Goal: Task Accomplishment & Management: Manage account settings

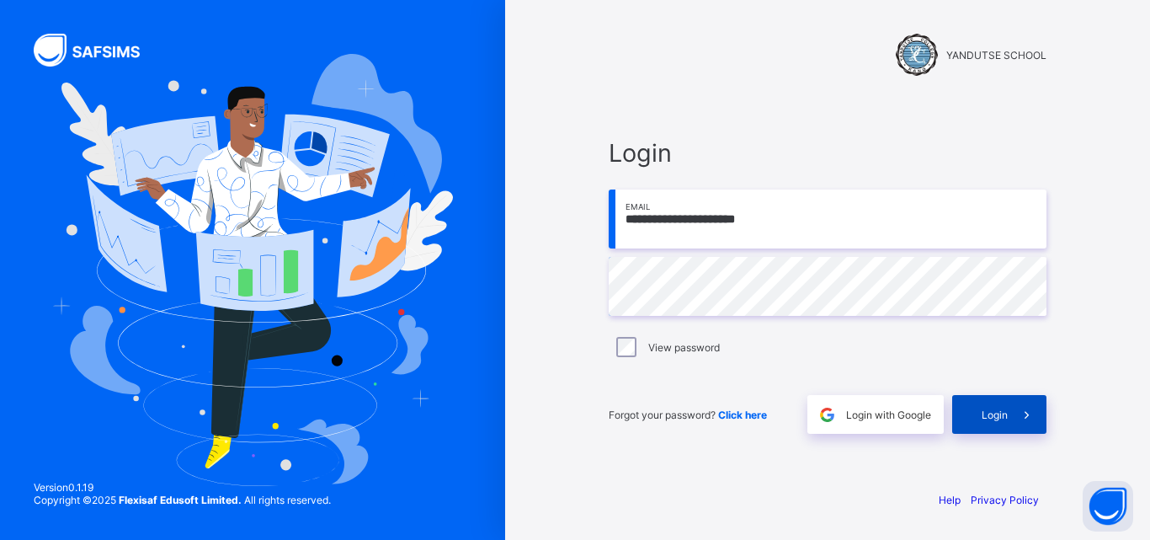
click at [1002, 418] on span "Login" at bounding box center [995, 414] width 26 height 13
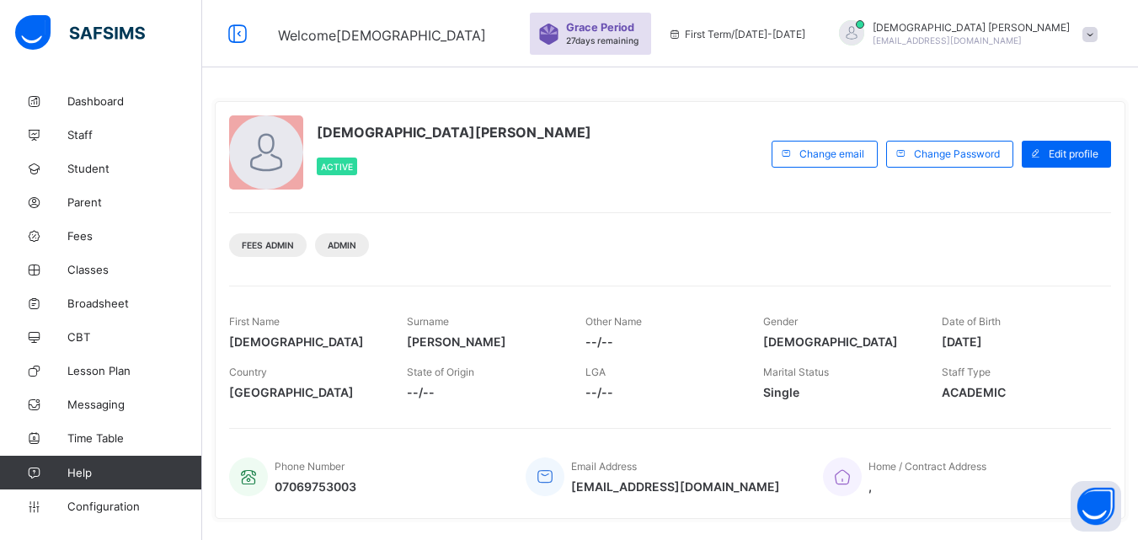
scroll to position [334, 0]
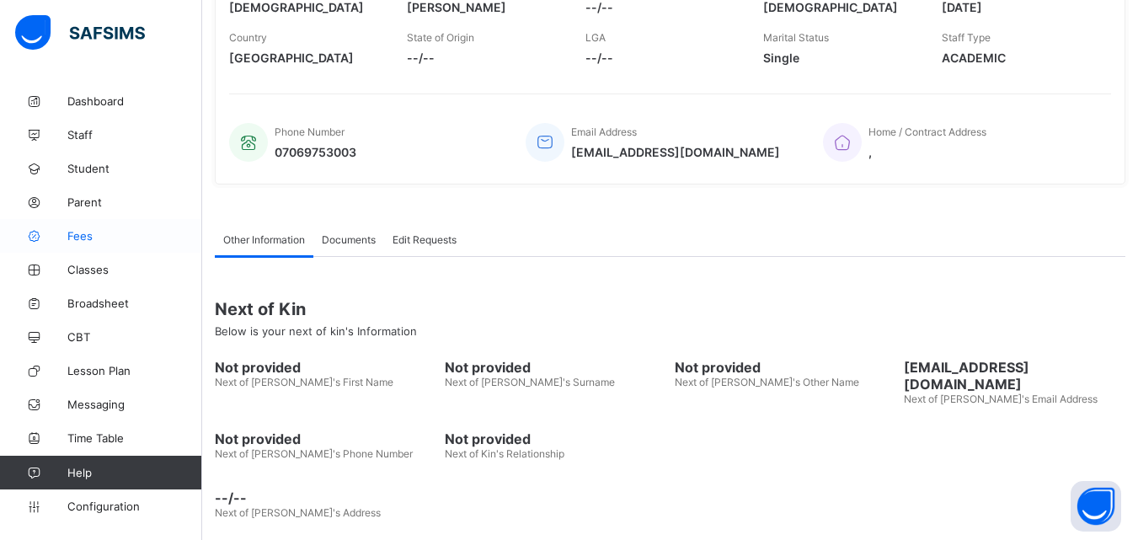
click at [86, 230] on span "Fees" at bounding box center [134, 235] width 135 height 13
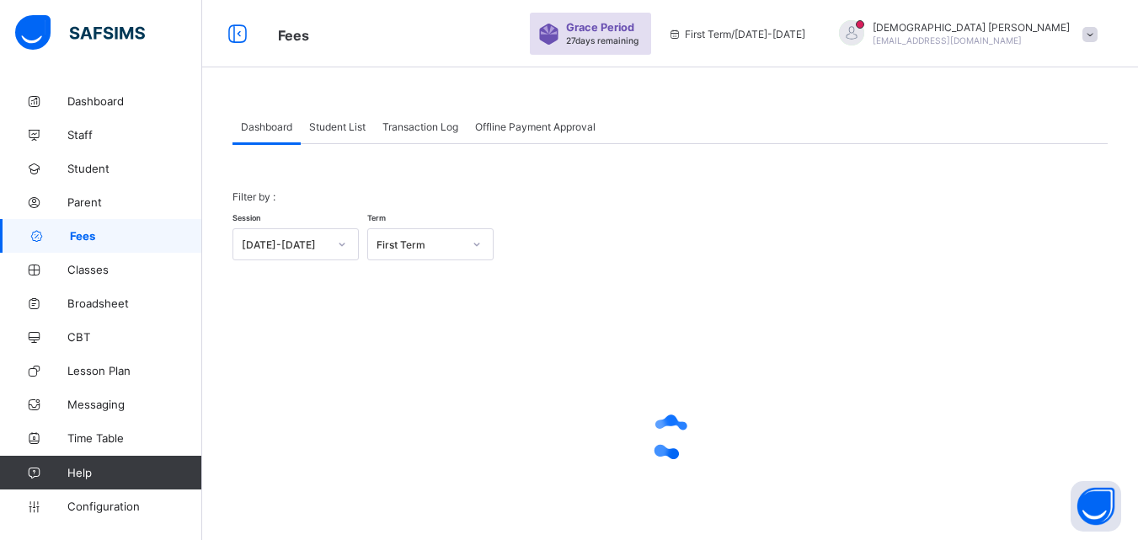
click at [342, 124] on span "Student List" at bounding box center [337, 126] width 56 height 13
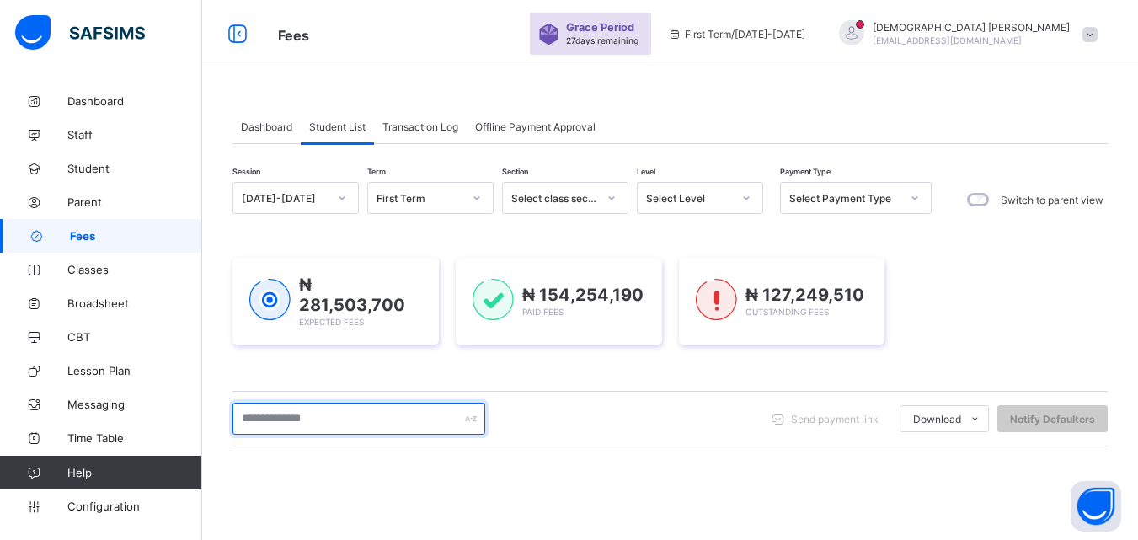
click at [341, 412] on input "text" at bounding box center [358, 418] width 253 height 32
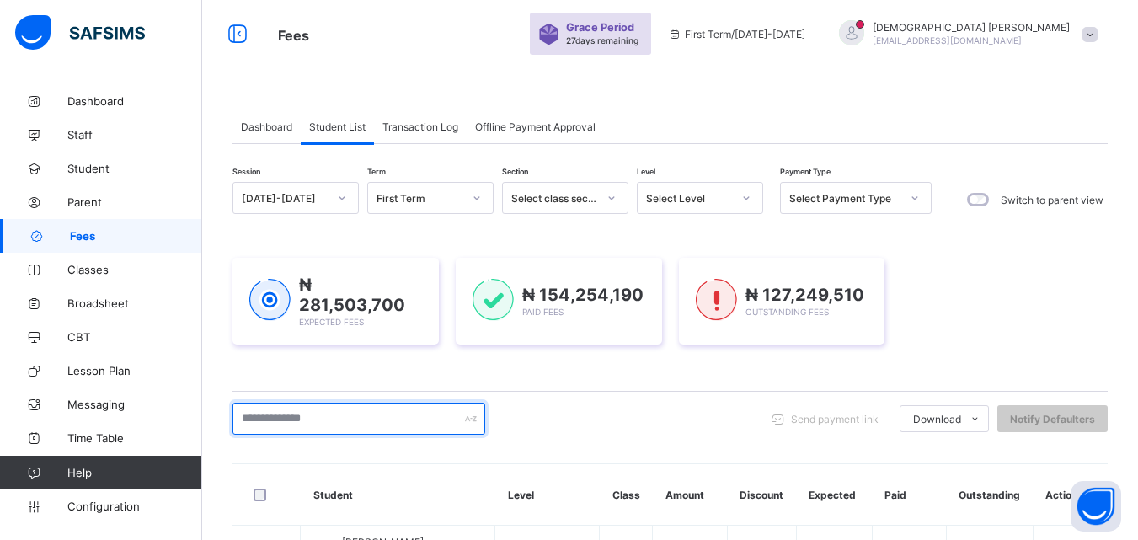
click at [341, 412] on input "text" at bounding box center [358, 418] width 253 height 32
type input "*"
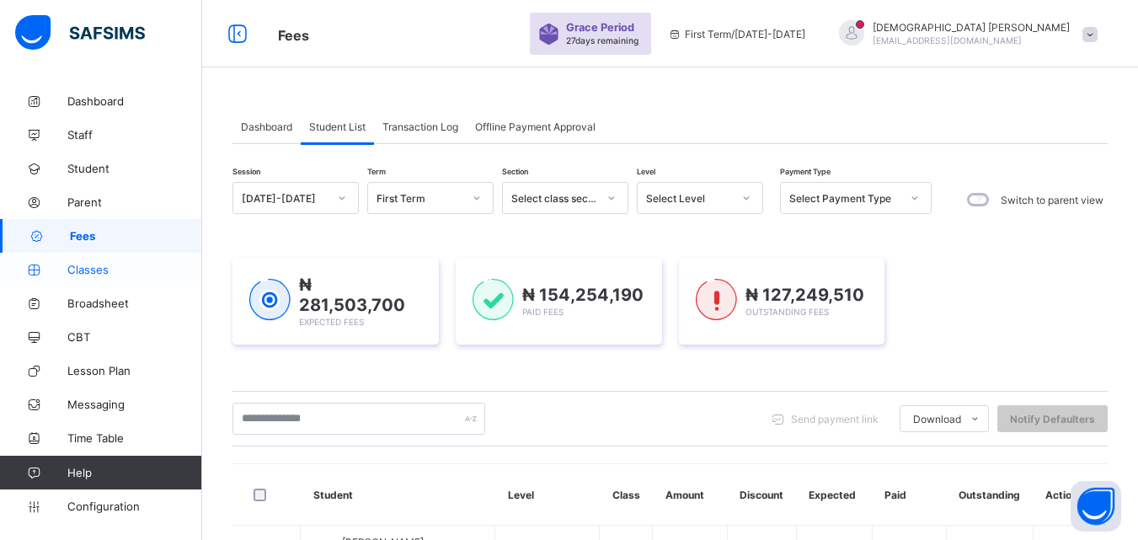
click at [99, 269] on span "Classes" at bounding box center [134, 269] width 135 height 13
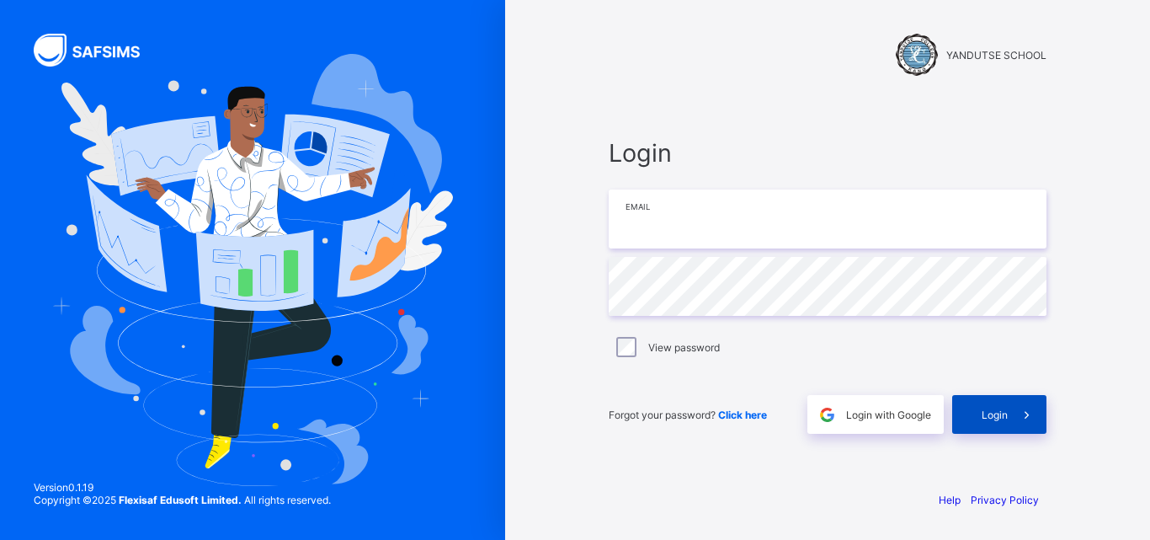
type input "**********"
click at [994, 408] on span "Login" at bounding box center [995, 414] width 26 height 13
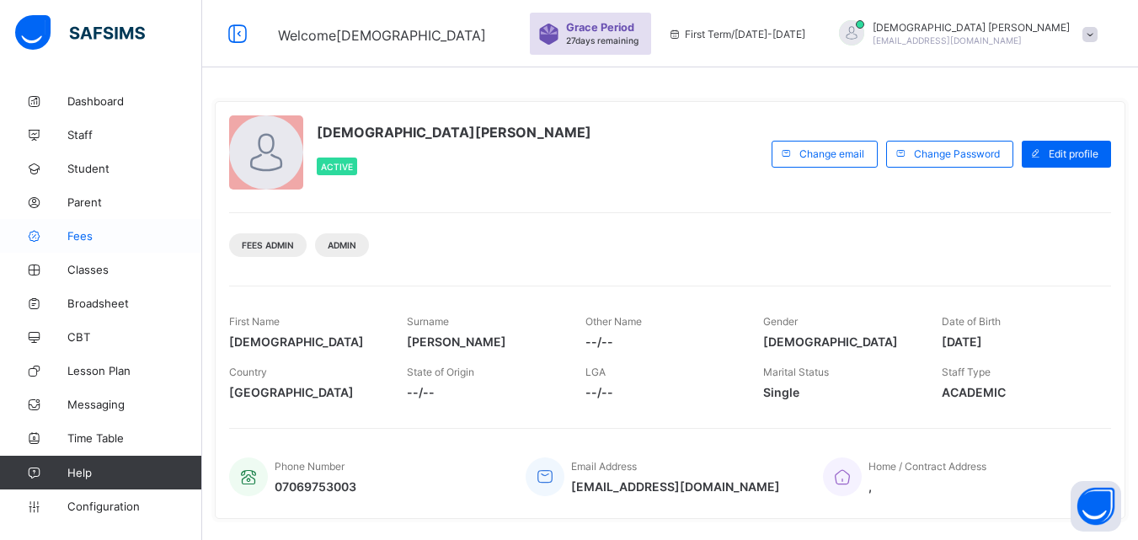
click at [90, 238] on span "Fees" at bounding box center [134, 235] width 135 height 13
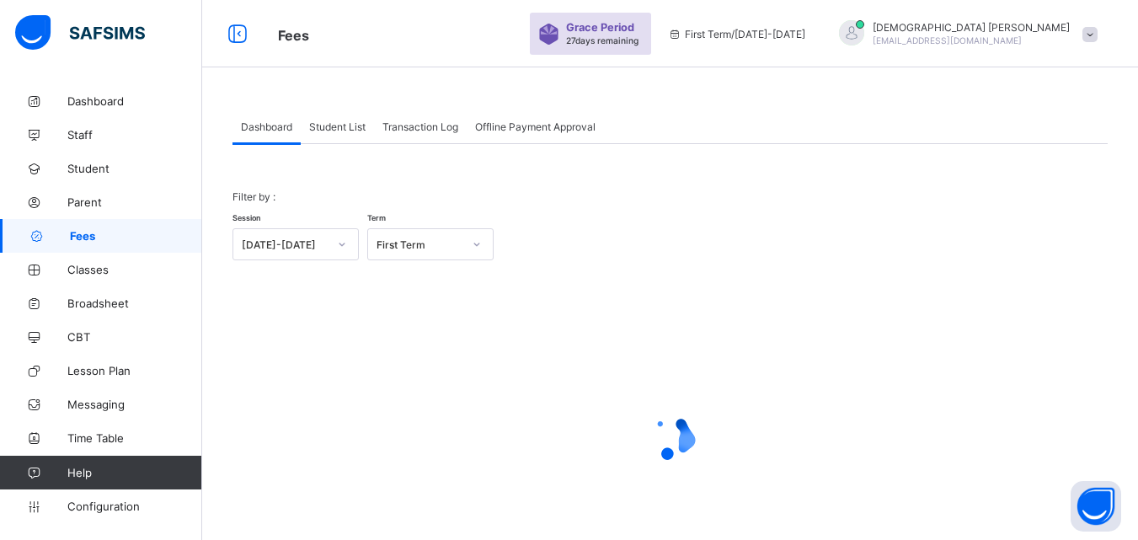
click at [338, 126] on span "Student List" at bounding box center [337, 126] width 56 height 13
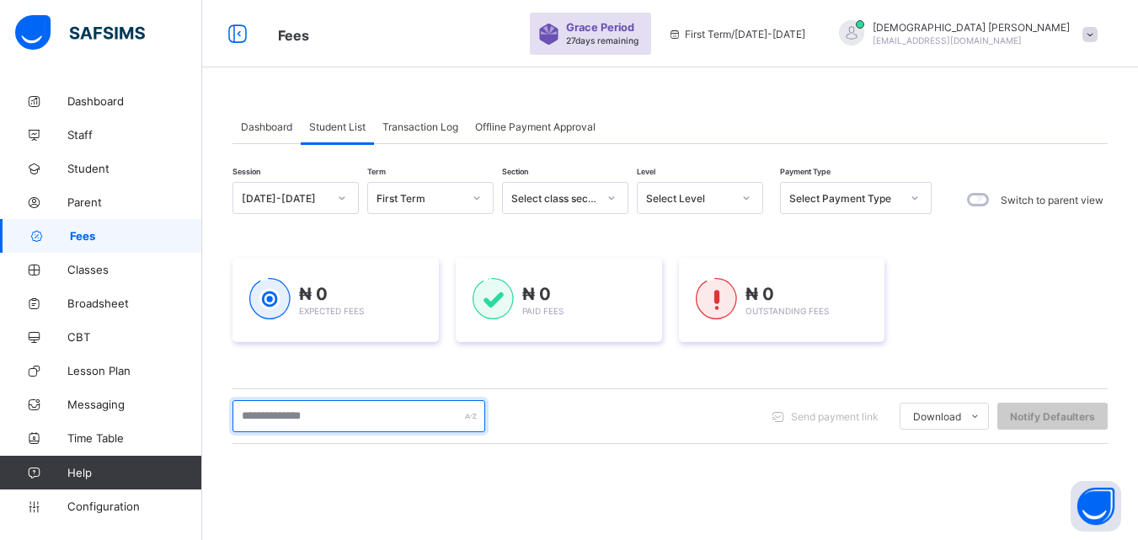
click at [349, 412] on input "text" at bounding box center [358, 416] width 253 height 32
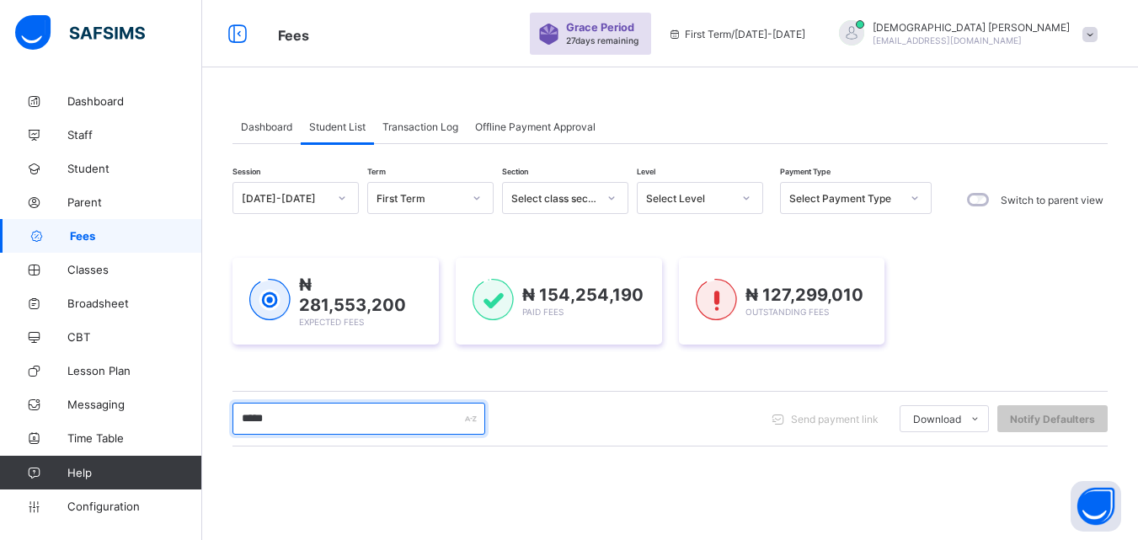
type input "*******"
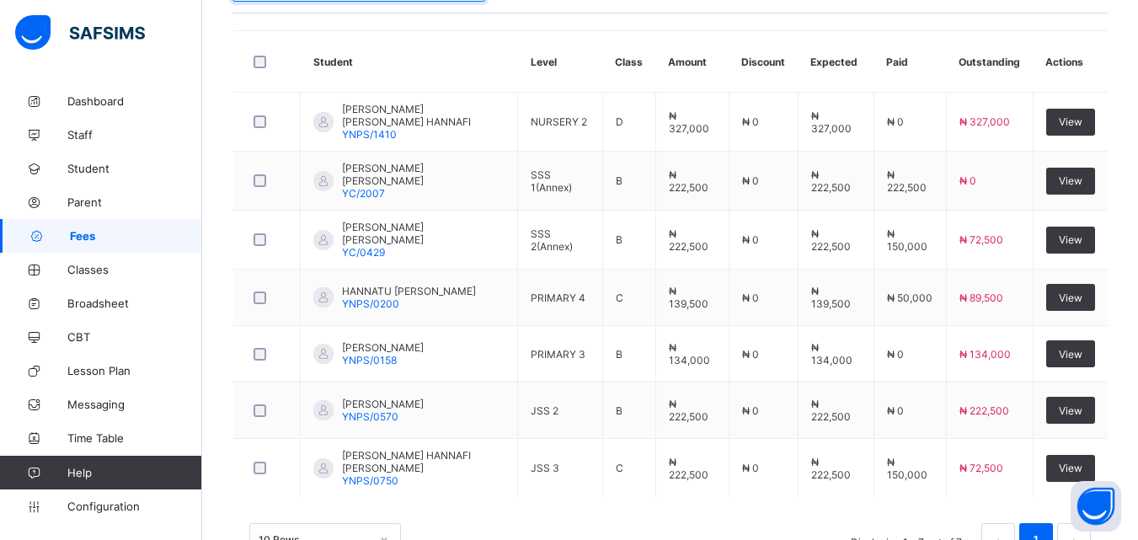
scroll to position [466, 0]
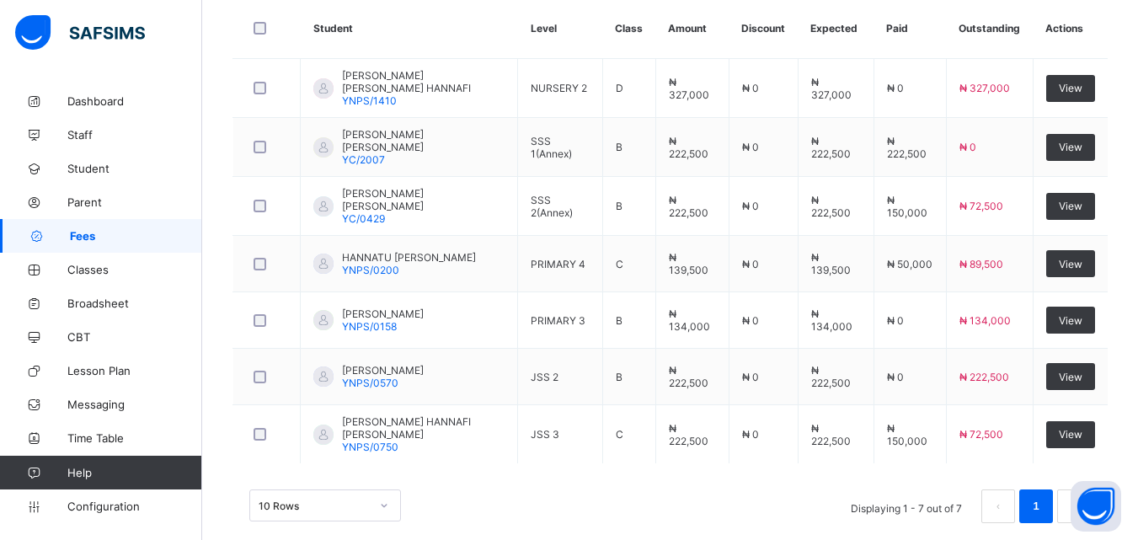
click at [473, 42] on th "Student" at bounding box center [409, 27] width 217 height 61
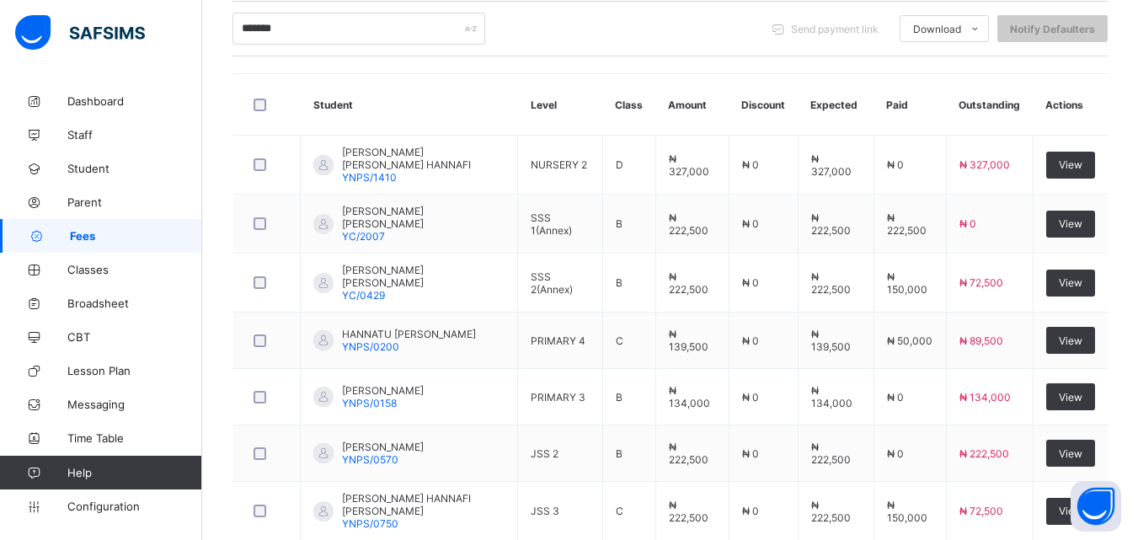
scroll to position [365, 0]
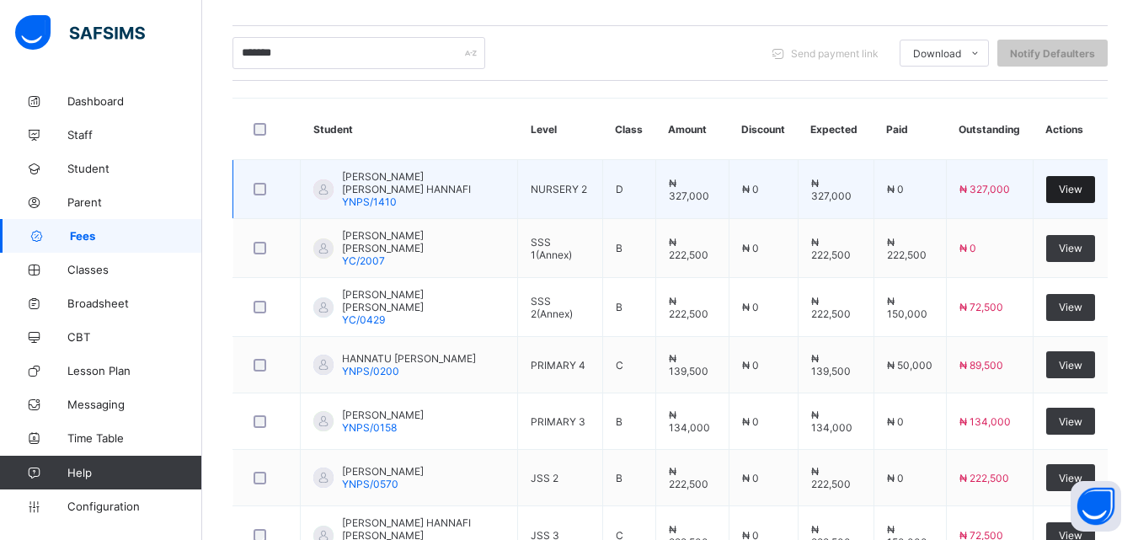
click at [1075, 183] on span "View" at bounding box center [1070, 189] width 24 height 13
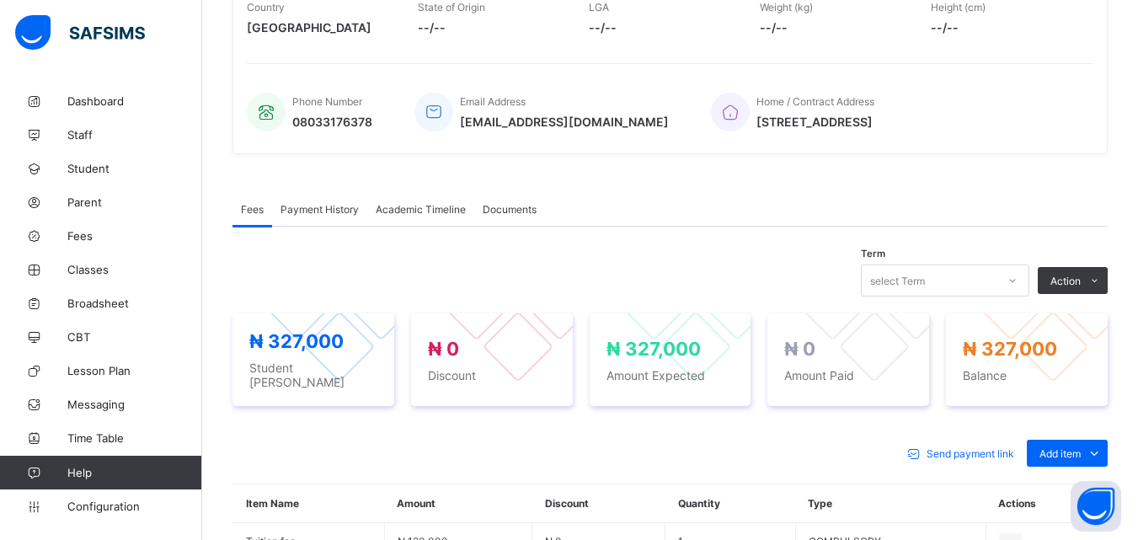
scroll to position [332, 0]
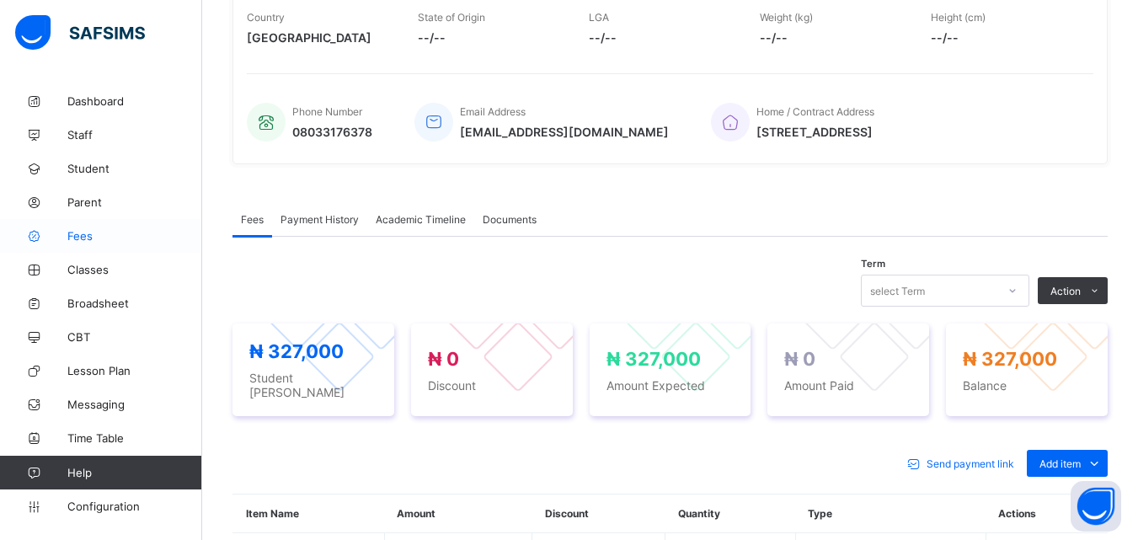
click at [87, 234] on span "Fees" at bounding box center [134, 235] width 135 height 13
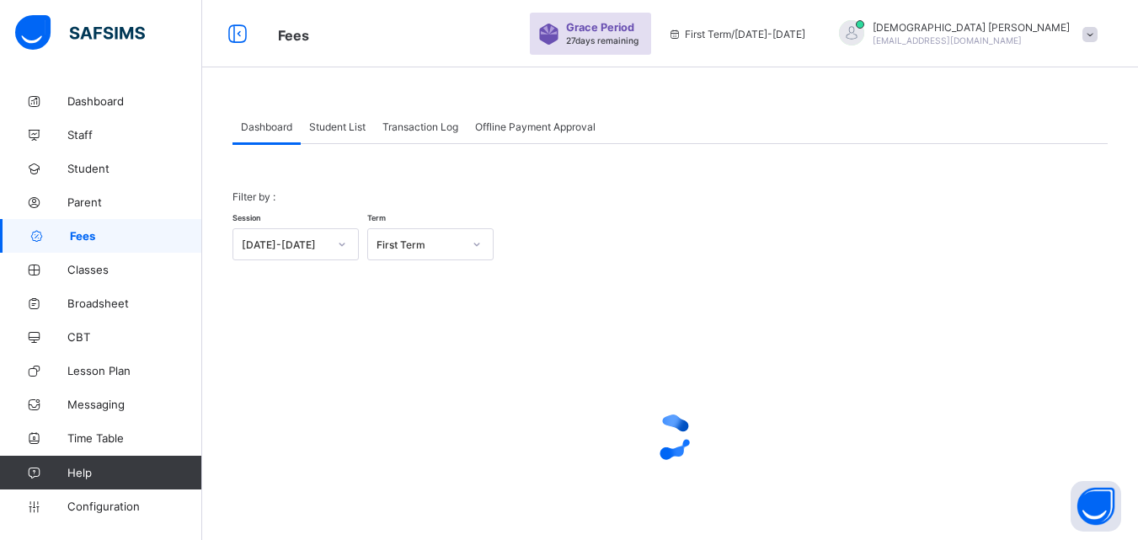
click at [346, 128] on span "Student List" at bounding box center [337, 126] width 56 height 13
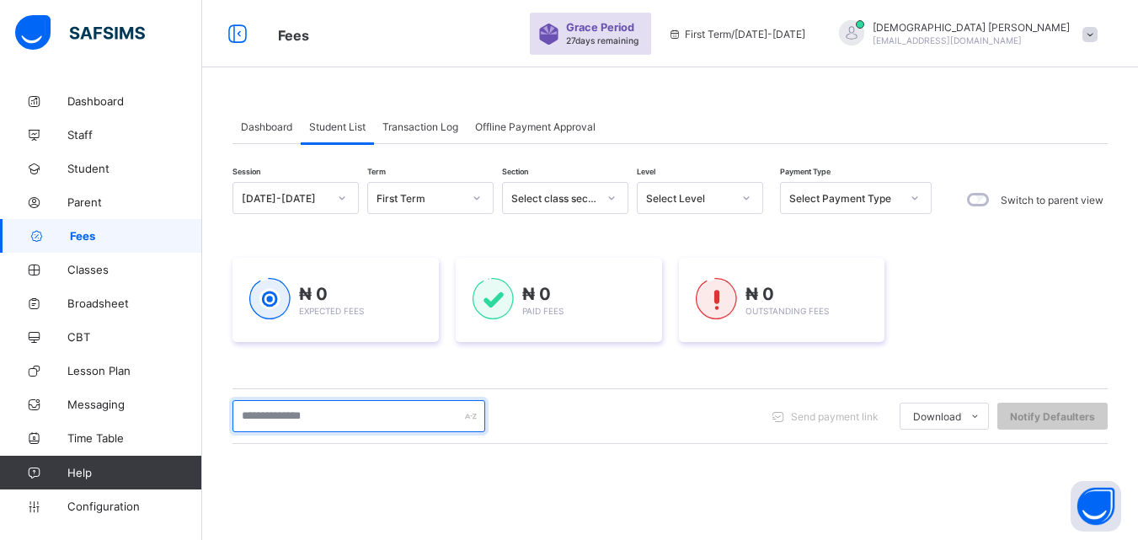
click at [328, 416] on input "text" at bounding box center [358, 416] width 253 height 32
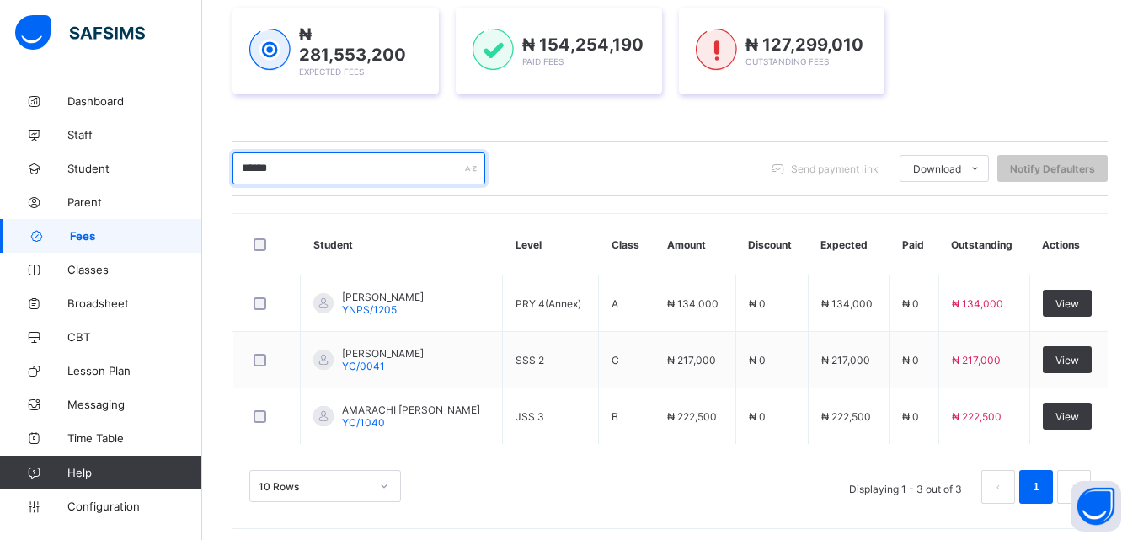
scroll to position [253, 0]
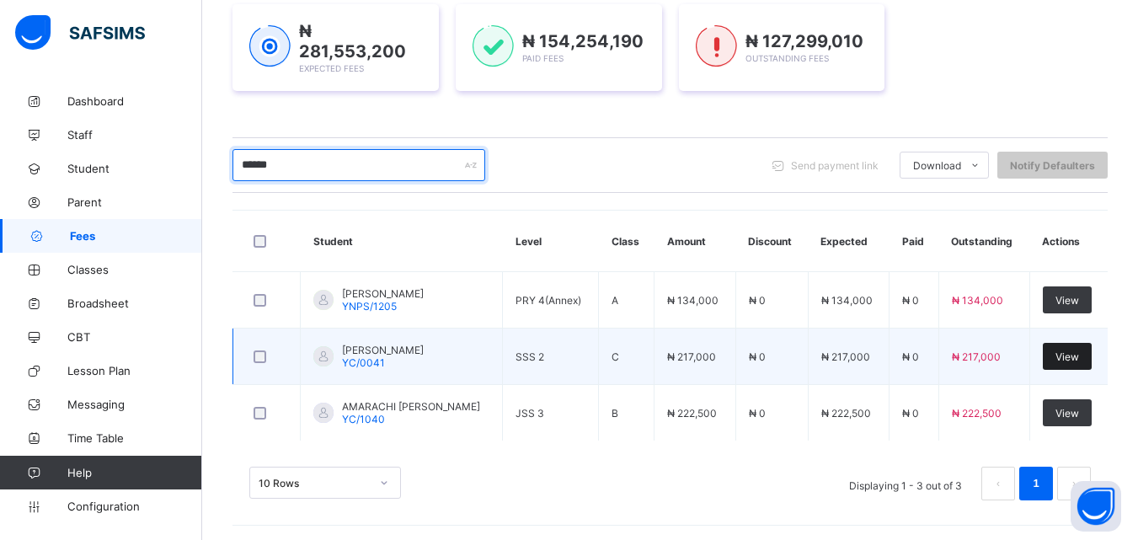
type input "******"
click at [1079, 353] on span "View" at bounding box center [1067, 356] width 24 height 13
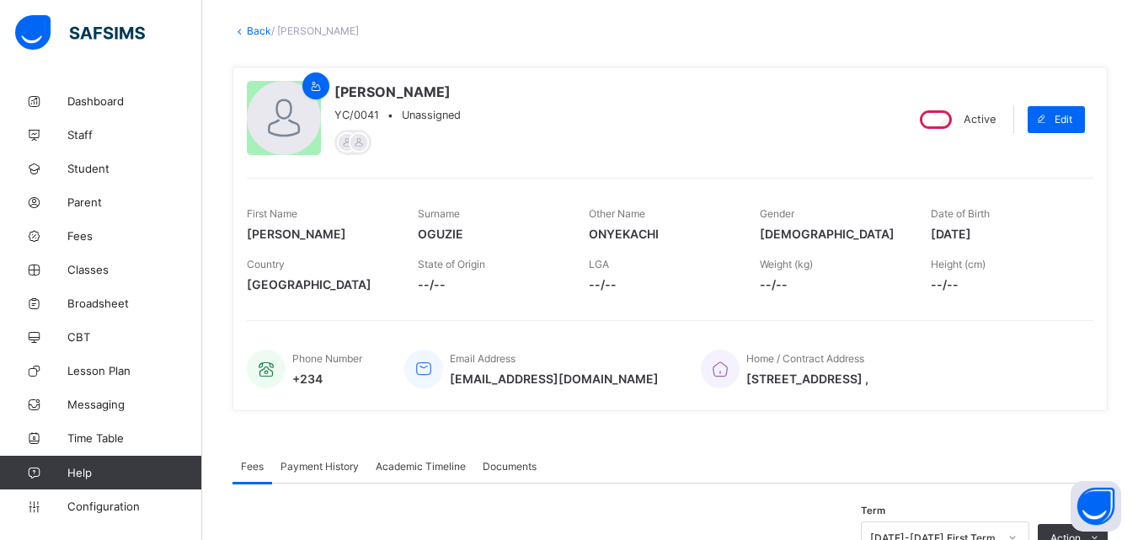
scroll to position [101, 0]
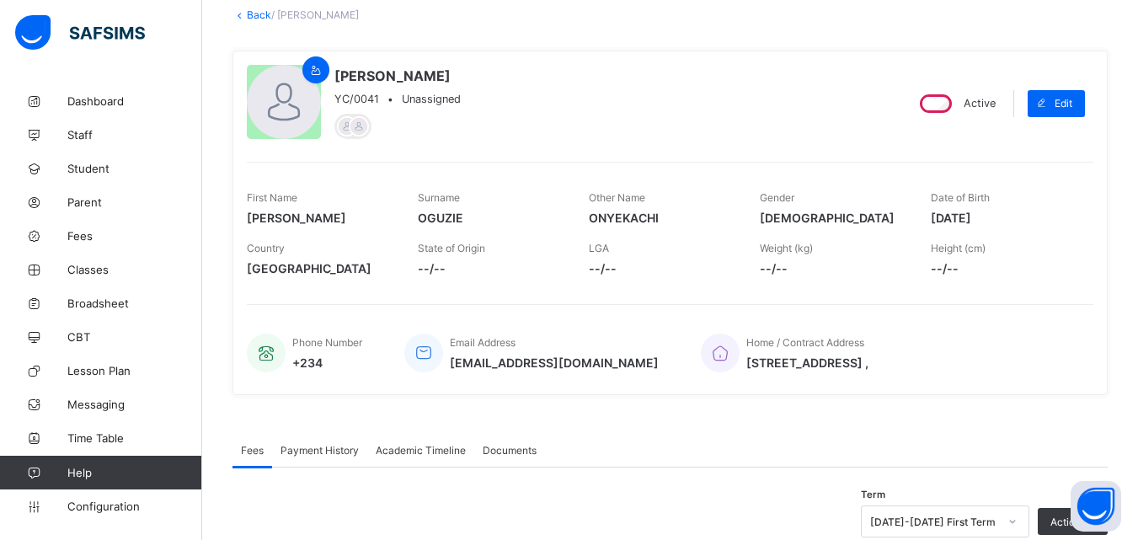
click at [600, 384] on div "DAVID ONYEKACHI OGUZIE YC/0041 • Unassigned Active Edit First Name DAVID Surnam…" at bounding box center [669, 223] width 875 height 344
click at [607, 450] on div "Fees Payment History Academic Timeline Documents" at bounding box center [669, 450] width 875 height 35
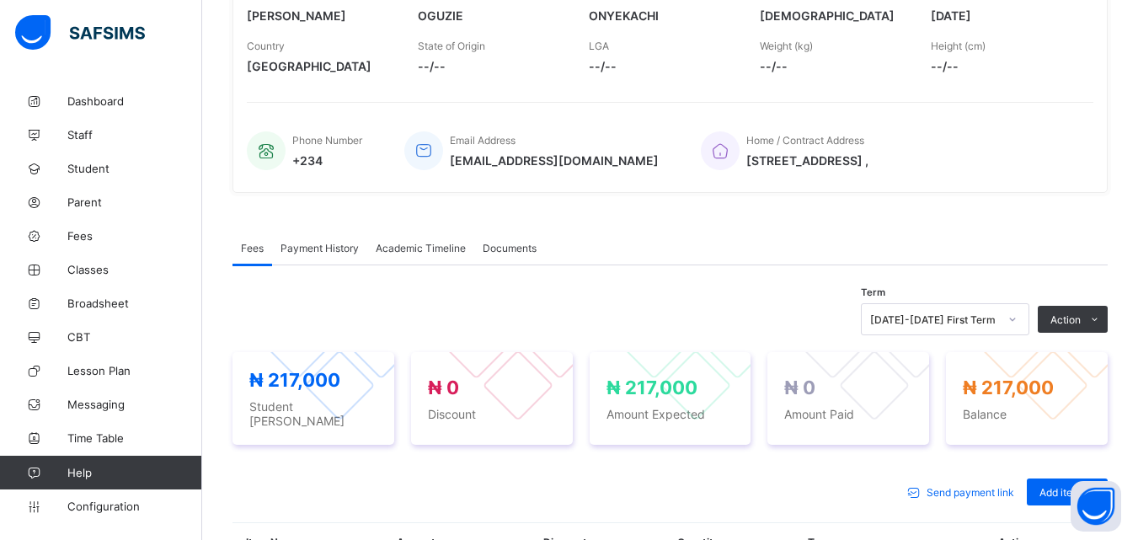
scroll to position [269, 0]
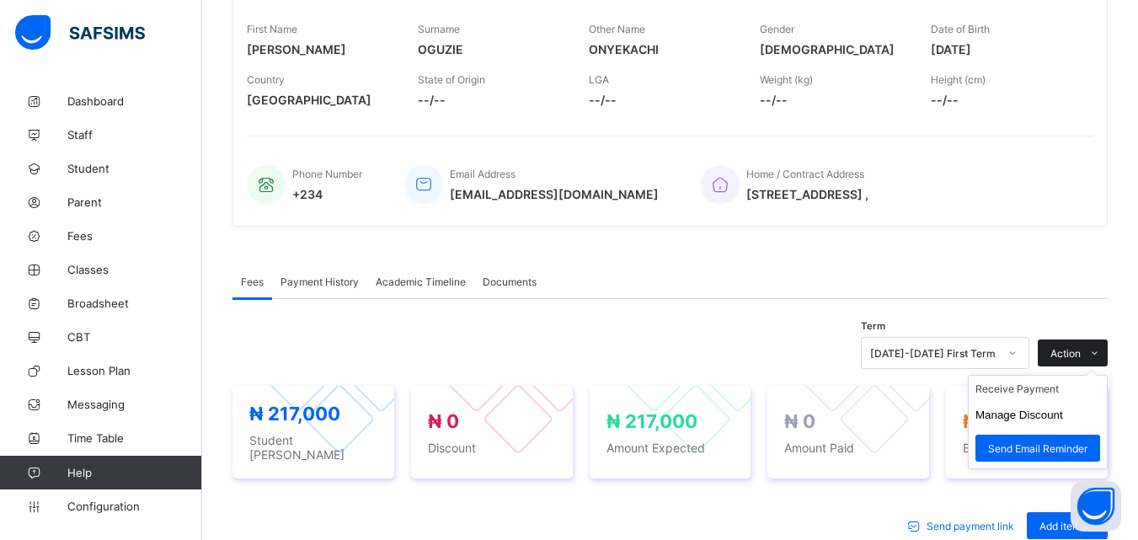
click at [1101, 348] on icon at bounding box center [1094, 353] width 13 height 11
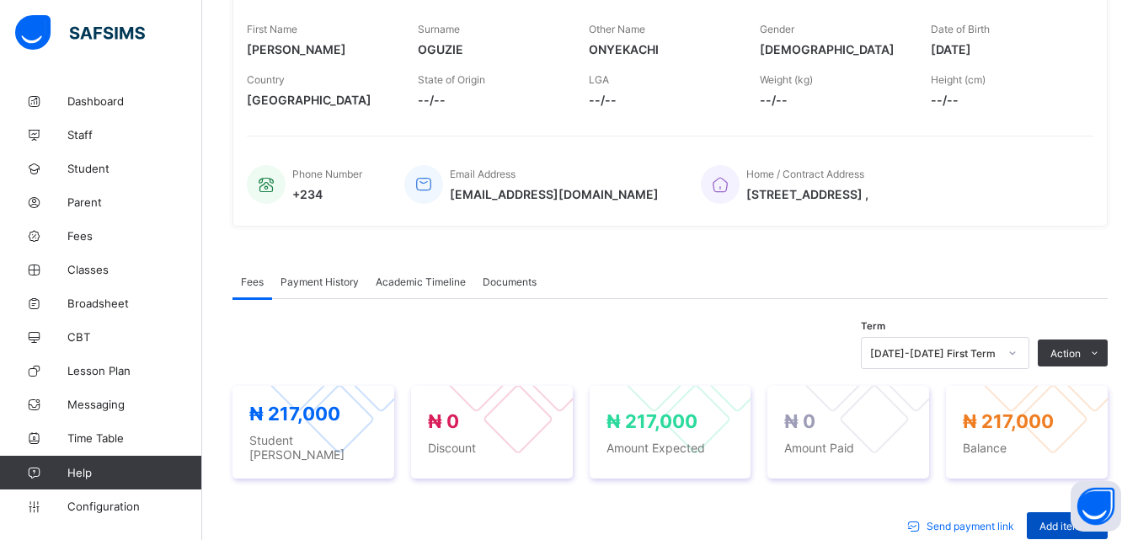
click at [1050, 520] on span "Add item" at bounding box center [1059, 526] width 41 height 13
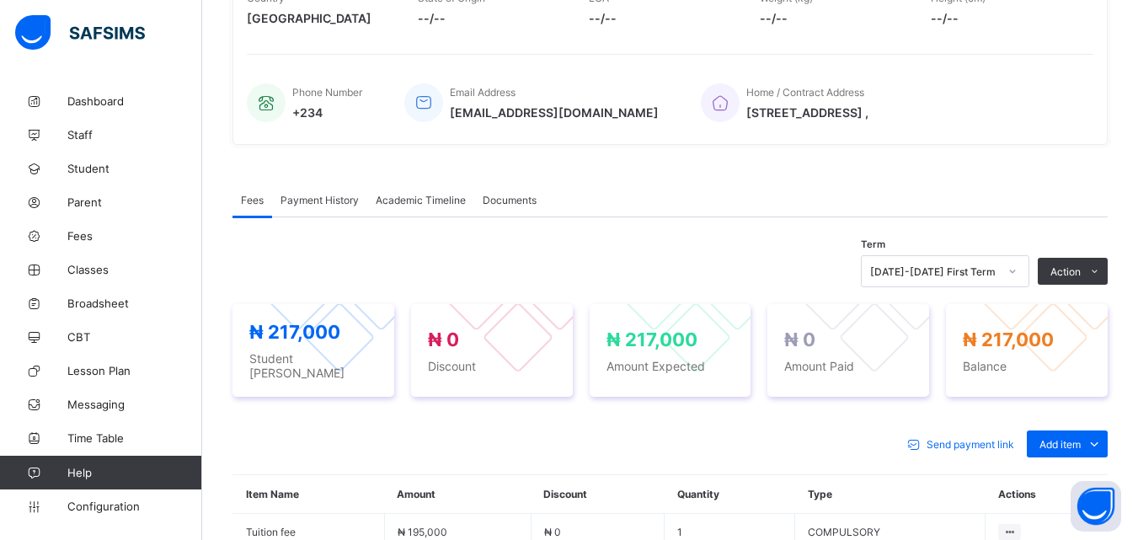
scroll to position [370, 0]
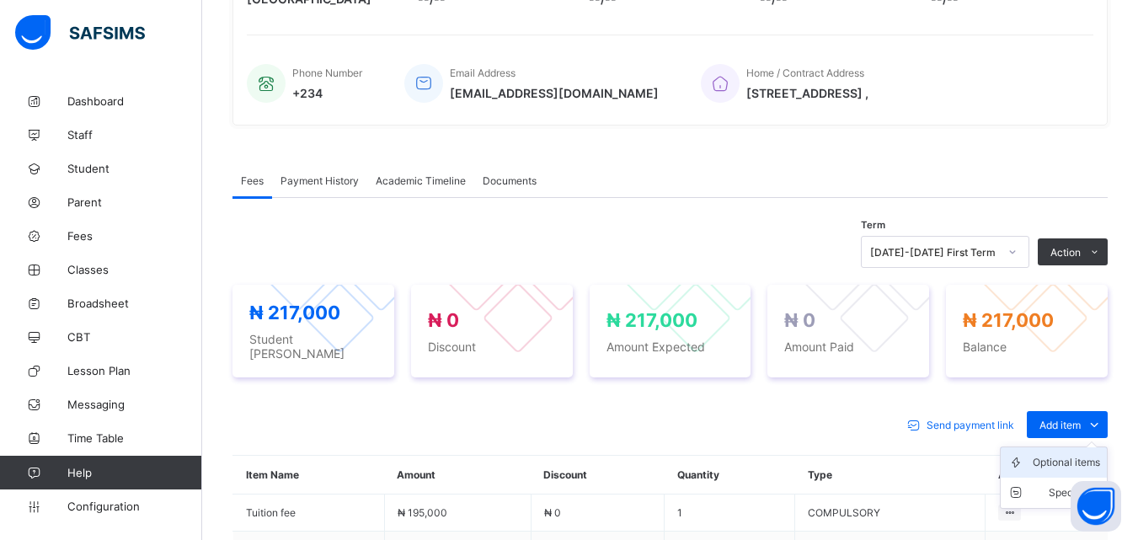
click at [1079, 455] on div "Optional items" at bounding box center [1065, 462] width 67 height 17
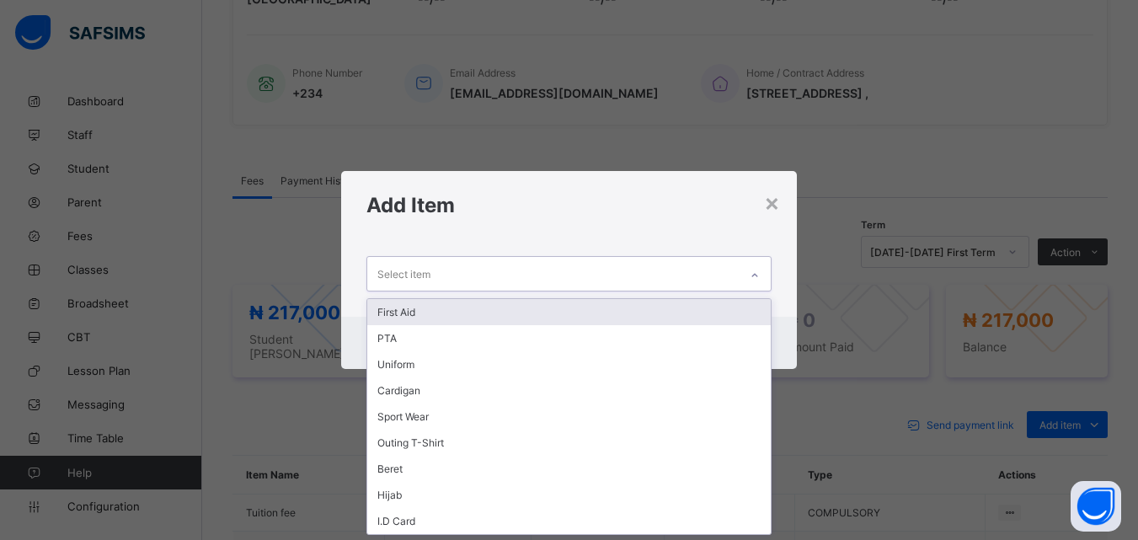
click at [750, 272] on div at bounding box center [754, 275] width 29 height 27
click at [391, 311] on div "First Aid" at bounding box center [568, 312] width 402 height 26
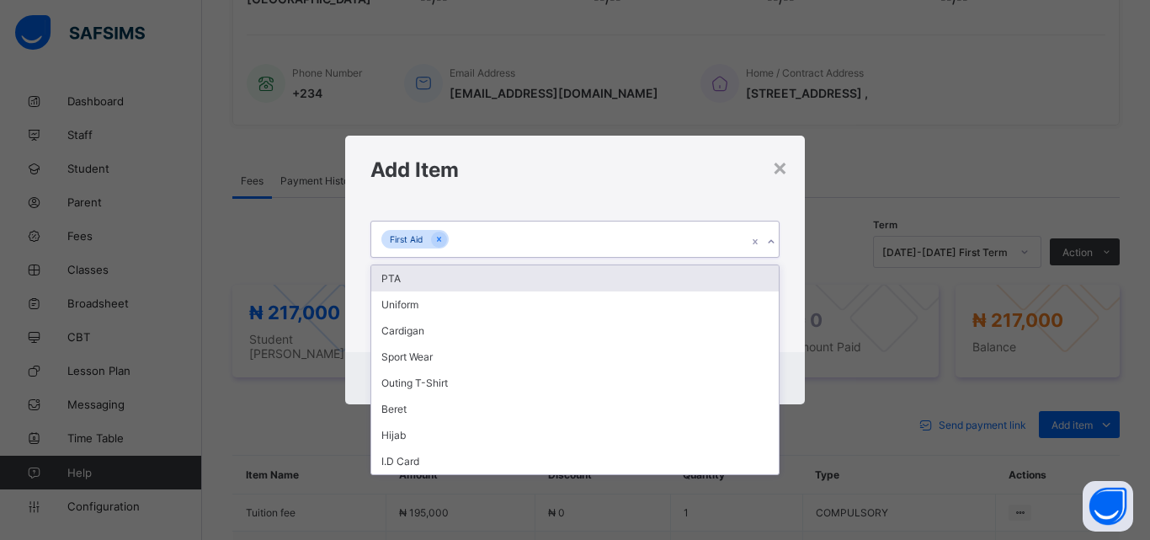
click at [772, 240] on icon at bounding box center [771, 241] width 10 height 17
click at [402, 285] on div "PTA" at bounding box center [575, 278] width 408 height 26
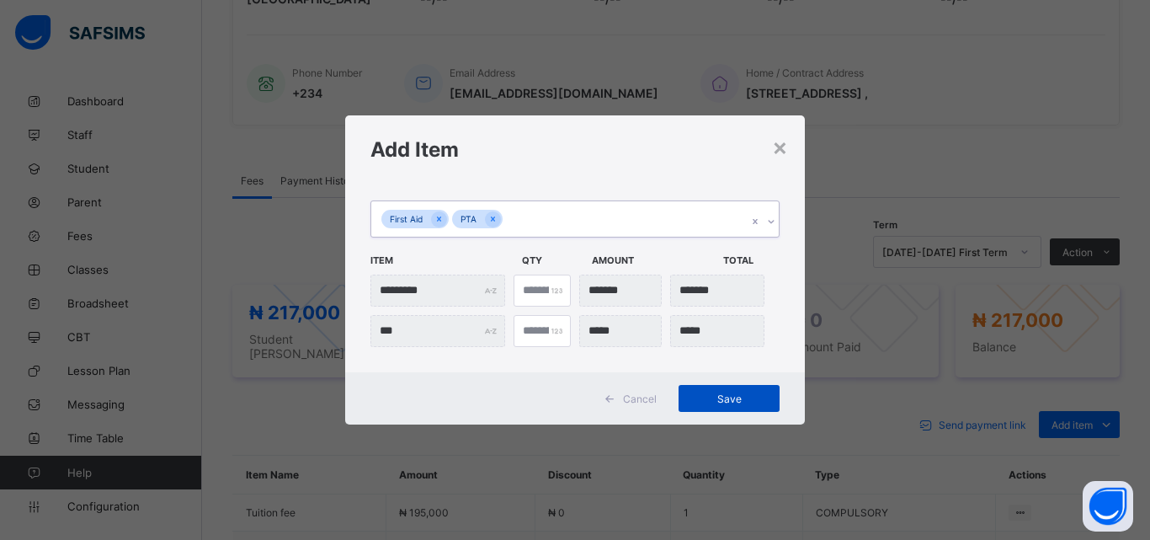
click at [731, 397] on span "Save" at bounding box center [729, 398] width 76 height 13
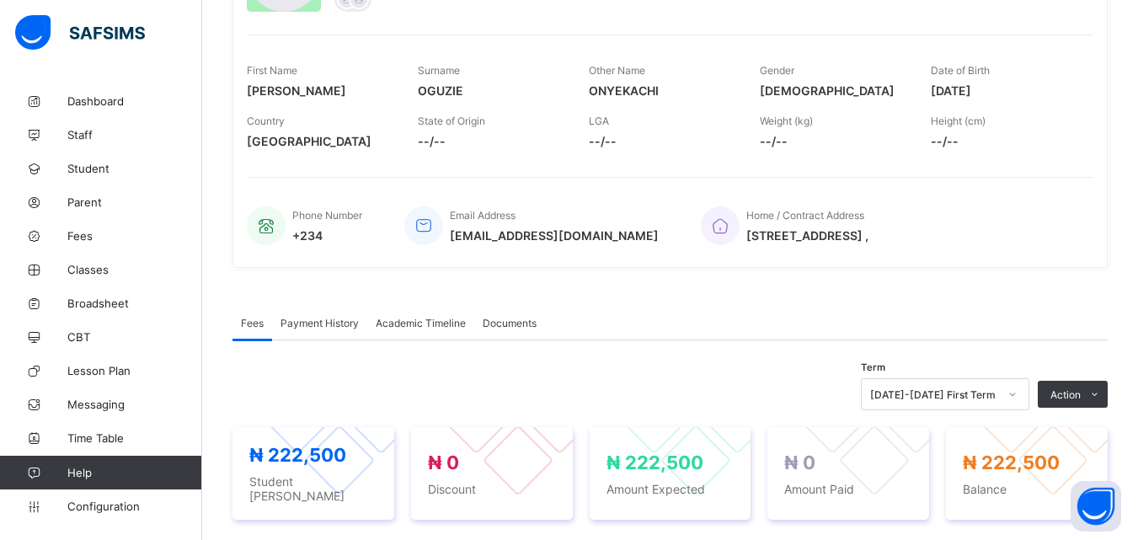
scroll to position [42, 0]
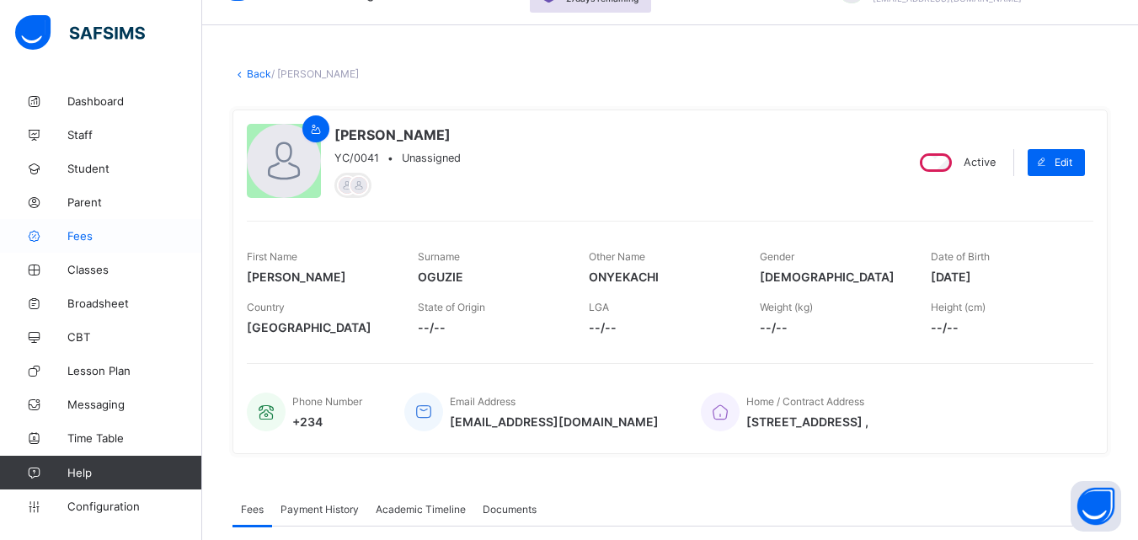
click at [78, 241] on span "Fees" at bounding box center [134, 235] width 135 height 13
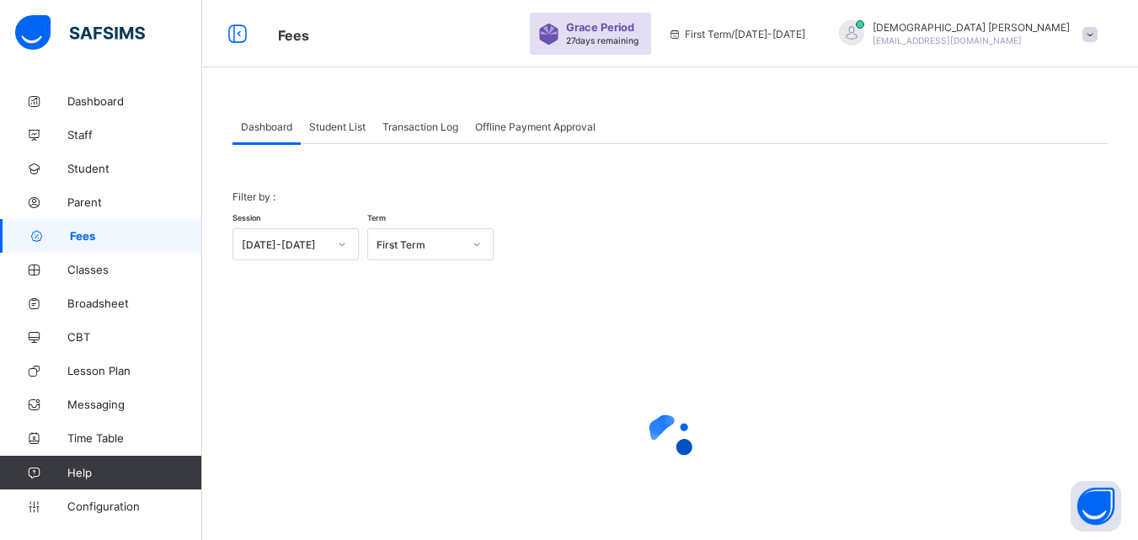
click at [344, 118] on div "Student List" at bounding box center [337, 126] width 73 height 34
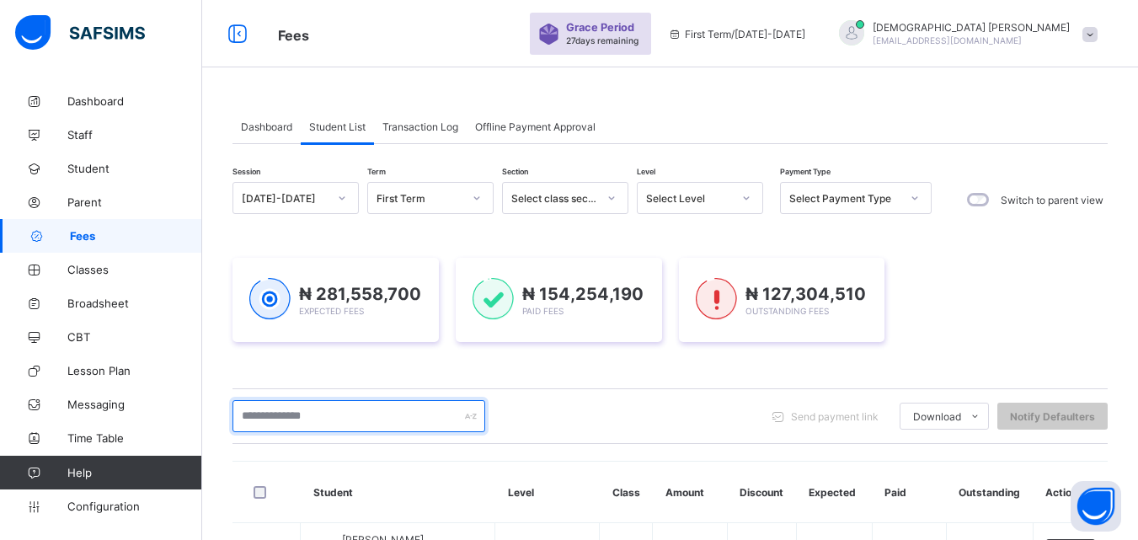
click at [333, 408] on input "text" at bounding box center [358, 416] width 253 height 32
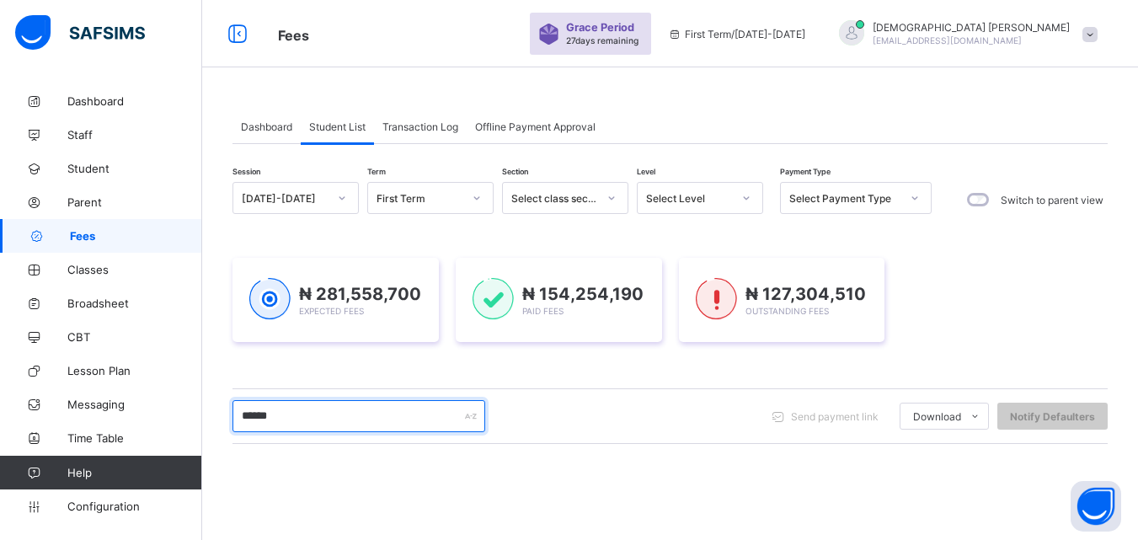
click at [267, 411] on input "******" at bounding box center [358, 416] width 253 height 32
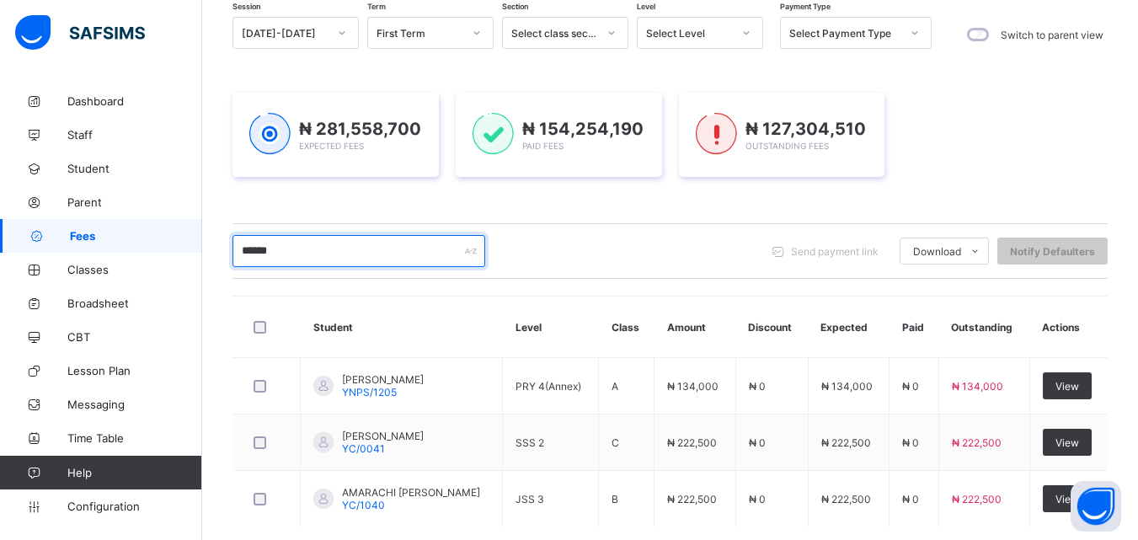
scroll to position [168, 0]
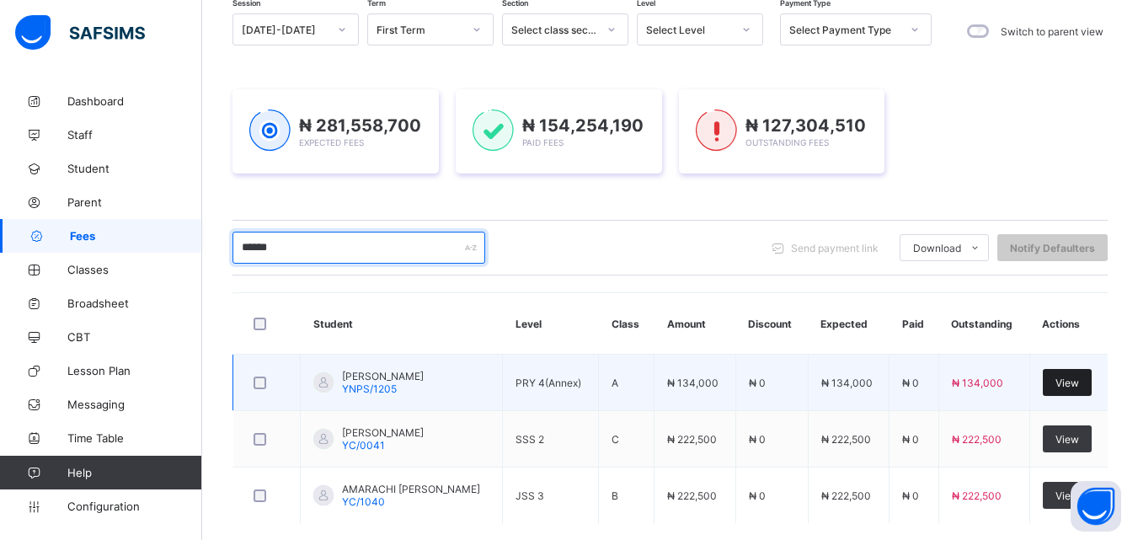
type input "******"
click at [1079, 383] on span "View" at bounding box center [1067, 382] width 24 height 13
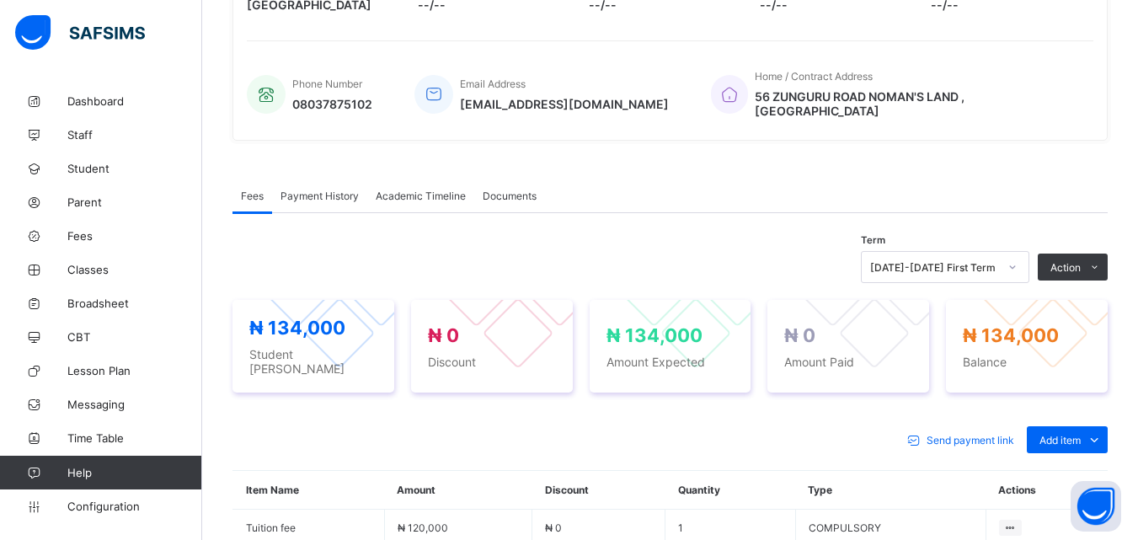
scroll to position [370, 0]
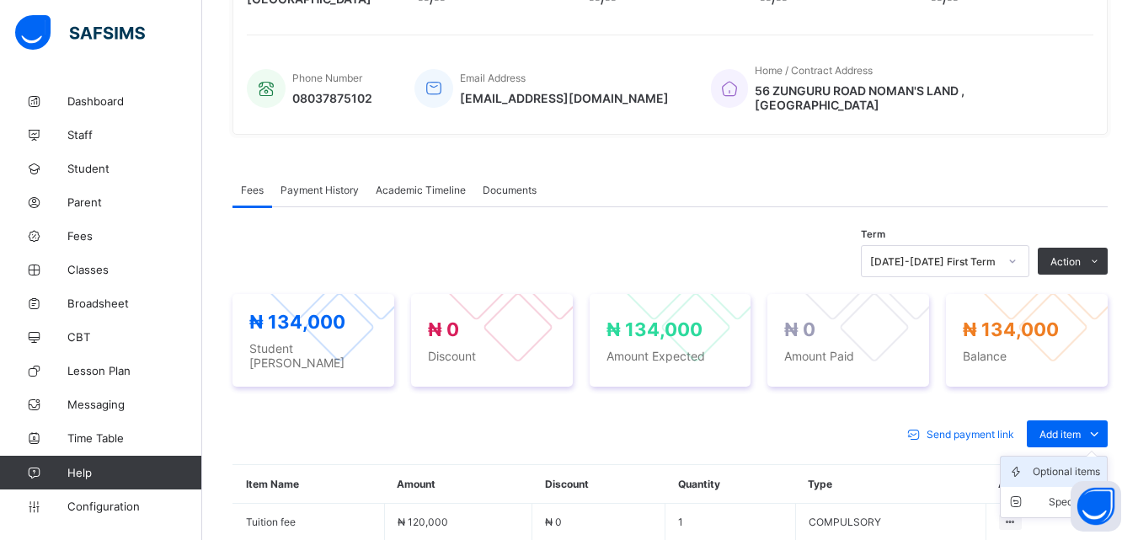
click at [1071, 463] on div "Optional items" at bounding box center [1065, 471] width 67 height 17
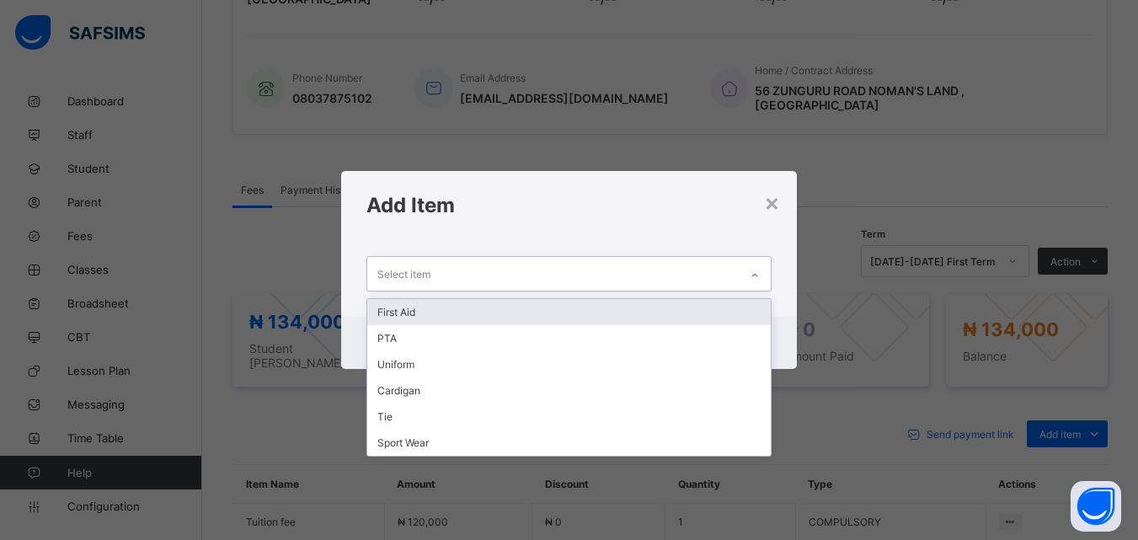
click at [756, 271] on icon at bounding box center [754, 275] width 10 height 17
click at [395, 313] on div "First Aid" at bounding box center [568, 312] width 402 height 26
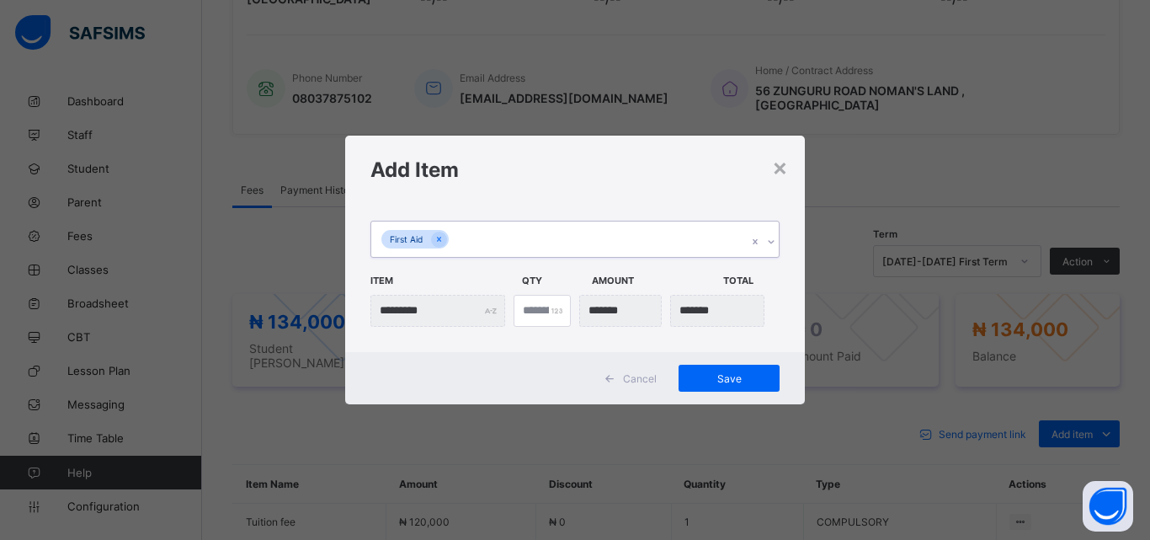
click at [766, 249] on div at bounding box center [771, 241] width 16 height 27
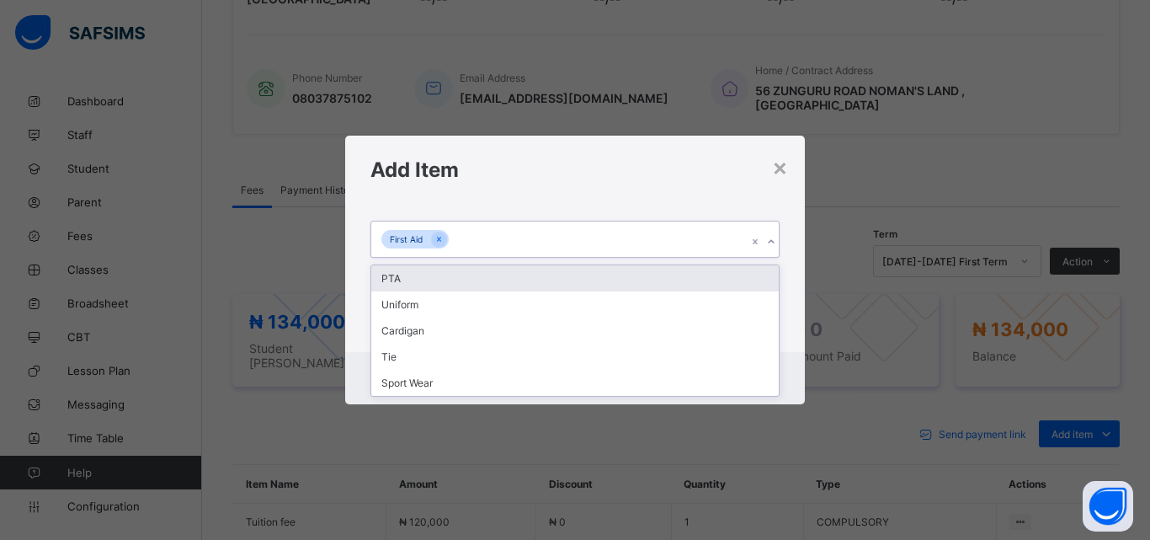
click at [395, 285] on div "PTA" at bounding box center [575, 278] width 408 height 26
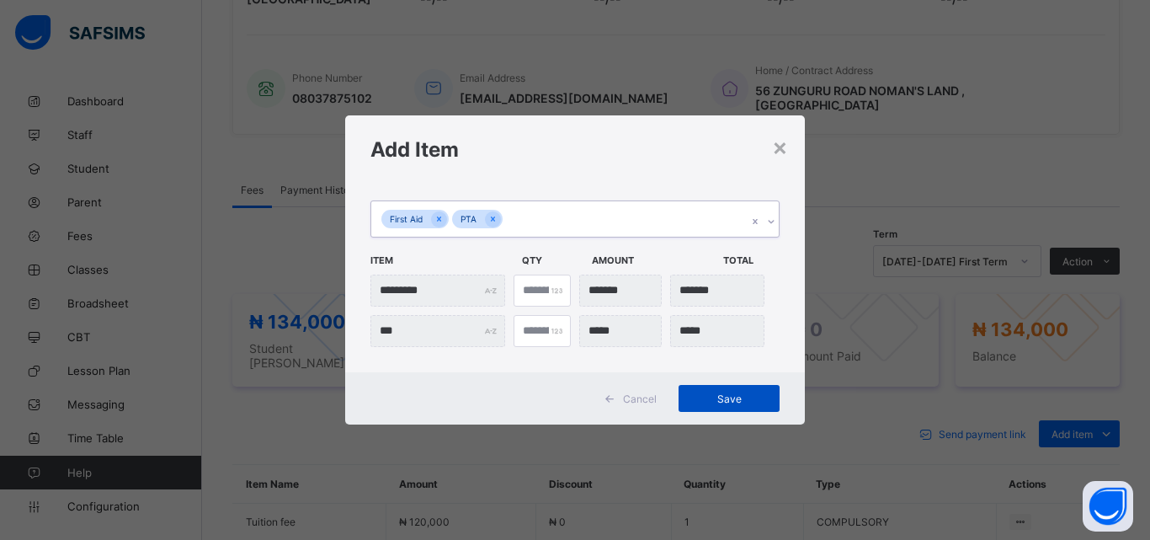
click at [729, 401] on span "Save" at bounding box center [729, 398] width 76 height 13
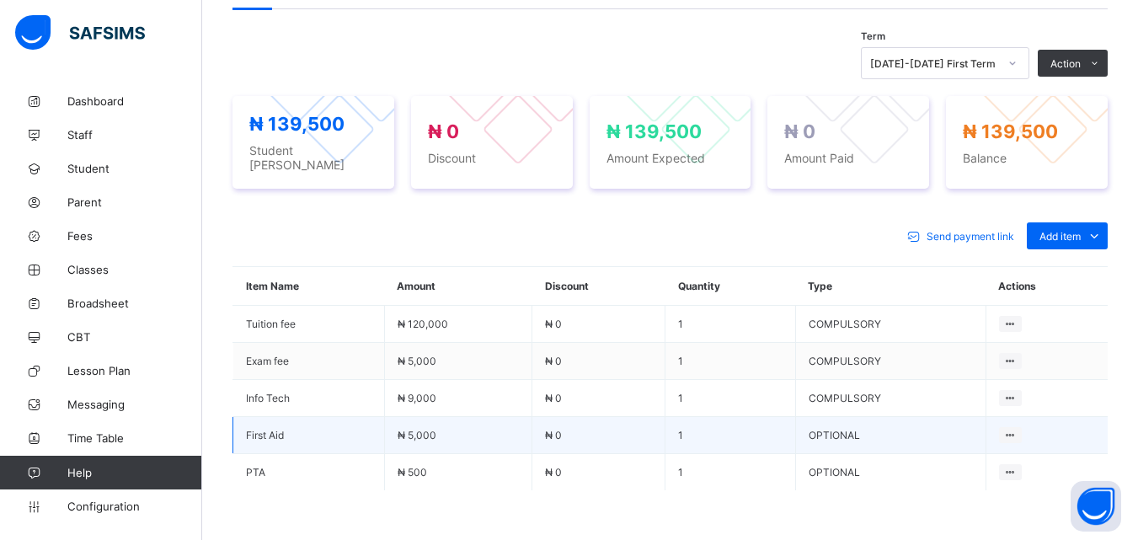
scroll to position [573, 0]
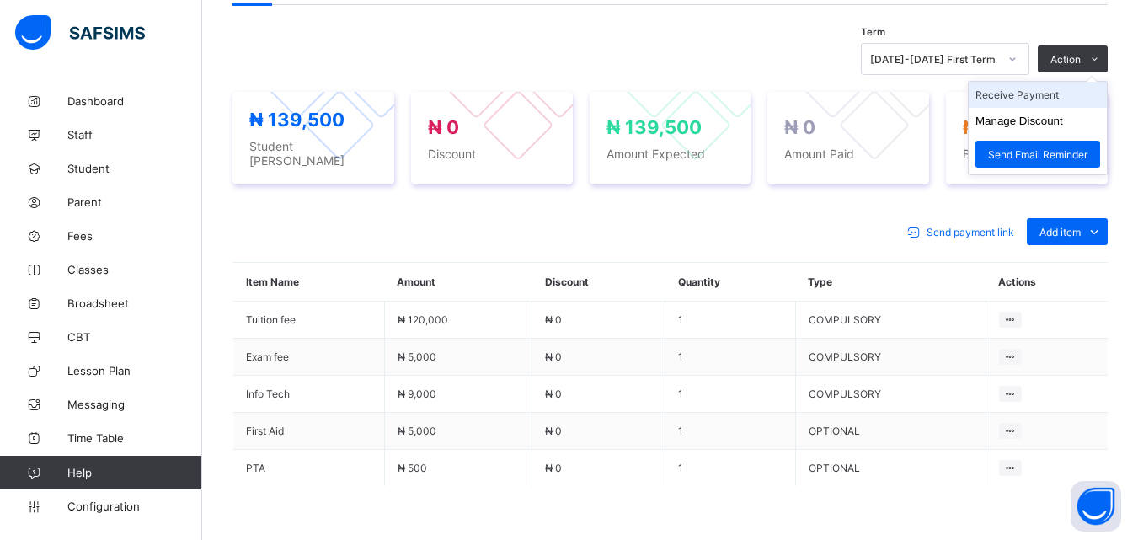
click at [1041, 88] on li "Receive Payment" at bounding box center [1037, 95] width 138 height 26
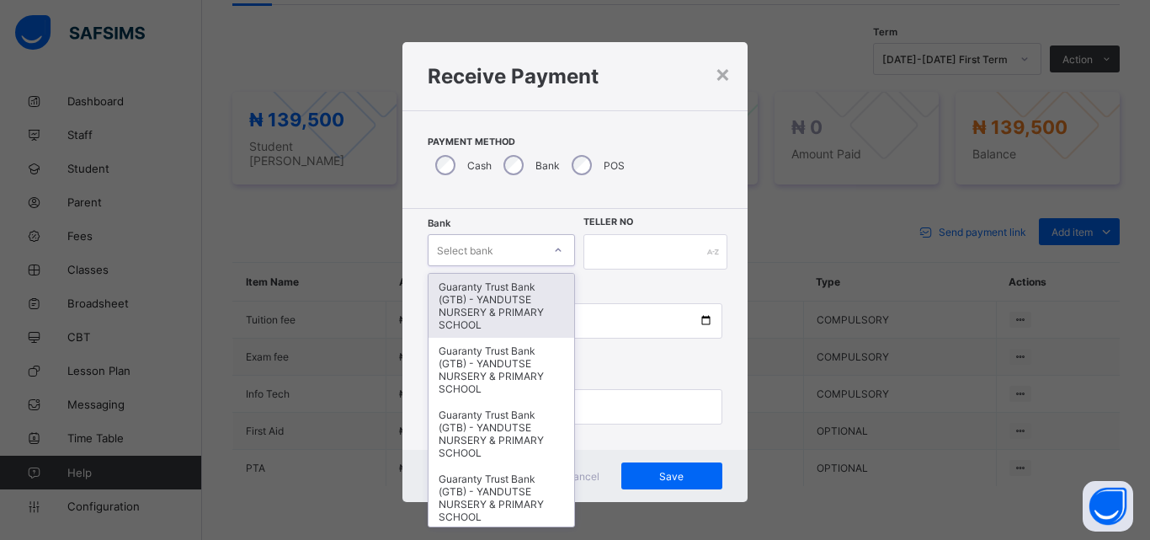
click at [557, 252] on icon at bounding box center [558, 250] width 10 height 17
click at [498, 309] on div "Guaranty Trust Bank (GTB) - YANDUTSE NURSERY & PRIMARY SCHOOL" at bounding box center [502, 306] width 146 height 64
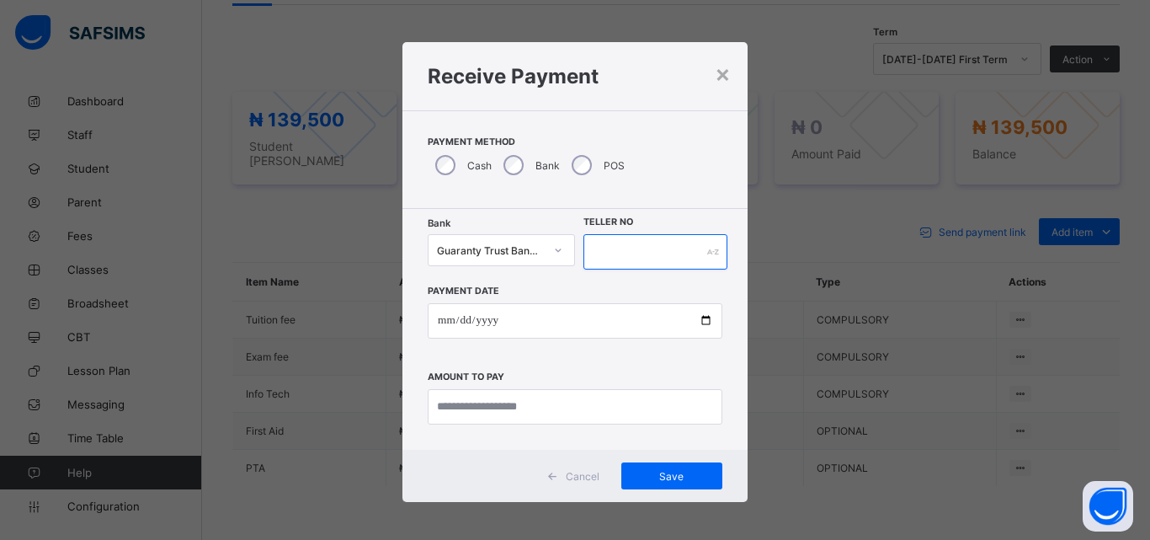
click at [600, 259] on input "text" at bounding box center [656, 251] width 144 height 35
type input "****"
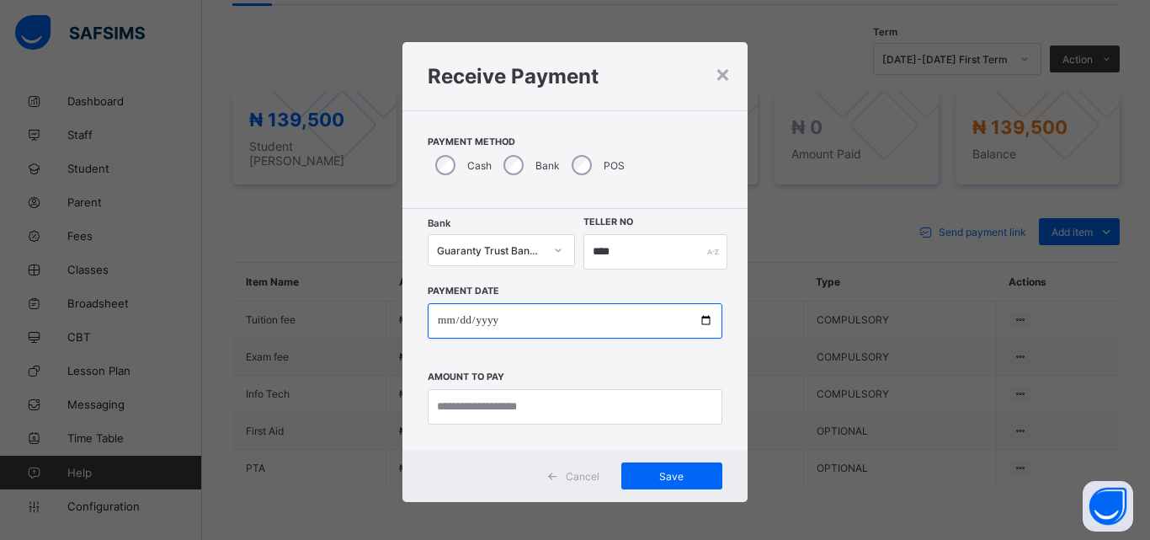
click at [702, 318] on input "date" at bounding box center [575, 320] width 295 height 35
type input "**********"
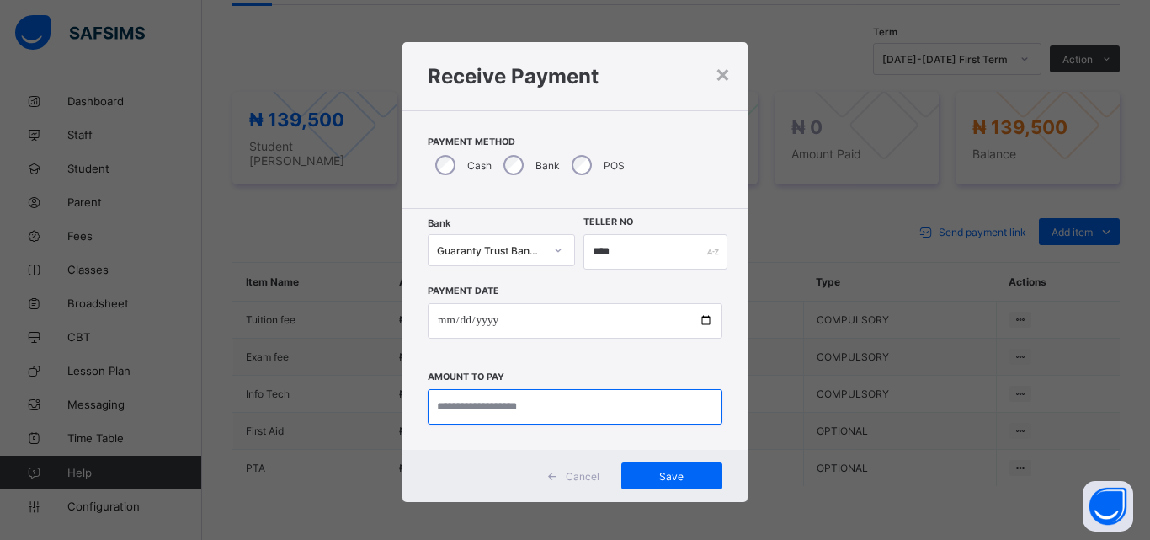
click at [584, 406] on input "currency" at bounding box center [575, 406] width 295 height 35
type input "*********"
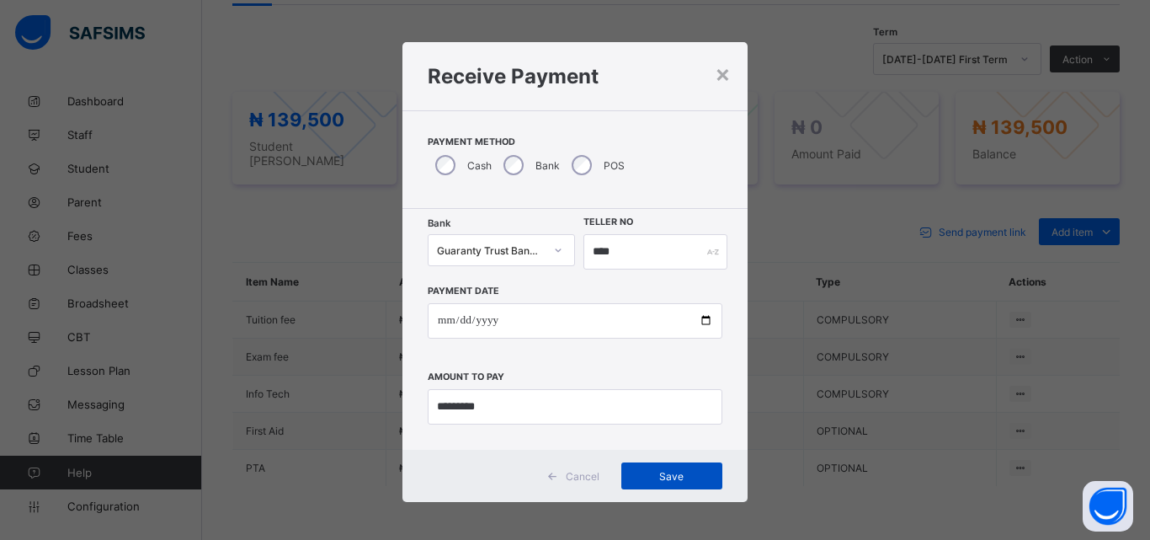
click at [669, 474] on span "Save" at bounding box center [672, 476] width 76 height 13
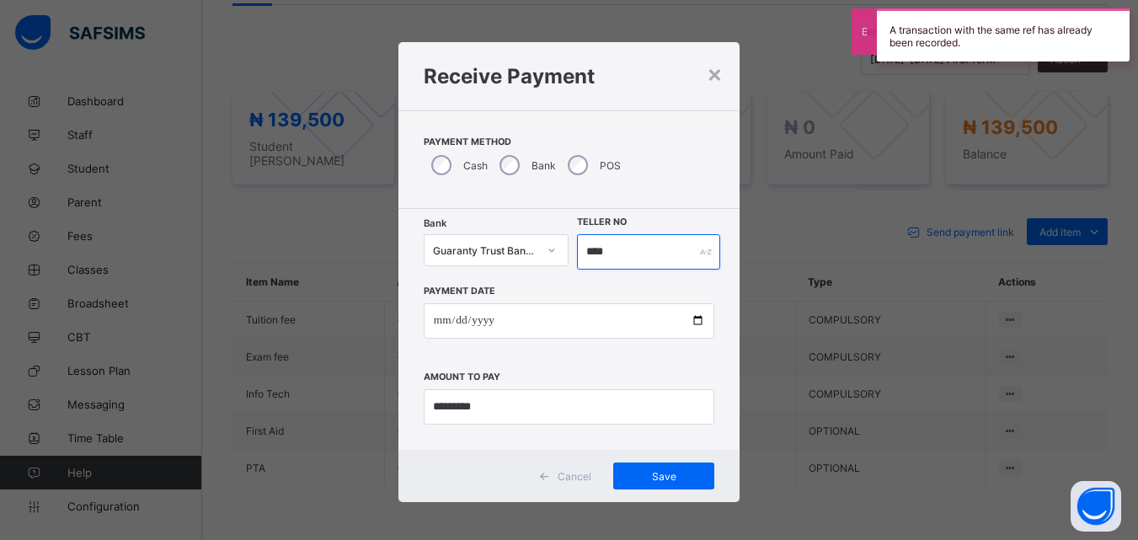
click at [616, 253] on input "****" at bounding box center [648, 251] width 142 height 35
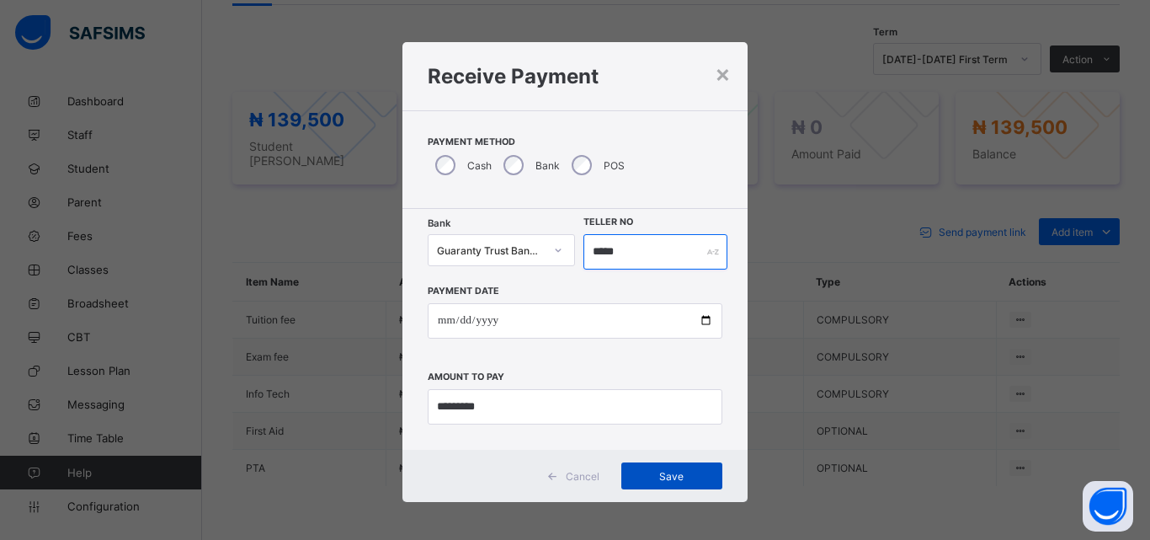
type input "*****"
click at [664, 474] on span "Save" at bounding box center [672, 476] width 76 height 13
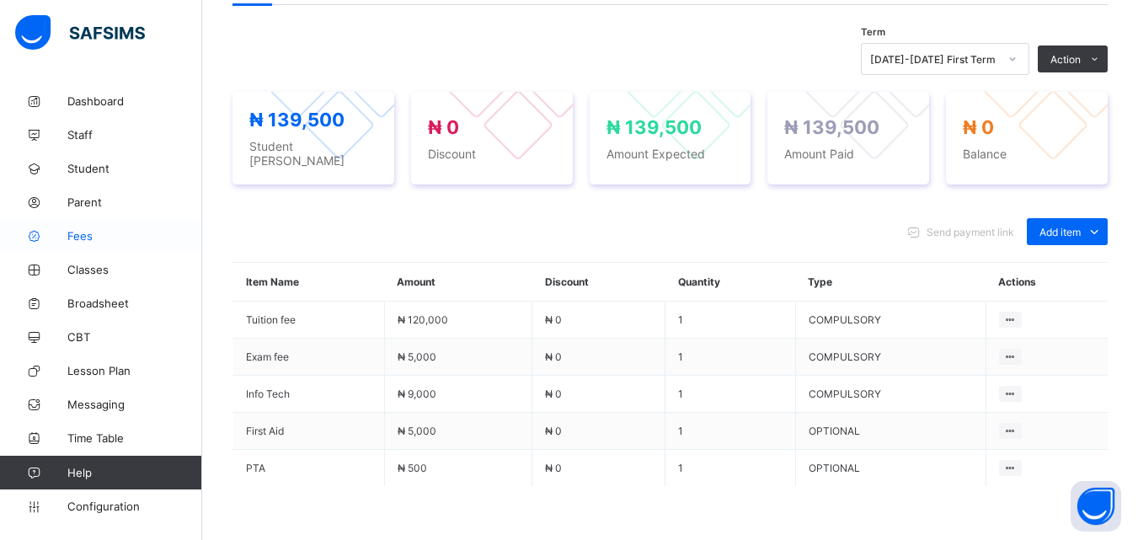
click at [88, 239] on span "Fees" at bounding box center [134, 235] width 135 height 13
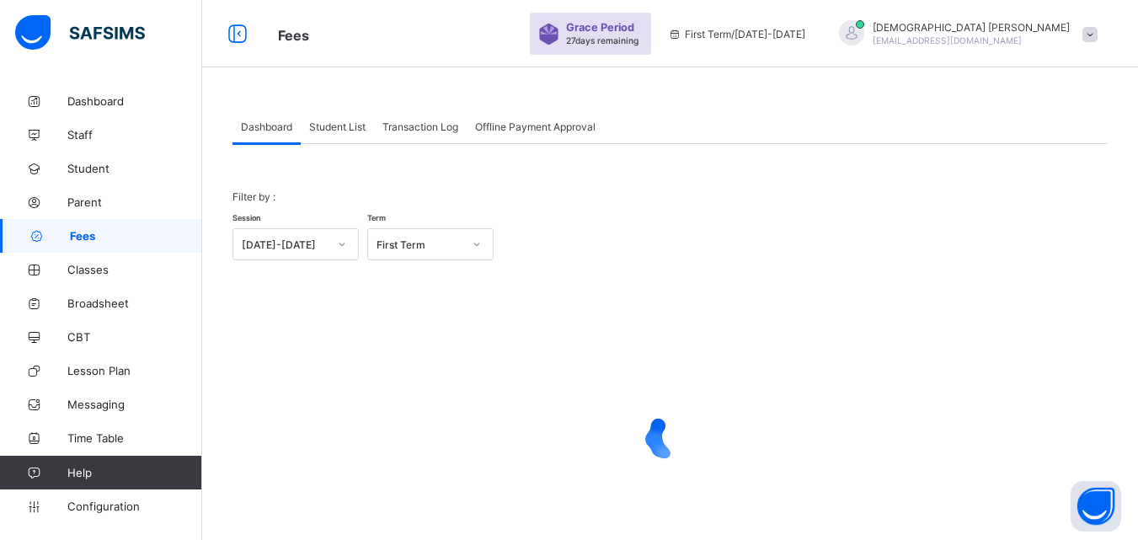
click at [342, 128] on span "Student List" at bounding box center [337, 126] width 56 height 13
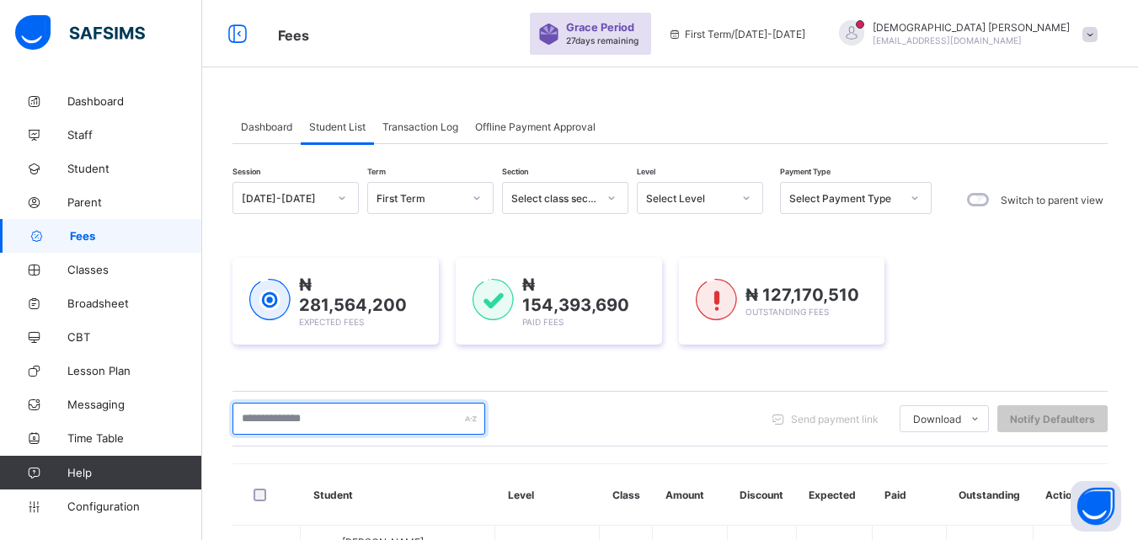
click at [410, 412] on input "text" at bounding box center [358, 418] width 253 height 32
type input "*"
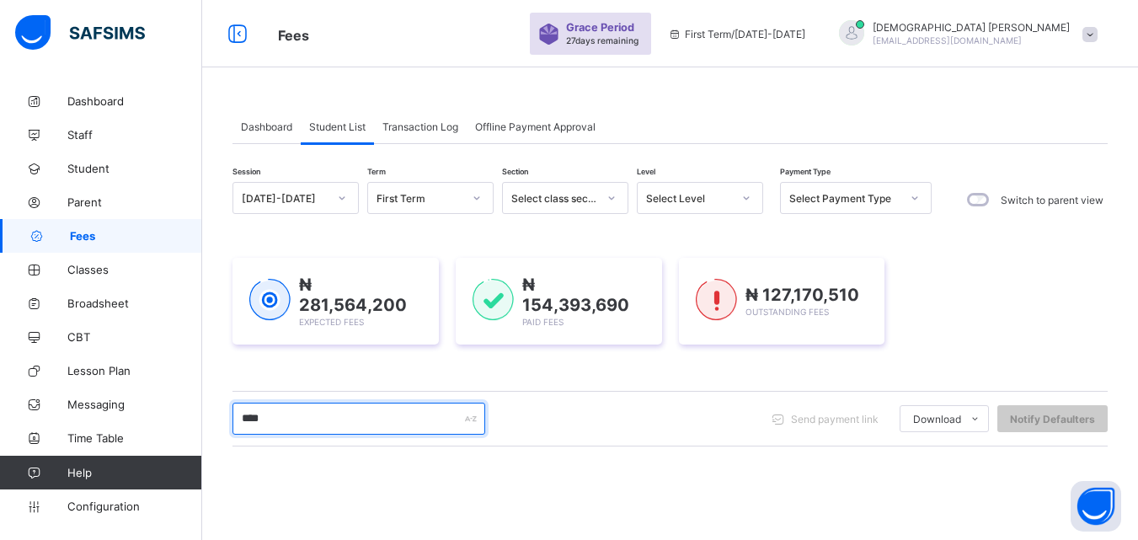
type input "****"
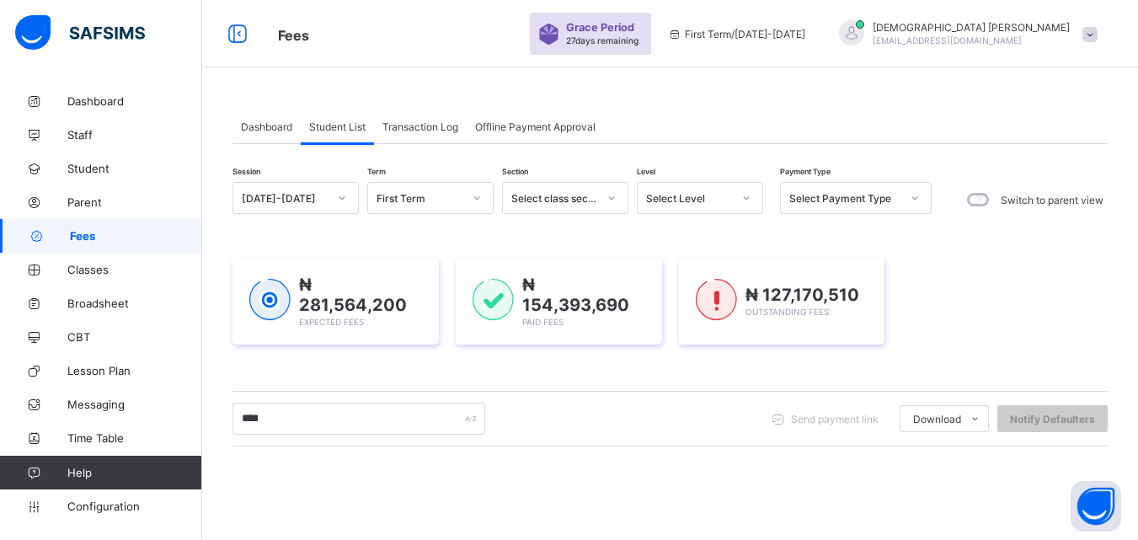
click at [744, 197] on icon at bounding box center [746, 197] width 10 height 17
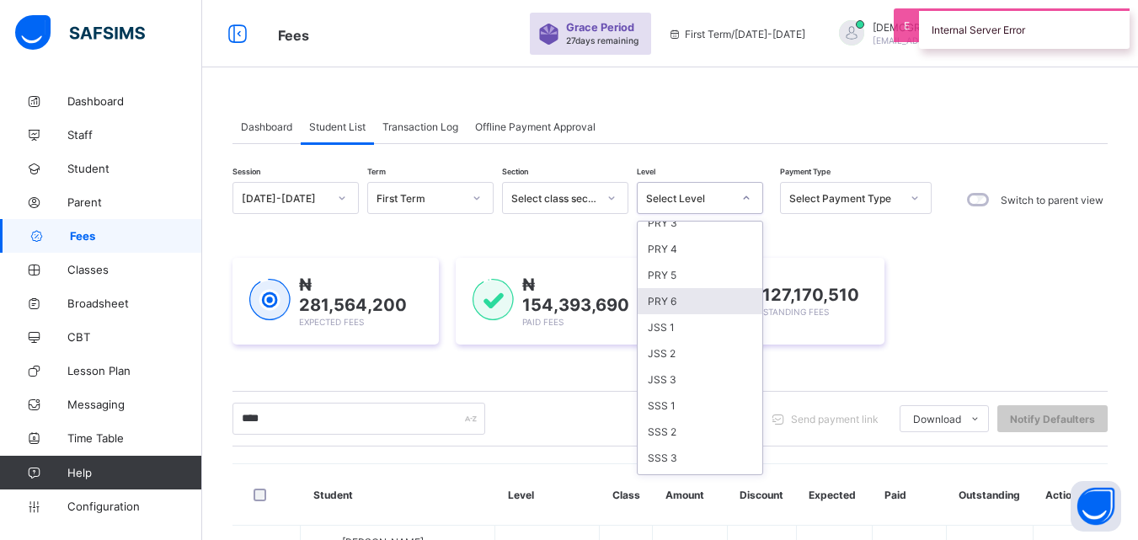
scroll to position [280, 0]
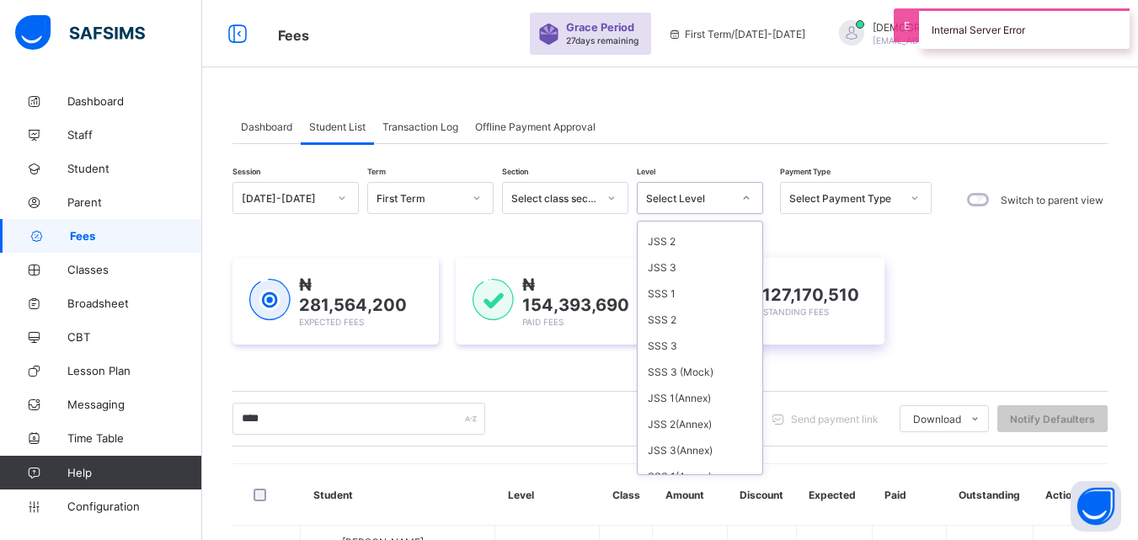
click at [669, 322] on div "SSS 2" at bounding box center [699, 319] width 125 height 26
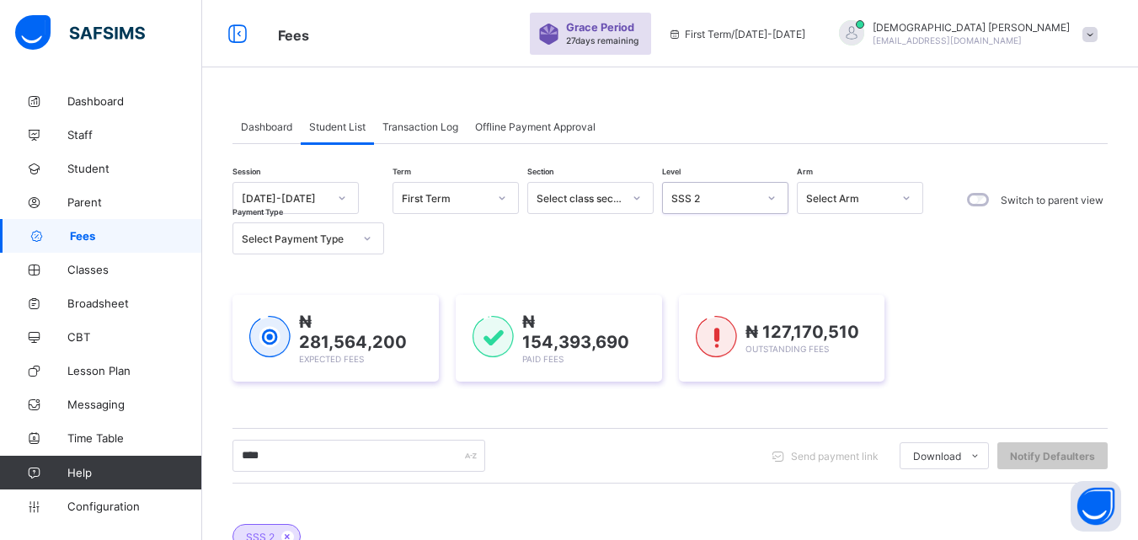
scroll to position [308, 0]
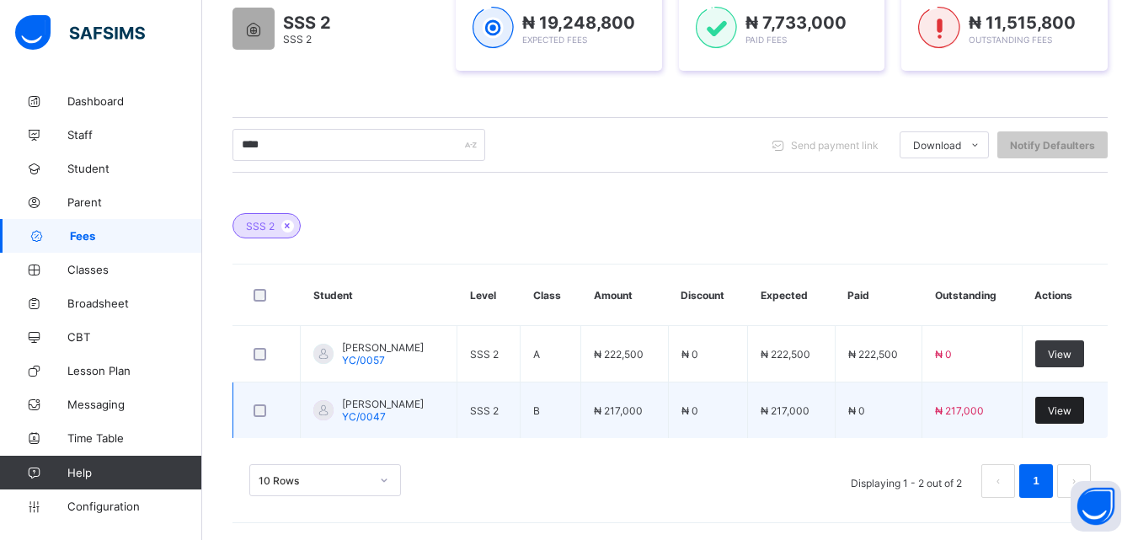
click at [1071, 413] on span "View" at bounding box center [1059, 410] width 24 height 13
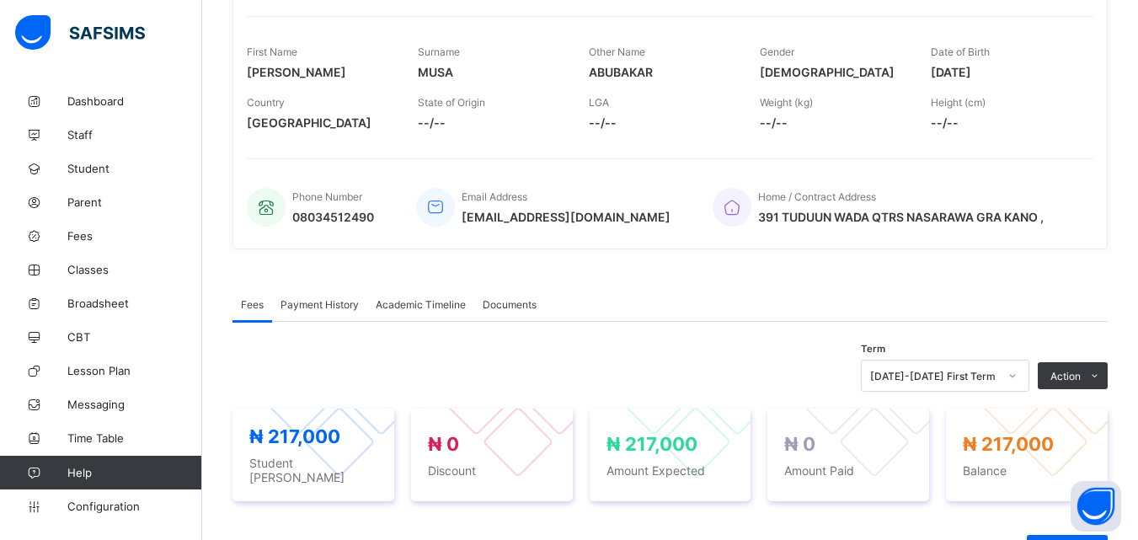
scroll to position [269, 0]
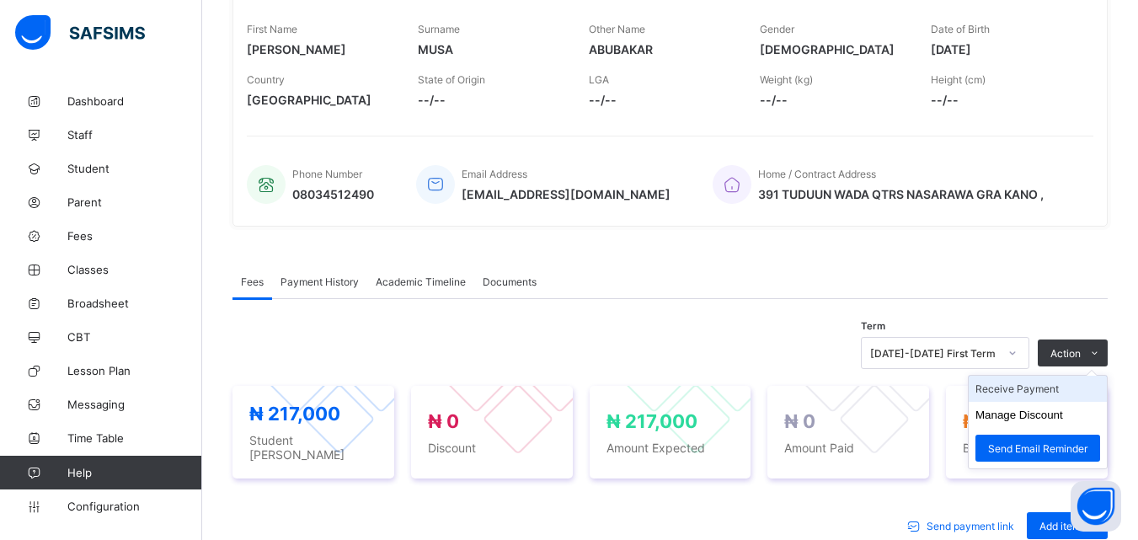
click at [1041, 389] on li "Receive Payment" at bounding box center [1037, 389] width 138 height 26
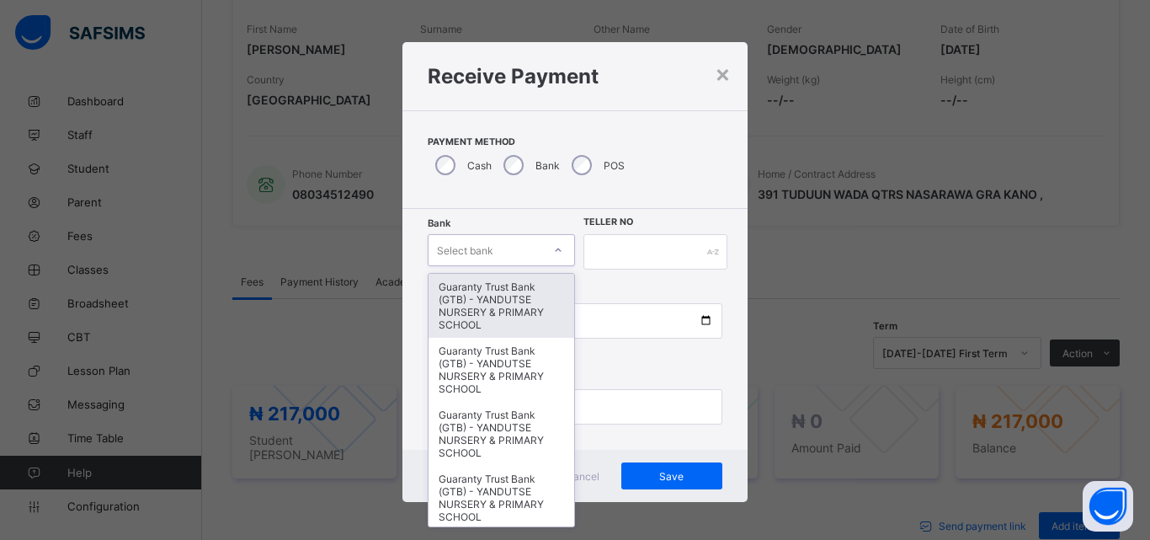
click at [553, 248] on icon at bounding box center [558, 250] width 10 height 17
type input "*"
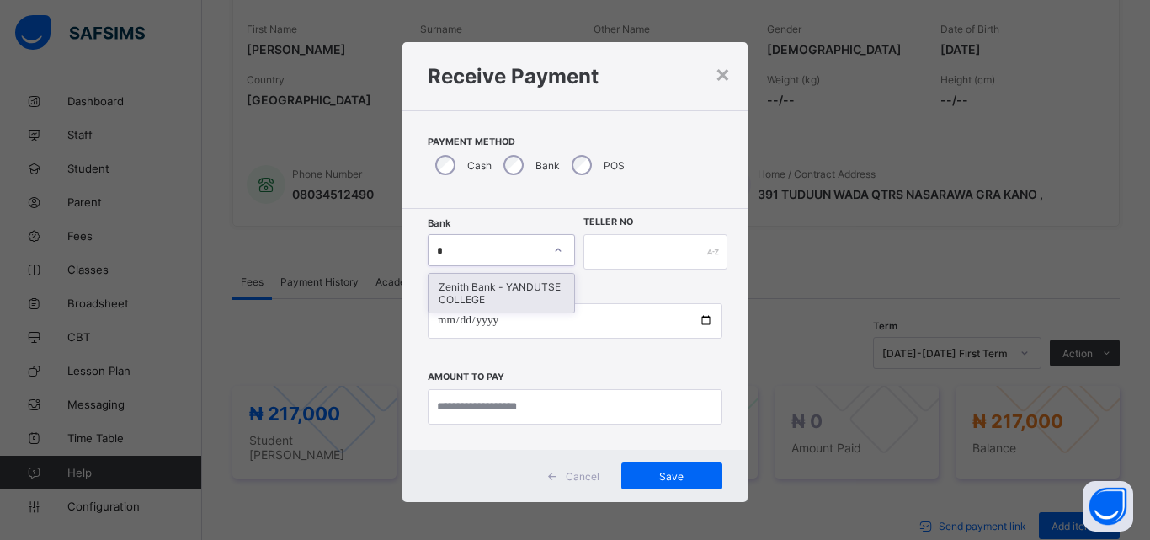
click at [498, 293] on div "Zenith Bank - YANDUTSE COLLEGE" at bounding box center [502, 293] width 146 height 39
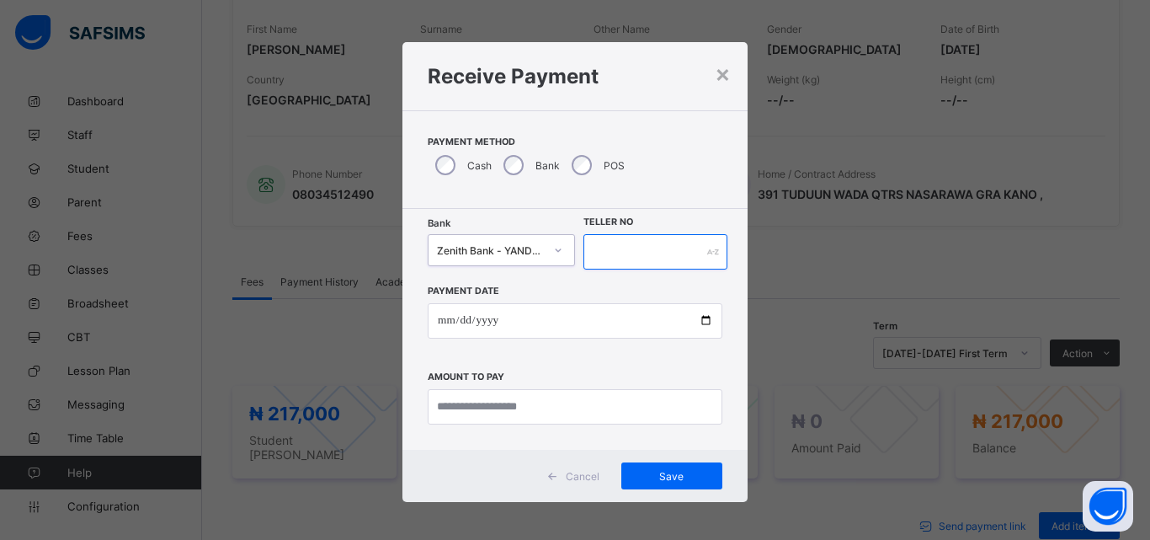
click at [637, 258] on input "text" at bounding box center [656, 251] width 144 height 35
click at [584, 251] on input "*****" at bounding box center [656, 251] width 144 height 35
type input "**********"
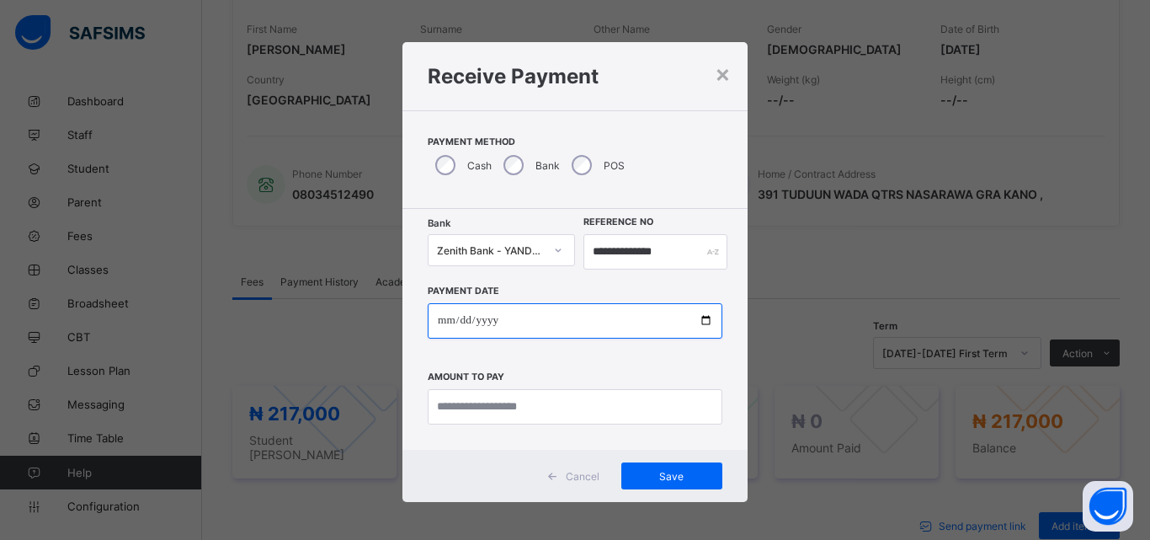
click at [701, 319] on input "date" at bounding box center [575, 320] width 295 height 35
type input "**********"
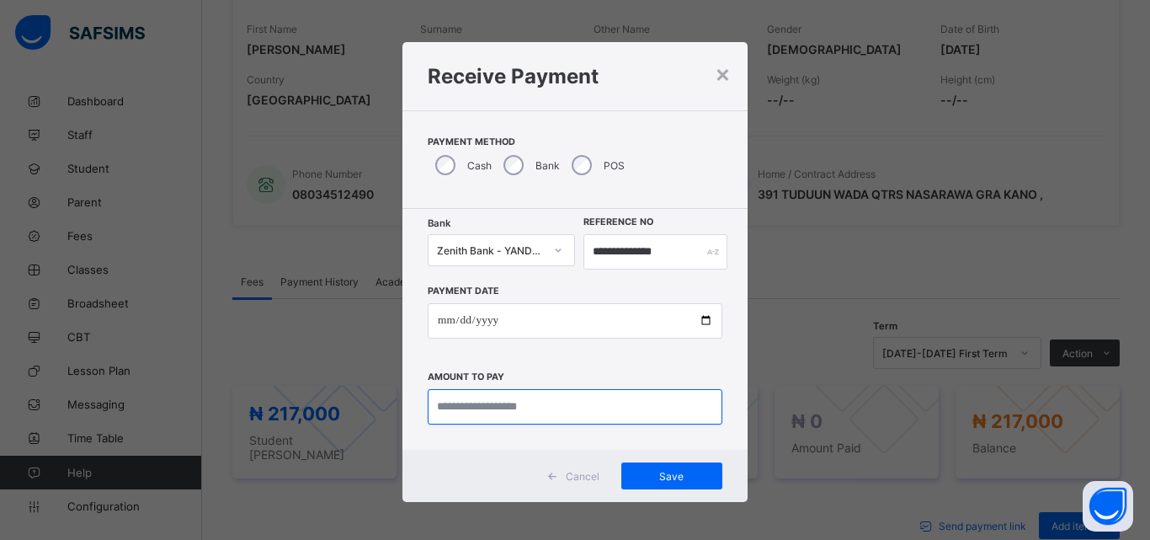
click at [582, 409] on input "currency" at bounding box center [575, 406] width 295 height 35
click at [720, 73] on div "×" at bounding box center [723, 73] width 16 height 29
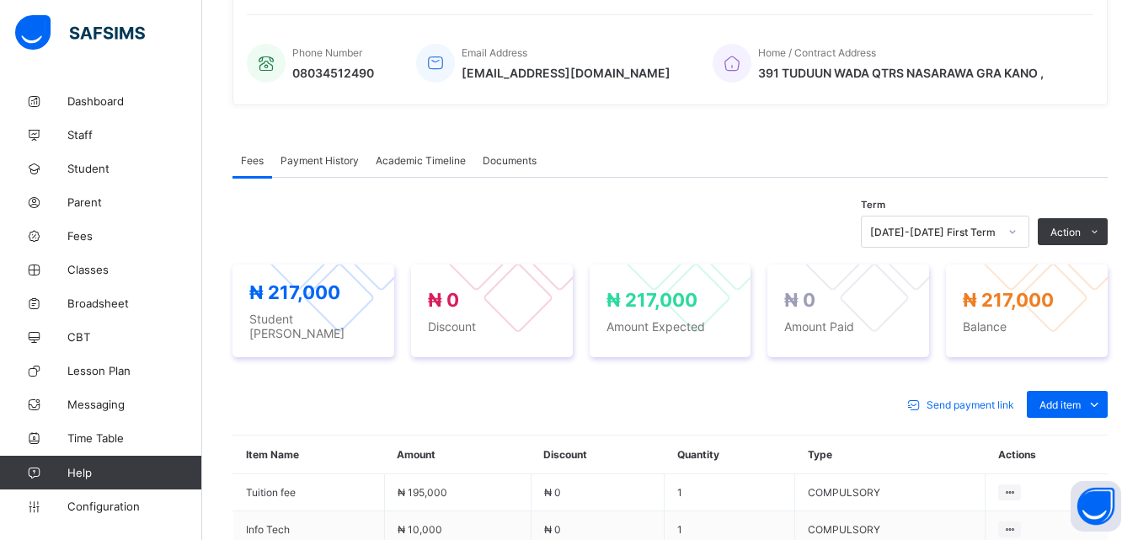
scroll to position [404, 0]
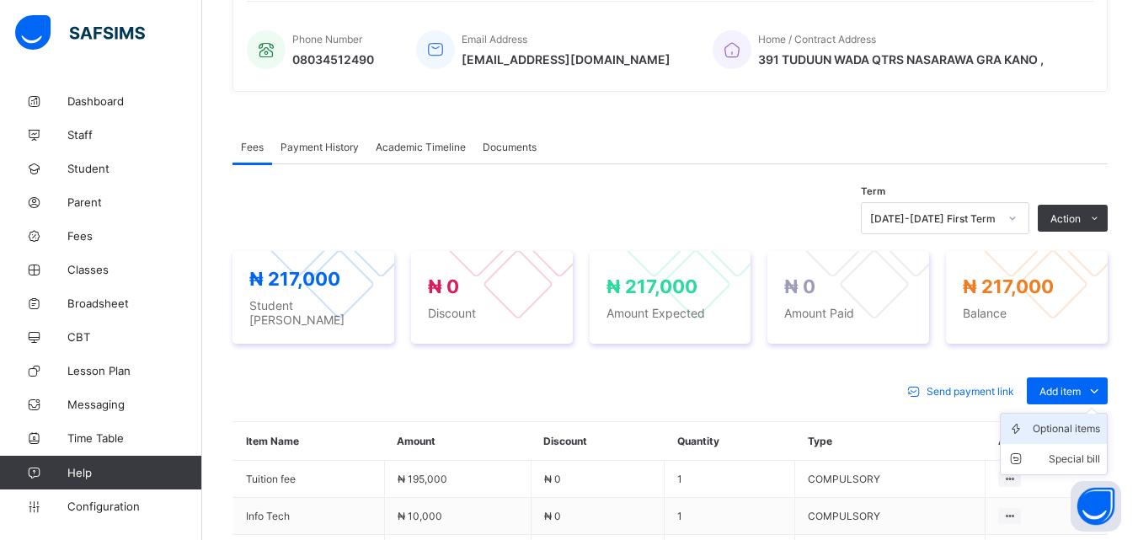
click at [1088, 422] on div "Optional items" at bounding box center [1065, 428] width 67 height 17
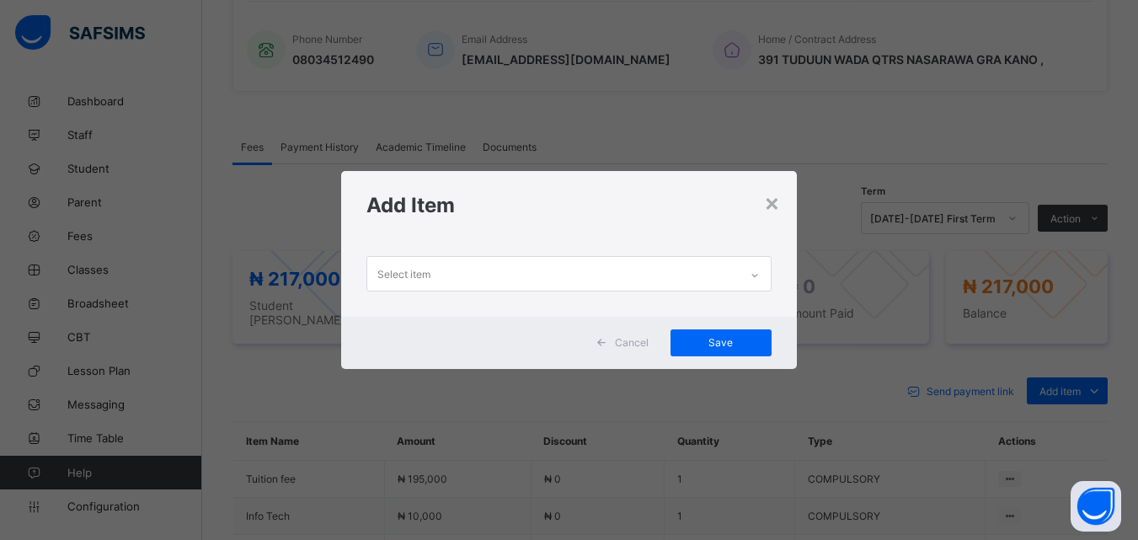
click at [752, 279] on icon at bounding box center [754, 275] width 10 height 17
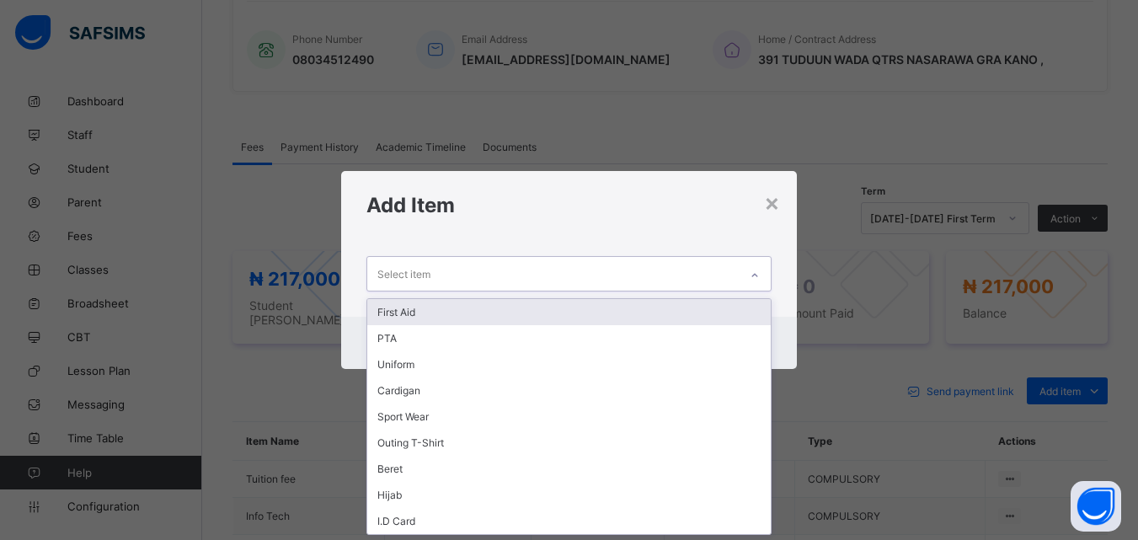
click at [409, 311] on div "First Aid" at bounding box center [568, 312] width 402 height 26
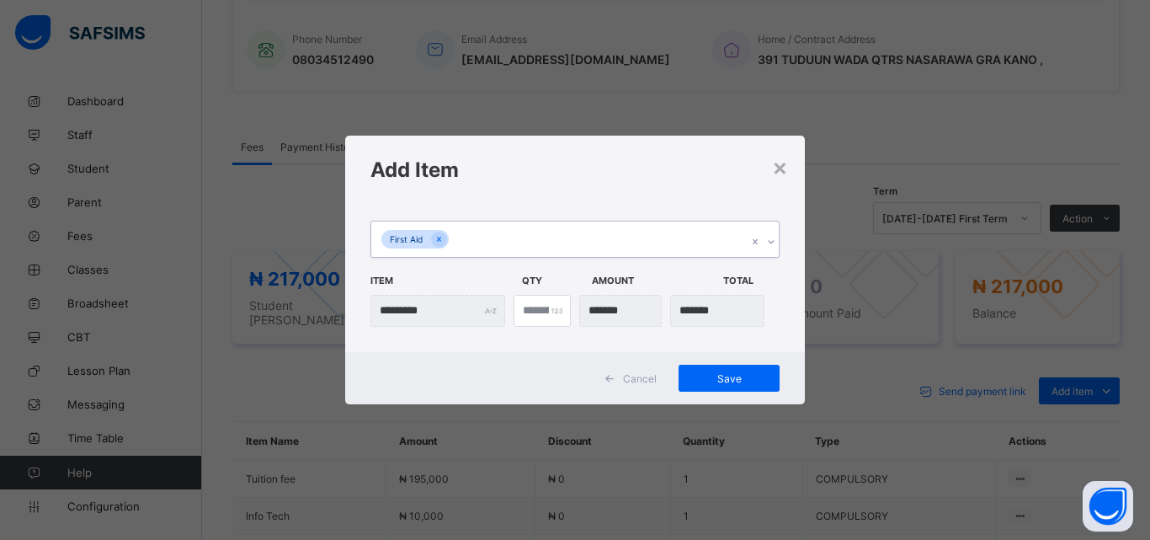
click at [767, 237] on icon at bounding box center [771, 241] width 10 height 17
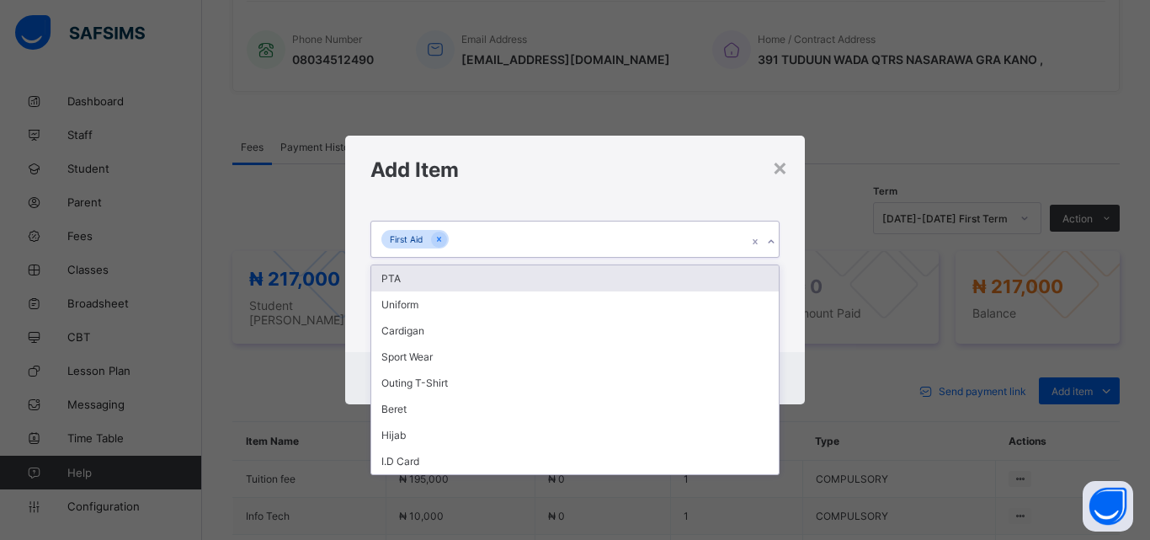
click at [407, 275] on div "PTA" at bounding box center [575, 278] width 408 height 26
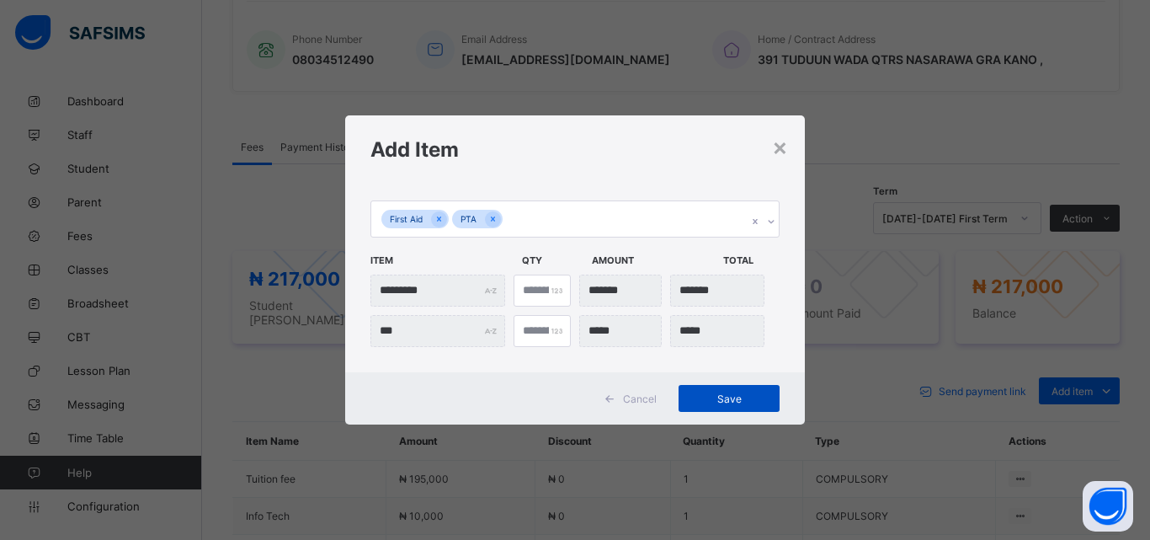
click at [728, 395] on span "Save" at bounding box center [729, 398] width 76 height 13
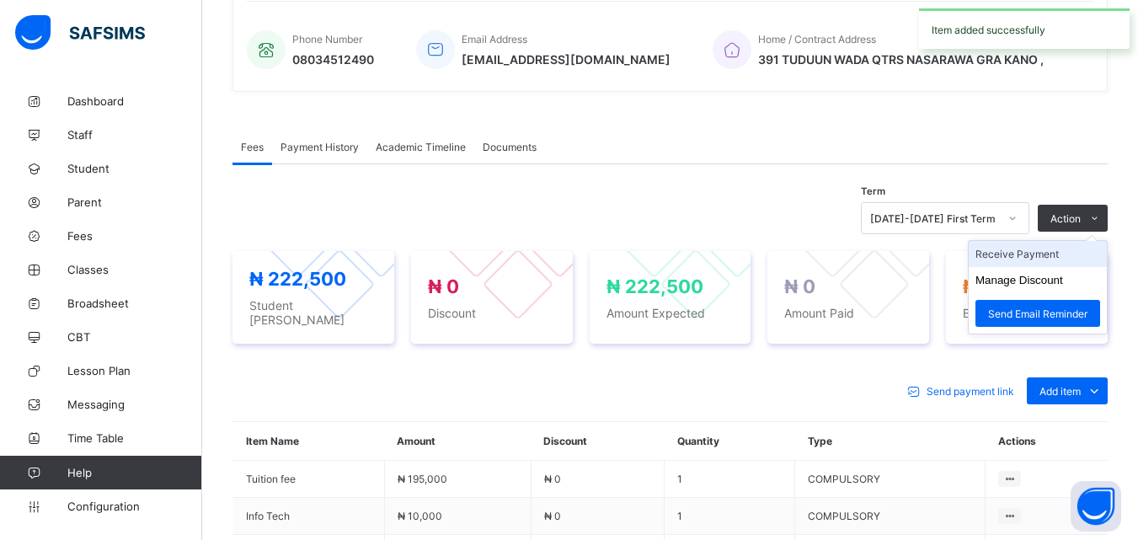
click at [1048, 251] on li "Receive Payment" at bounding box center [1037, 254] width 138 height 26
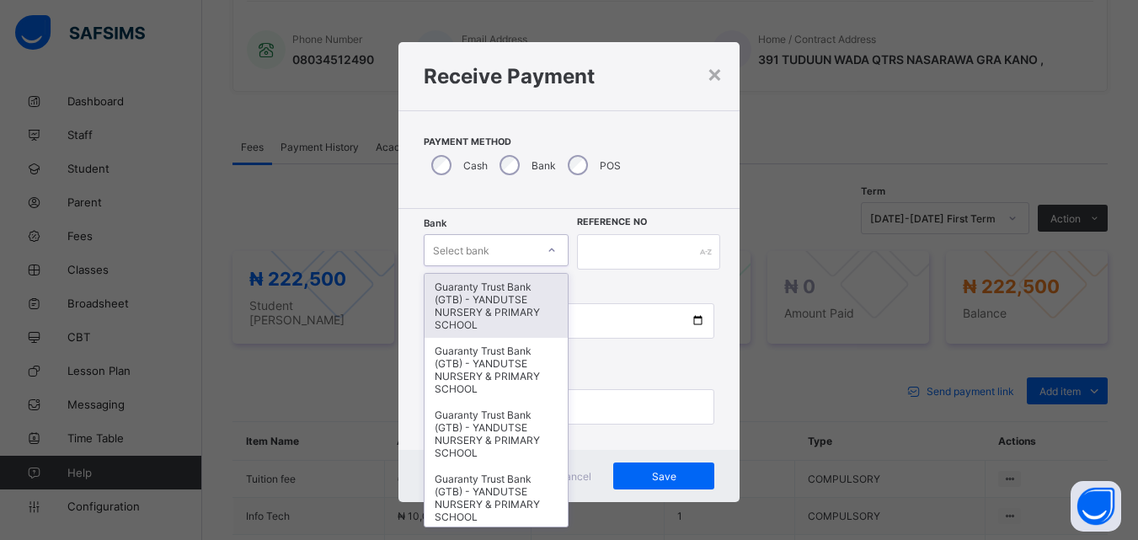
click at [541, 247] on div at bounding box center [551, 250] width 29 height 27
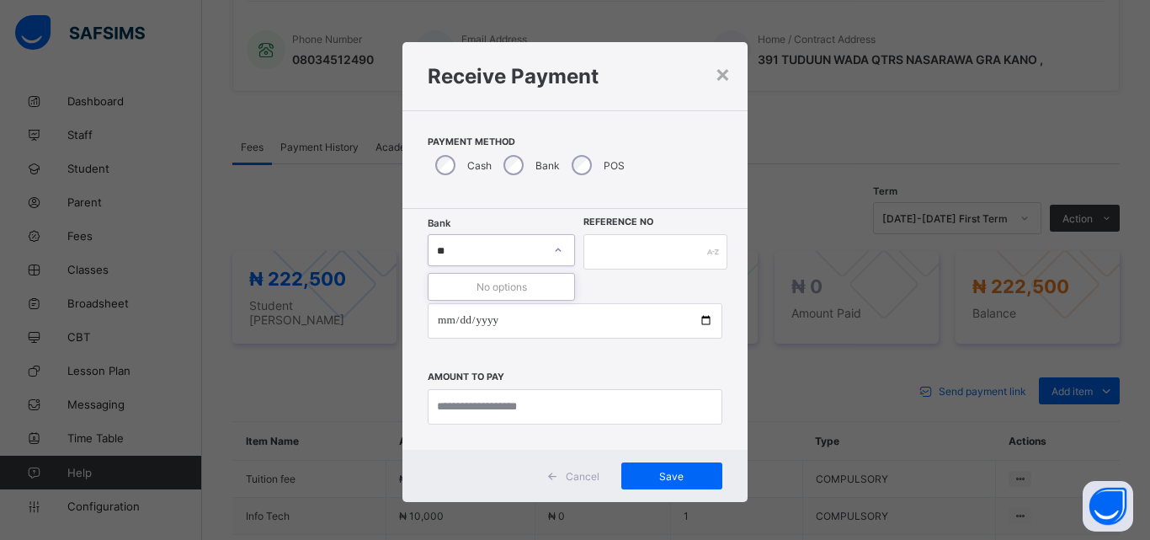
type input "*"
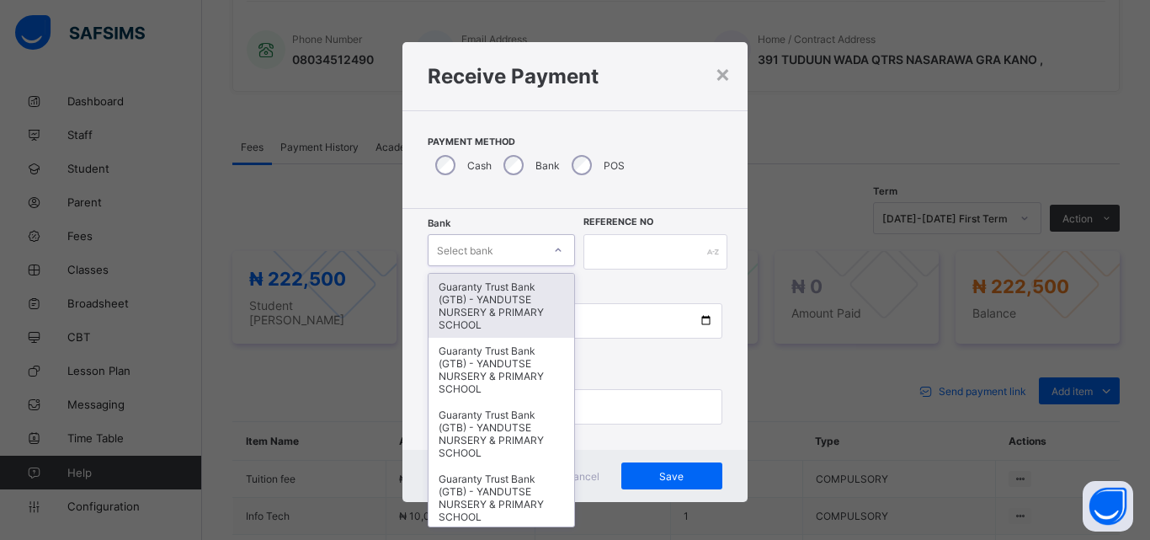
type input "*"
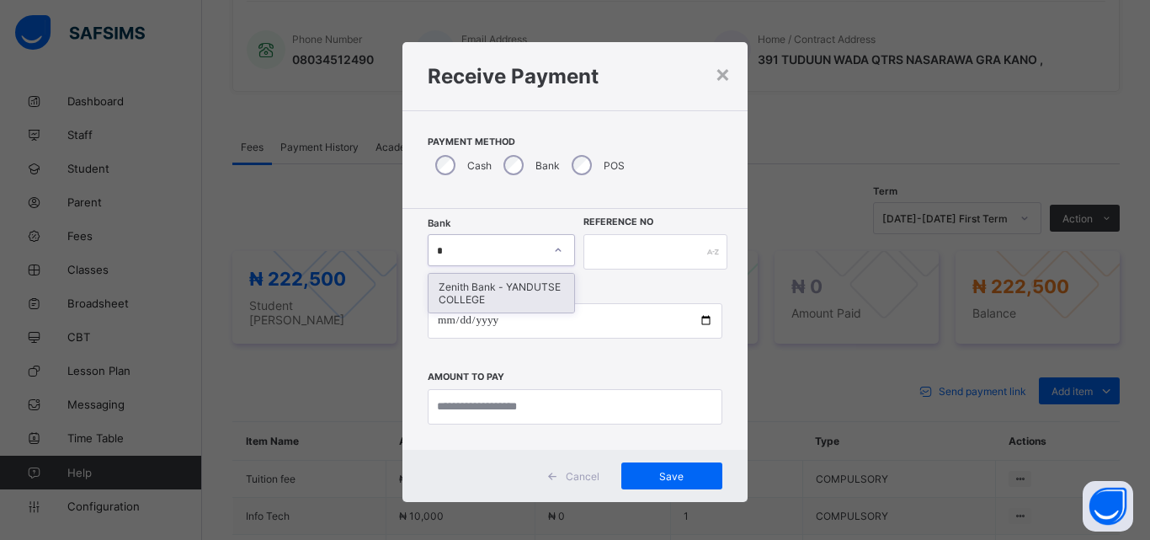
click at [525, 298] on div "Zenith Bank - YANDUTSE COLLEGE" at bounding box center [502, 293] width 146 height 39
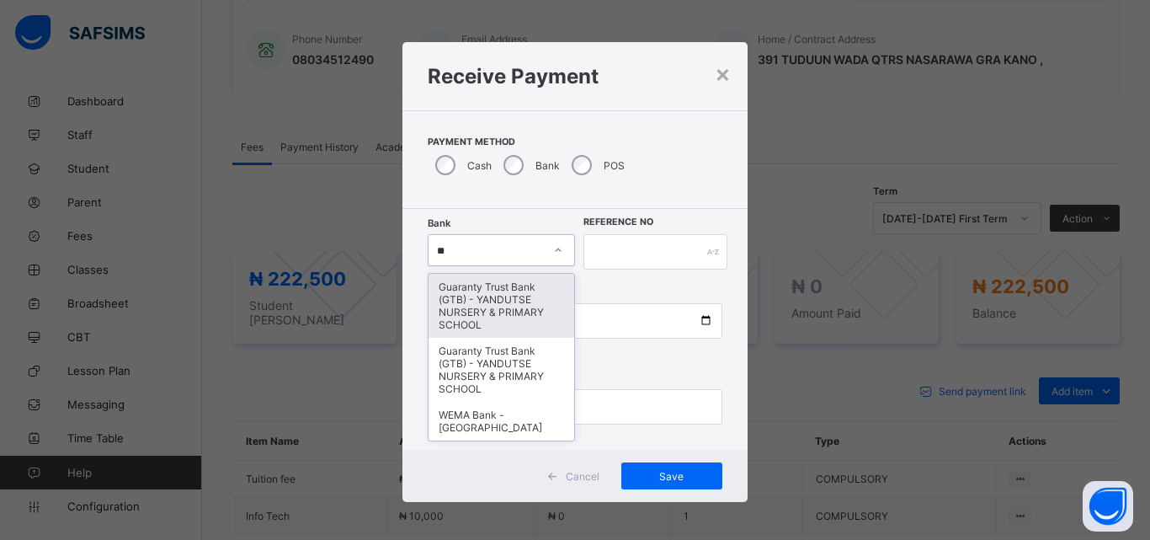
type input "*"
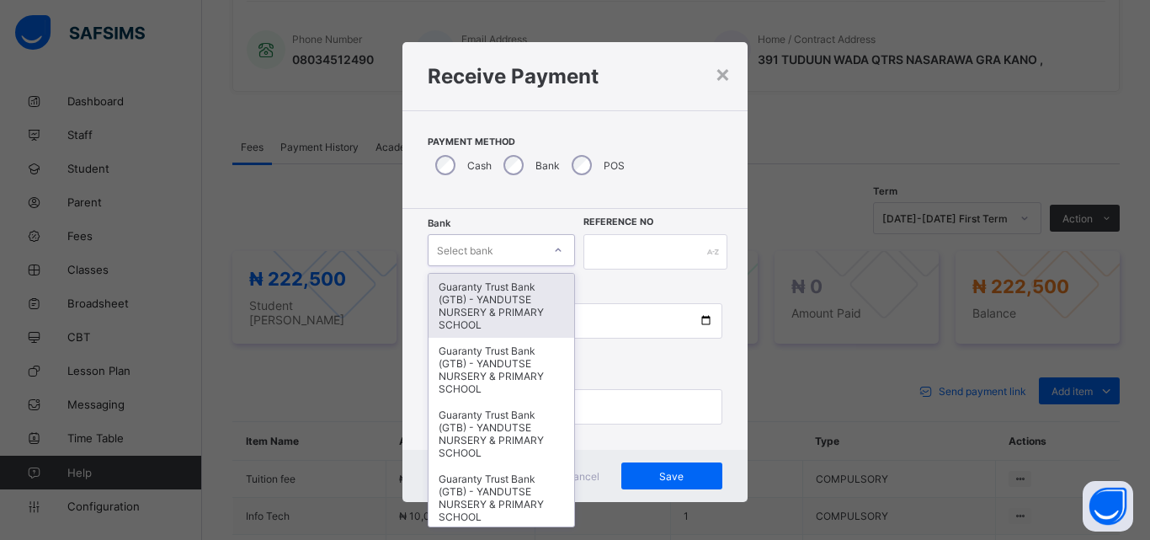
type input "*"
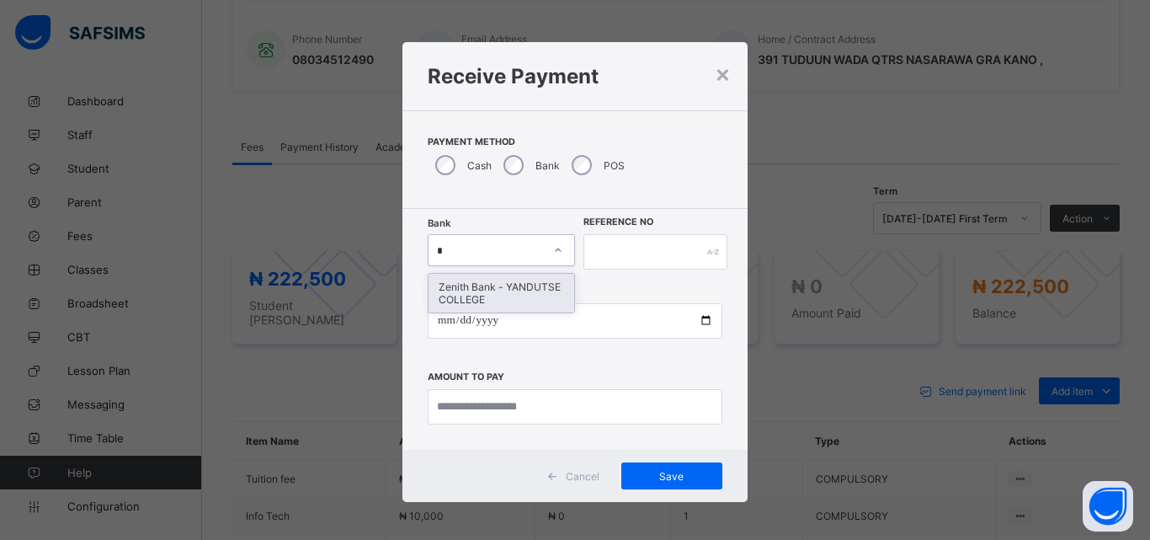
click at [477, 295] on div "Zenith Bank - YANDUTSE COLLEGE" at bounding box center [502, 293] width 146 height 39
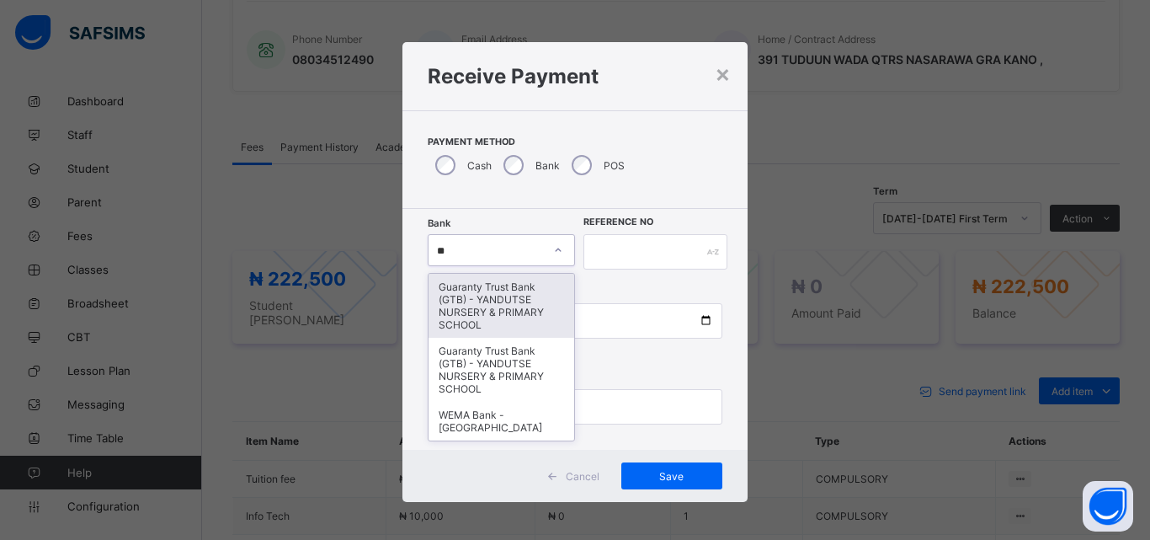
type input "*"
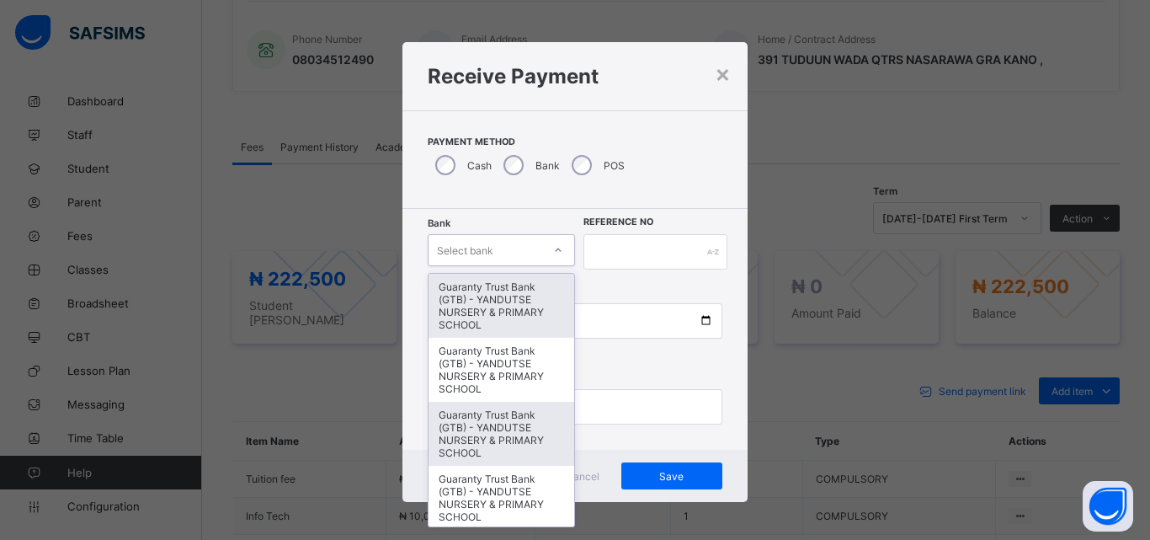
type input "*"
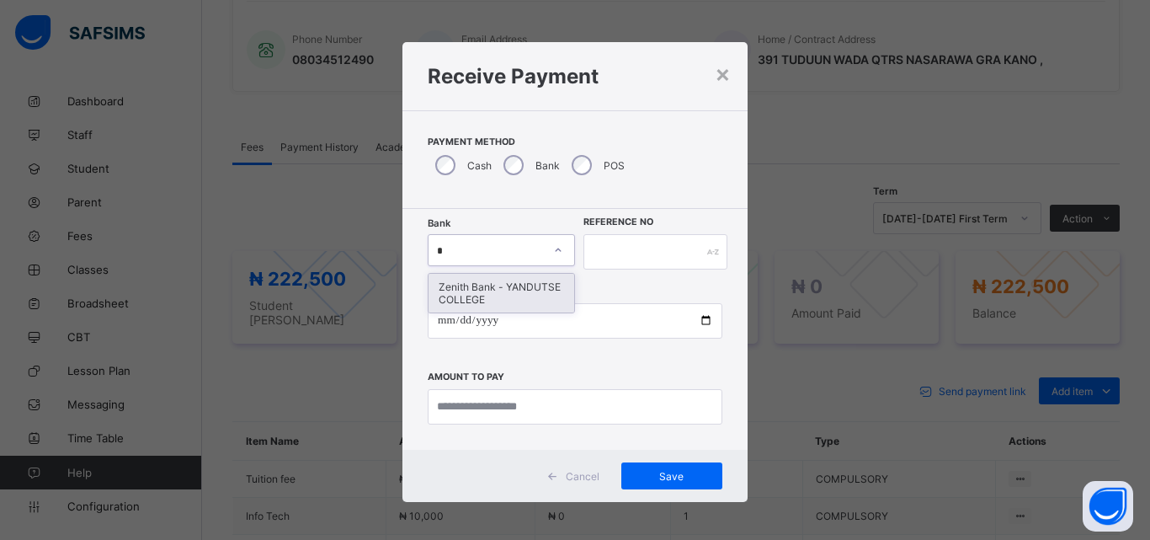
click at [480, 282] on div "Zenith Bank - YANDUTSE COLLEGE" at bounding box center [502, 293] width 146 height 39
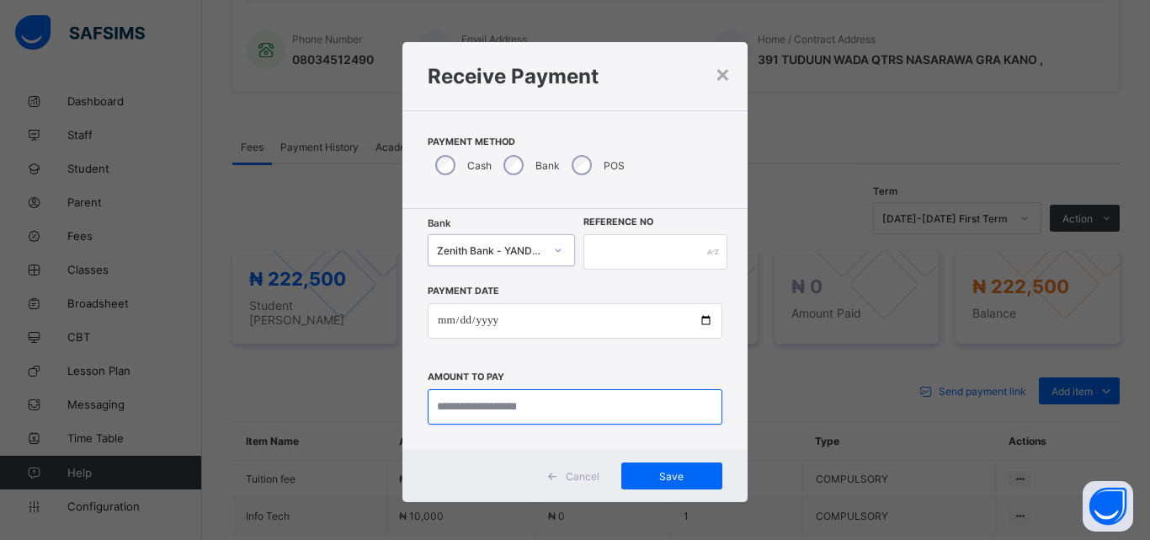
click at [491, 408] on input "currency" at bounding box center [575, 406] width 295 height 35
type input "*********"
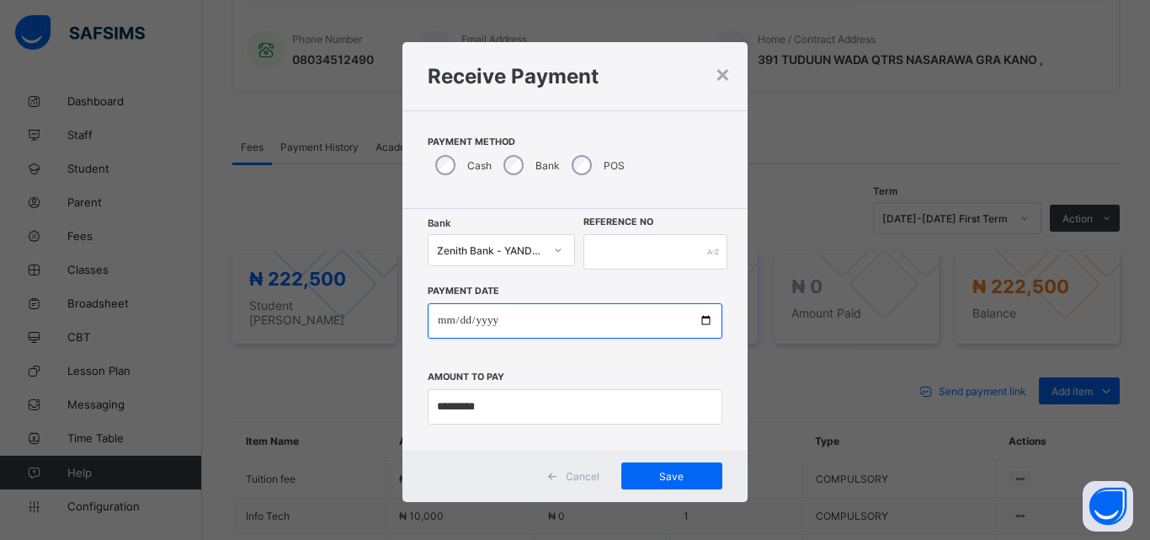
click at [705, 317] on input "date" at bounding box center [575, 320] width 295 height 35
type input "**********"
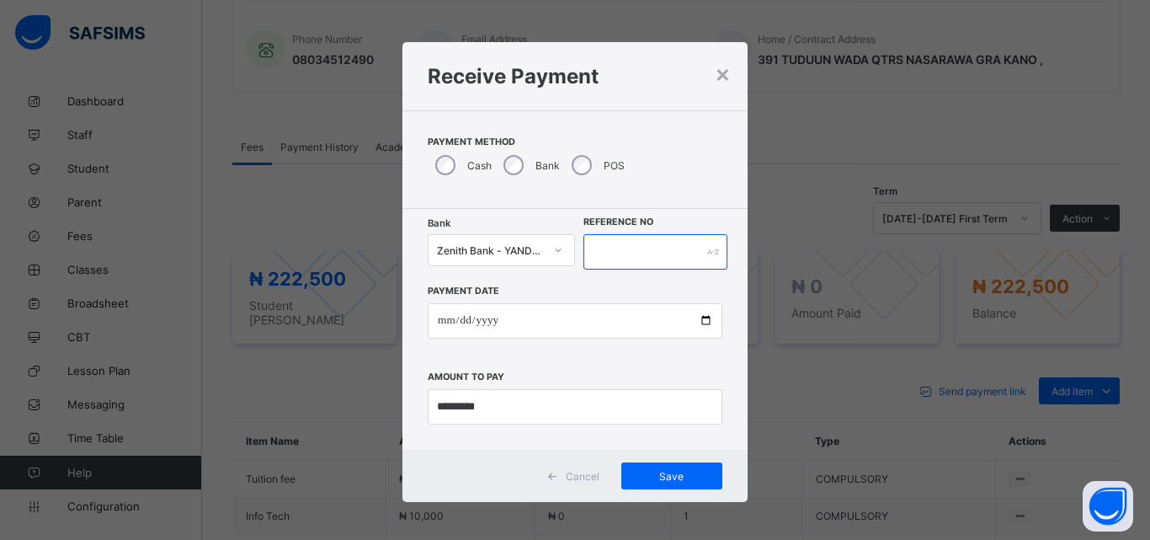
click at [626, 243] on input "text" at bounding box center [656, 251] width 144 height 35
type input "**********"
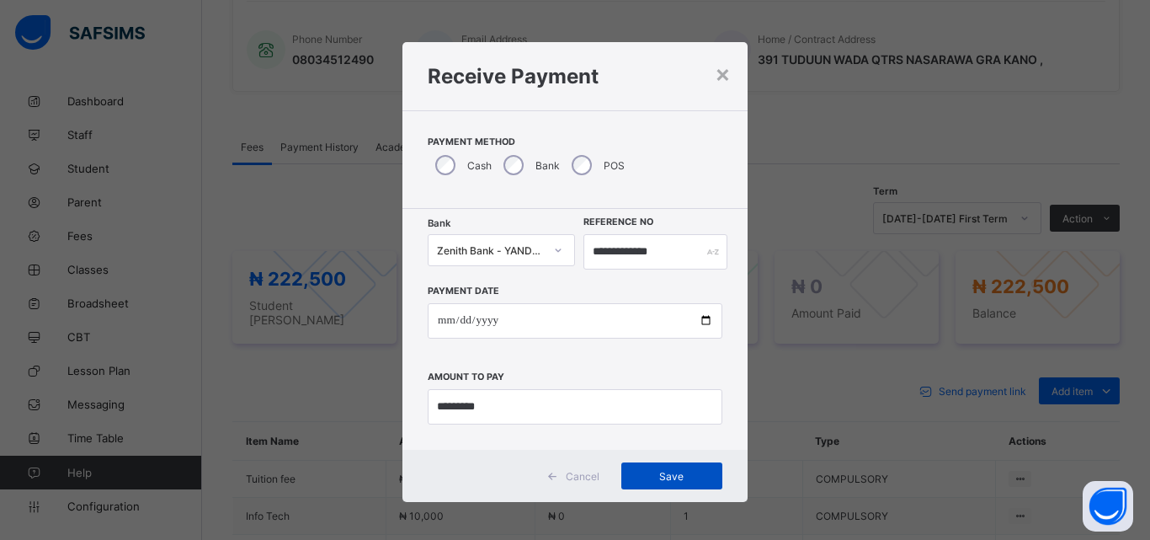
click at [665, 474] on span "Save" at bounding box center [672, 476] width 76 height 13
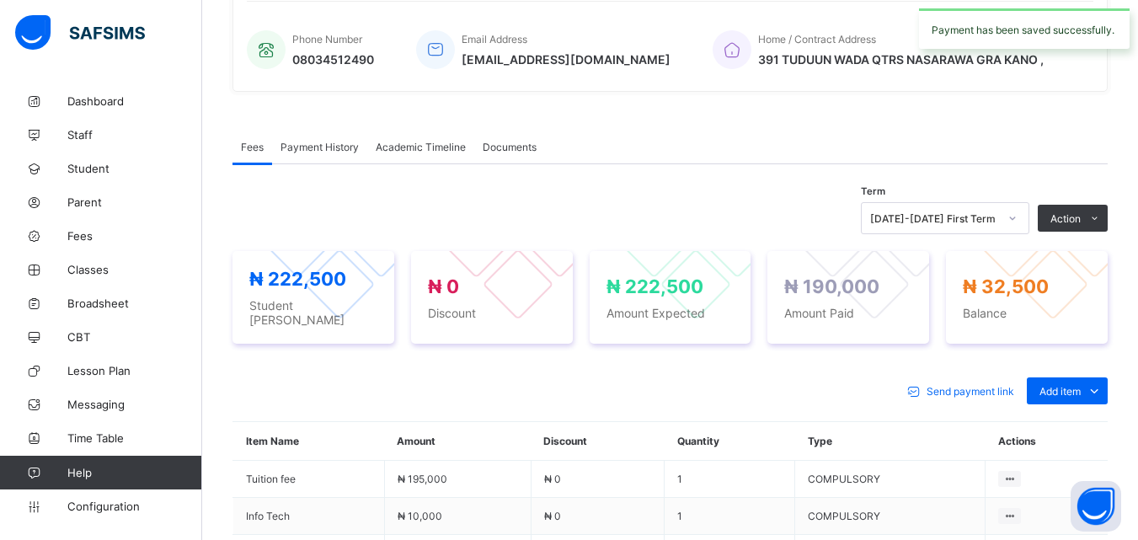
click at [752, 388] on div "Send payment link Add item Optional items Special bill" at bounding box center [669, 390] width 875 height 27
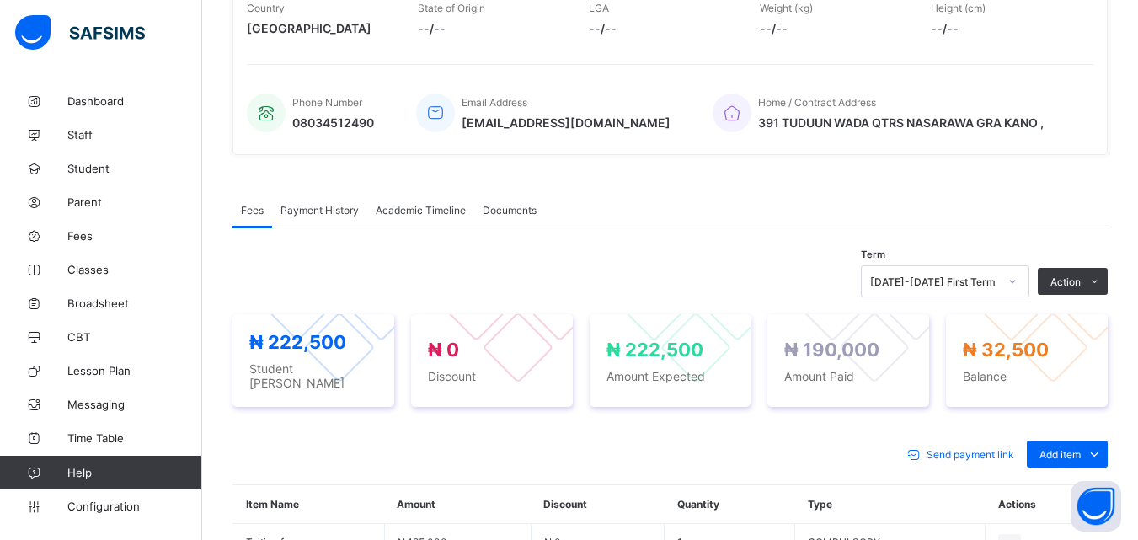
scroll to position [337, 0]
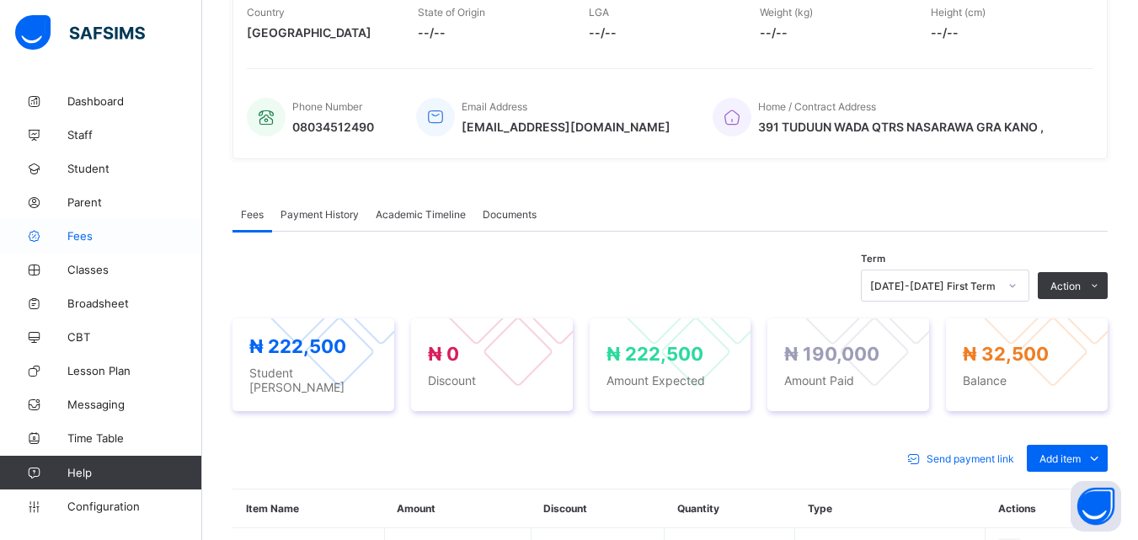
click at [84, 240] on span "Fees" at bounding box center [134, 235] width 135 height 13
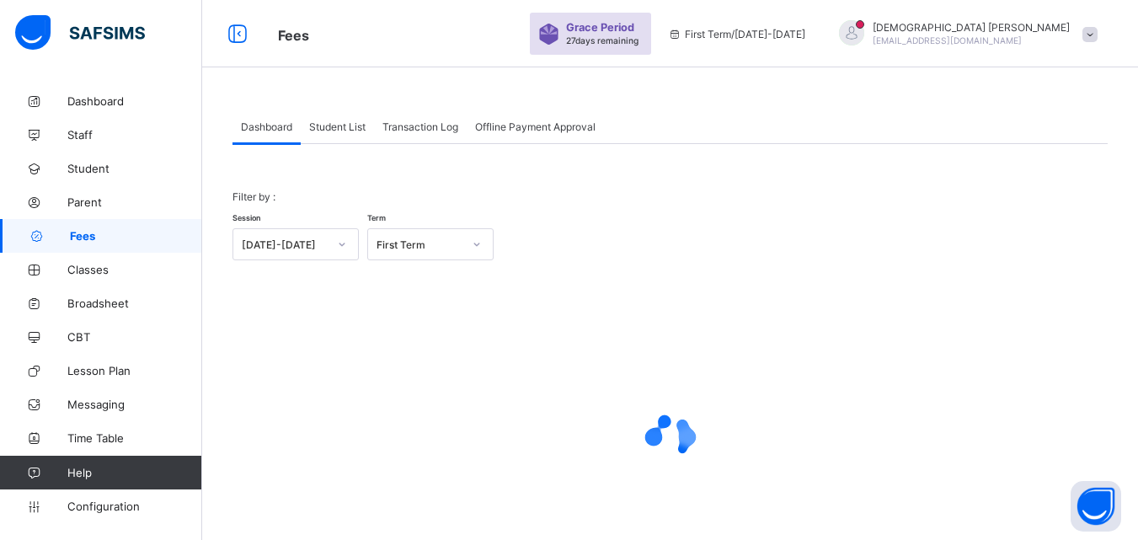
click at [325, 118] on div "Student List" at bounding box center [337, 126] width 73 height 34
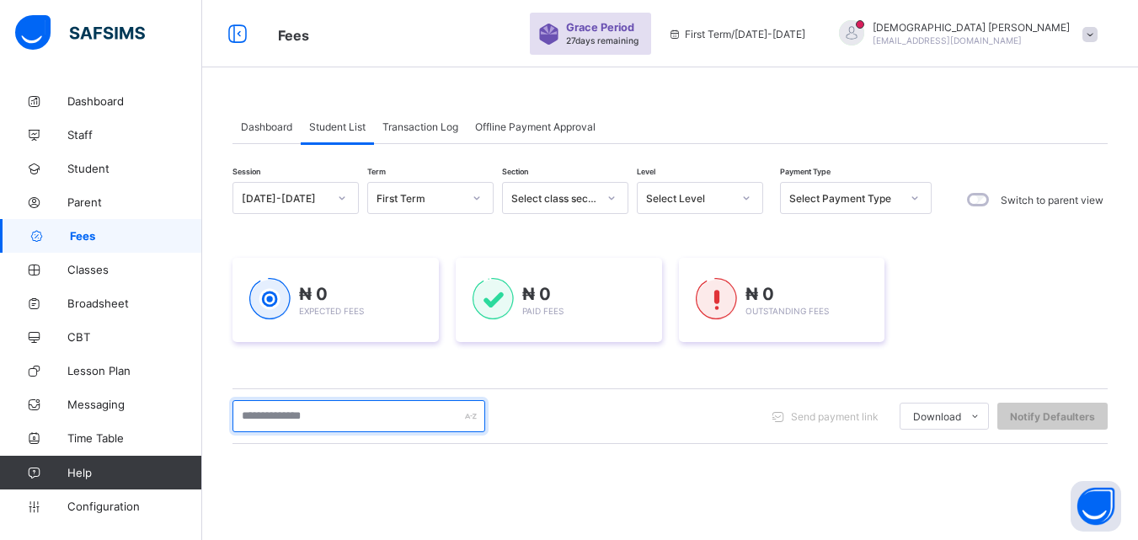
click at [323, 411] on input "text" at bounding box center [358, 416] width 253 height 32
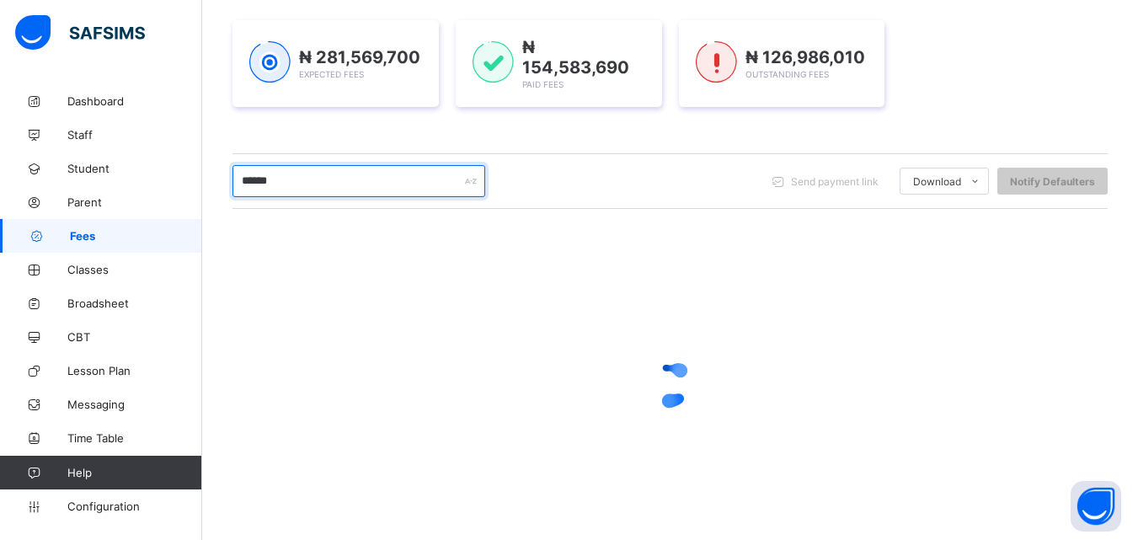
scroll to position [264, 0]
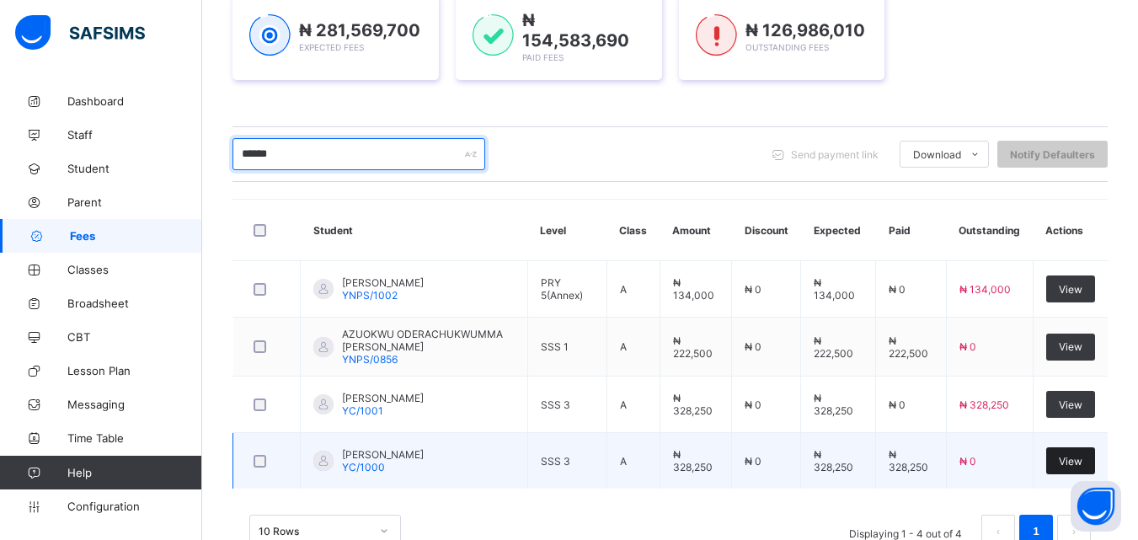
type input "******"
click at [1082, 455] on span "View" at bounding box center [1070, 461] width 24 height 13
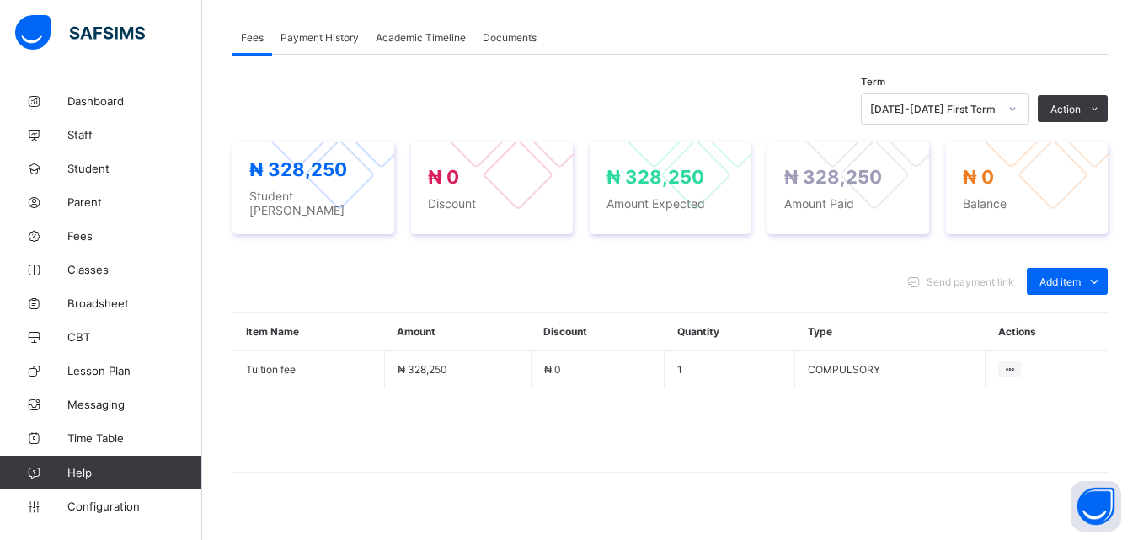
scroll to position [530, 0]
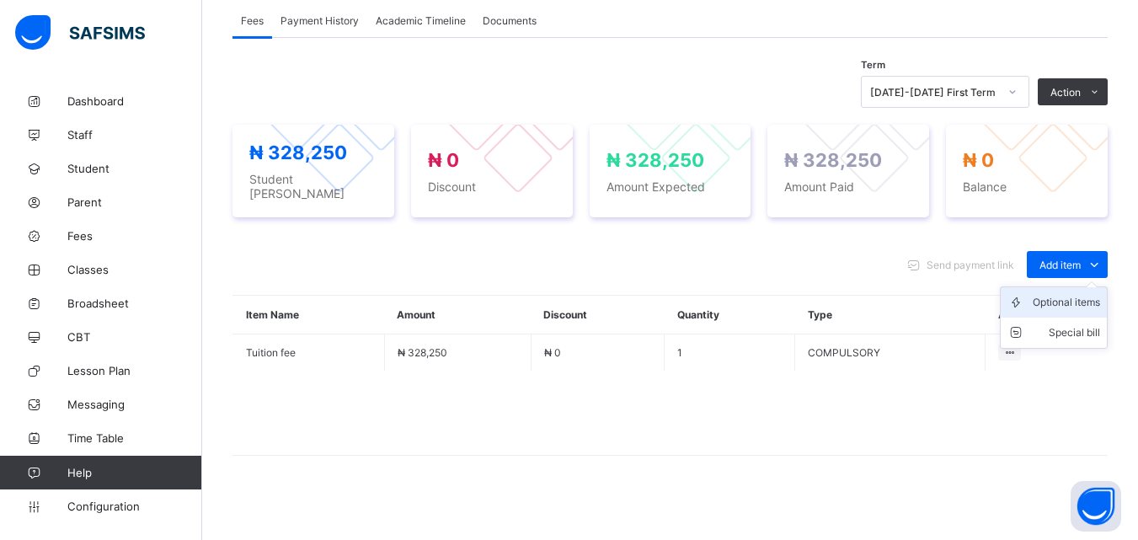
click at [1074, 294] on div "Optional items" at bounding box center [1065, 302] width 67 height 17
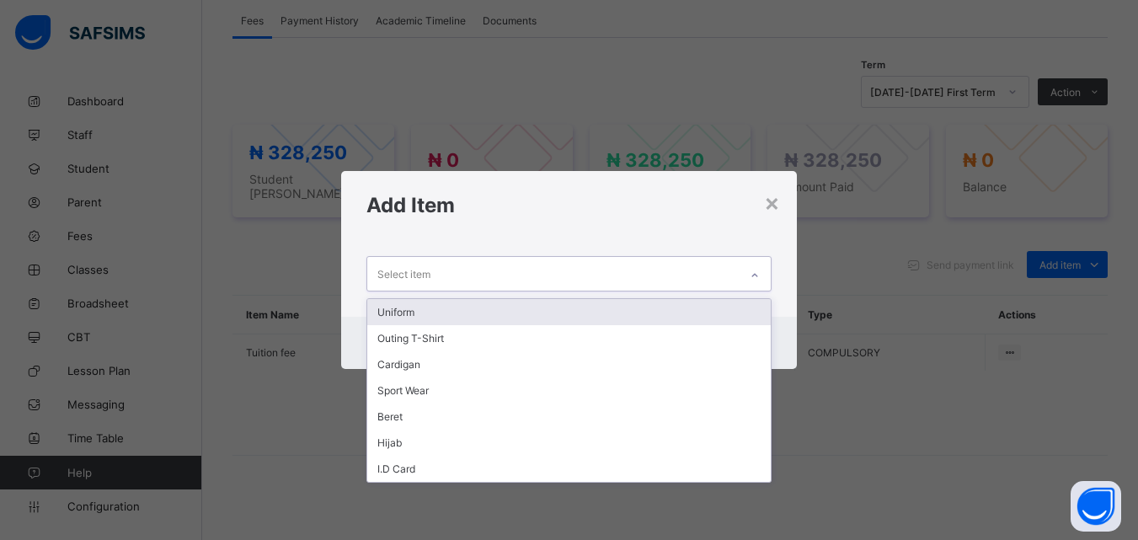
click at [751, 278] on icon at bounding box center [754, 275] width 10 height 17
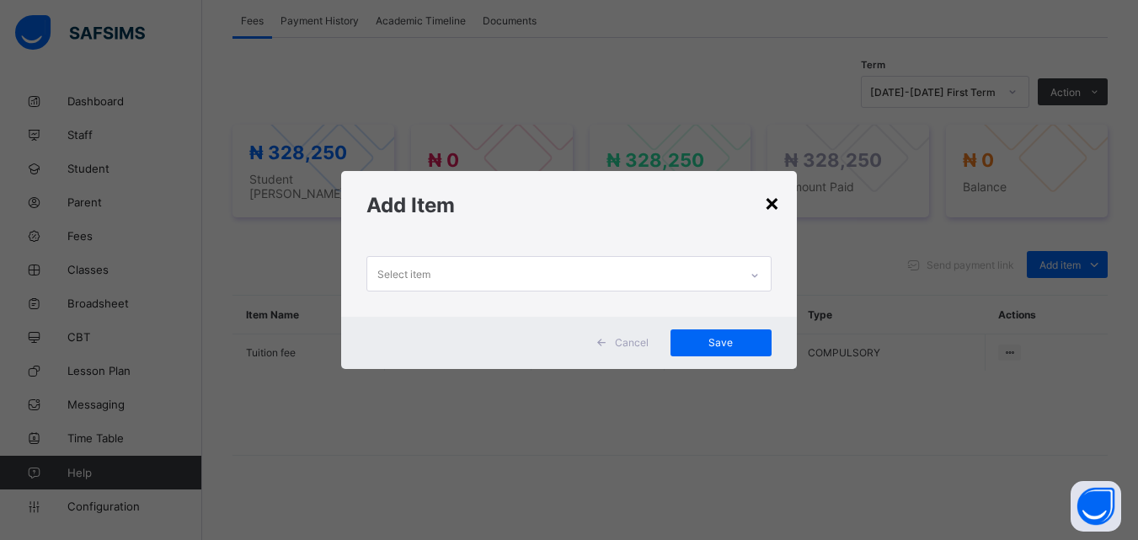
click at [776, 208] on div "×" at bounding box center [772, 202] width 16 height 29
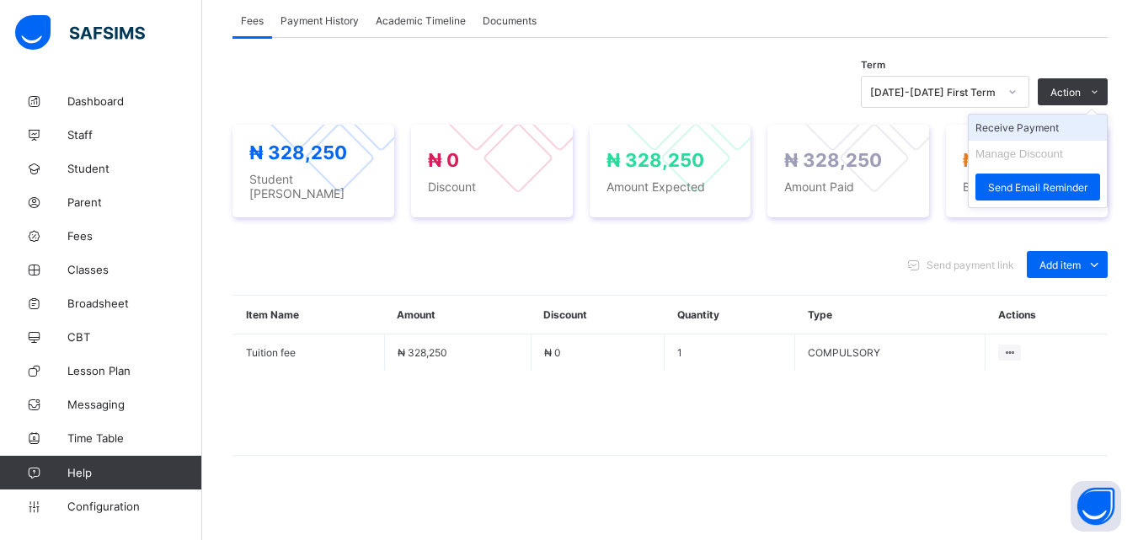
click at [1031, 129] on li "Receive Payment" at bounding box center [1037, 128] width 138 height 26
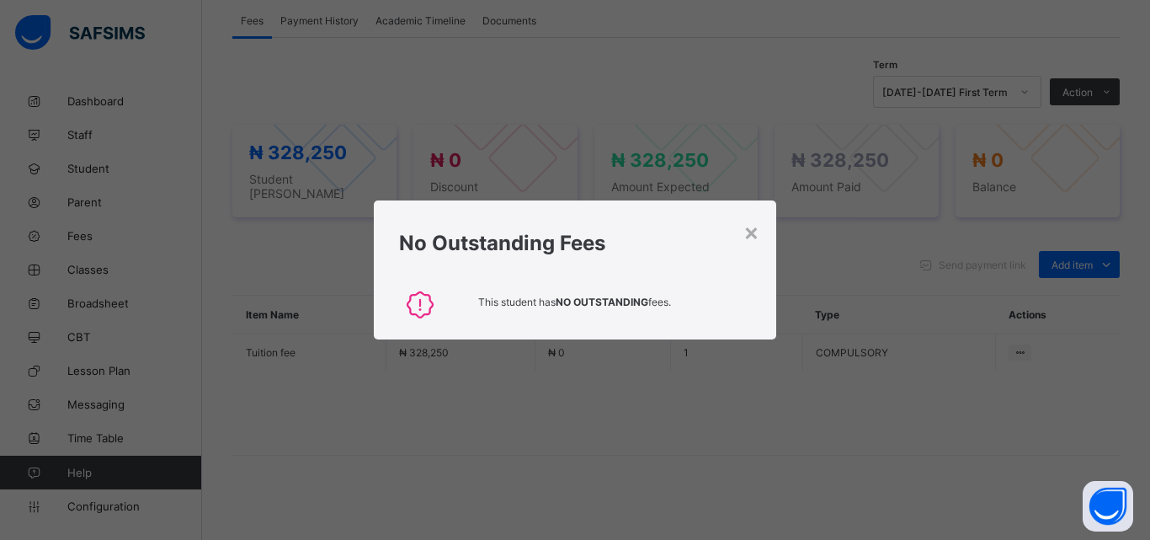
click at [739, 235] on h1 "No Outstanding Fees" at bounding box center [575, 243] width 352 height 24
click at [759, 232] on div "×" at bounding box center [752, 231] width 16 height 29
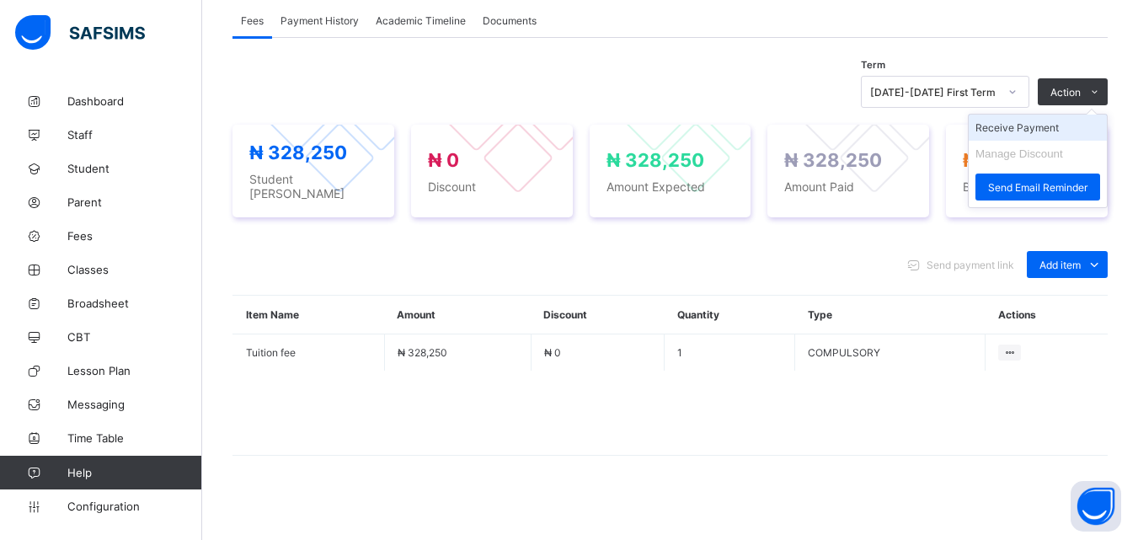
click at [1040, 129] on li "Receive Payment" at bounding box center [1037, 128] width 138 height 26
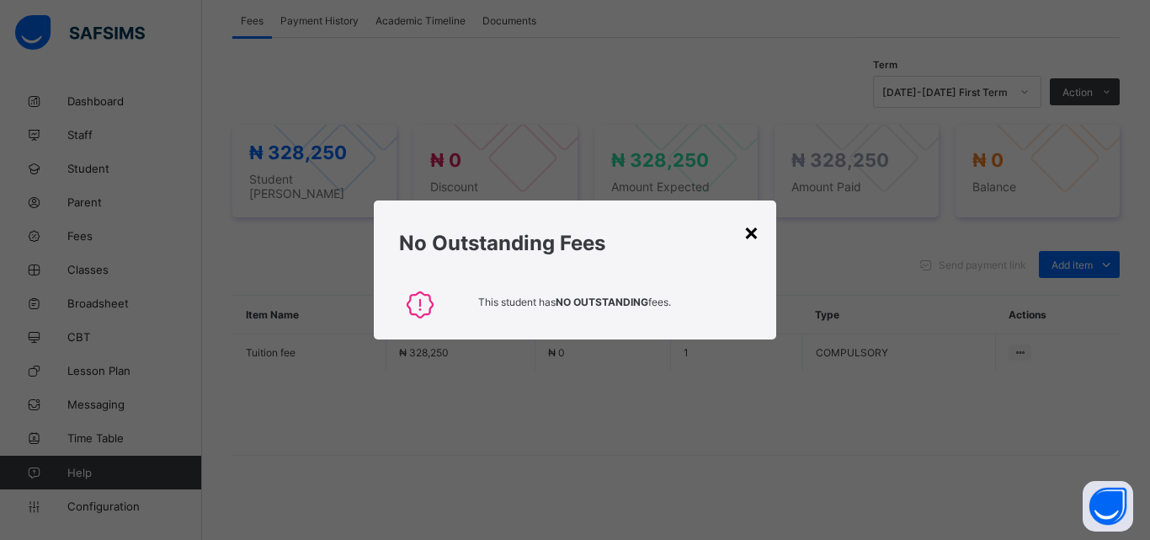
click at [752, 232] on div "×" at bounding box center [752, 231] width 16 height 29
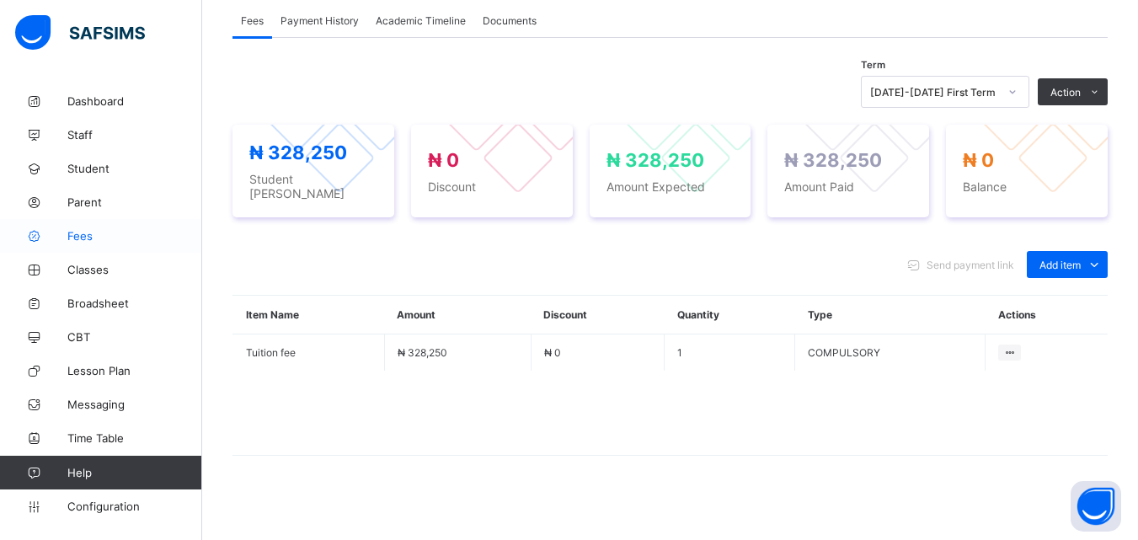
click at [92, 242] on span "Fees" at bounding box center [134, 235] width 135 height 13
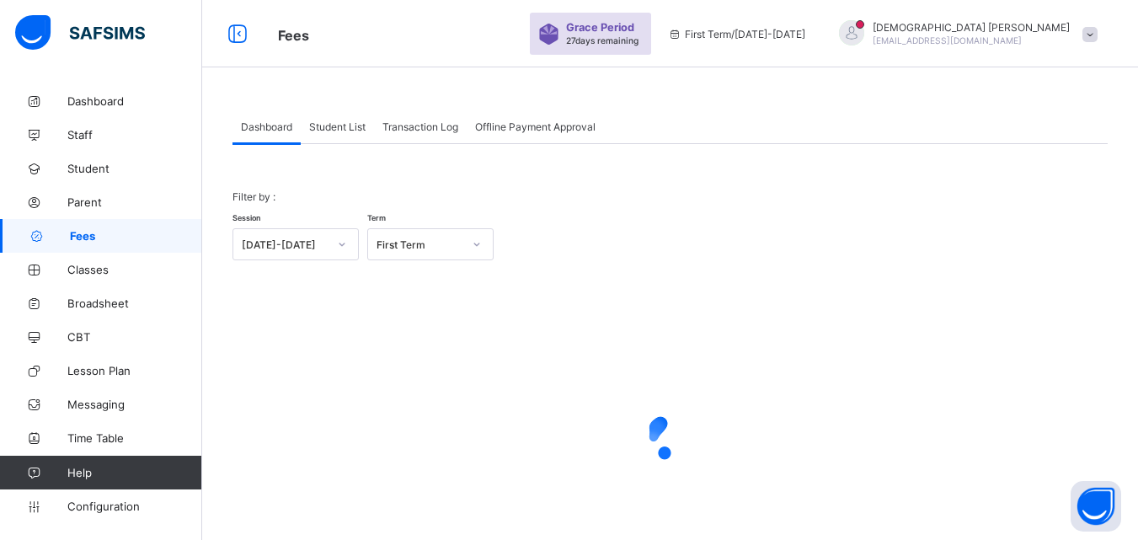
click at [354, 128] on span "Student List" at bounding box center [337, 126] width 56 height 13
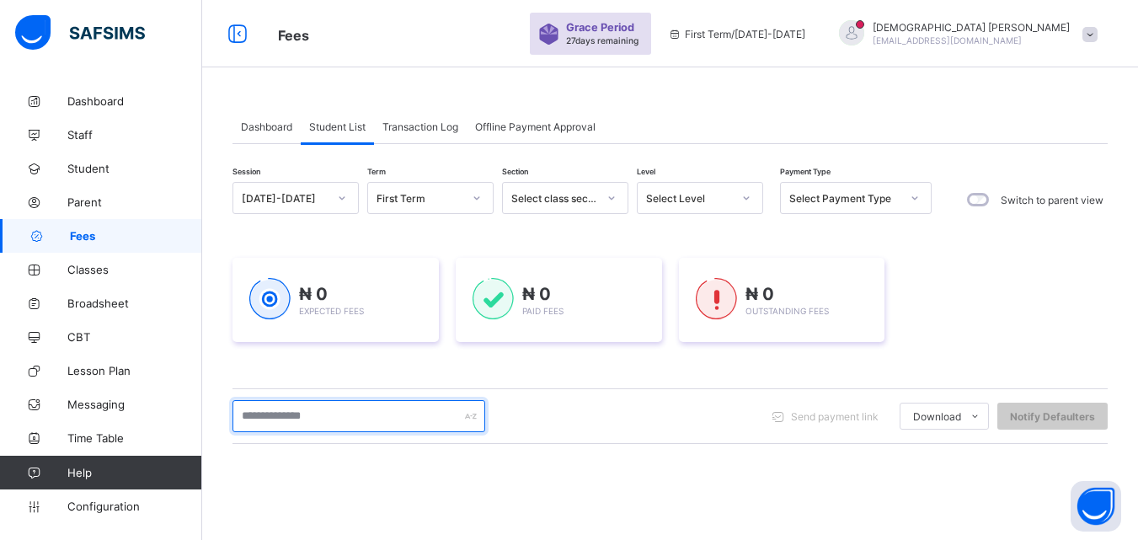
click at [325, 420] on input "text" at bounding box center [358, 416] width 253 height 32
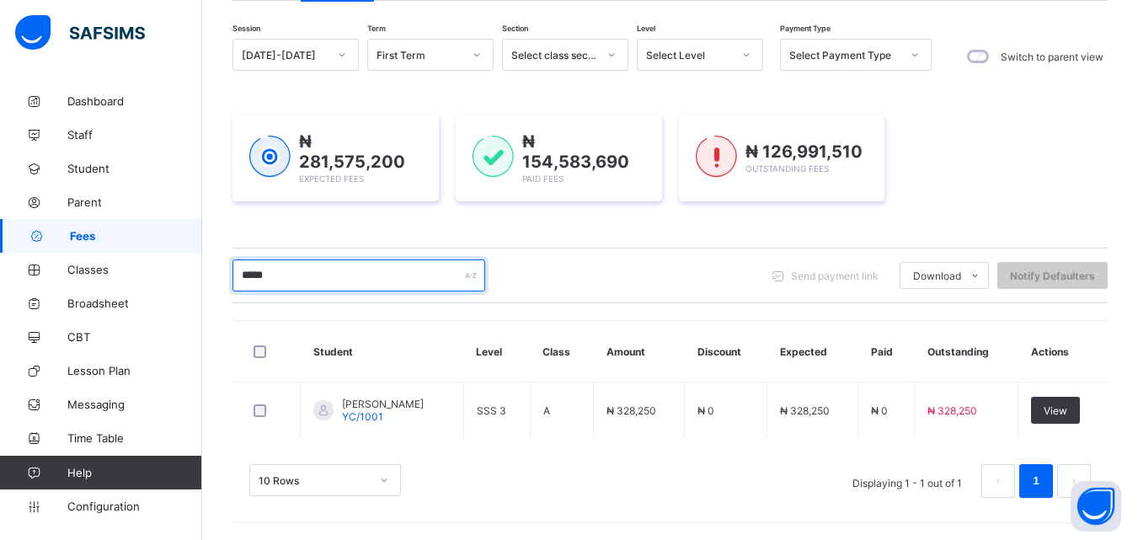
scroll to position [141, 0]
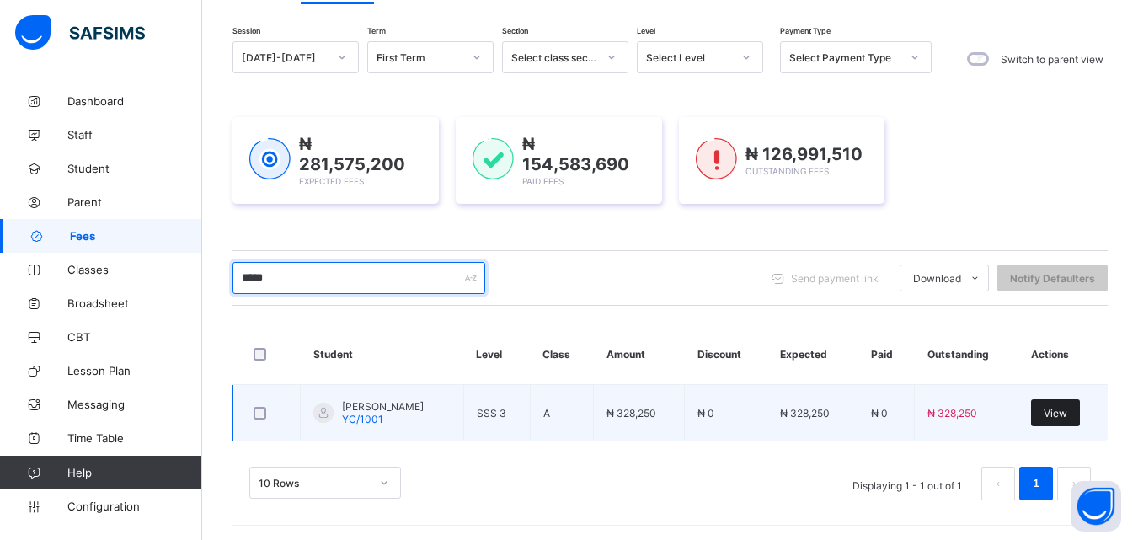
type input "*****"
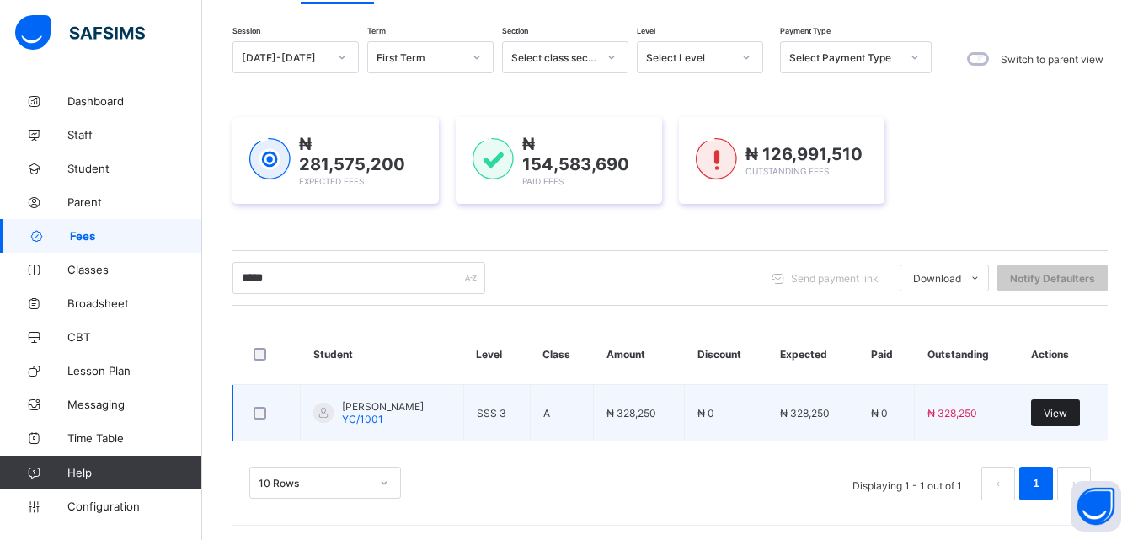
click at [1065, 408] on span "View" at bounding box center [1055, 413] width 24 height 13
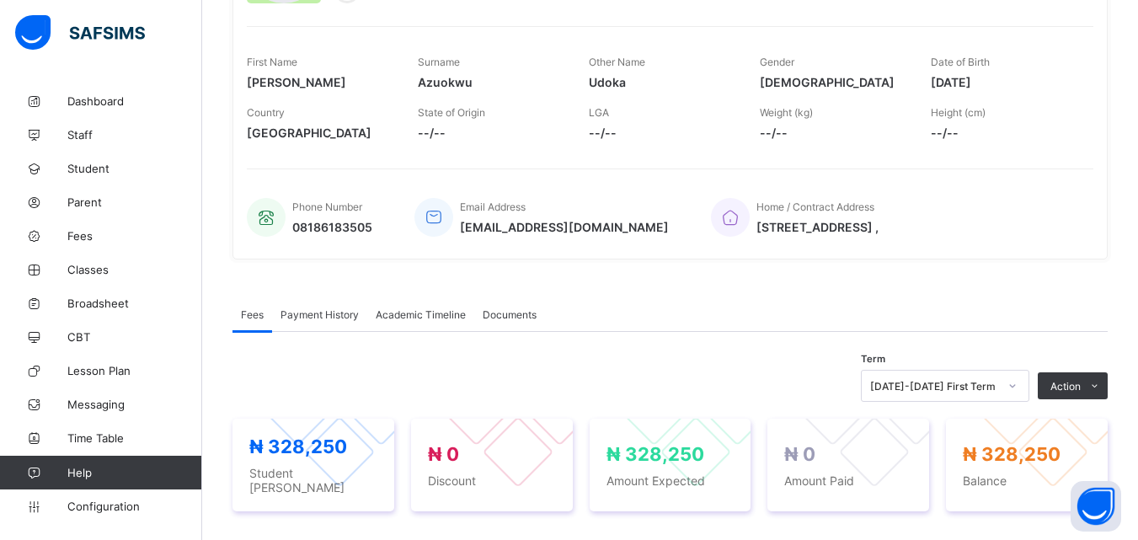
scroll to position [269, 0]
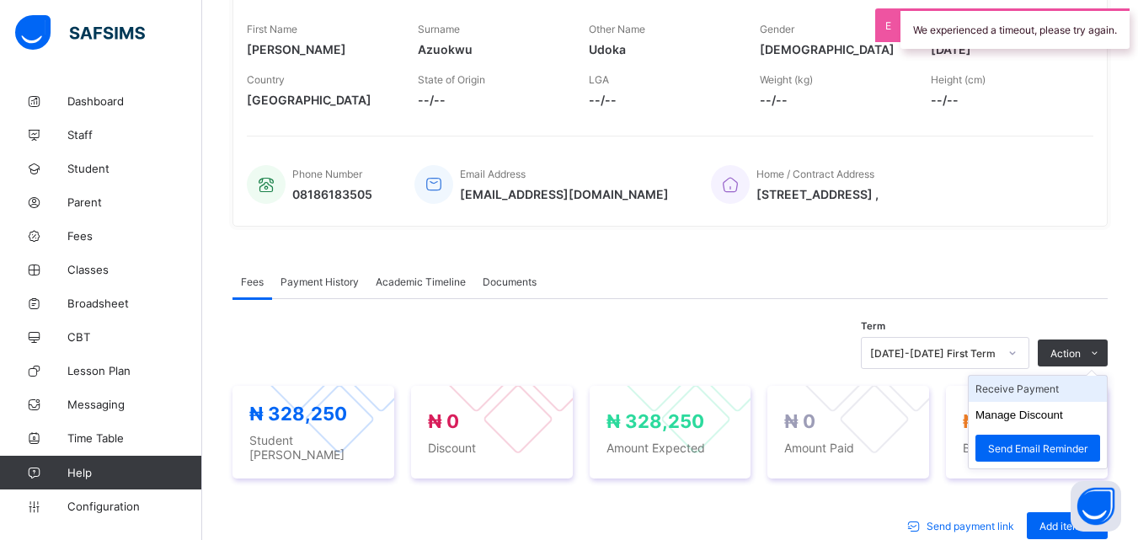
click at [1052, 392] on li "Receive Payment" at bounding box center [1037, 389] width 138 height 26
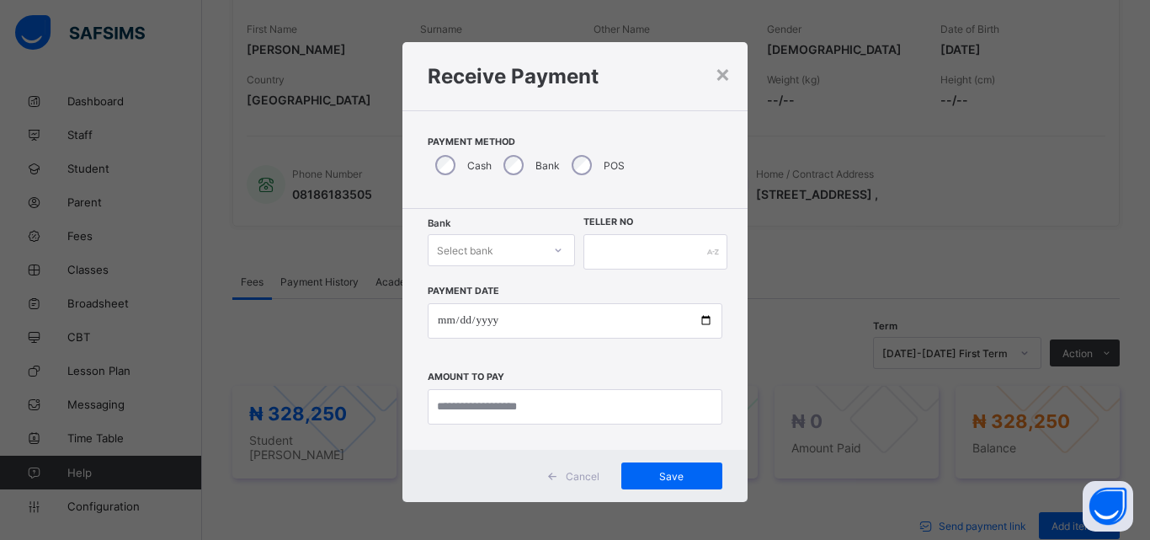
click at [557, 250] on icon at bounding box center [558, 250] width 10 height 17
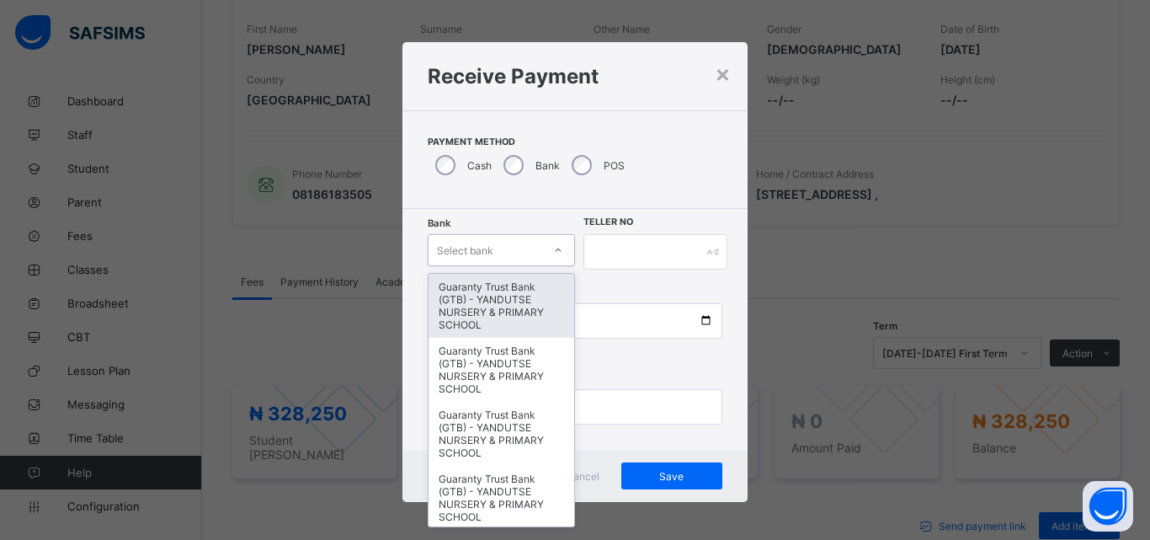
type input "*"
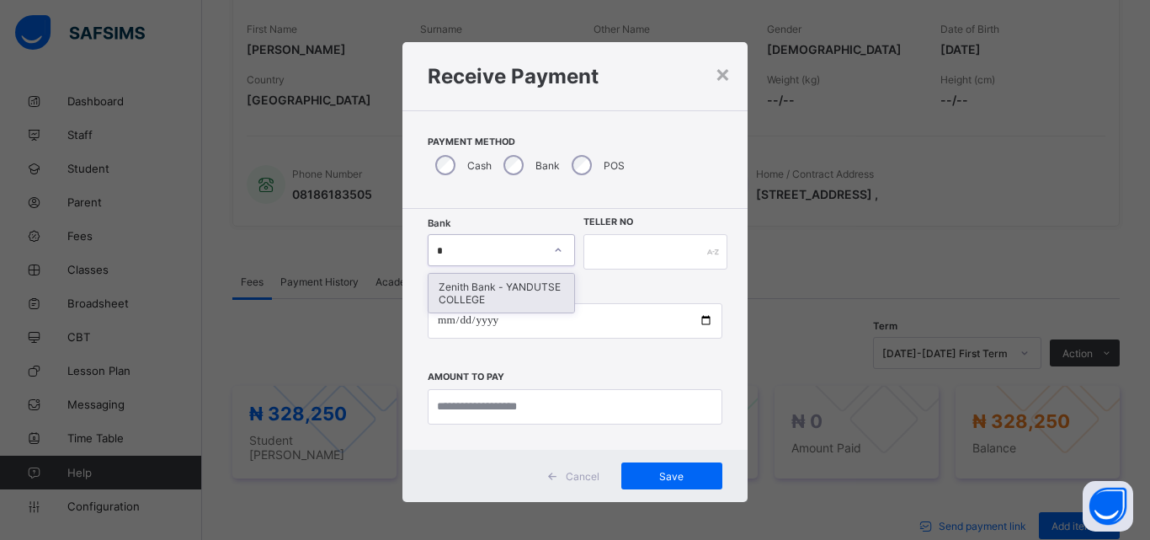
click at [511, 285] on div "Zenith Bank - YANDUTSE COLLEGE" at bounding box center [502, 293] width 146 height 39
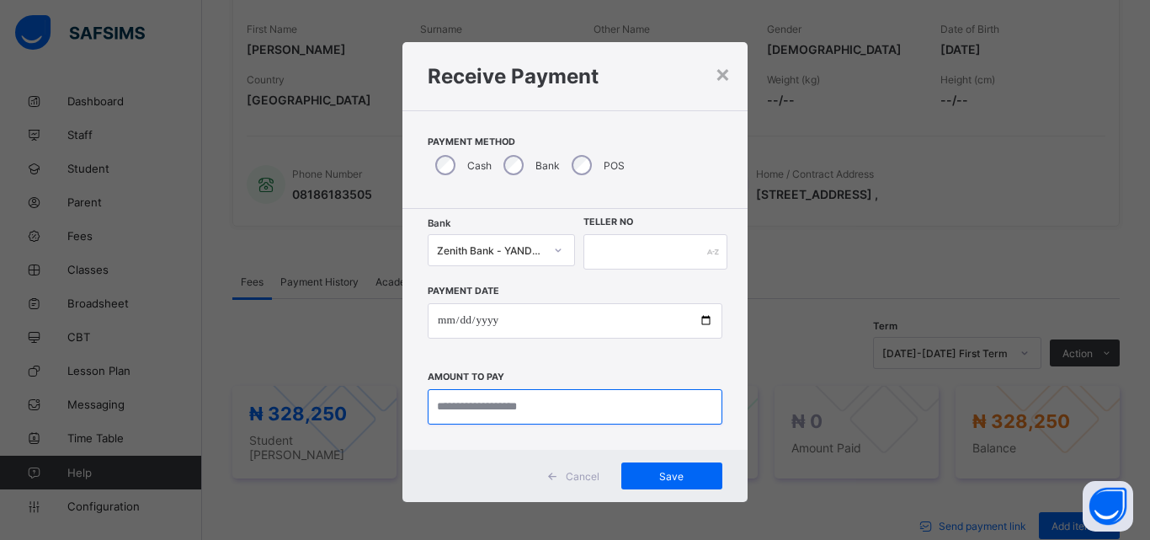
click at [520, 404] on input "currency" at bounding box center [575, 406] width 295 height 35
type input "*********"
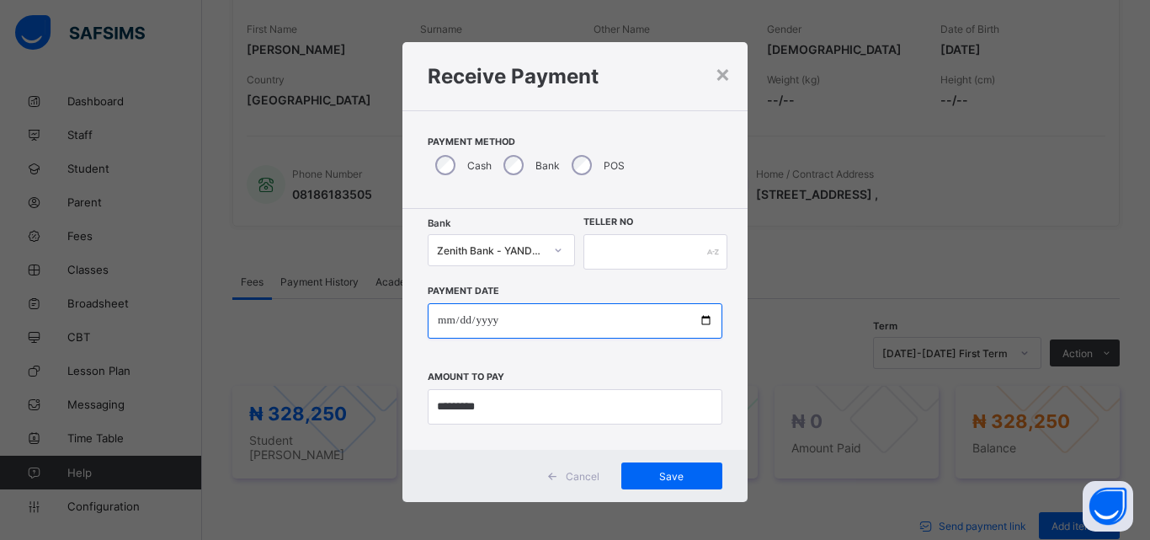
click at [698, 317] on input "date" at bounding box center [575, 320] width 295 height 35
click at [701, 318] on input "**********" at bounding box center [575, 320] width 295 height 35
type input "**********"
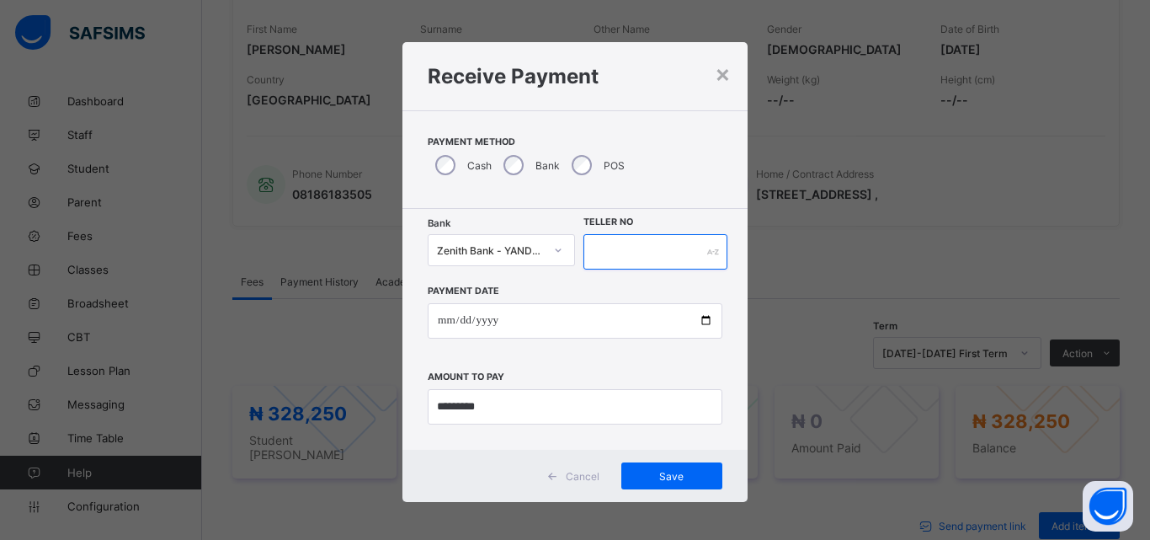
click at [642, 247] on input "text" at bounding box center [656, 251] width 144 height 35
type input "*****"
click at [675, 470] on span "Save" at bounding box center [672, 476] width 76 height 13
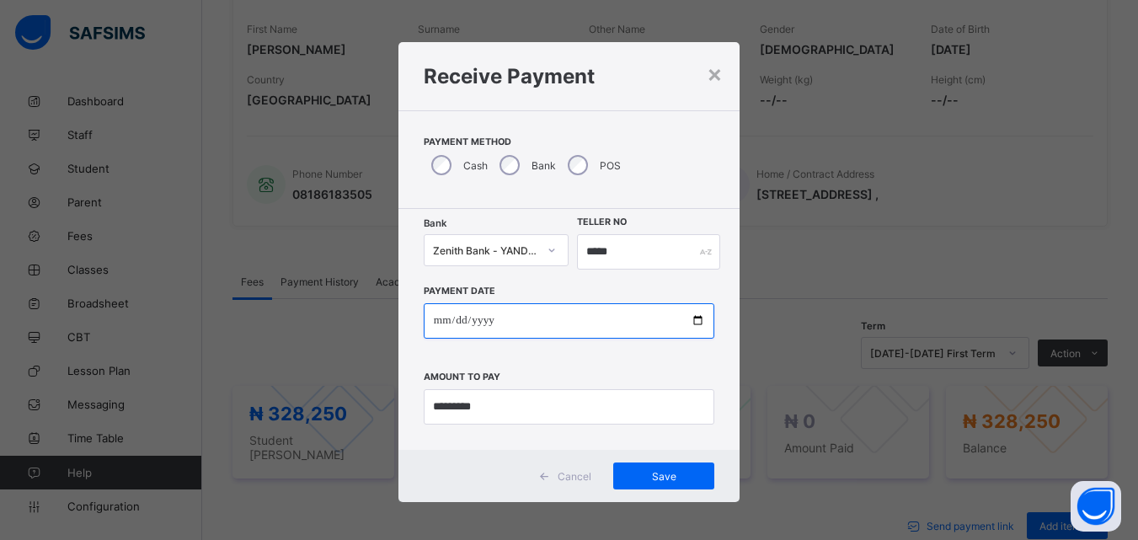
click at [692, 322] on input "**********" at bounding box center [569, 320] width 290 height 35
type input "**********"
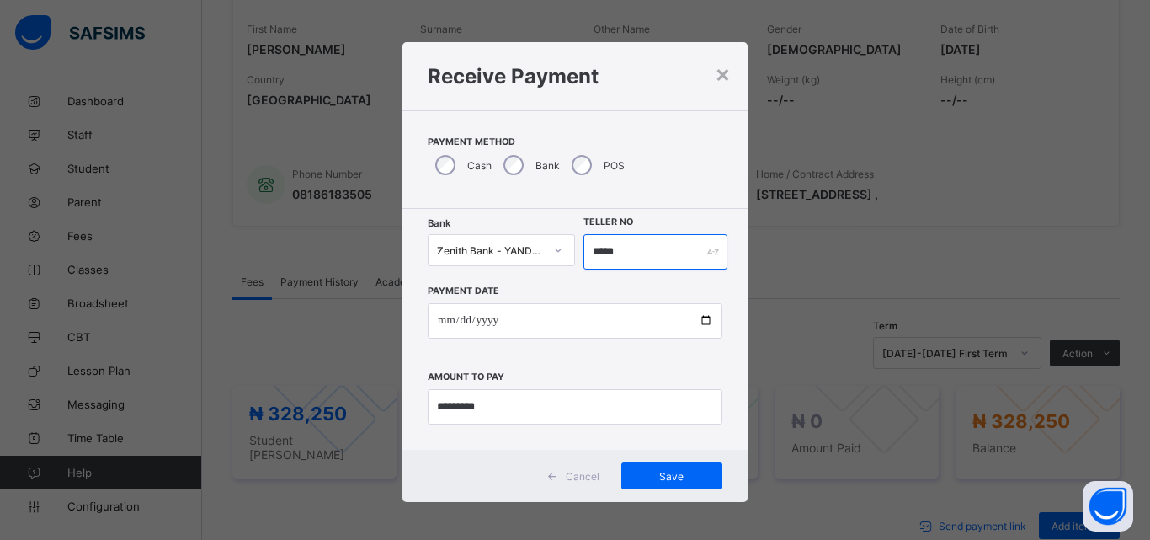
click at [627, 249] on input "*****" at bounding box center [656, 251] width 144 height 35
type input "******"
click at [667, 474] on span "Save" at bounding box center [672, 476] width 76 height 13
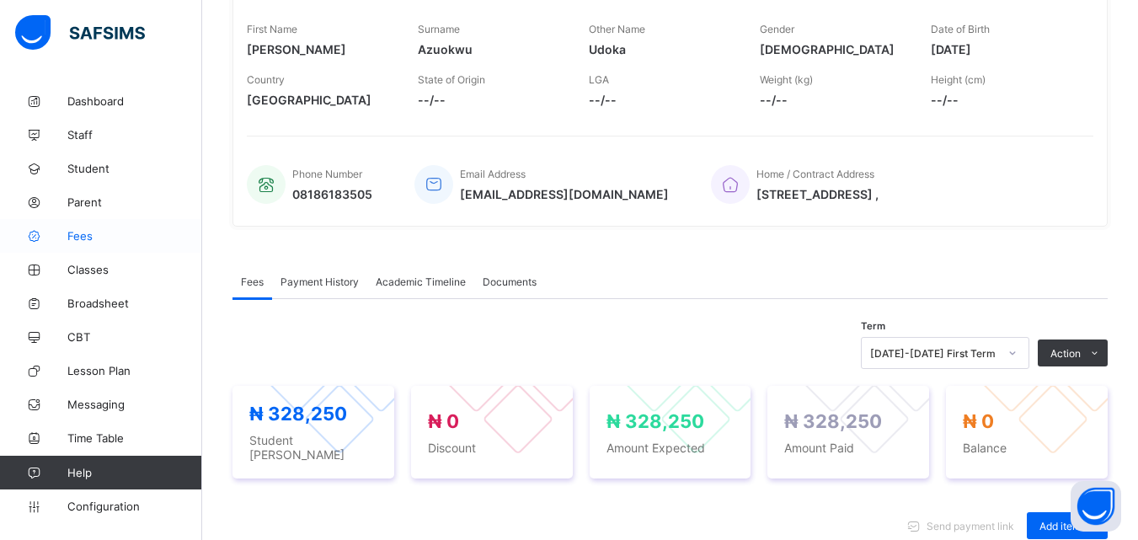
click at [78, 237] on span "Fees" at bounding box center [134, 235] width 135 height 13
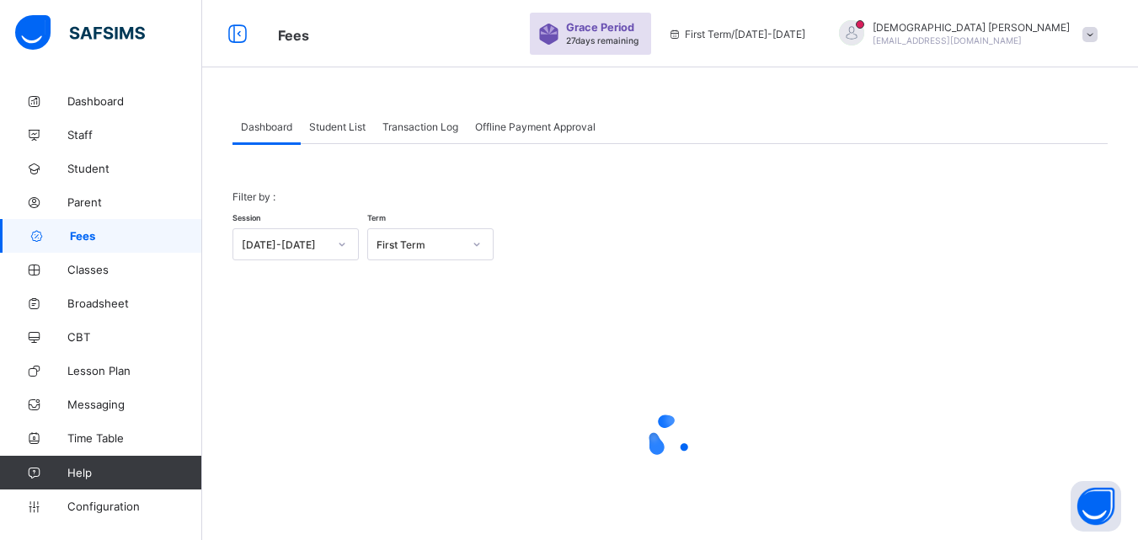
click at [351, 127] on span "Student List" at bounding box center [337, 126] width 56 height 13
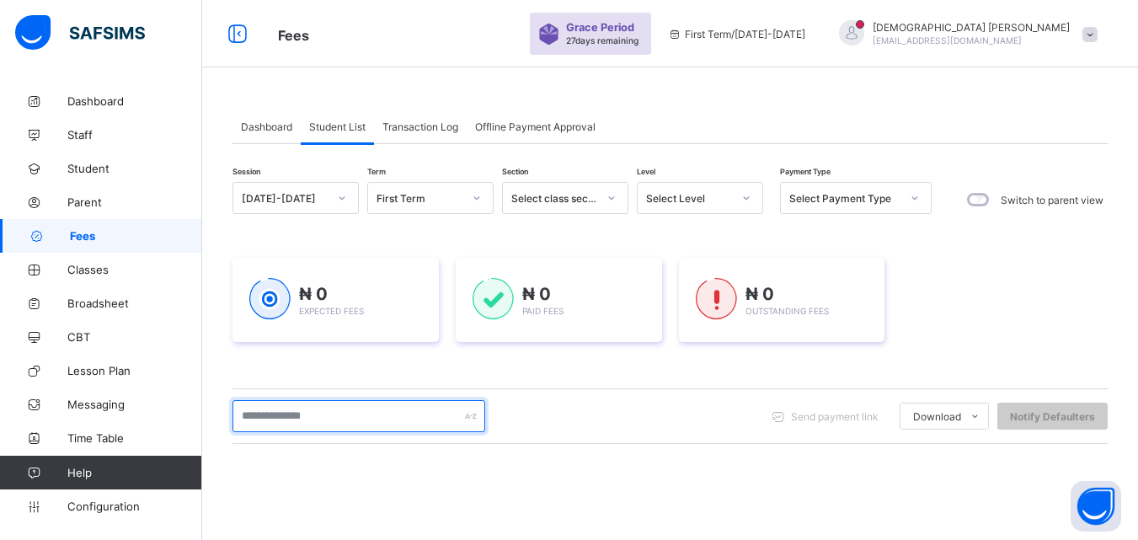
click at [340, 412] on input "text" at bounding box center [358, 416] width 253 height 32
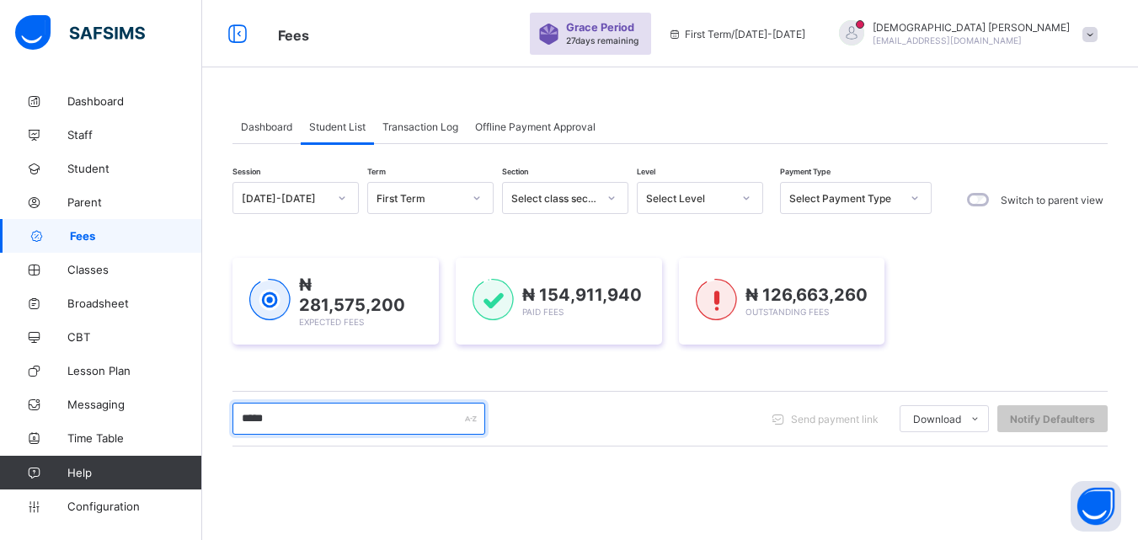
type input "******"
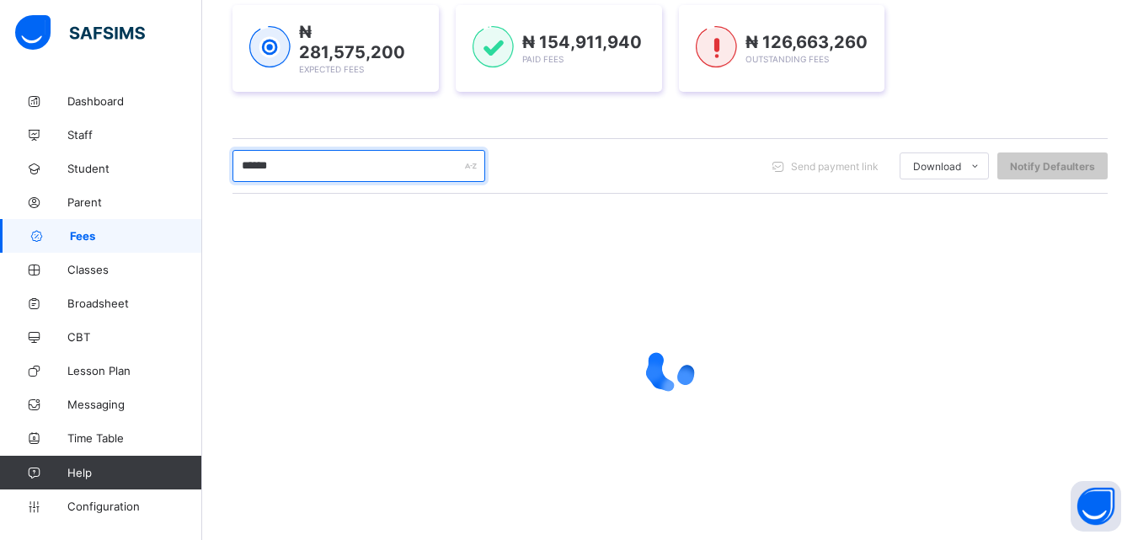
scroll to position [264, 0]
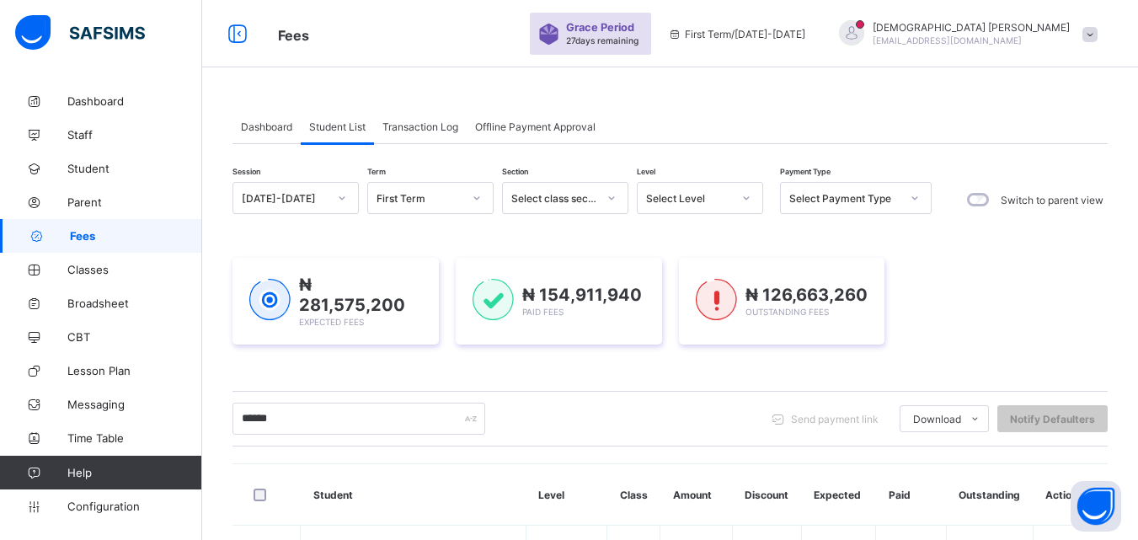
scroll to position [264, 0]
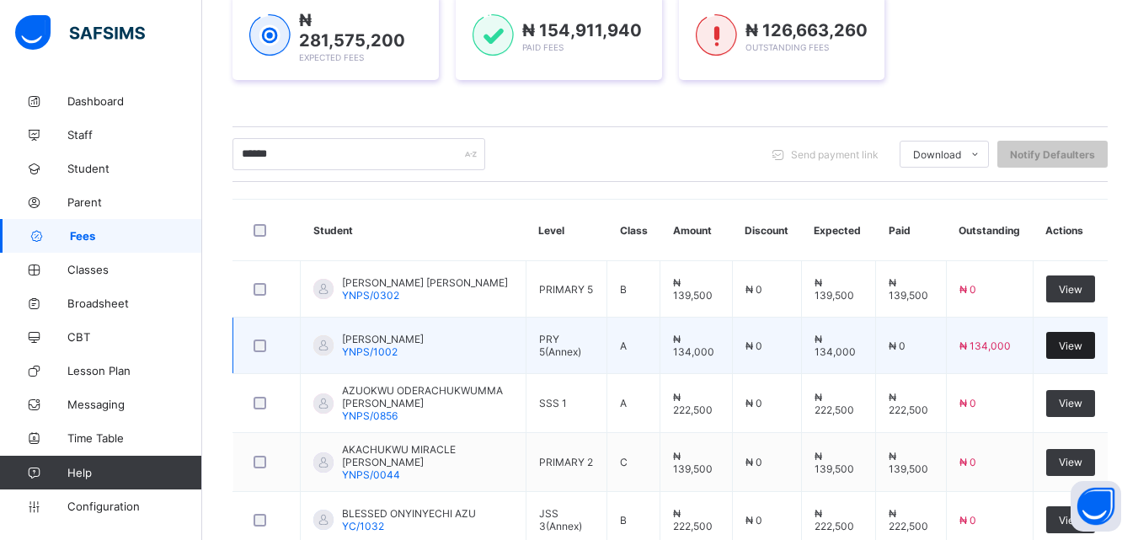
type input "******"
click at [1082, 339] on span "View" at bounding box center [1070, 345] width 24 height 13
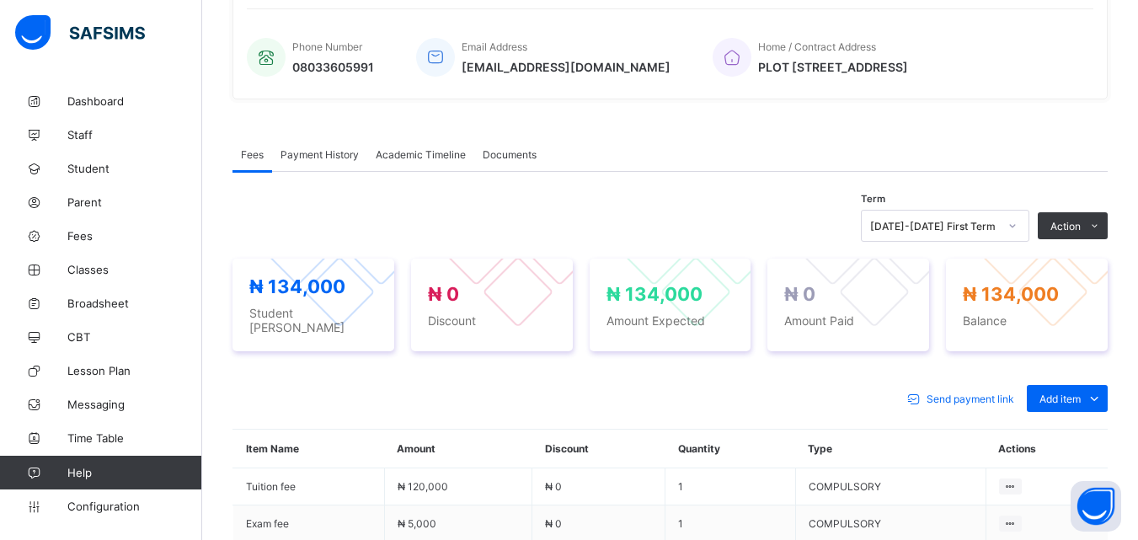
scroll to position [404, 0]
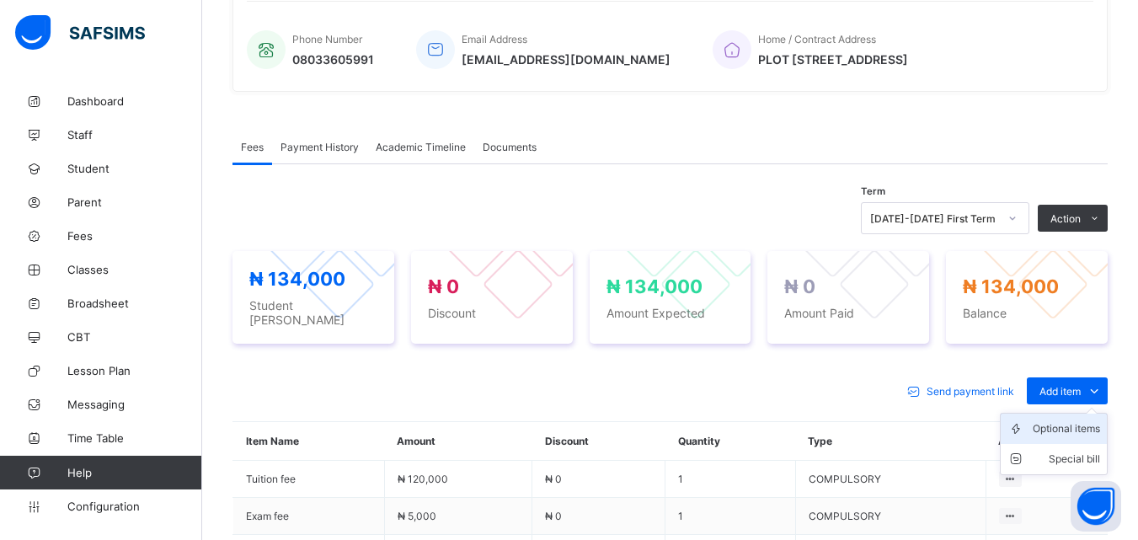
click at [1091, 421] on div "Optional items" at bounding box center [1065, 428] width 67 height 17
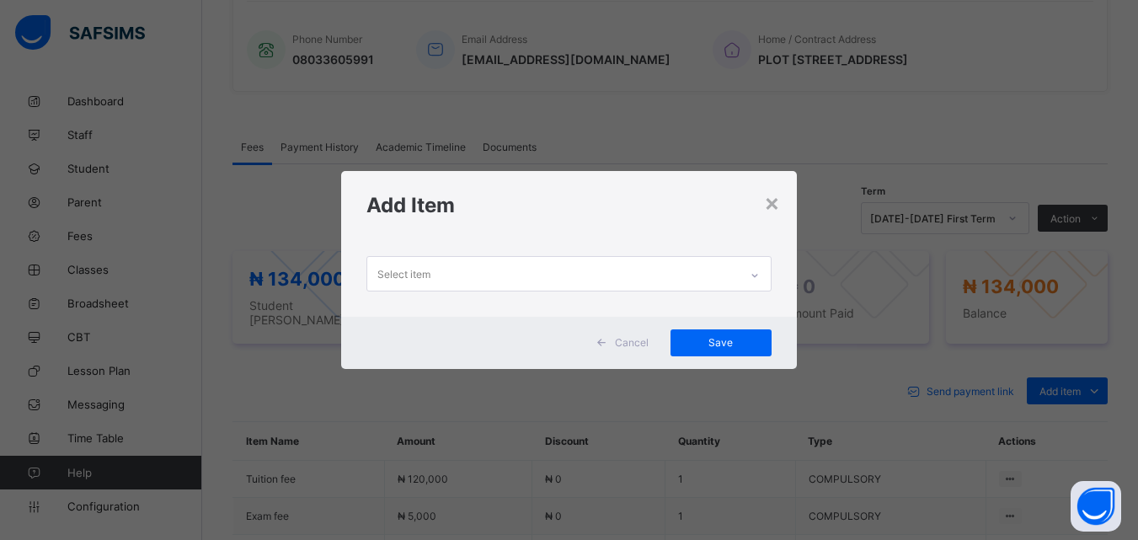
click at [750, 274] on div at bounding box center [754, 275] width 29 height 27
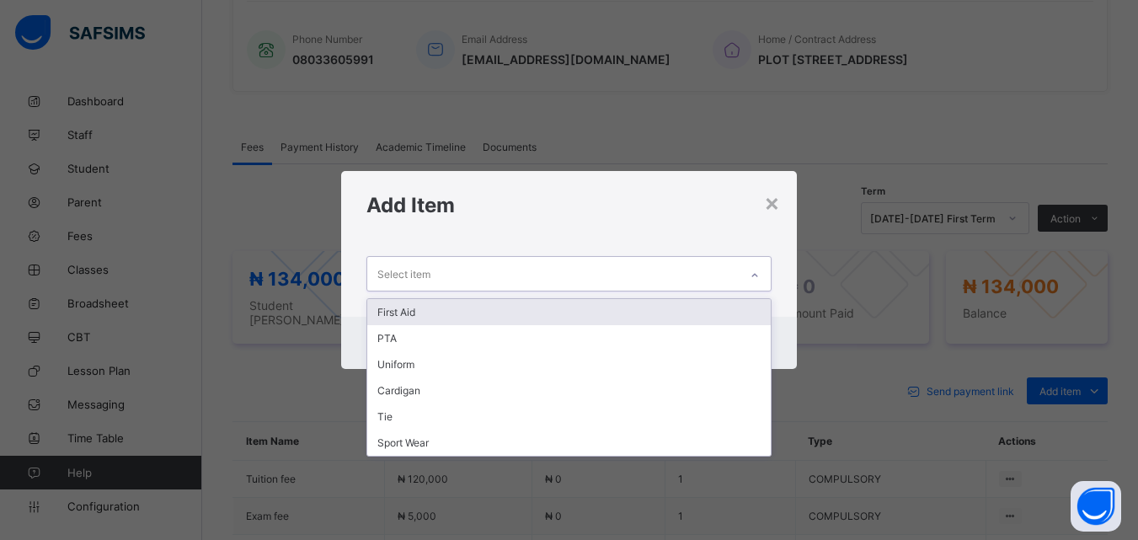
click at [397, 312] on div "First Aid" at bounding box center [568, 312] width 402 height 26
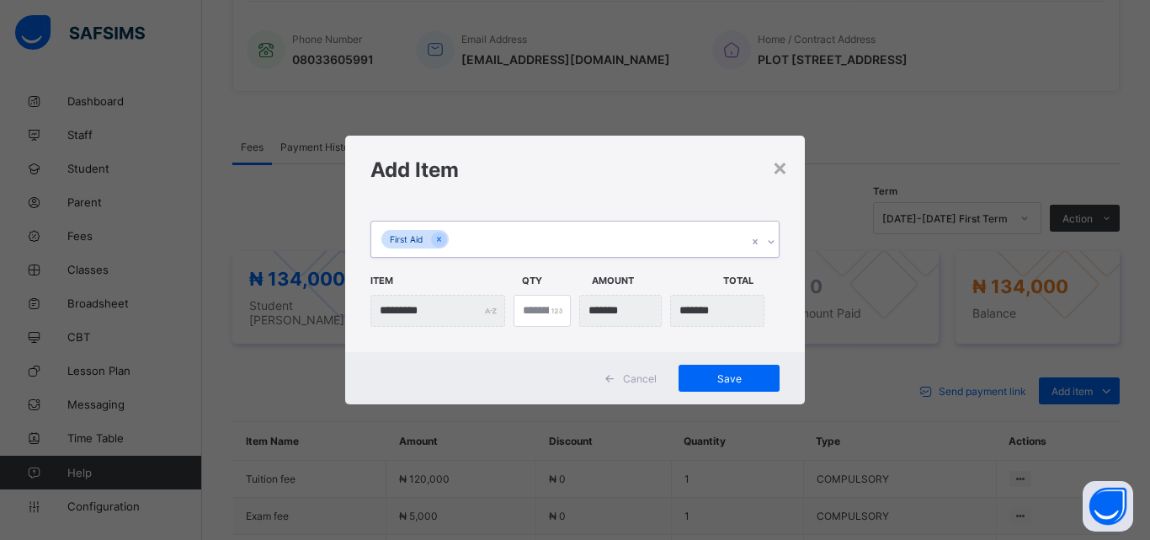
click at [769, 238] on icon at bounding box center [771, 241] width 10 height 17
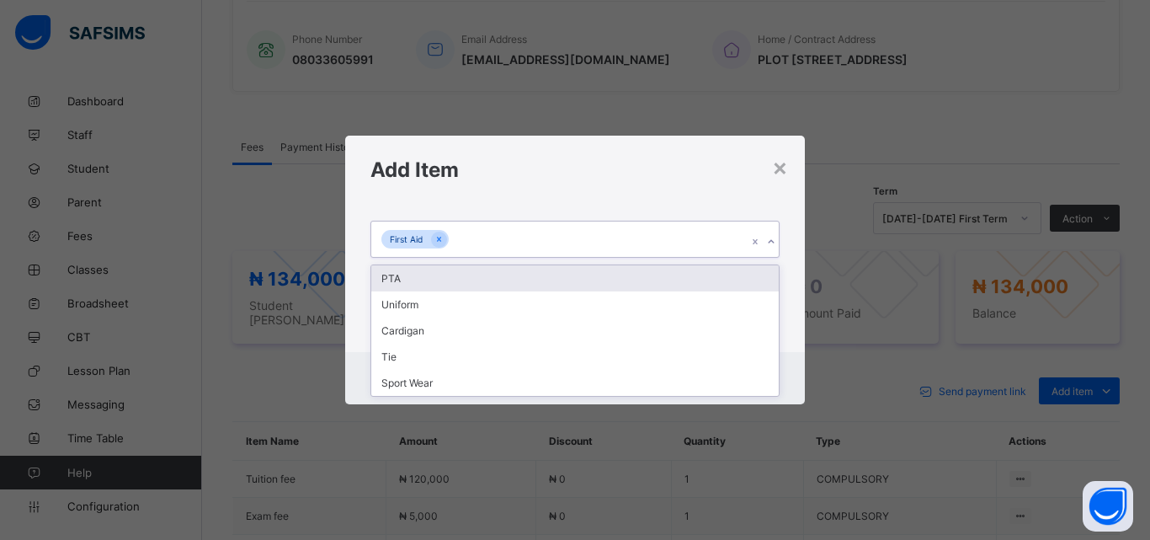
click at [392, 282] on div "PTA" at bounding box center [575, 278] width 408 height 26
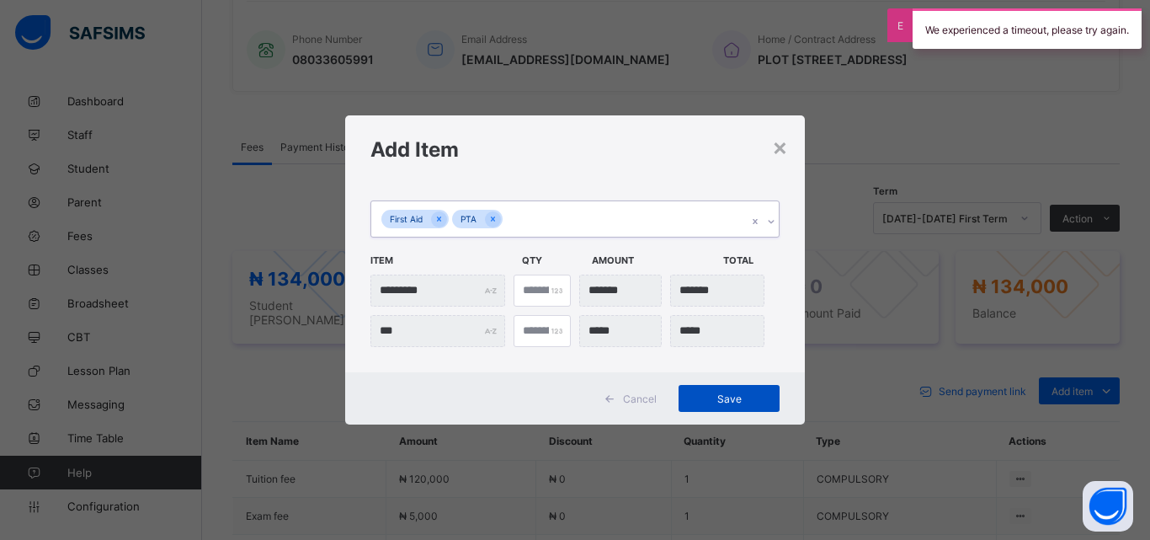
click at [726, 398] on span "Save" at bounding box center [729, 398] width 76 height 13
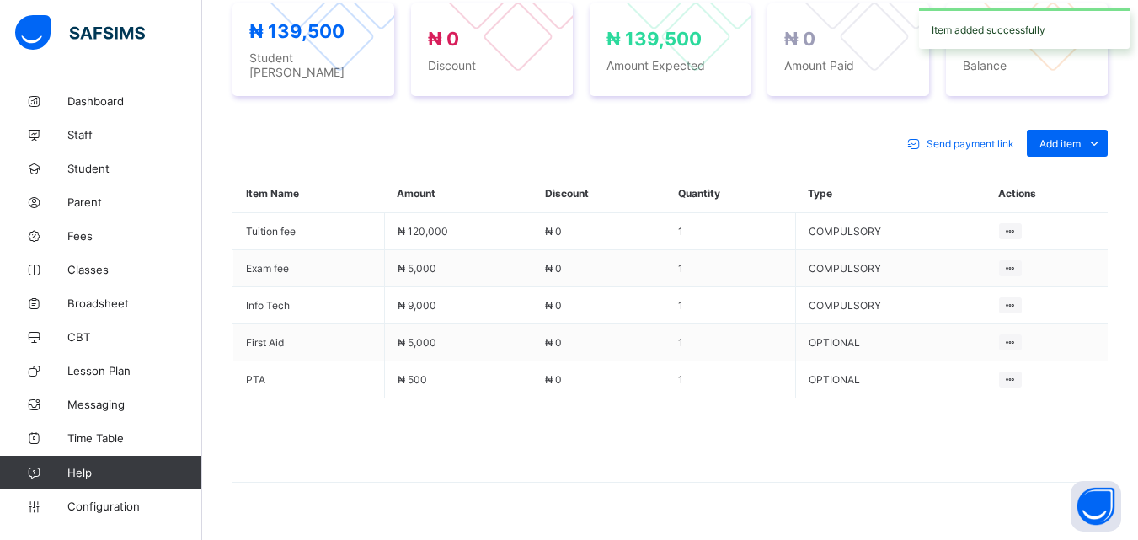
scroll to position [679, 0]
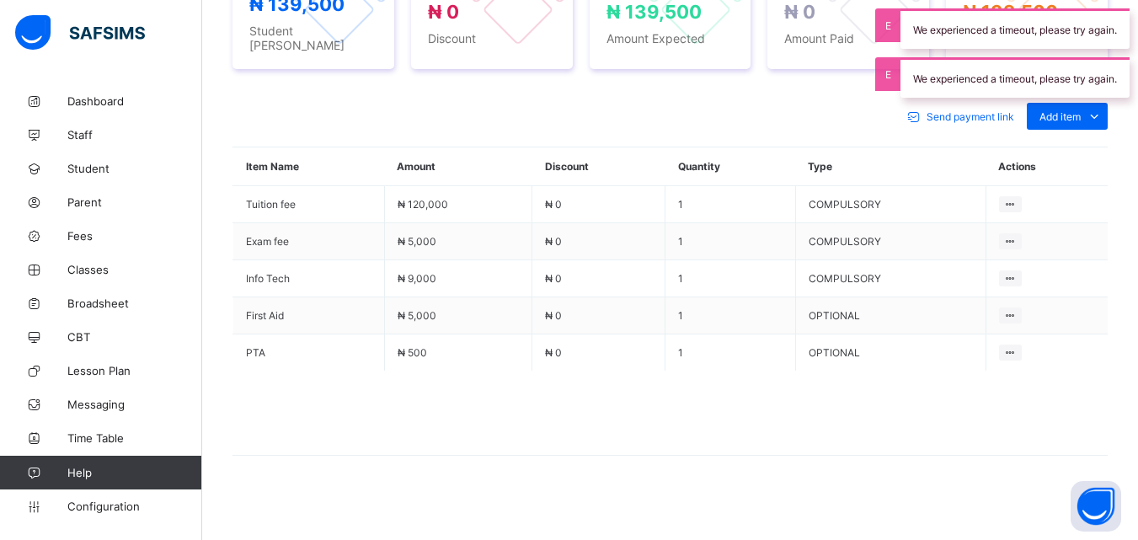
click at [395, 103] on div "Send payment link Add item Optional items Special bill" at bounding box center [669, 116] width 875 height 27
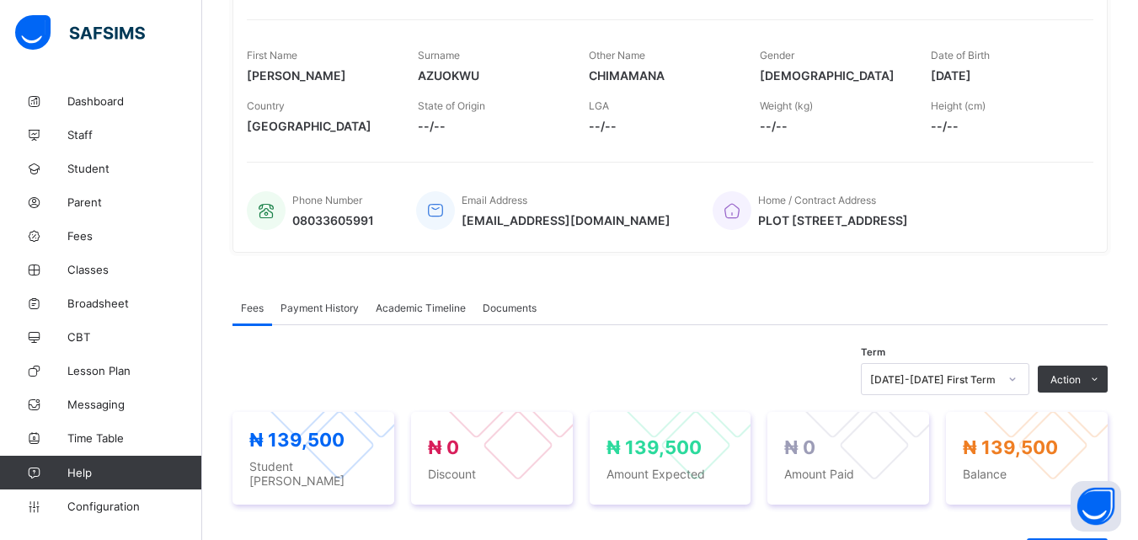
scroll to position [241, 0]
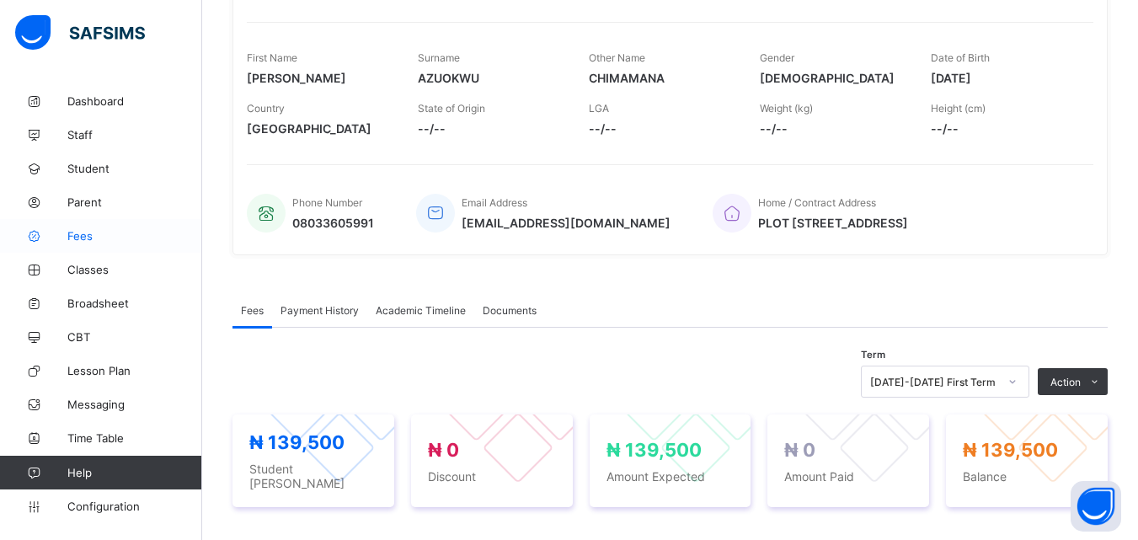
click at [102, 243] on link "Fees" at bounding box center [101, 236] width 202 height 34
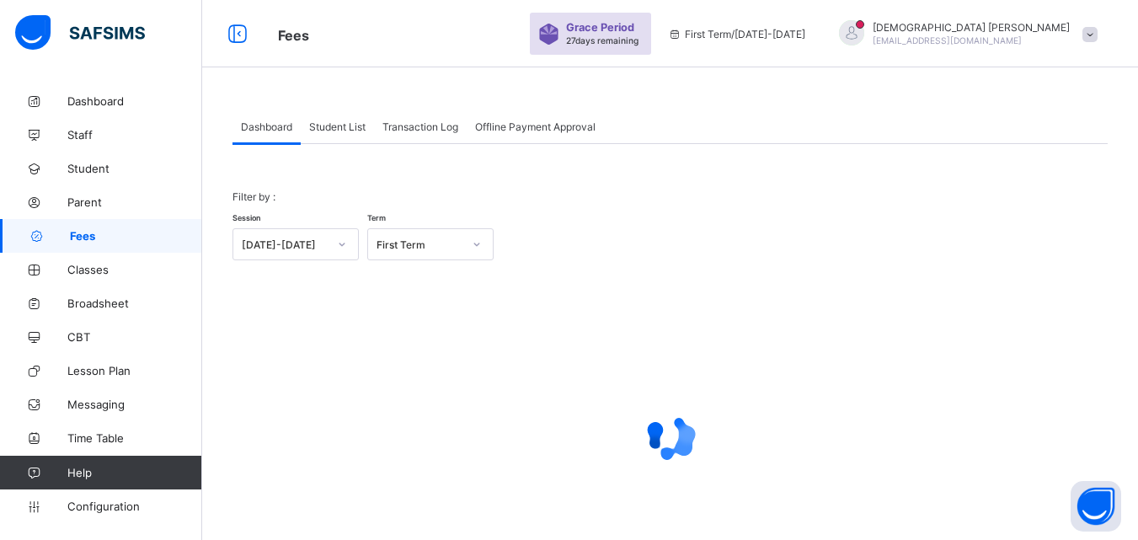
click at [349, 130] on span "Student List" at bounding box center [337, 126] width 56 height 13
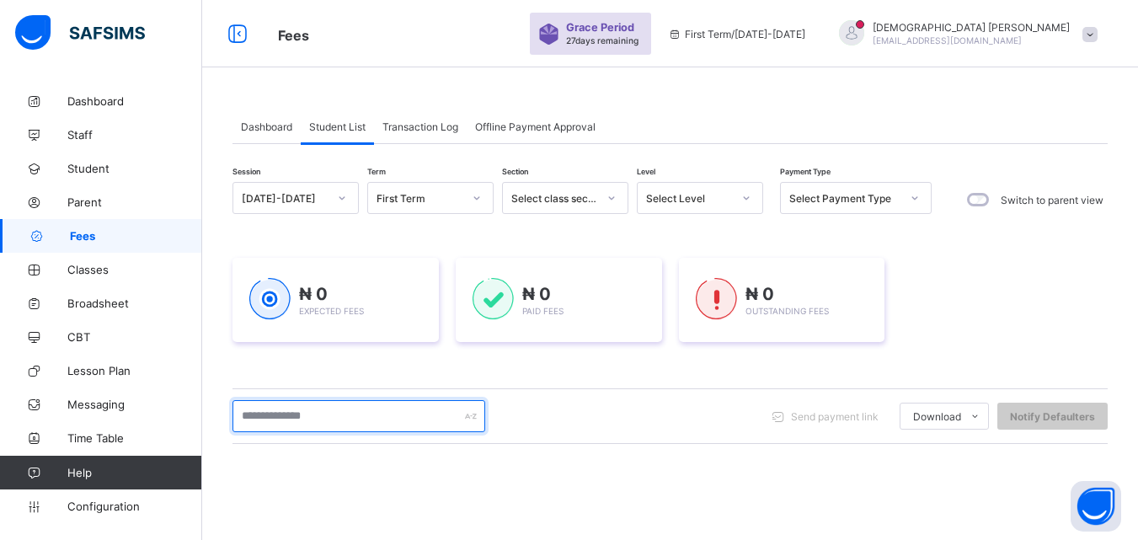
click at [387, 408] on input "text" at bounding box center [358, 416] width 253 height 32
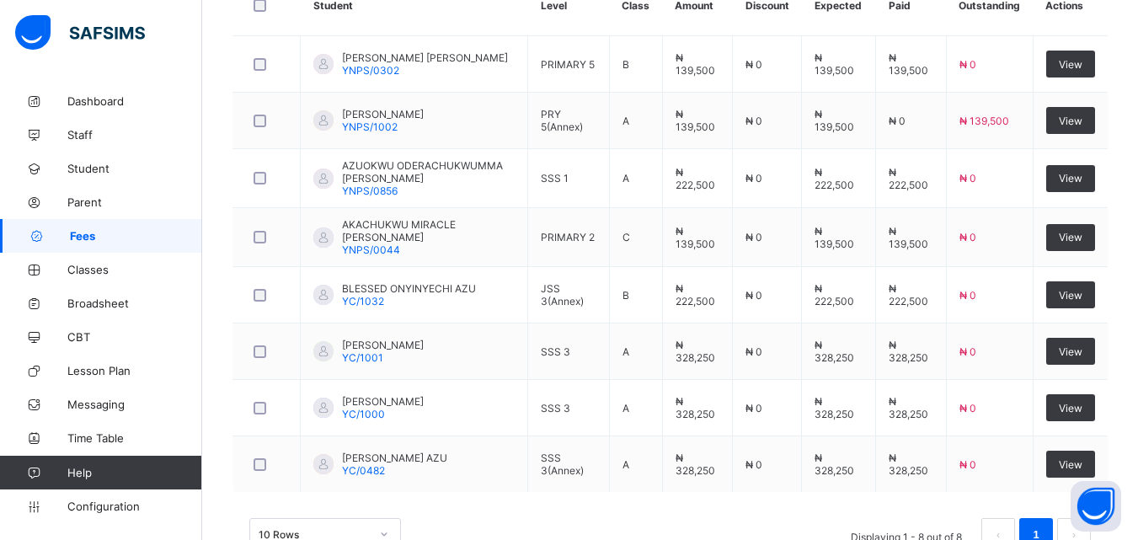
scroll to position [472, 0]
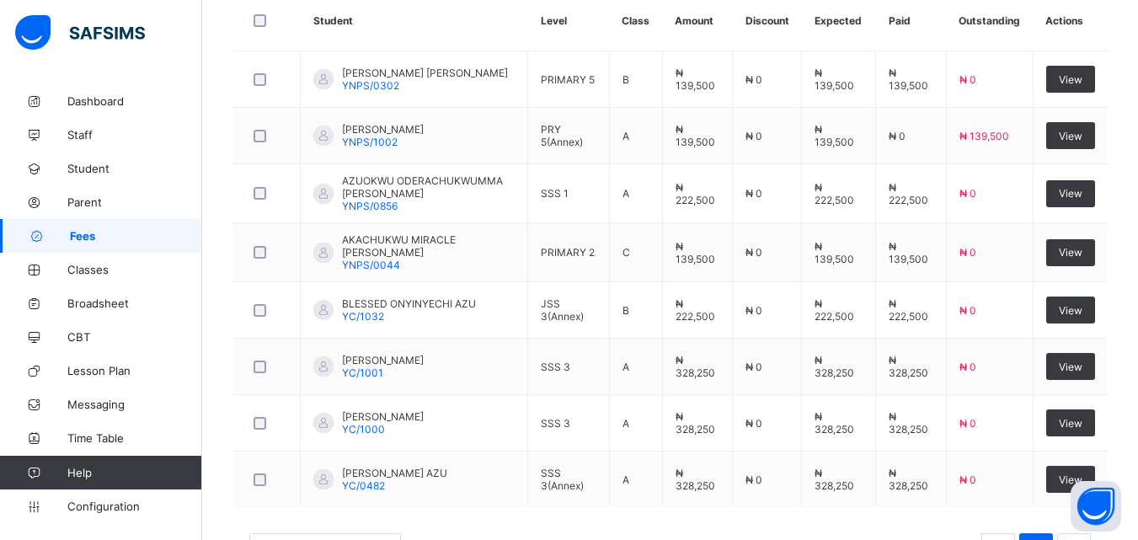
click at [79, 231] on span "Fees" at bounding box center [136, 235] width 132 height 13
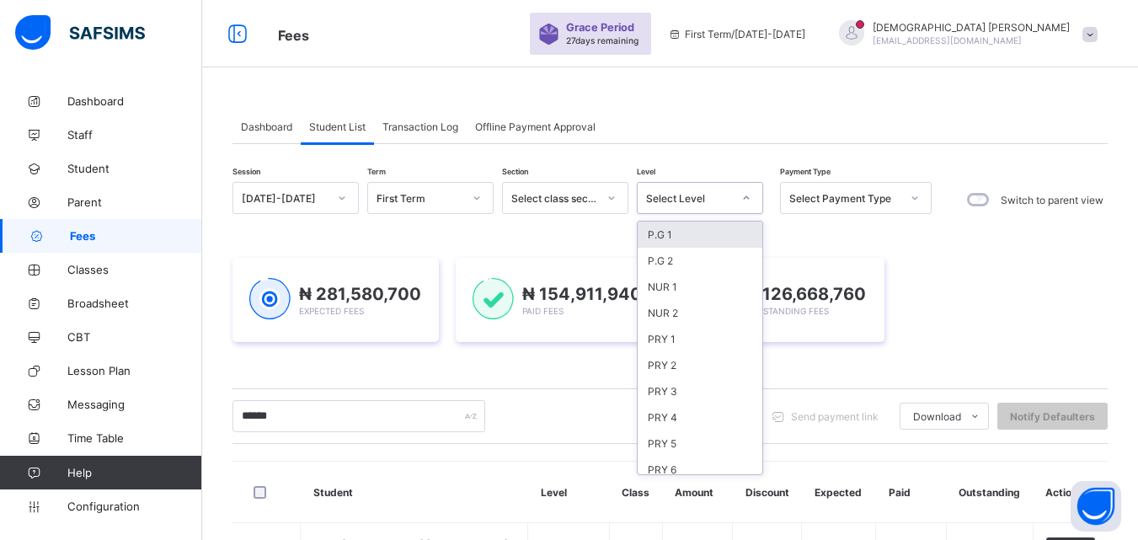
click at [745, 198] on icon at bounding box center [747, 197] width 6 height 3
click at [83, 237] on span "Fees" at bounding box center [136, 235] width 132 height 13
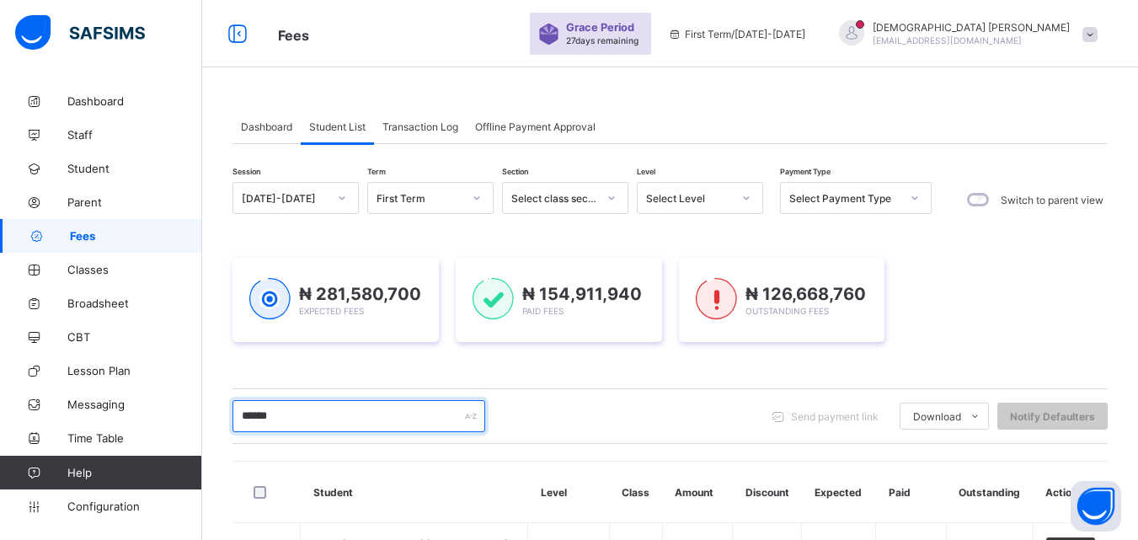
click at [380, 417] on input "******" at bounding box center [358, 416] width 253 height 32
type input "*"
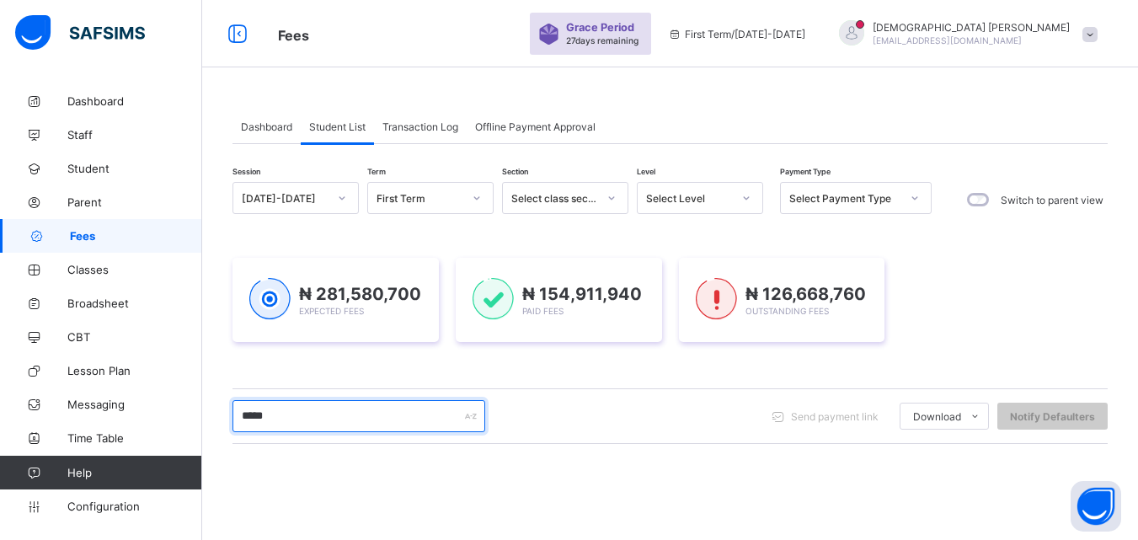
type input "*****"
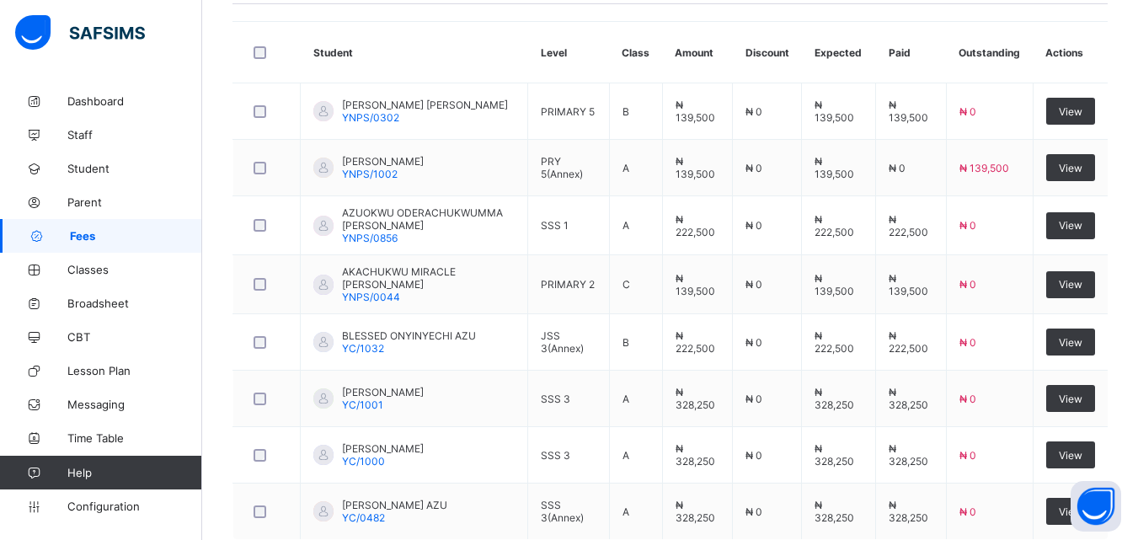
scroll to position [541, 0]
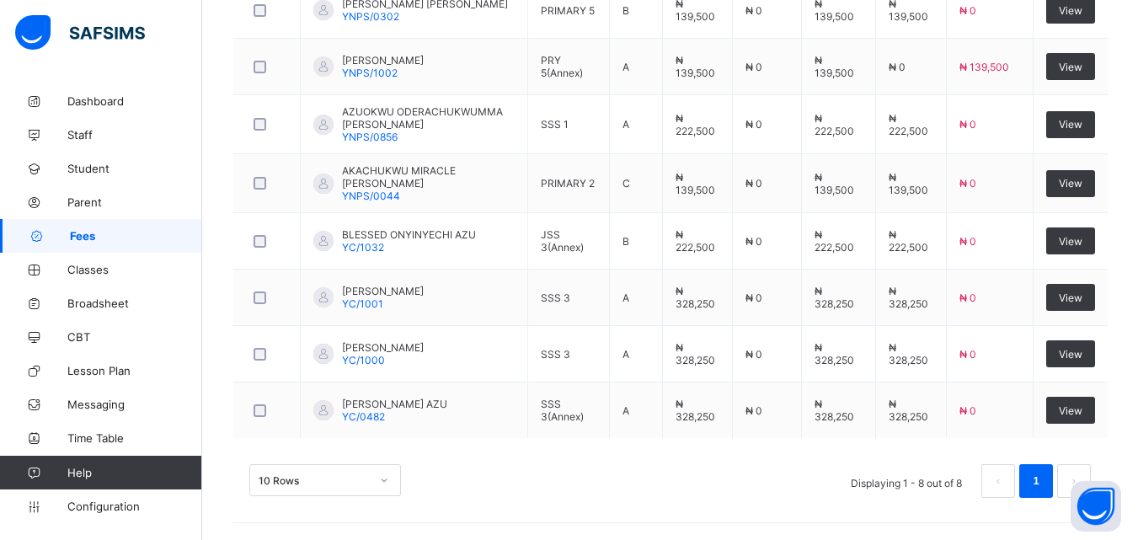
click at [92, 241] on span "Fees" at bounding box center [136, 235] width 132 height 13
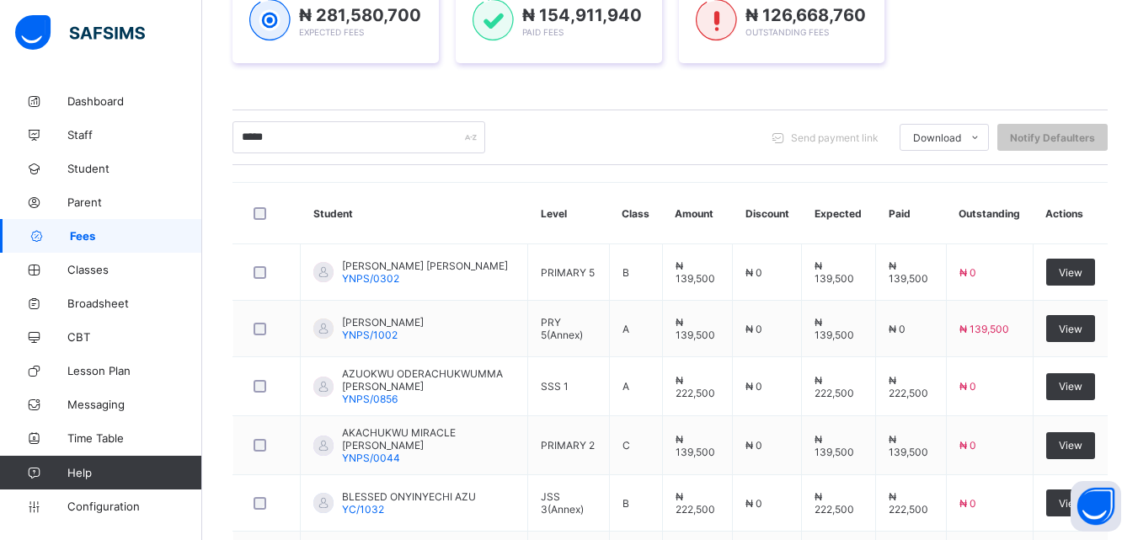
scroll to position [271, 0]
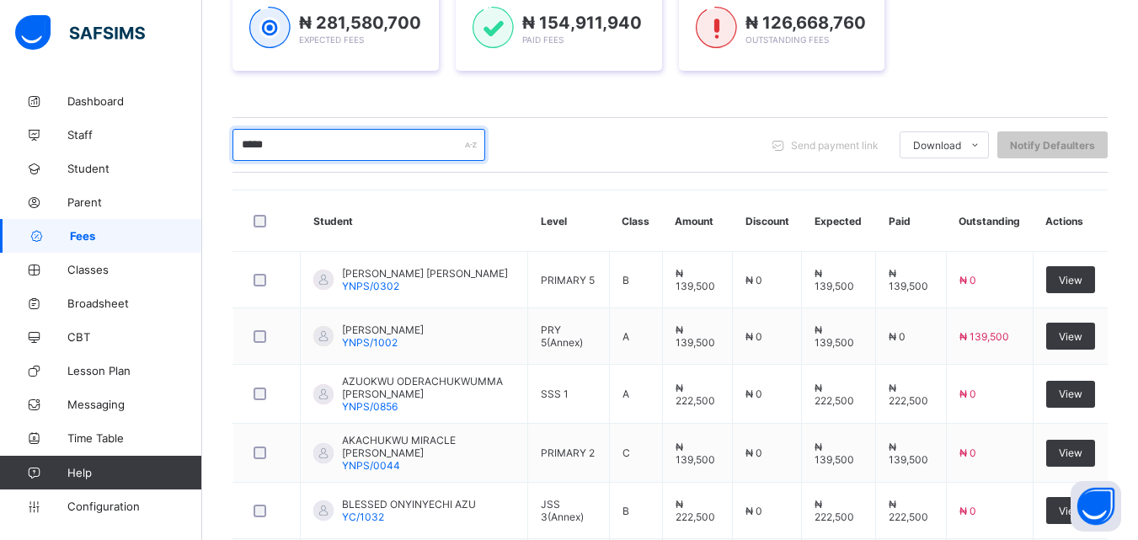
click at [344, 145] on input "*****" at bounding box center [358, 145] width 253 height 32
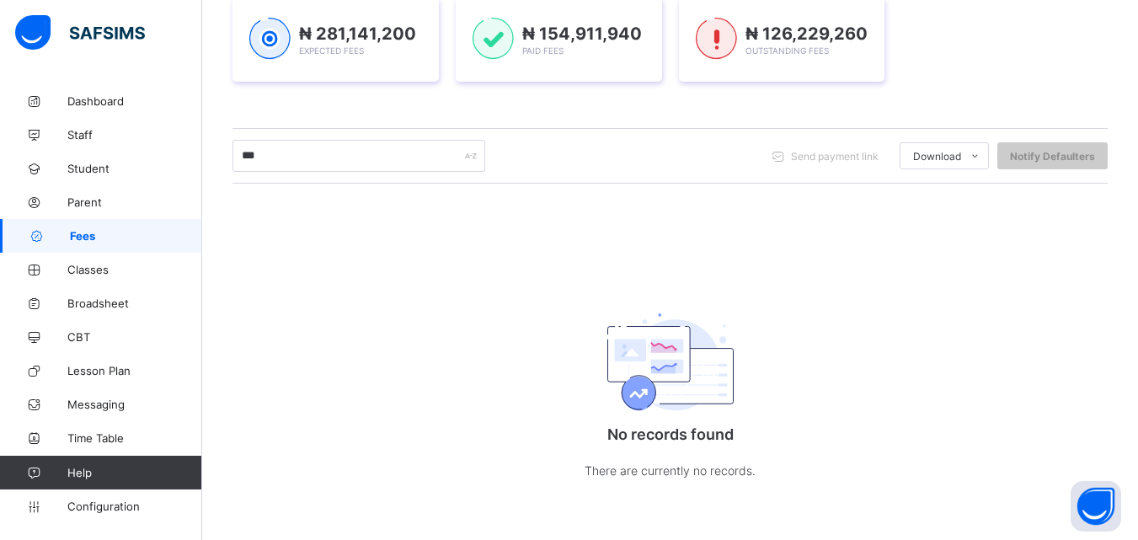
scroll to position [261, 0]
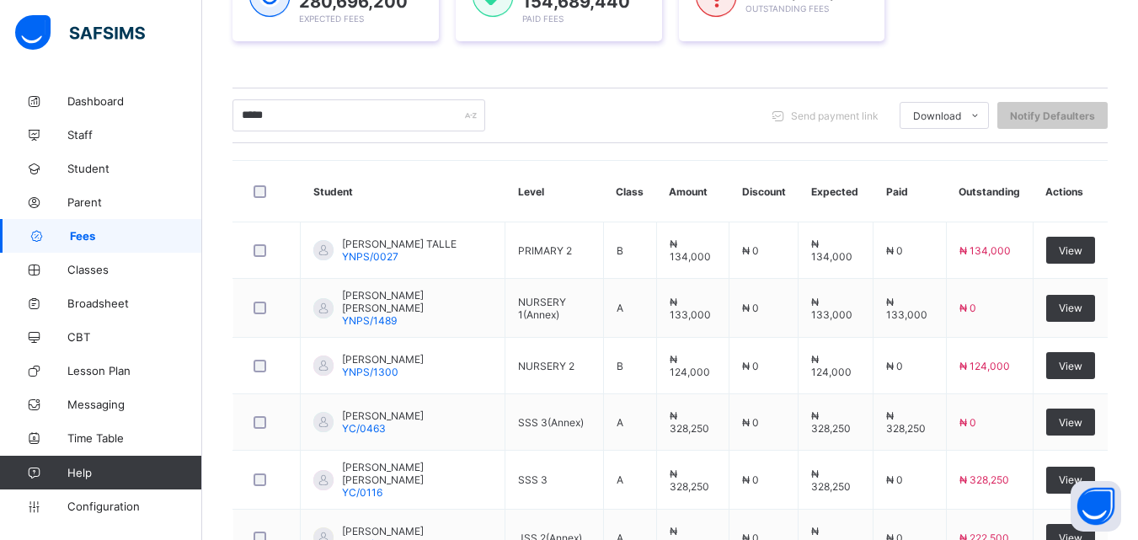
scroll to position [337, 0]
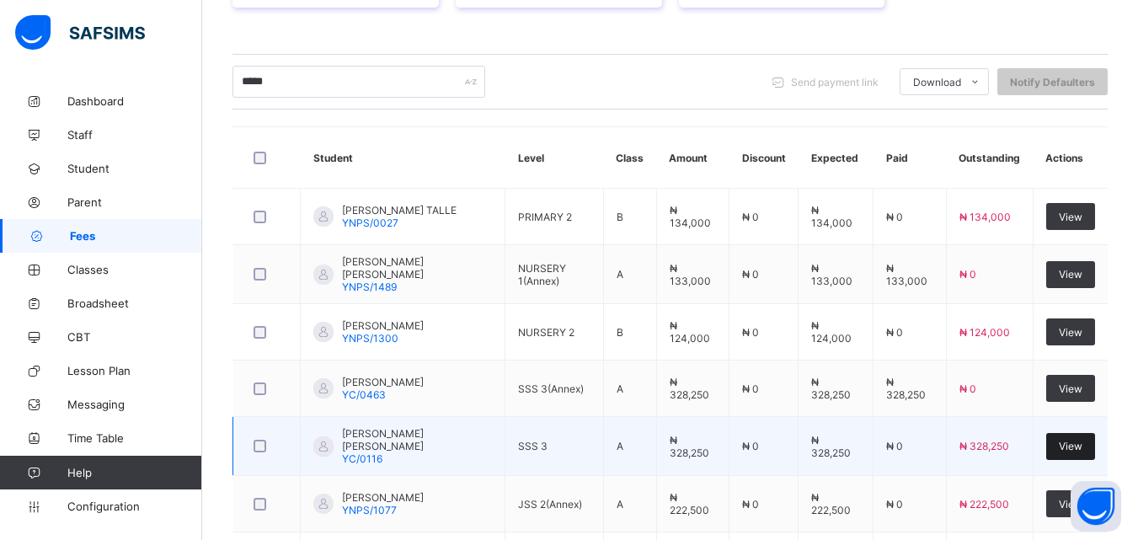
type input "*****"
click at [1082, 440] on span "View" at bounding box center [1070, 446] width 24 height 13
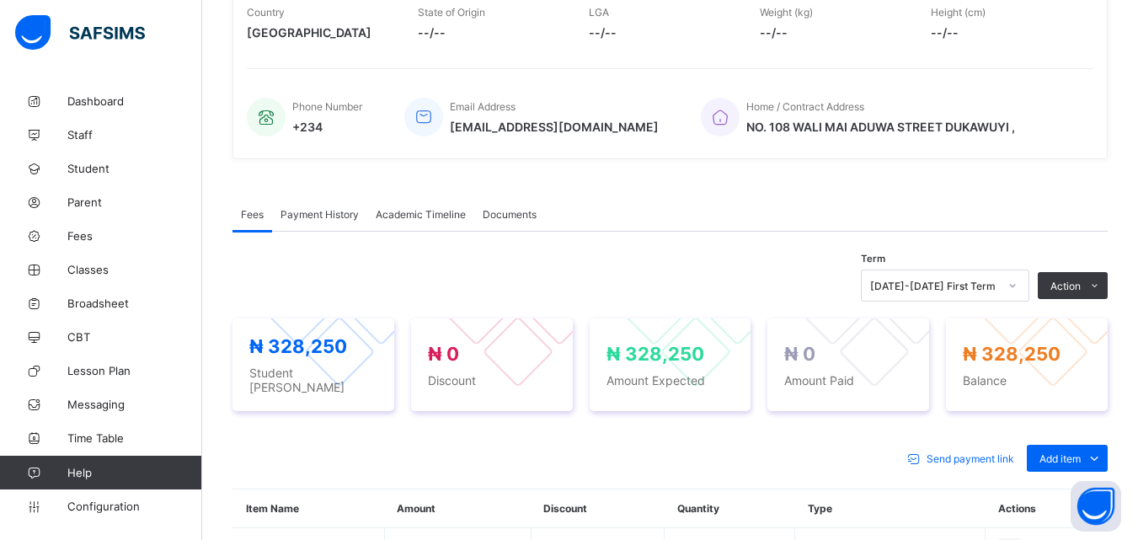
scroll to position [530, 0]
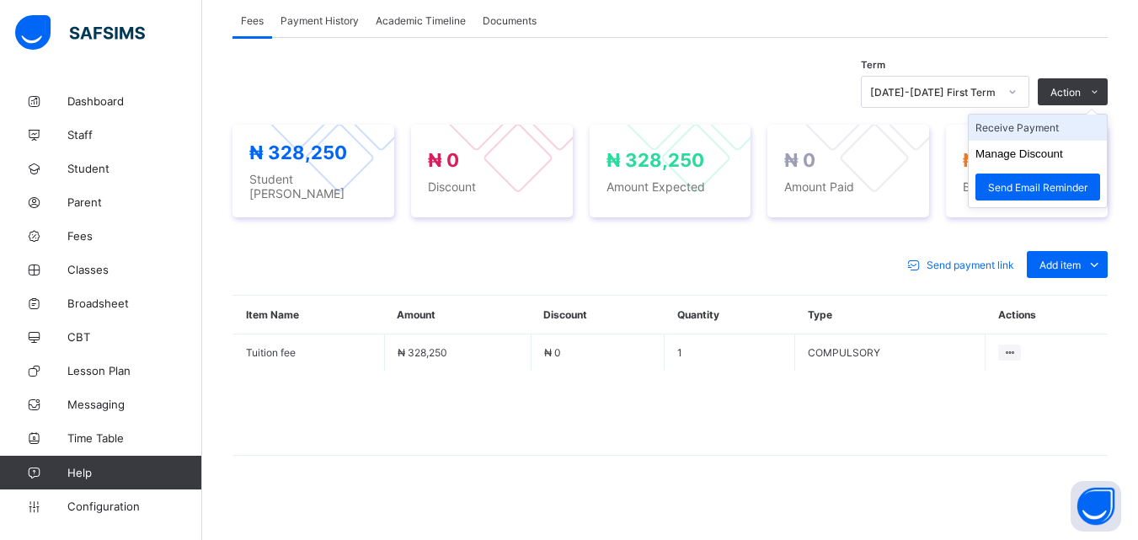
click at [1045, 128] on li "Receive Payment" at bounding box center [1037, 128] width 138 height 26
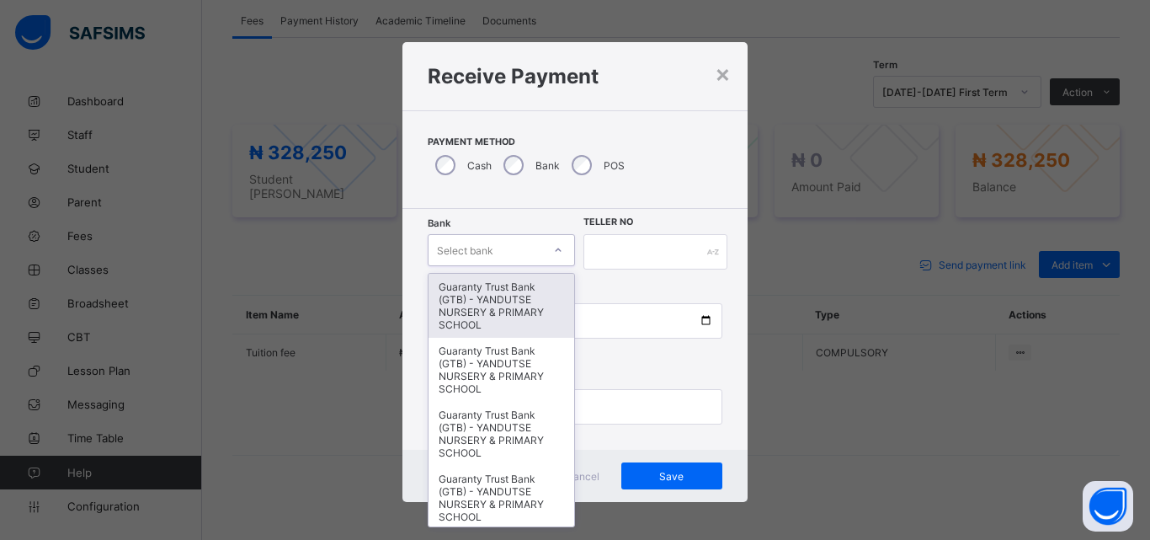
click at [556, 249] on icon at bounding box center [558, 250] width 10 height 17
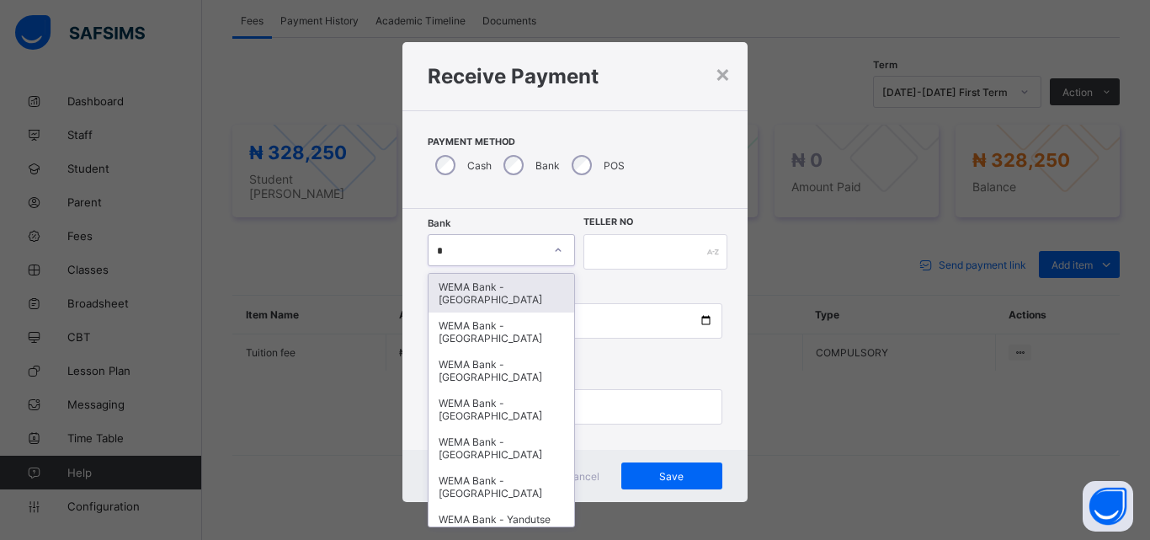
type input "*"
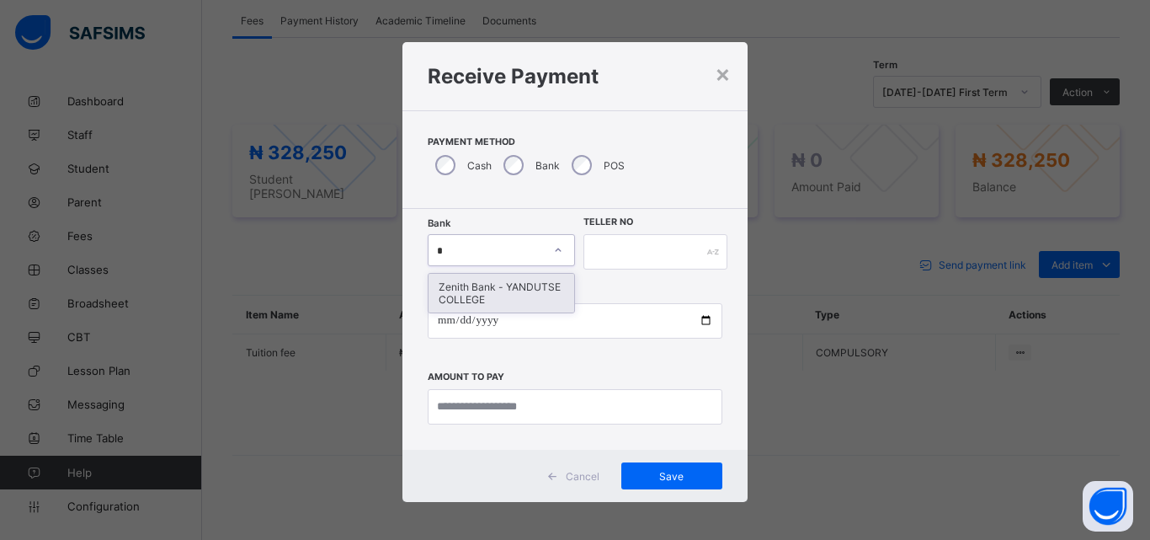
type input "*"
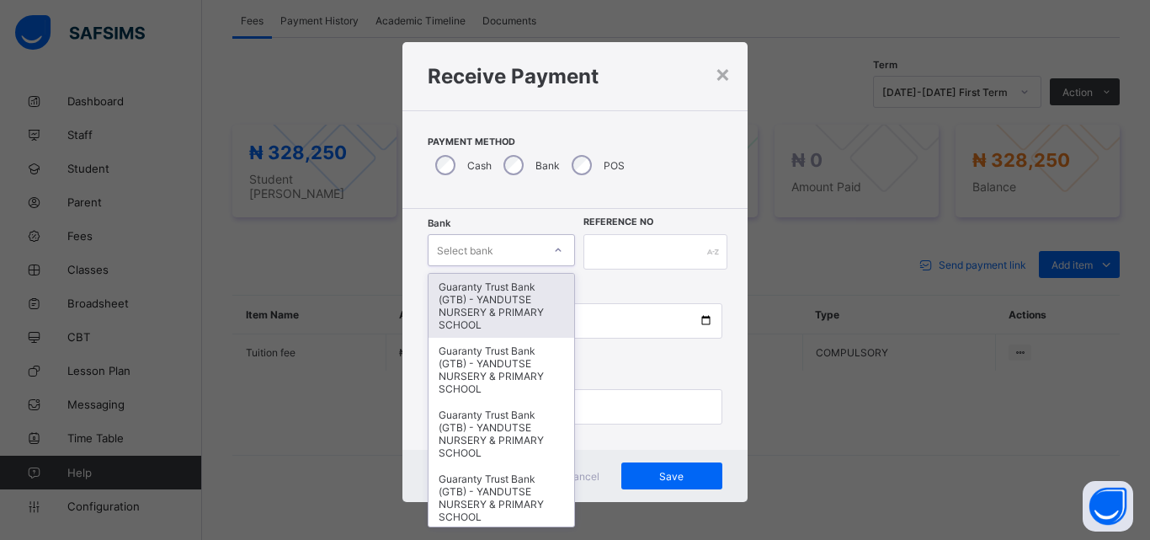
click at [553, 247] on icon at bounding box center [558, 250] width 10 height 17
type input "*"
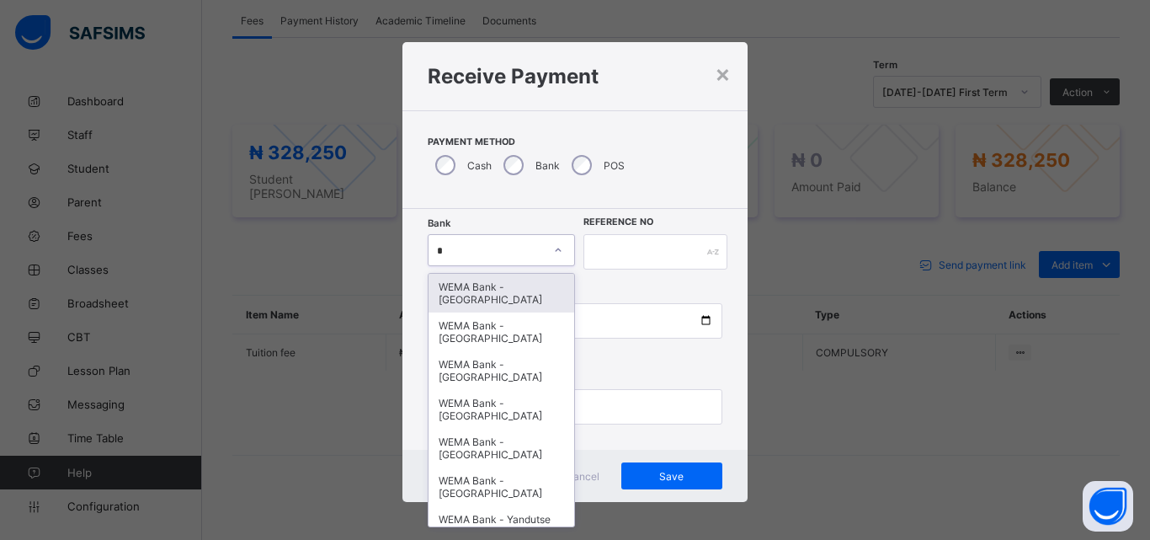
click at [497, 304] on div "WEMA Bank - [GEOGRAPHIC_DATA]" at bounding box center [502, 293] width 146 height 39
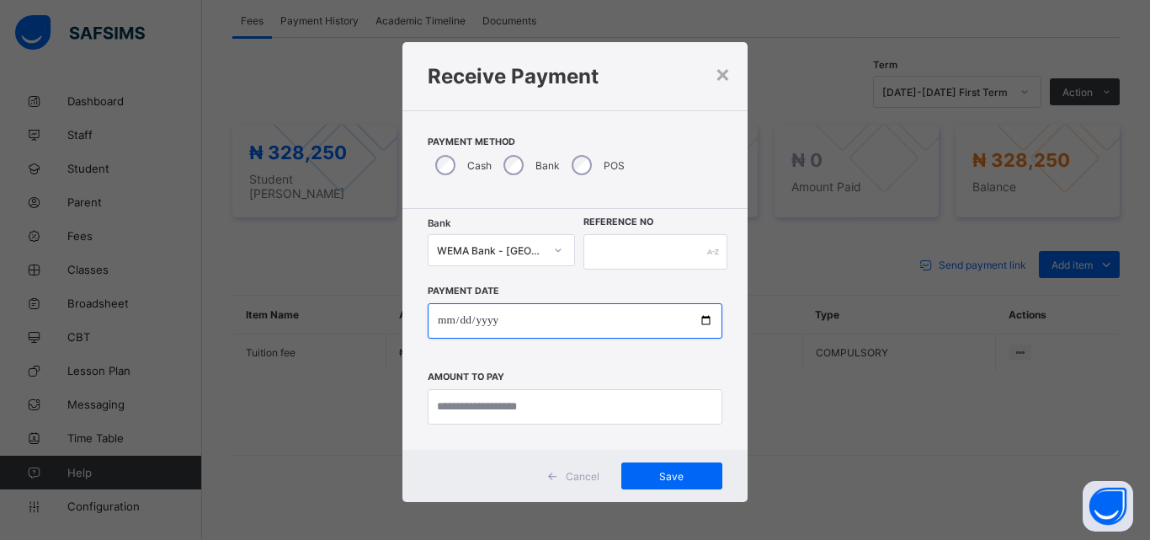
click at [702, 318] on input "date" at bounding box center [575, 320] width 295 height 35
type input "**********"
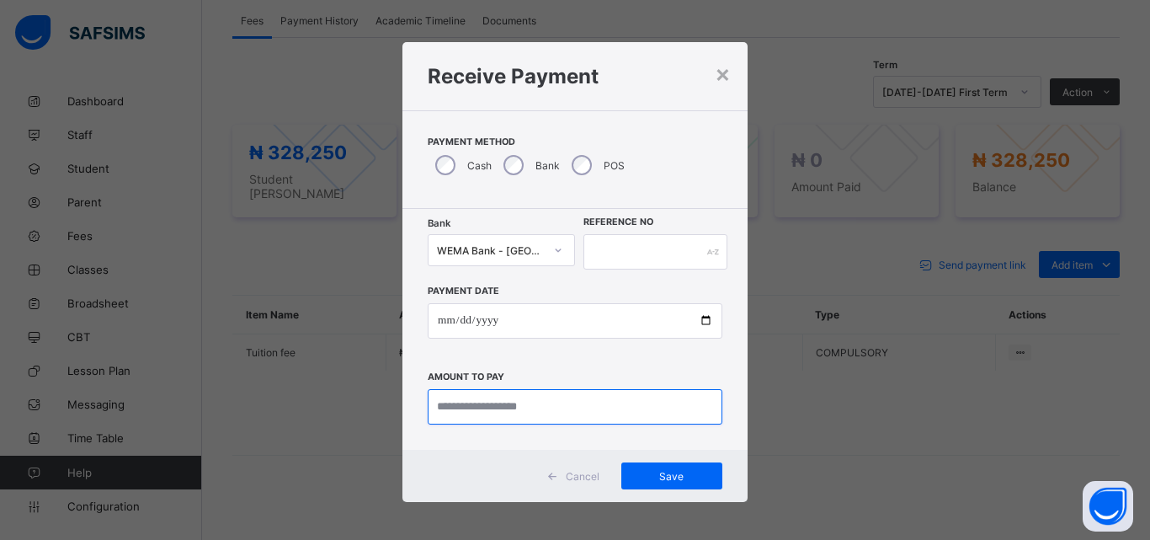
click at [494, 405] on input "currency" at bounding box center [575, 406] width 295 height 35
type input "*********"
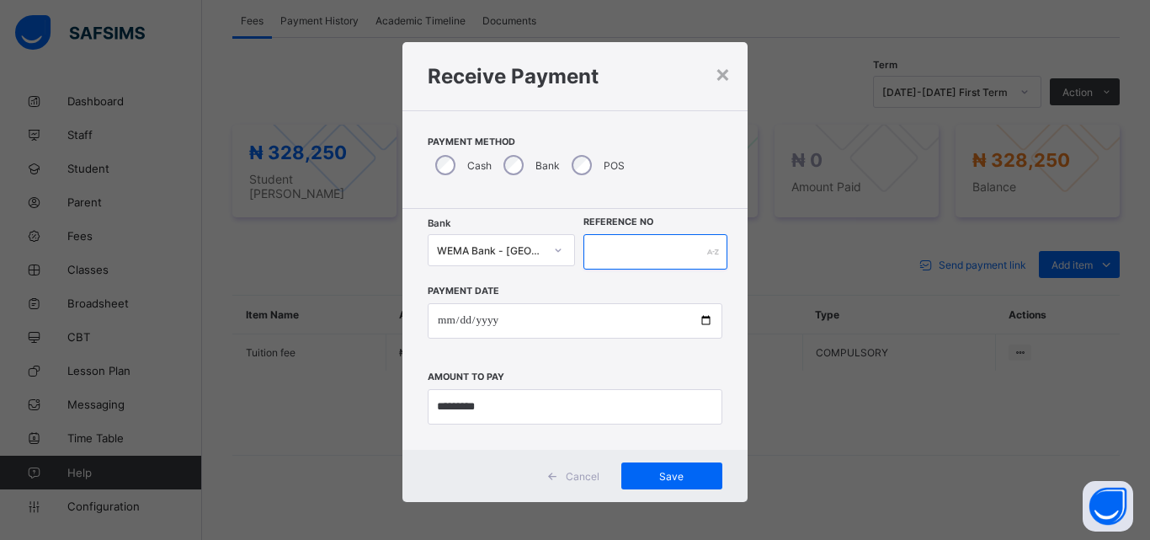
click at [641, 249] on input "text" at bounding box center [656, 251] width 144 height 35
type input "*****"
click at [669, 472] on span "Save" at bounding box center [672, 476] width 76 height 13
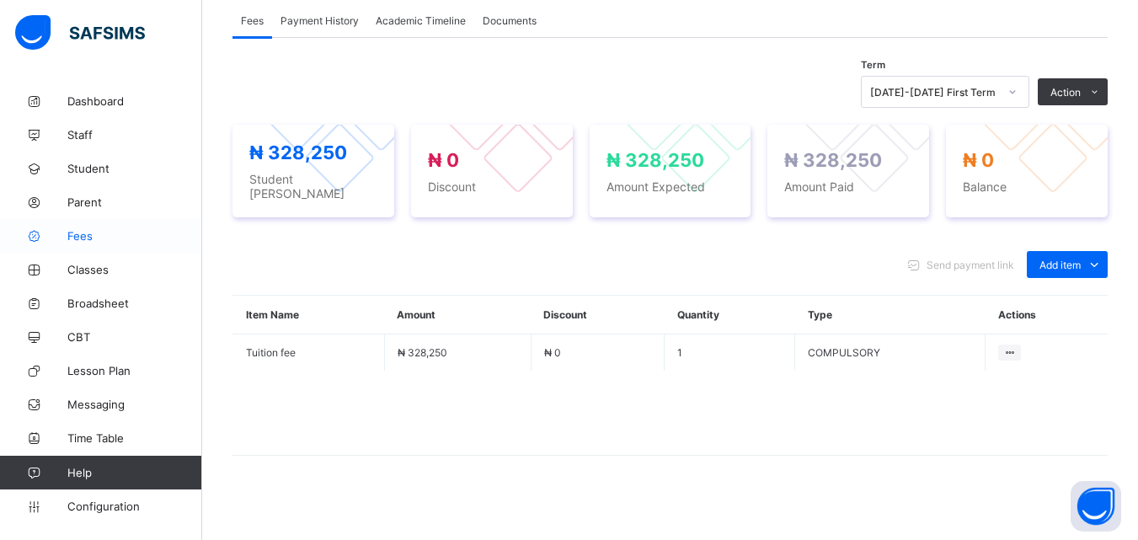
click at [94, 223] on link "Fees" at bounding box center [101, 236] width 202 height 34
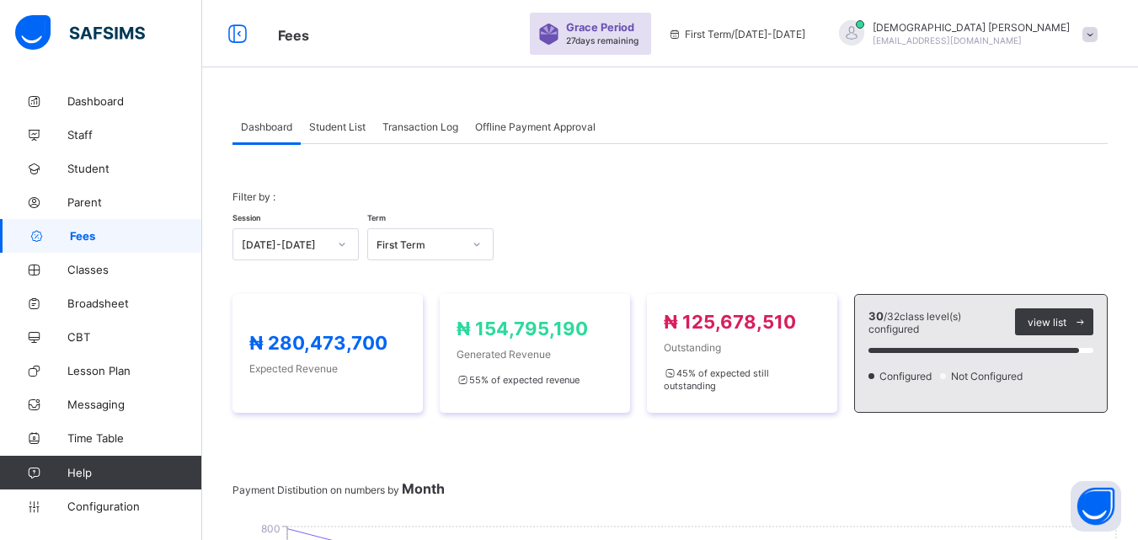
click at [338, 123] on span "Student List" at bounding box center [337, 126] width 56 height 13
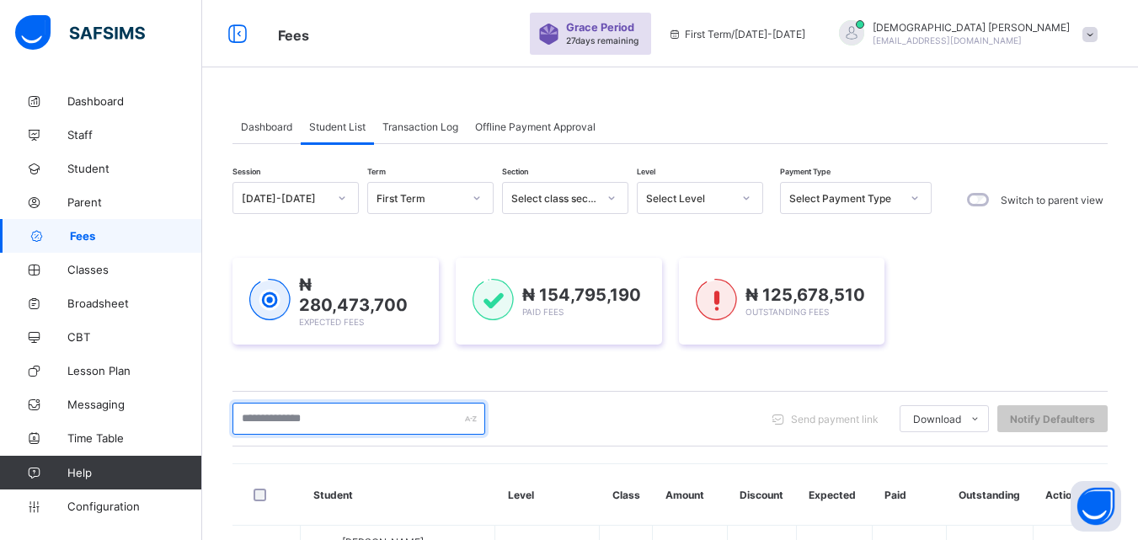
click at [443, 415] on input "text" at bounding box center [358, 418] width 253 height 32
click at [404, 417] on input "text" at bounding box center [358, 418] width 253 height 32
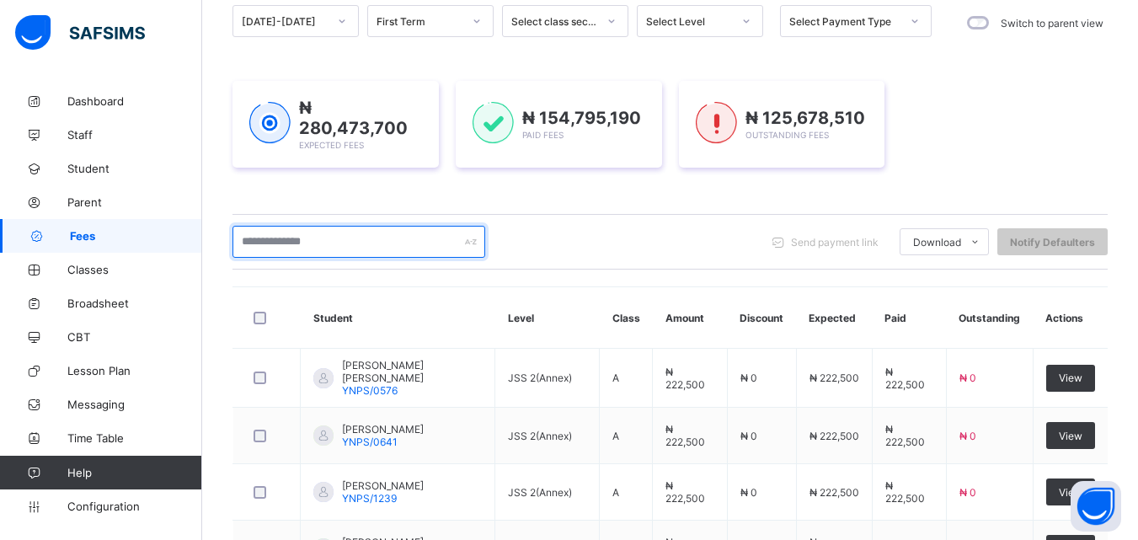
scroll to position [202, 0]
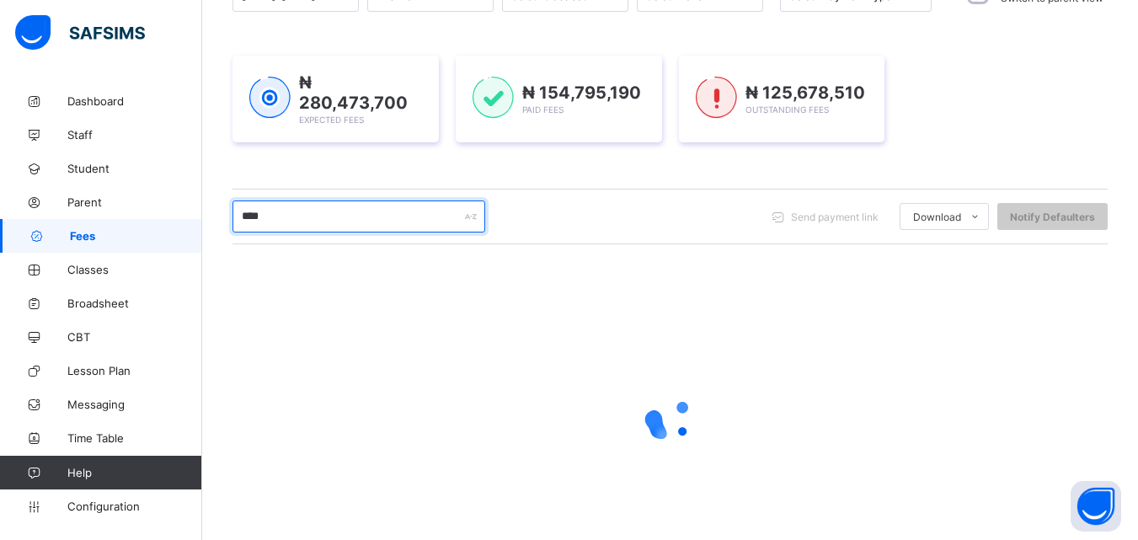
type input "*****"
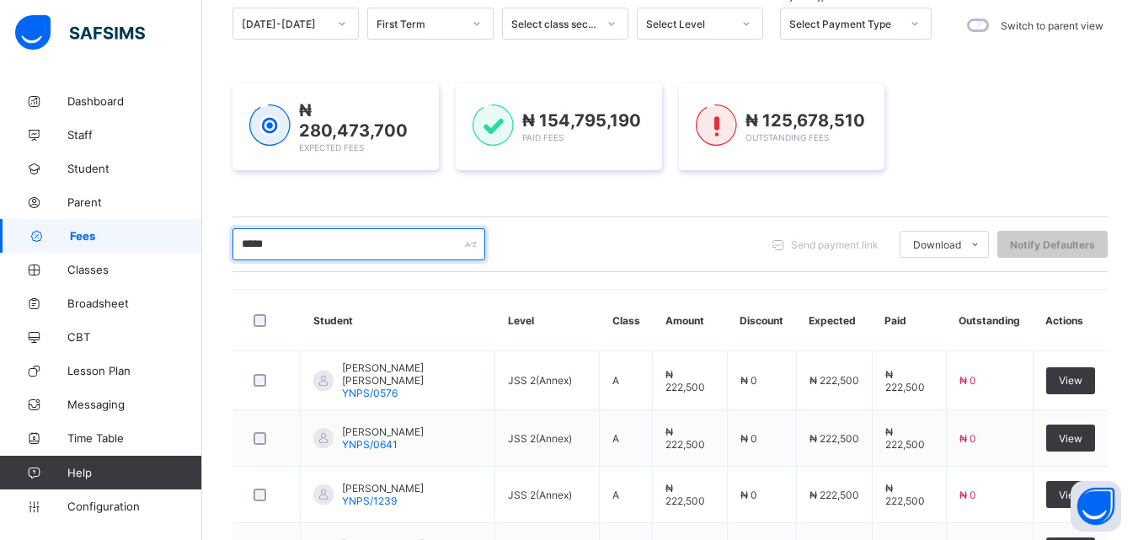
scroll to position [152, 0]
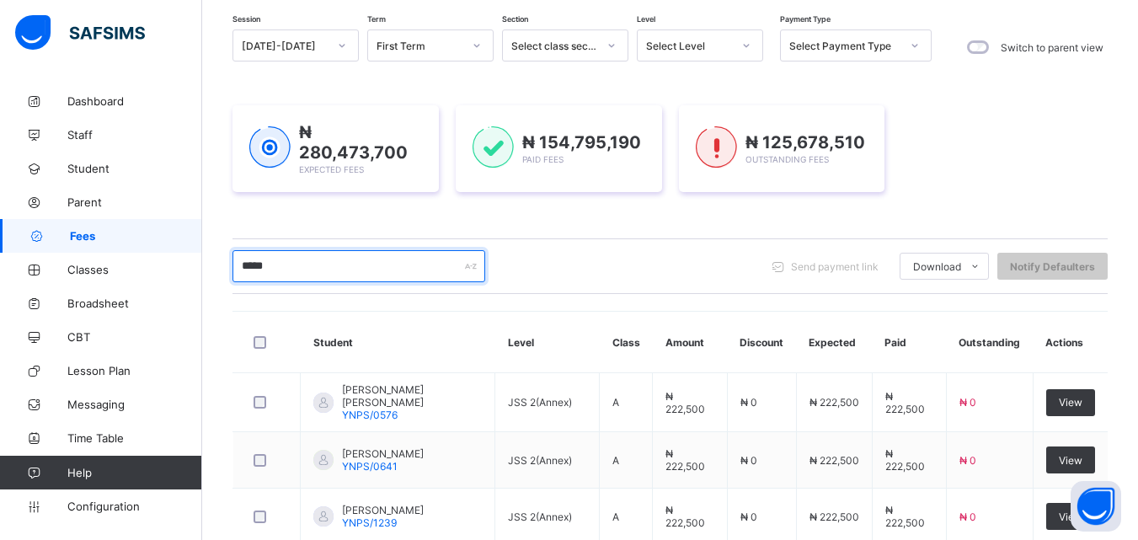
click at [397, 269] on input "*****" at bounding box center [358, 266] width 253 height 32
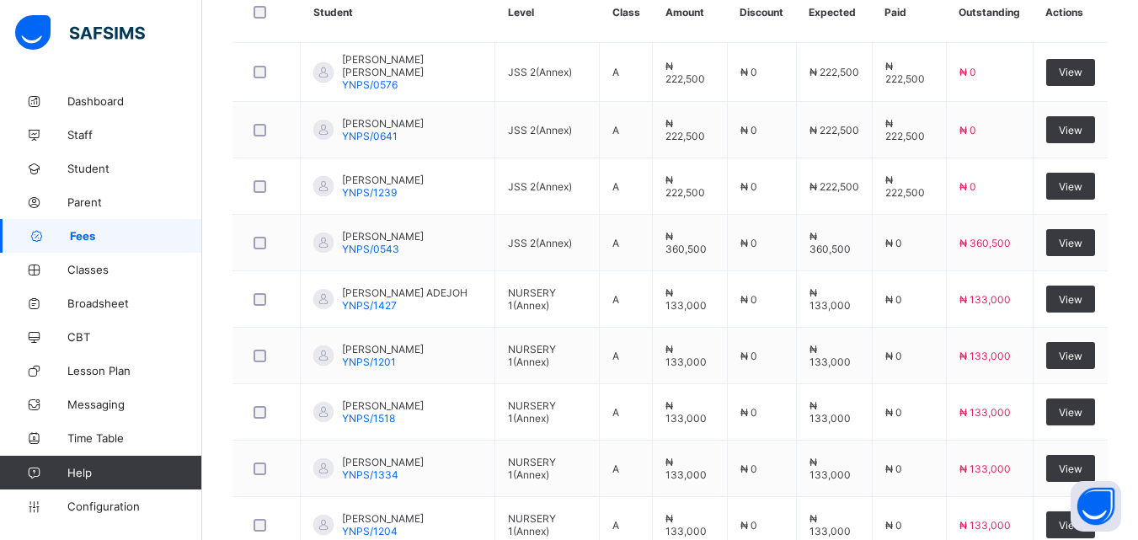
scroll to position [489, 0]
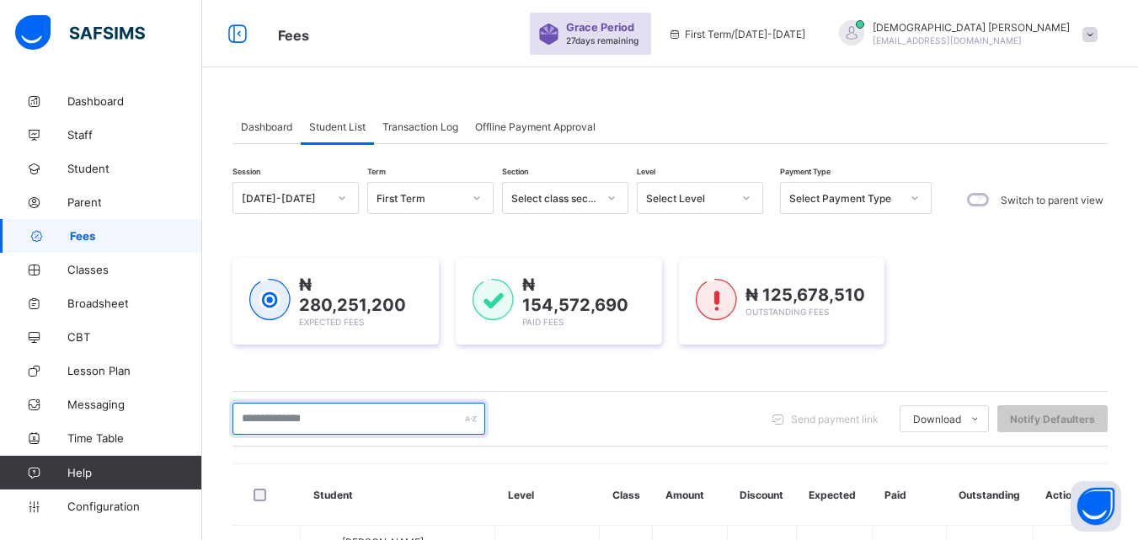
click at [360, 416] on input "text" at bounding box center [358, 418] width 253 height 32
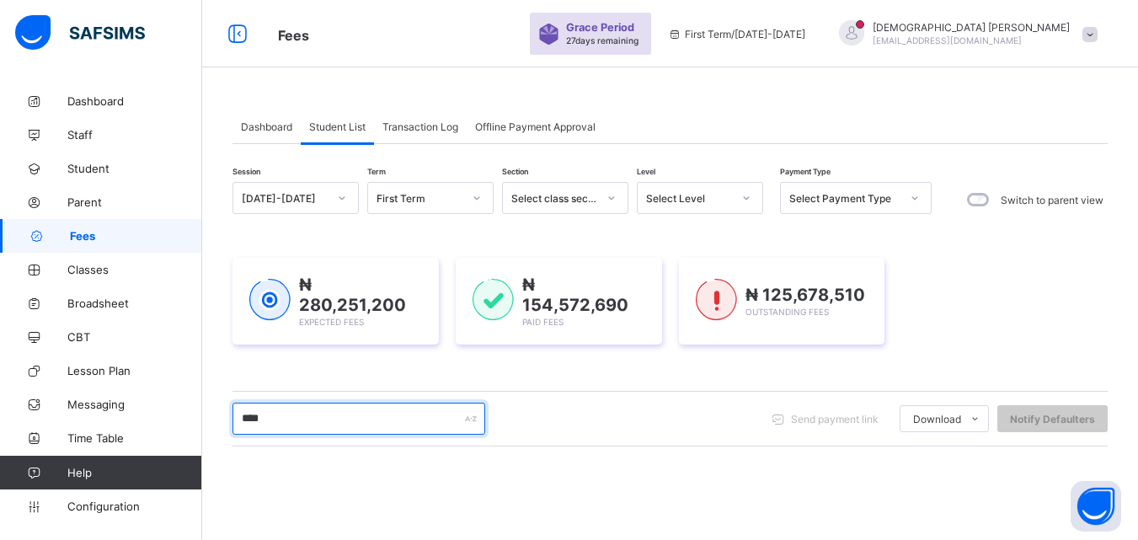
type input "*****"
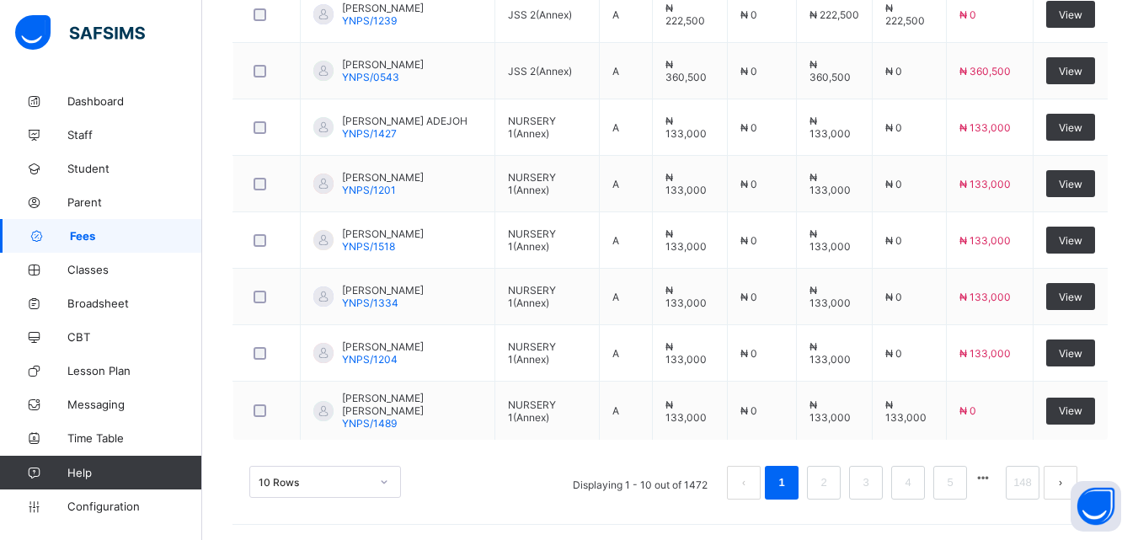
scroll to position [656, 0]
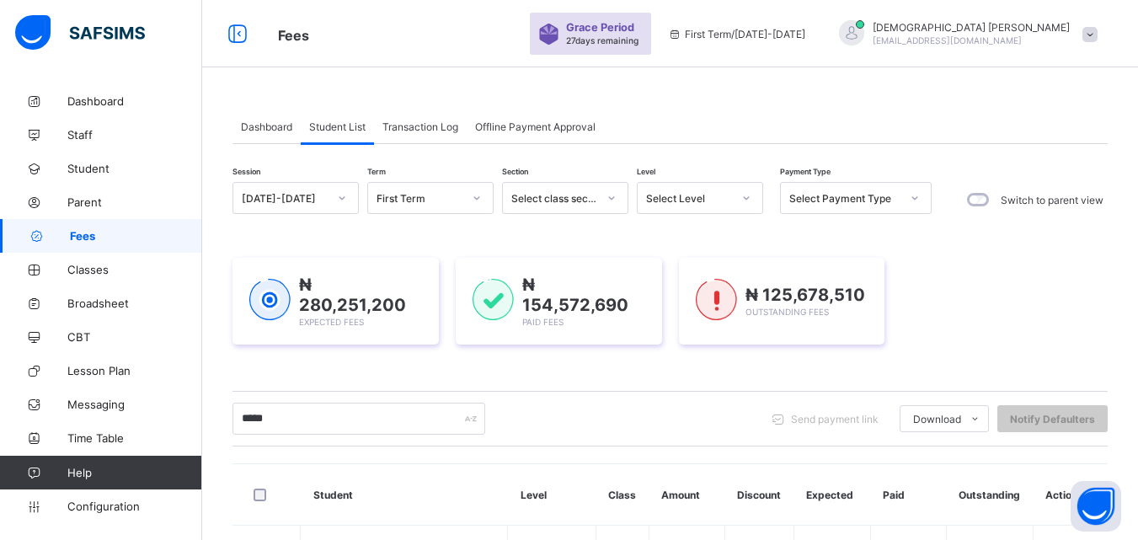
scroll to position [202, 0]
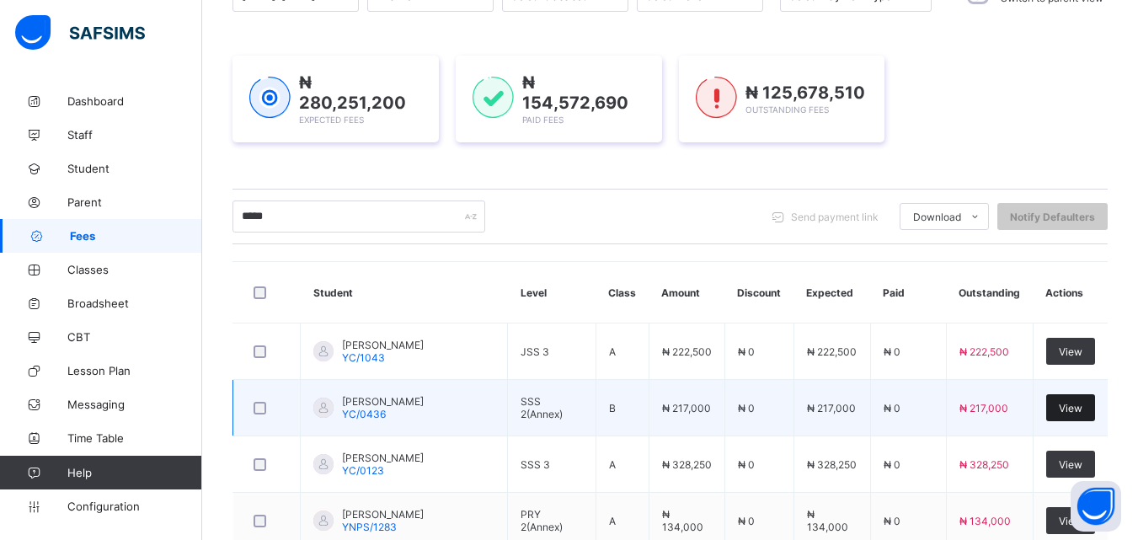
click at [1079, 405] on span "View" at bounding box center [1070, 408] width 24 height 13
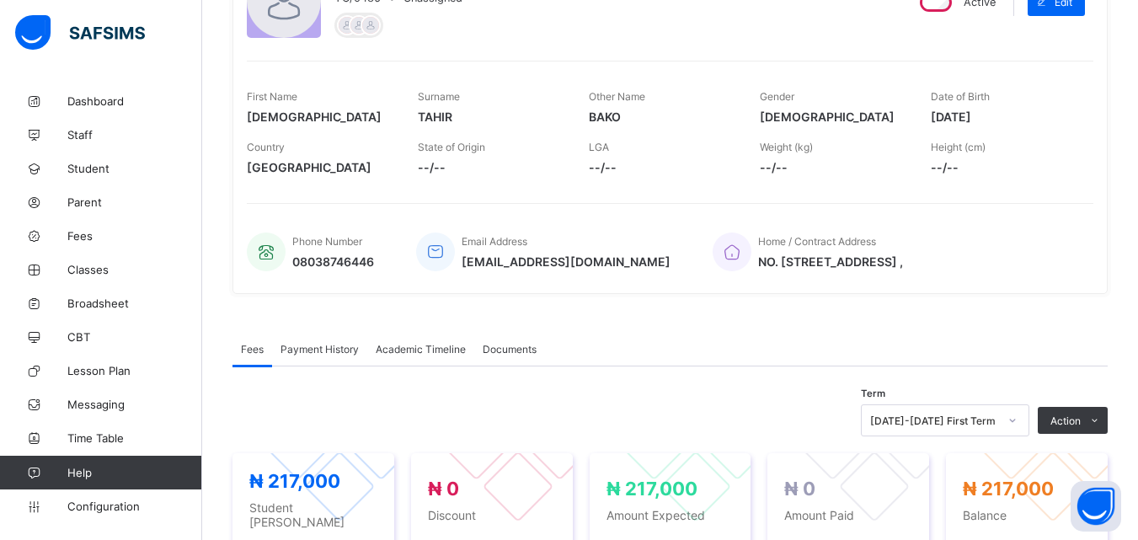
scroll to position [642, 0]
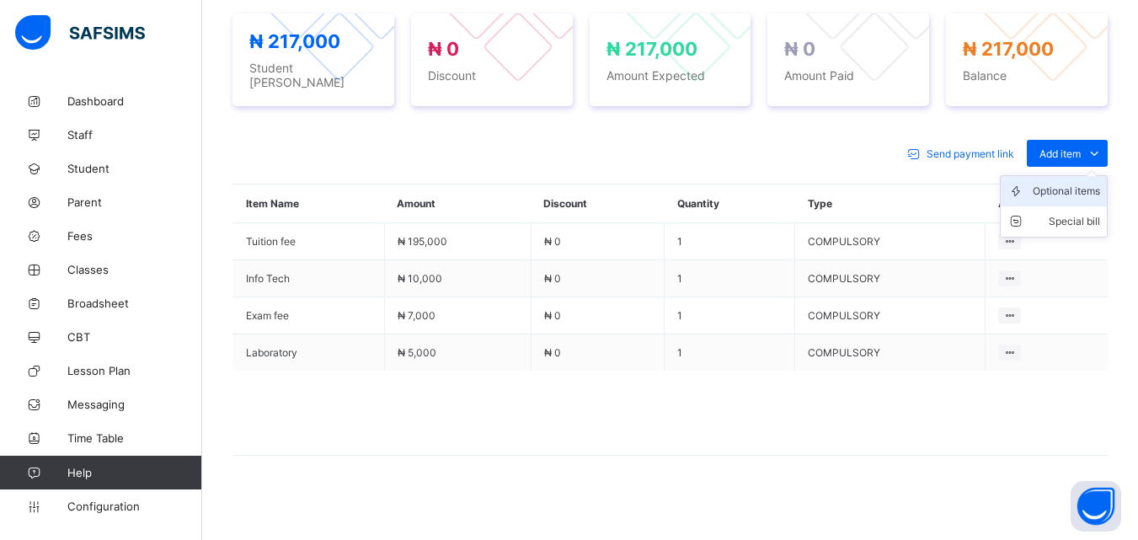
click at [1085, 183] on div "Optional items" at bounding box center [1065, 191] width 67 height 17
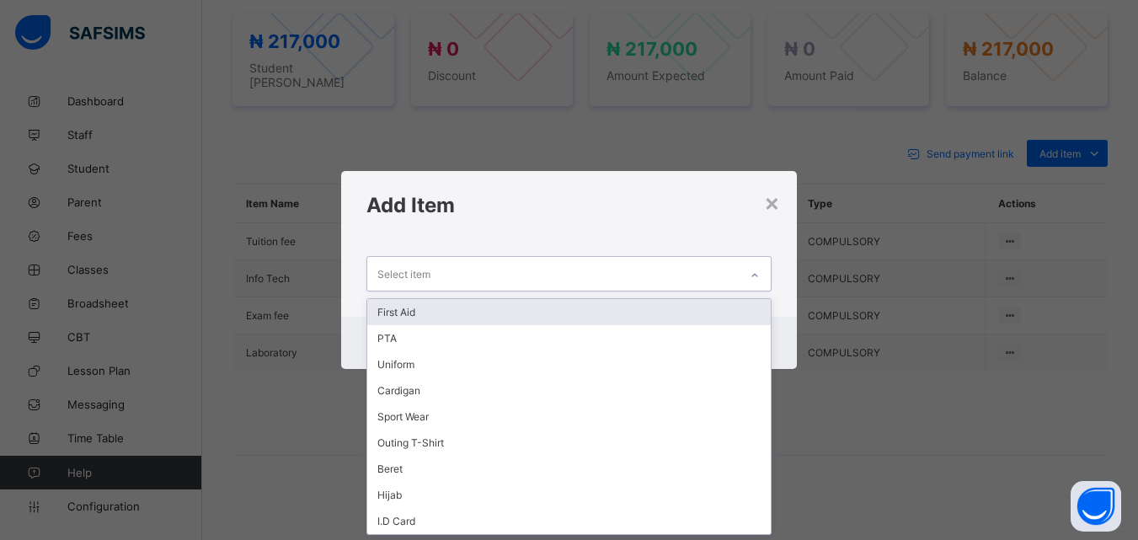
click at [748, 277] on div at bounding box center [754, 275] width 29 height 27
click at [385, 304] on div "First Aid" at bounding box center [568, 312] width 402 height 26
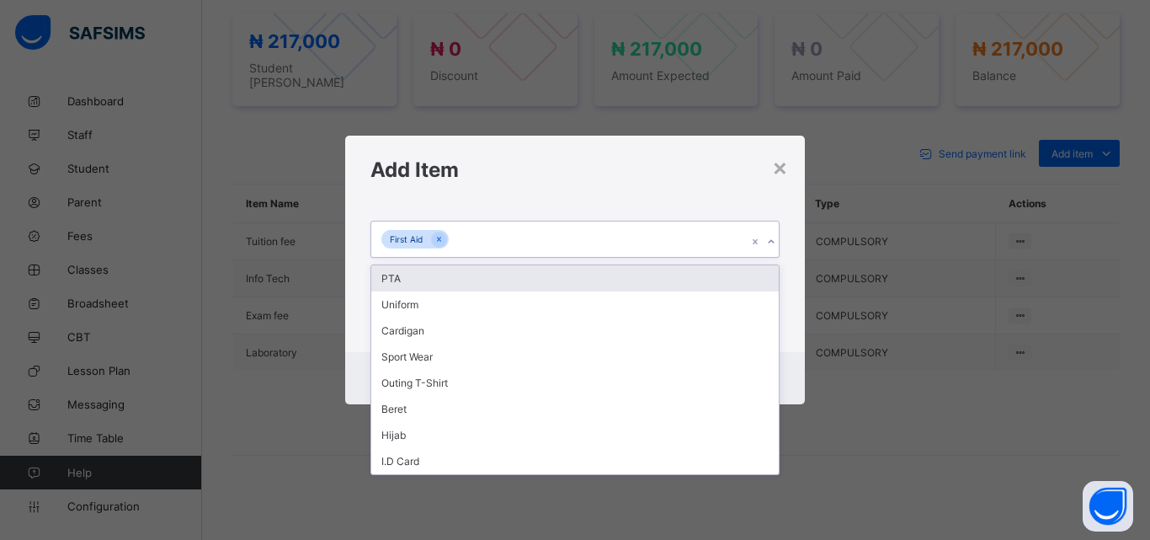
click at [766, 244] on icon at bounding box center [771, 241] width 10 height 17
click at [393, 276] on div "PTA" at bounding box center [575, 278] width 408 height 26
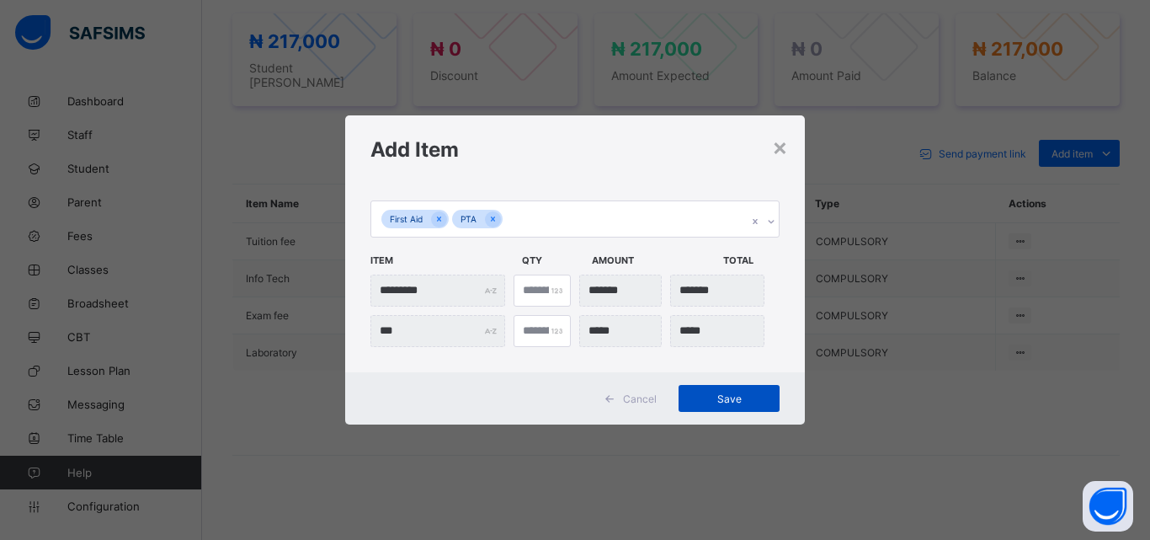
click at [730, 393] on span "Save" at bounding box center [729, 398] width 76 height 13
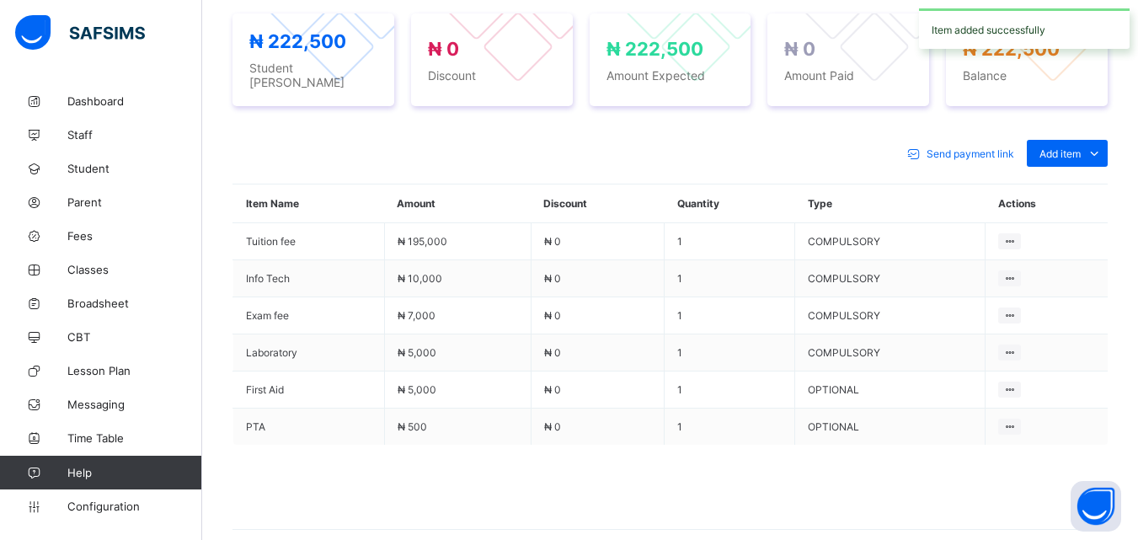
click at [715, 148] on div "Send payment link Add item Optional items Special bill" at bounding box center [669, 153] width 875 height 27
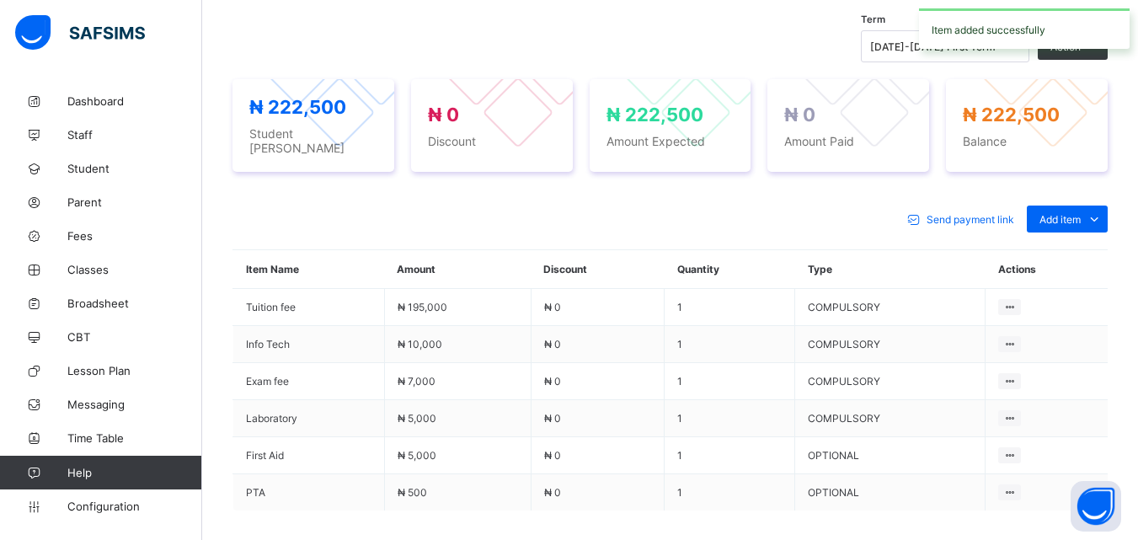
scroll to position [574, 0]
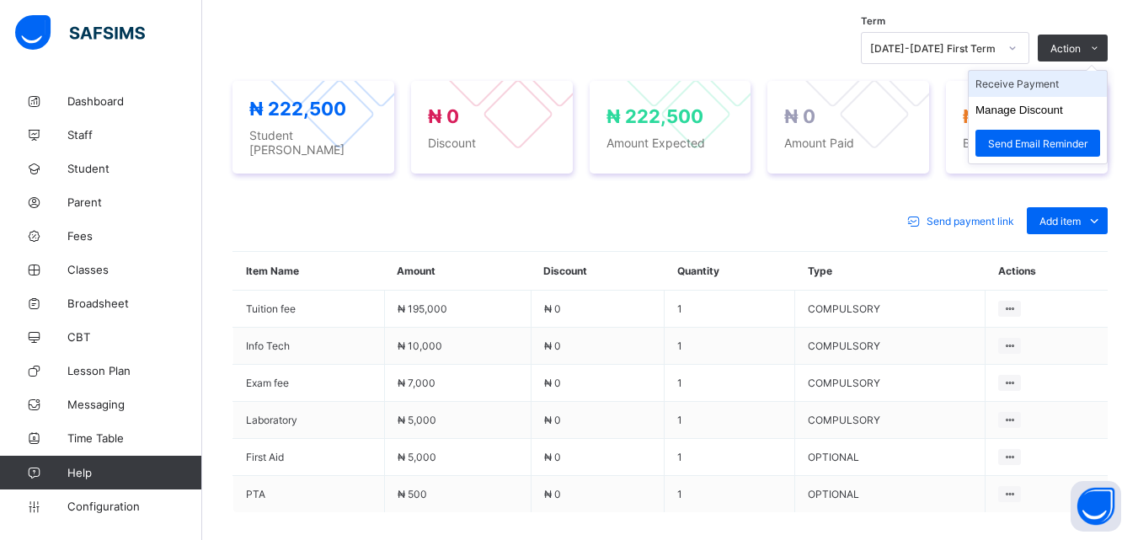
click at [1038, 83] on li "Receive Payment" at bounding box center [1037, 84] width 138 height 26
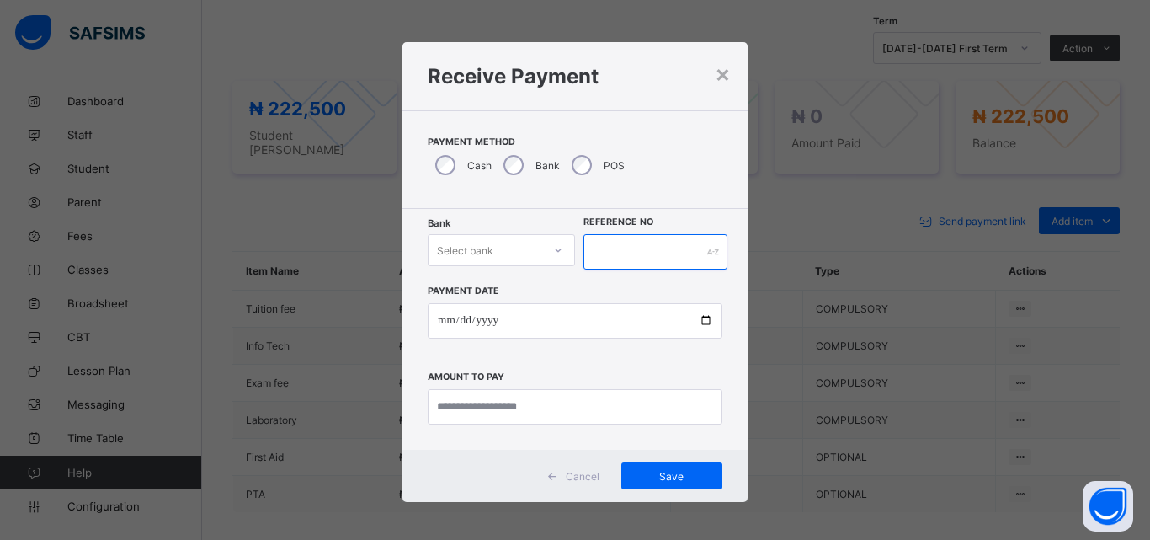
click at [610, 258] on input "text" at bounding box center [656, 251] width 144 height 35
type input "*****"
click at [554, 247] on icon at bounding box center [558, 250] width 10 height 17
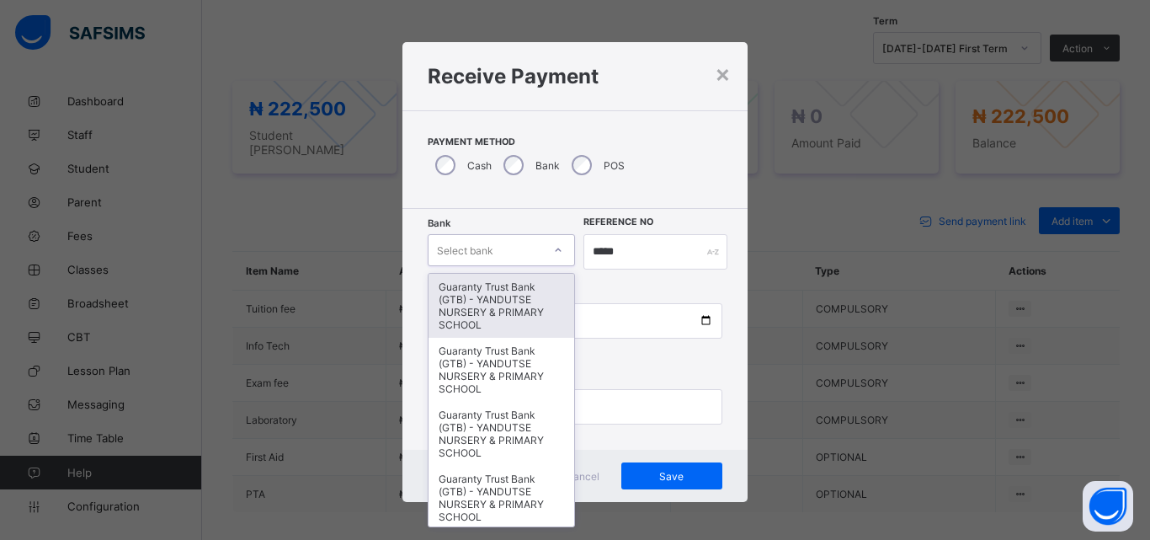
type input "*"
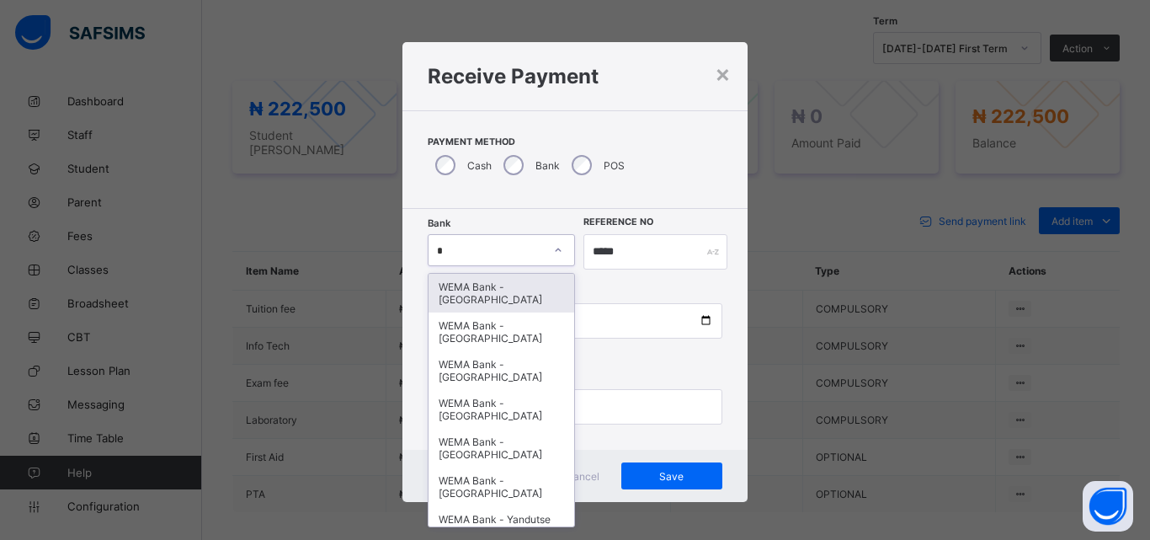
click at [481, 295] on div "WEMA Bank - [GEOGRAPHIC_DATA]" at bounding box center [502, 293] width 146 height 39
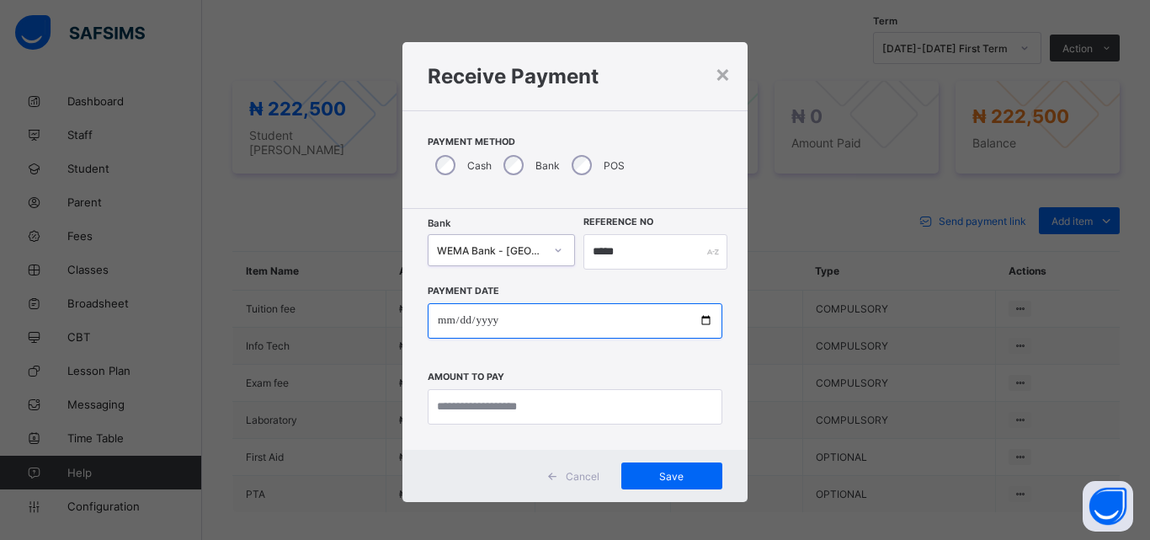
click at [700, 317] on input "date" at bounding box center [575, 320] width 295 height 35
type input "**********"
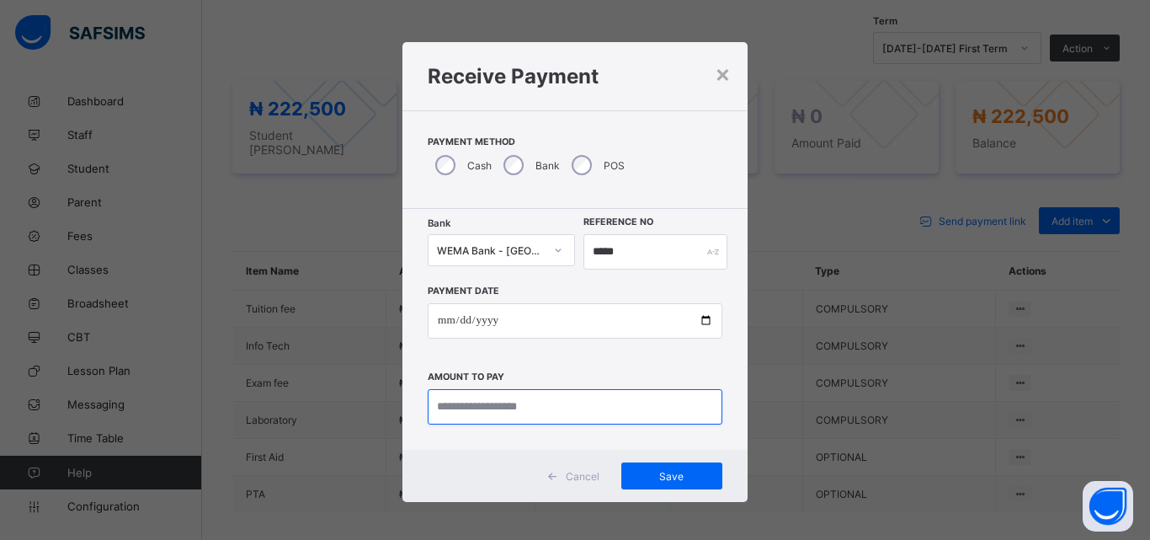
click at [525, 417] on input "currency" at bounding box center [575, 406] width 295 height 35
type input "*********"
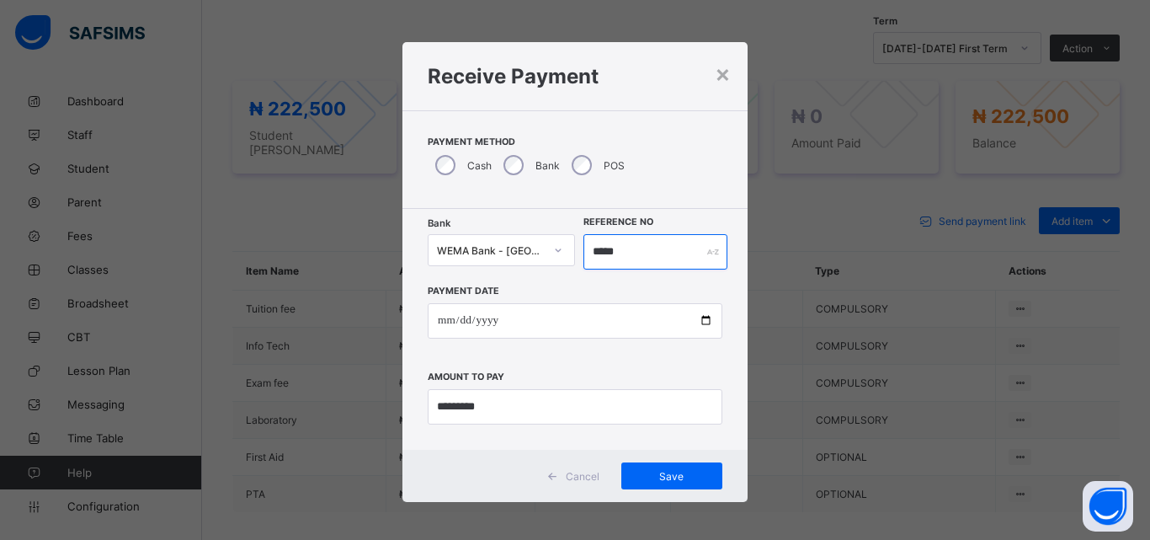
click at [628, 253] on input "*****" at bounding box center [656, 251] width 144 height 35
type input "******"
click at [667, 470] on span "Save" at bounding box center [672, 476] width 76 height 13
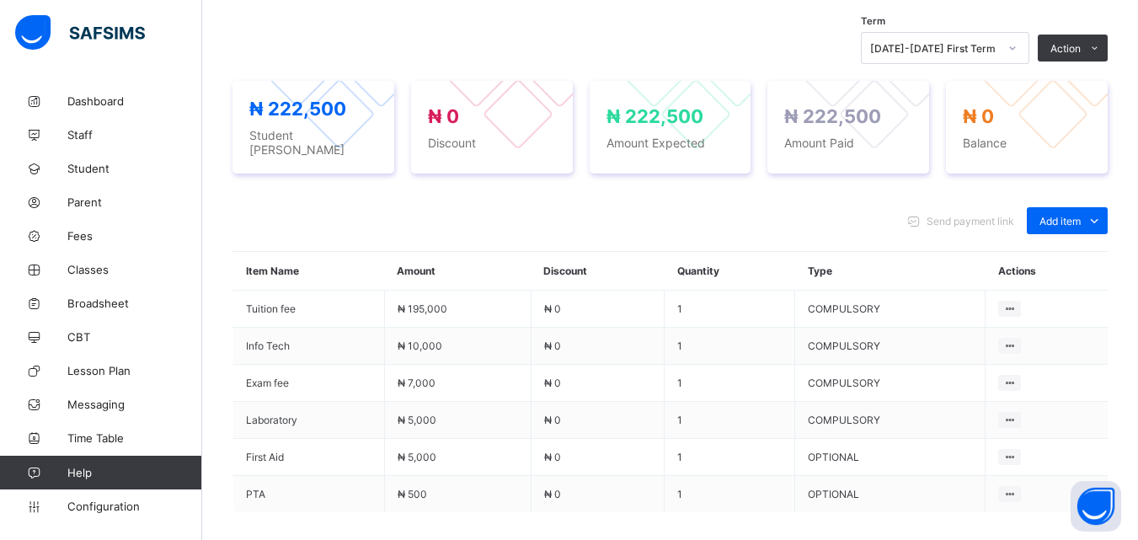
click at [441, 45] on div "Term [DATE]-[DATE] First Term Action Receive Payment Manage Discount Send Email…" at bounding box center [669, 48] width 875 height 32
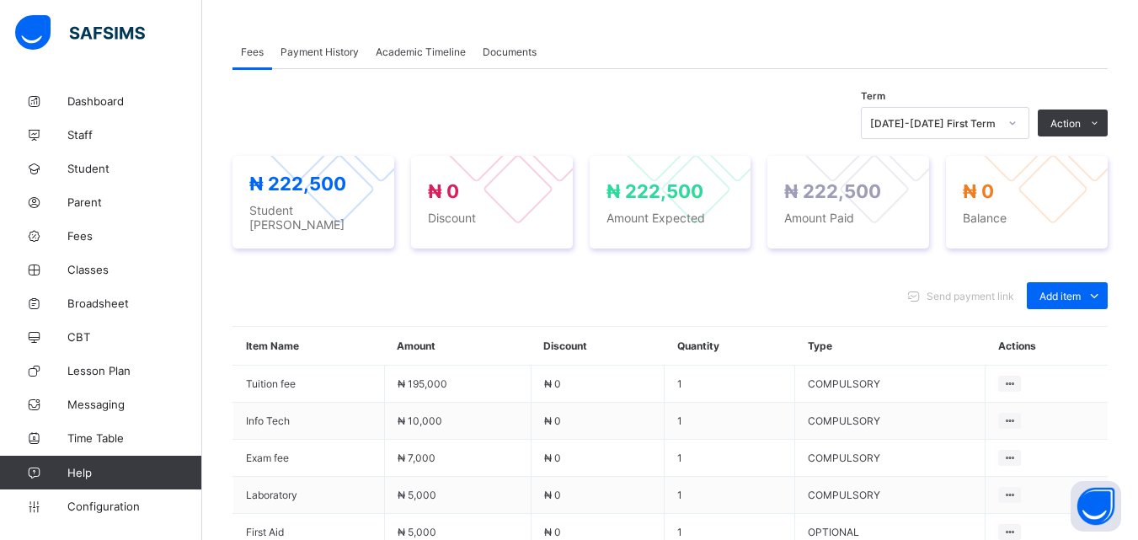
scroll to position [473, 0]
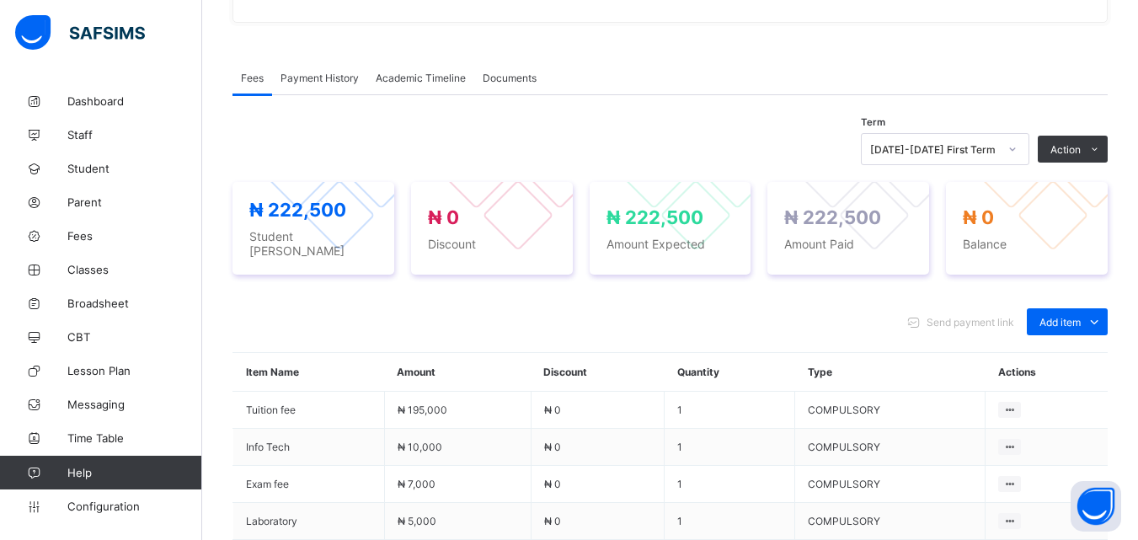
click at [312, 77] on span "Payment History" at bounding box center [319, 78] width 78 height 13
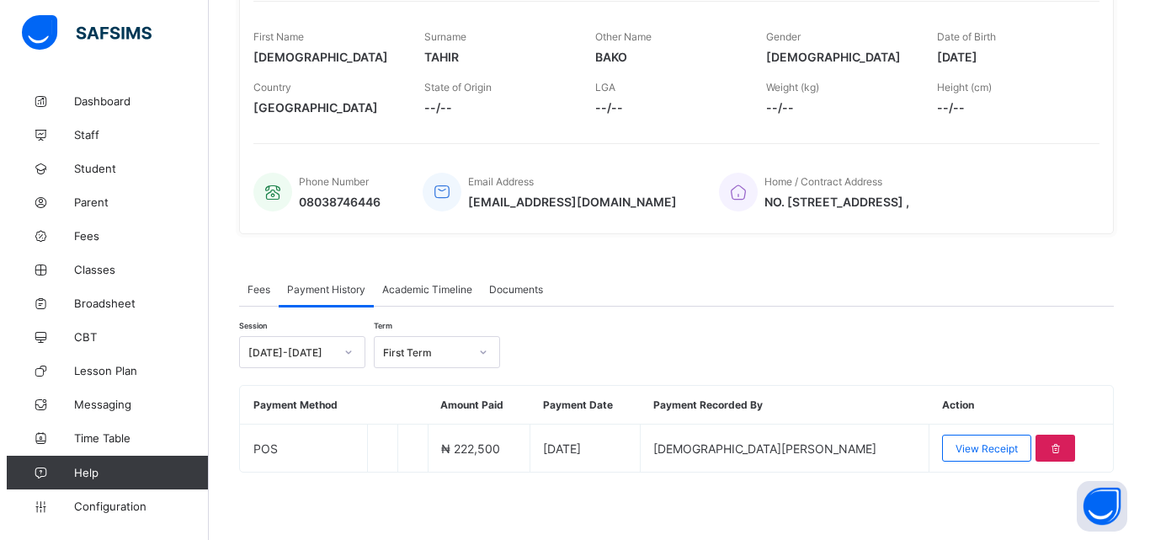
scroll to position [262, 0]
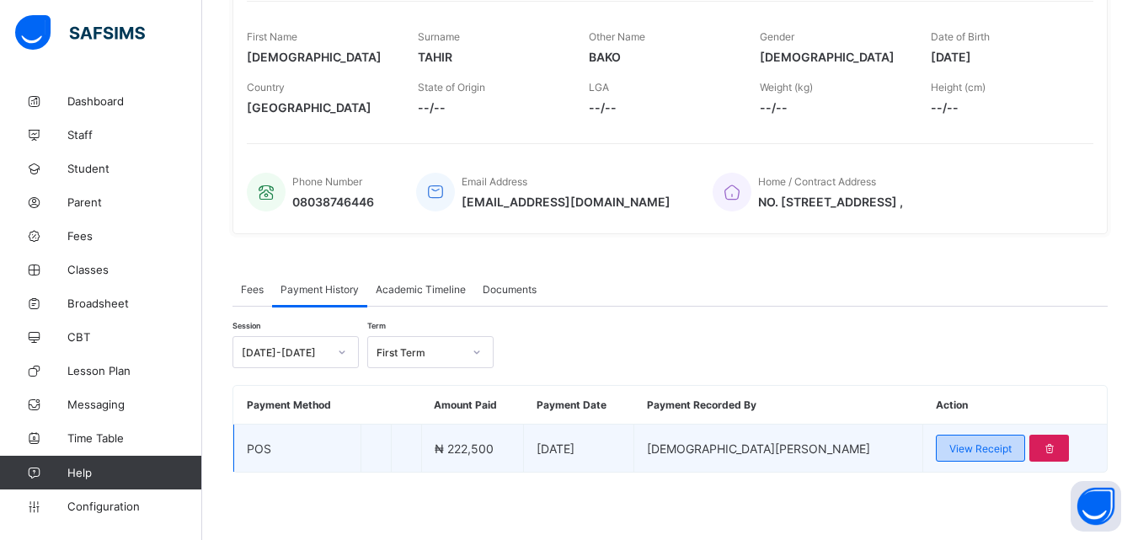
click at [966, 452] on span "View Receipt" at bounding box center [980, 448] width 62 height 13
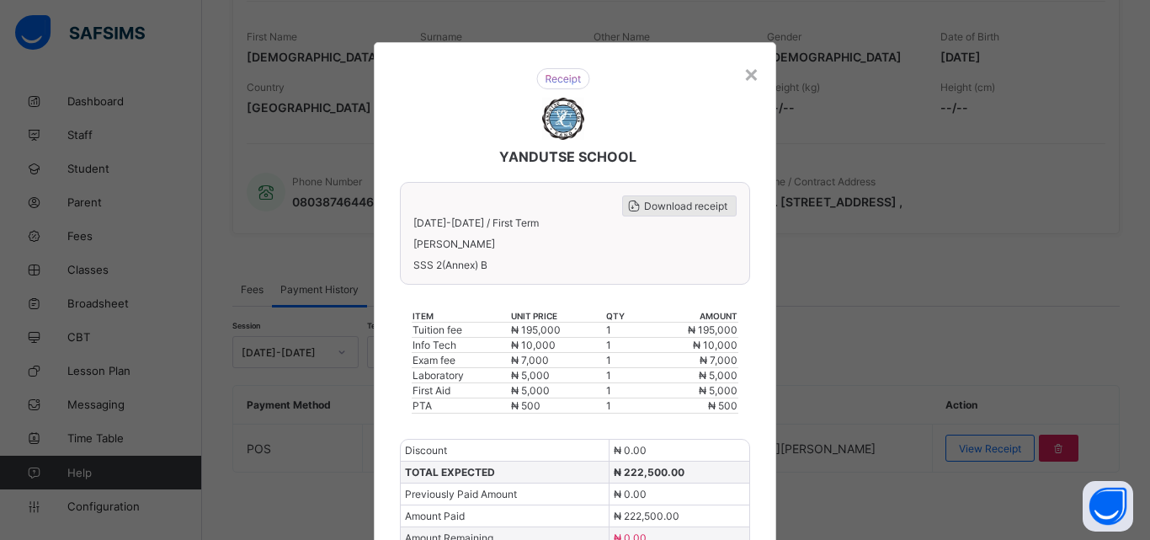
click at [669, 202] on span "Download receipt" at bounding box center [685, 206] width 83 height 13
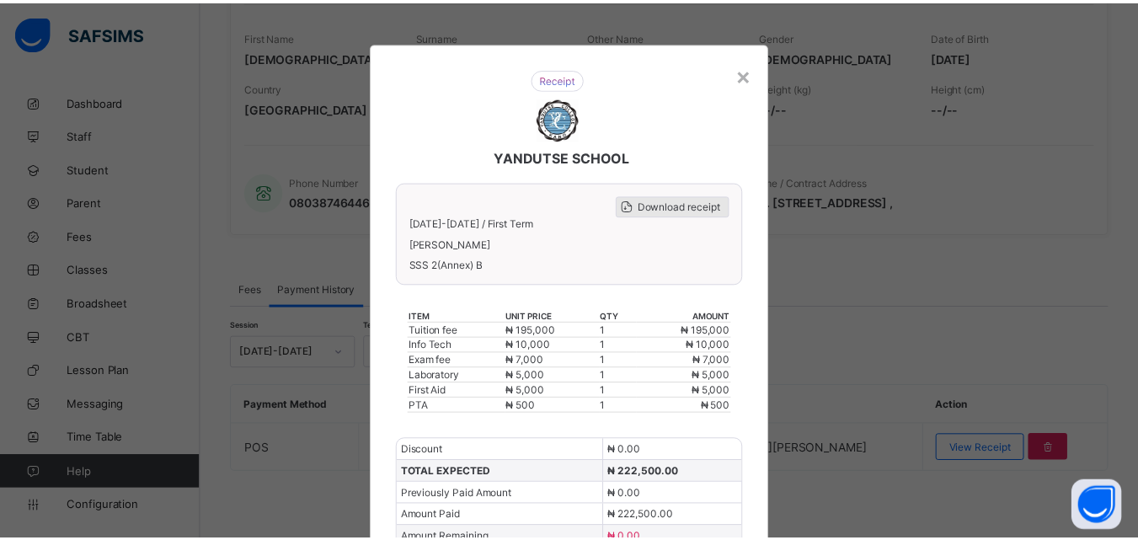
scroll to position [0, 0]
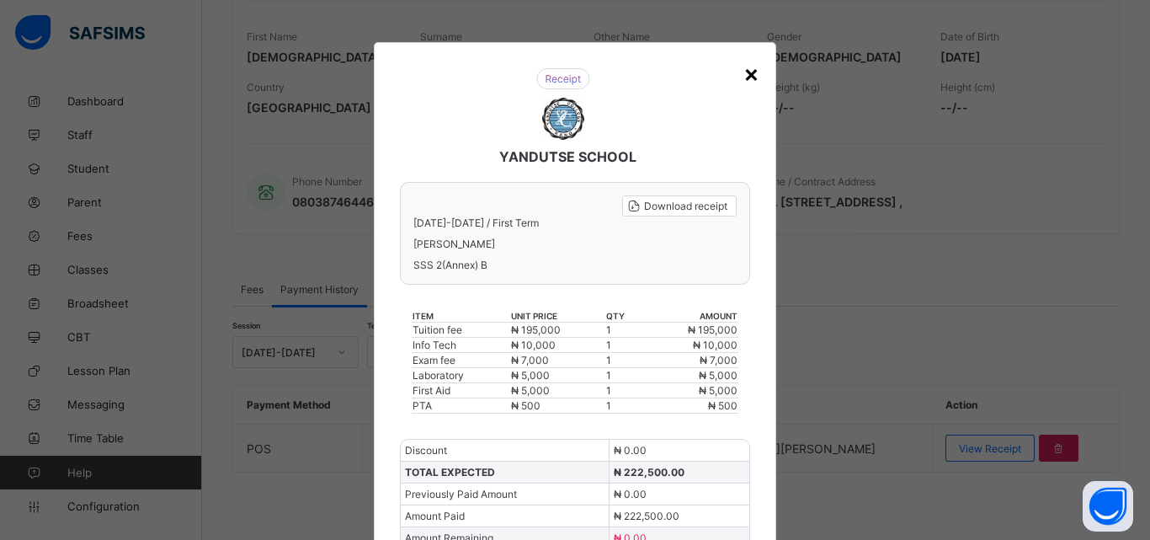
click at [746, 75] on div "×" at bounding box center [752, 73] width 16 height 29
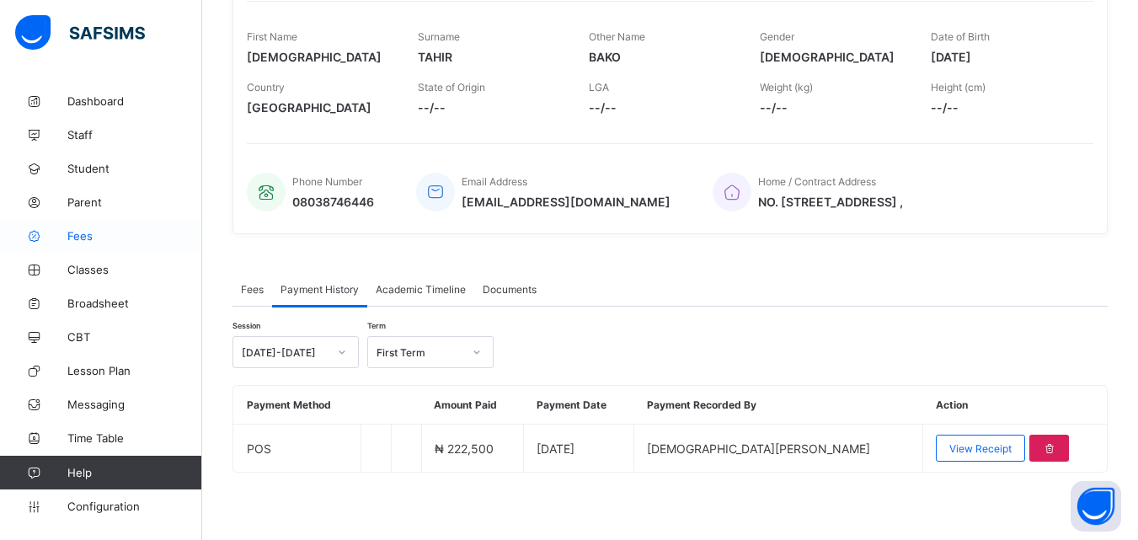
click at [79, 232] on span "Fees" at bounding box center [134, 235] width 135 height 13
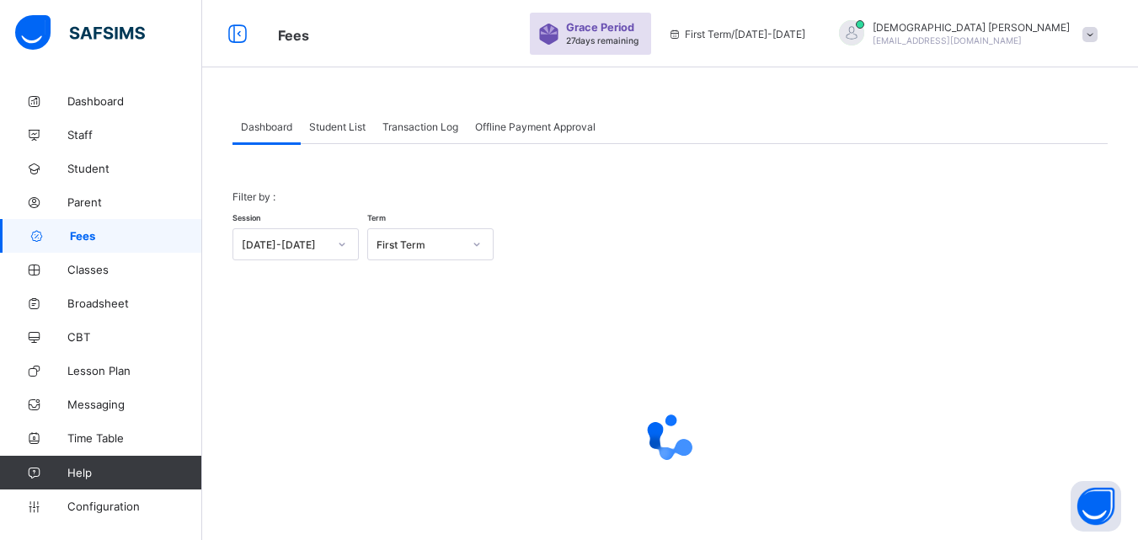
click at [344, 122] on span "Student List" at bounding box center [337, 126] width 56 height 13
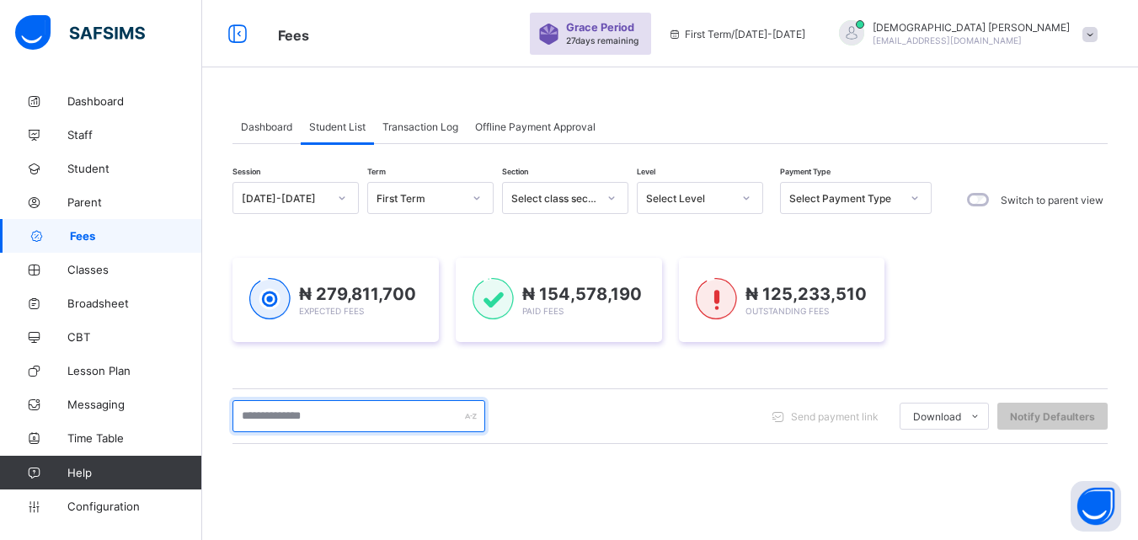
click at [369, 402] on input "text" at bounding box center [358, 416] width 253 height 32
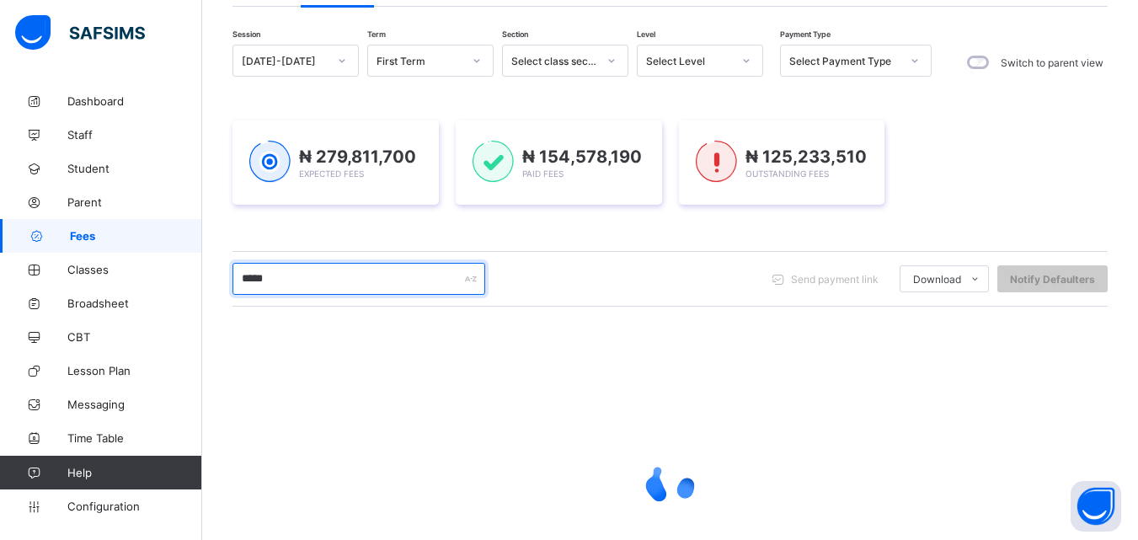
scroll to position [168, 0]
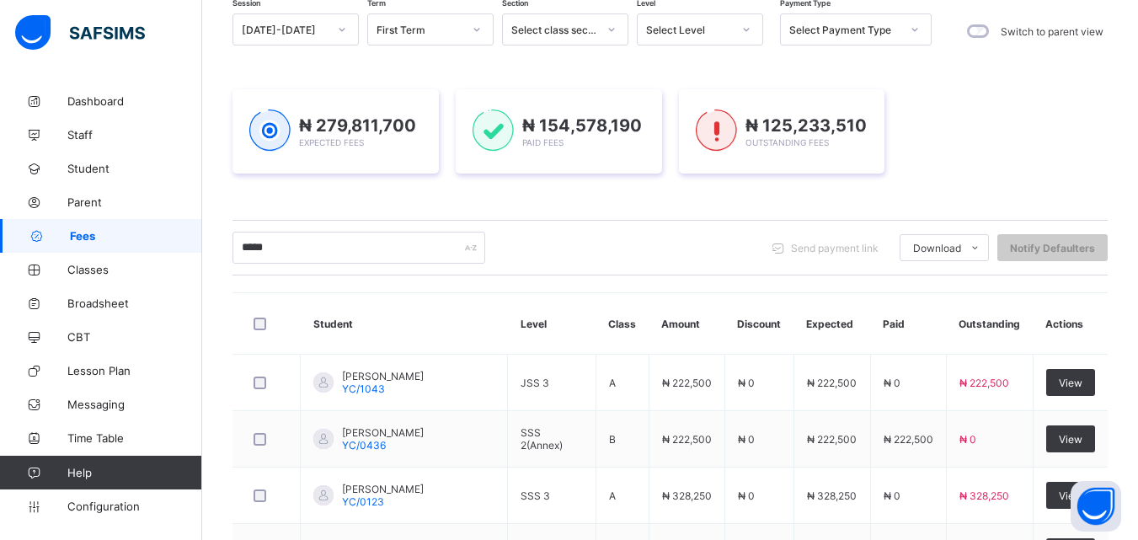
click at [1137, 533] on div "Dashboard Student List Transaction Log Offline Payment Approval Student List Mo…" at bounding box center [669, 471] width 935 height 1111
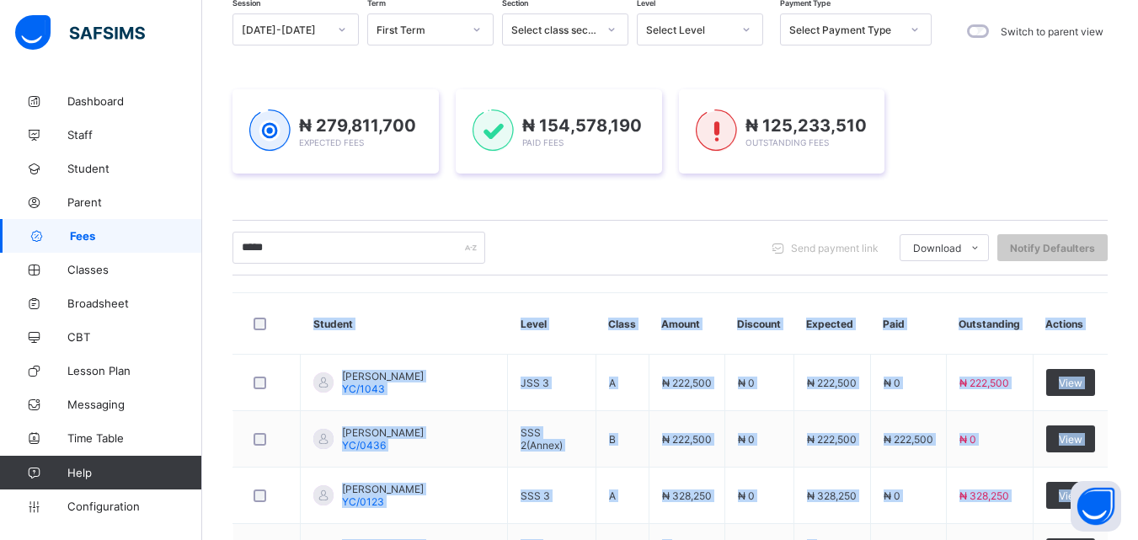
click at [1137, 533] on div "Dashboard Student List Transaction Log Offline Payment Approval Student List Mo…" at bounding box center [669, 471] width 935 height 1111
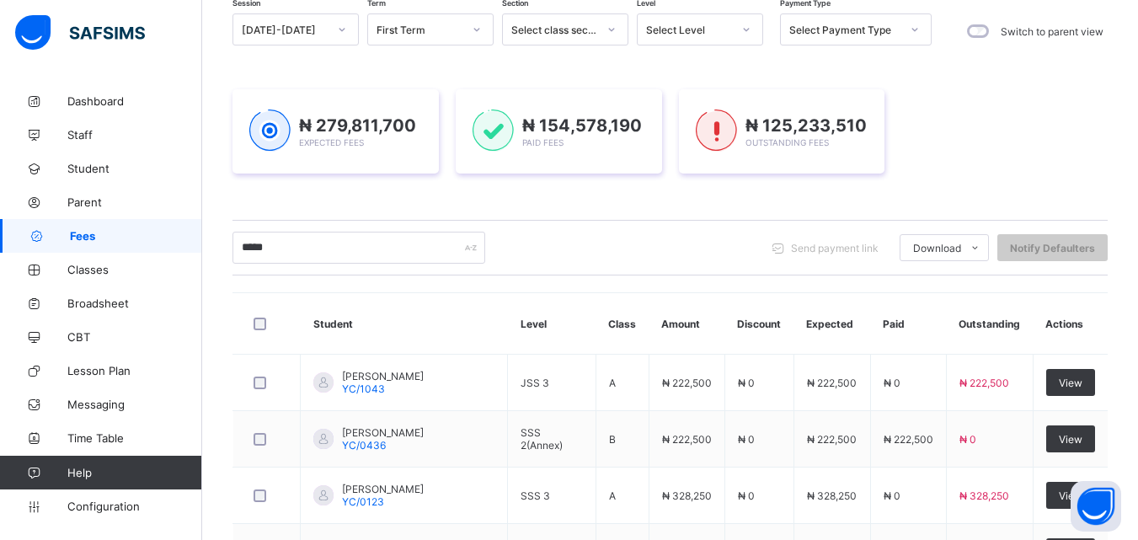
click at [700, 242] on div "***** Send payment link Download Students Payment Students Payment Status Stude…" at bounding box center [669, 248] width 875 height 32
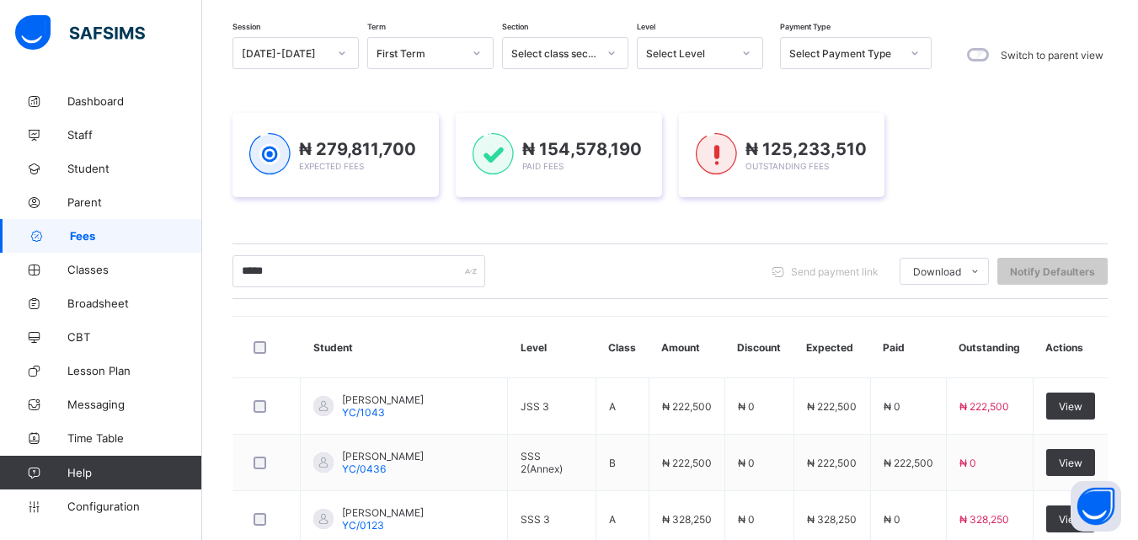
scroll to position [135, 0]
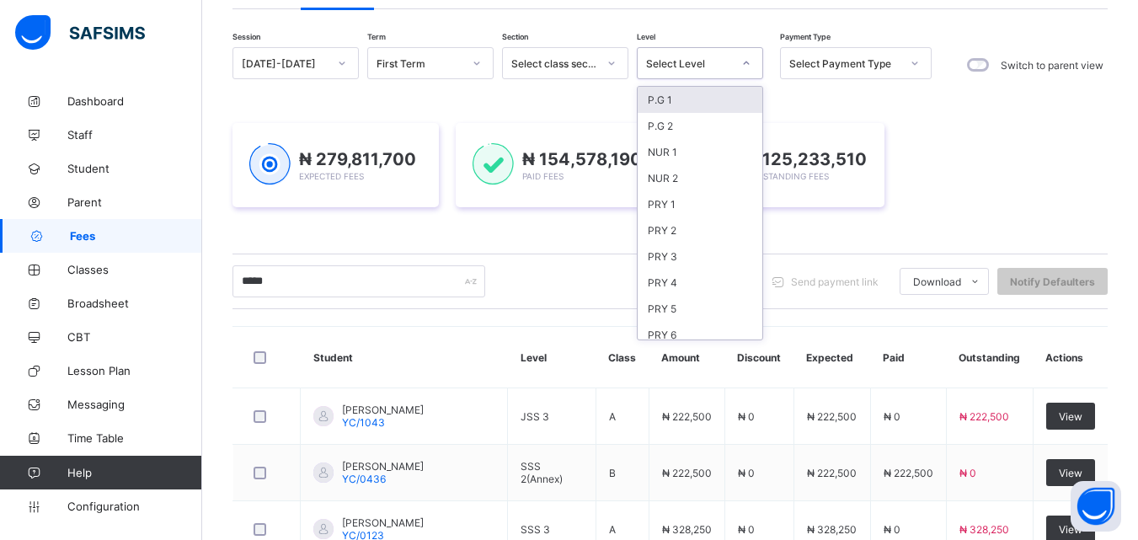
click at [745, 63] on icon at bounding box center [747, 62] width 6 height 3
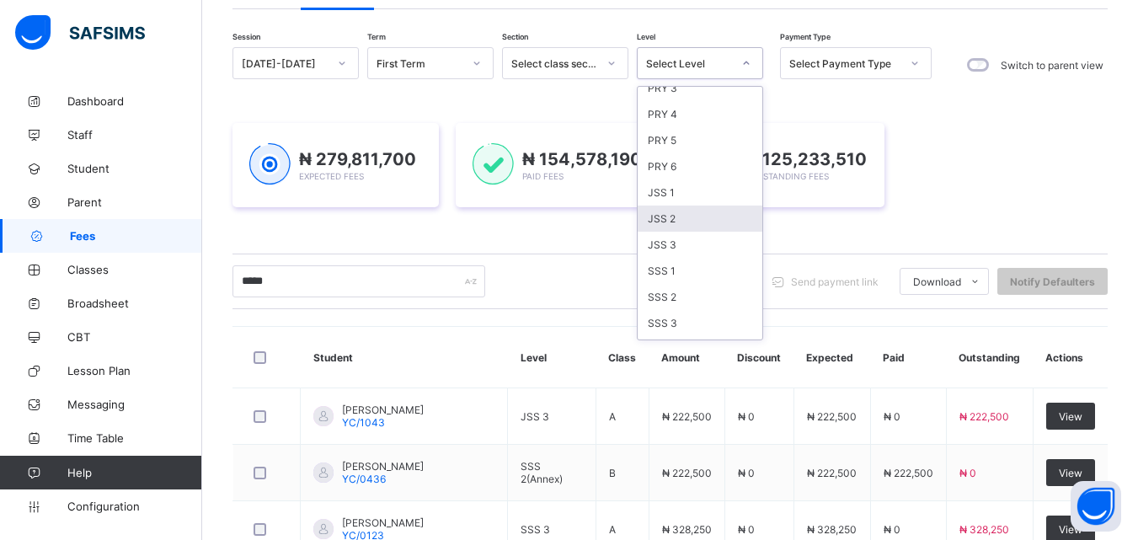
click at [661, 218] on div "JSS 2" at bounding box center [699, 218] width 125 height 26
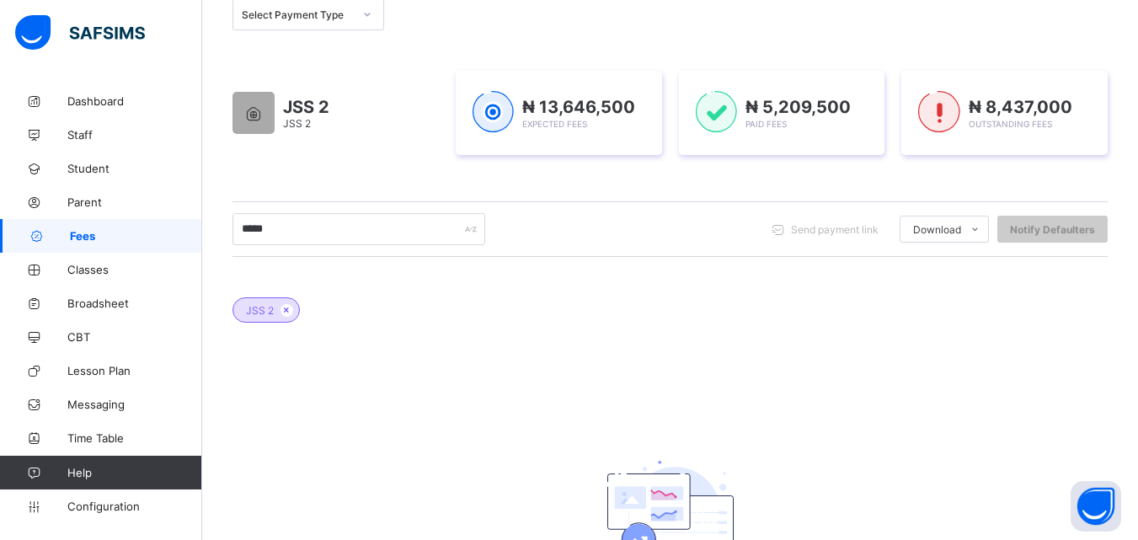
scroll to position [204, 0]
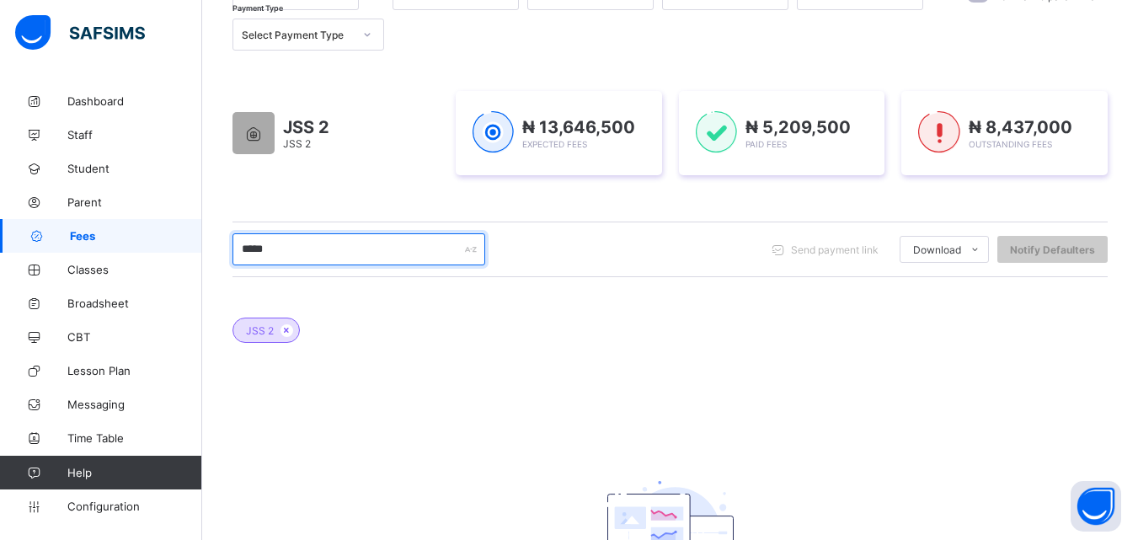
click at [365, 241] on input "*****" at bounding box center [358, 249] width 253 height 32
type input "*"
type input "****"
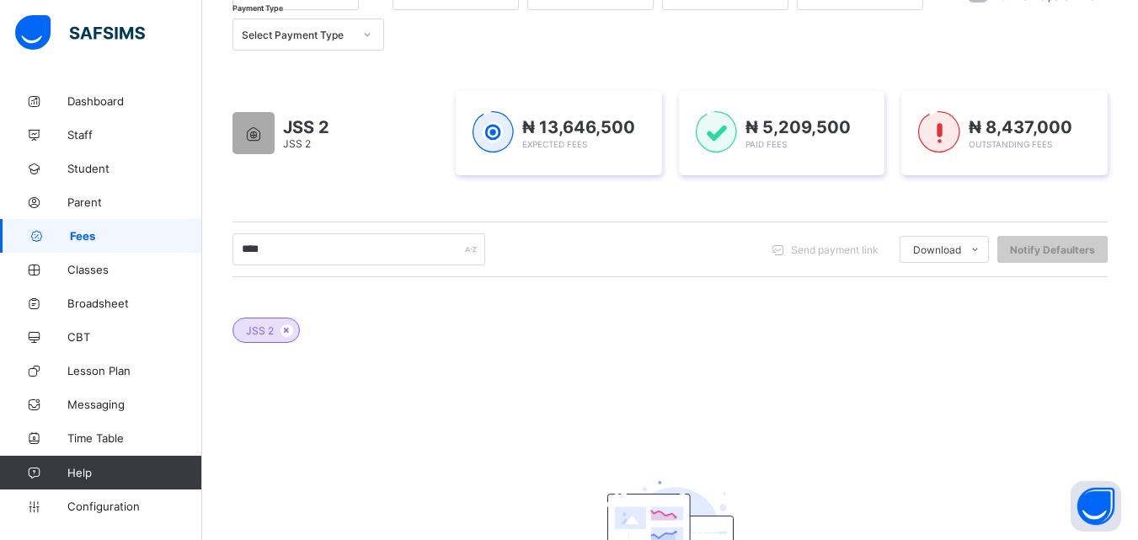
click at [808, 32] on div "Session [DATE]-[DATE] Term First Term Section Select class section Level JSS 2 …" at bounding box center [581, 14] width 699 height 72
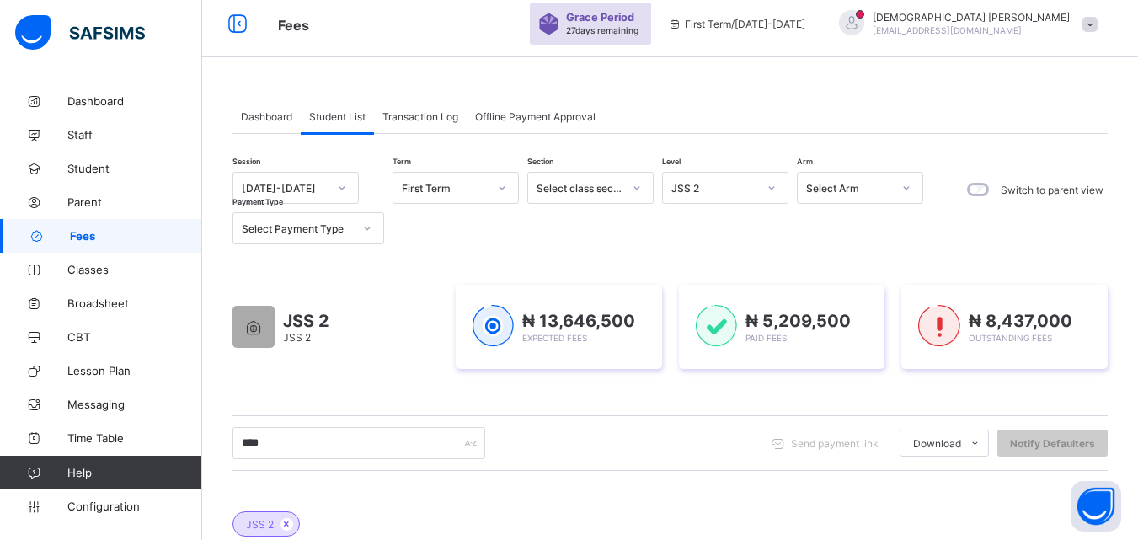
scroll to position [2, 0]
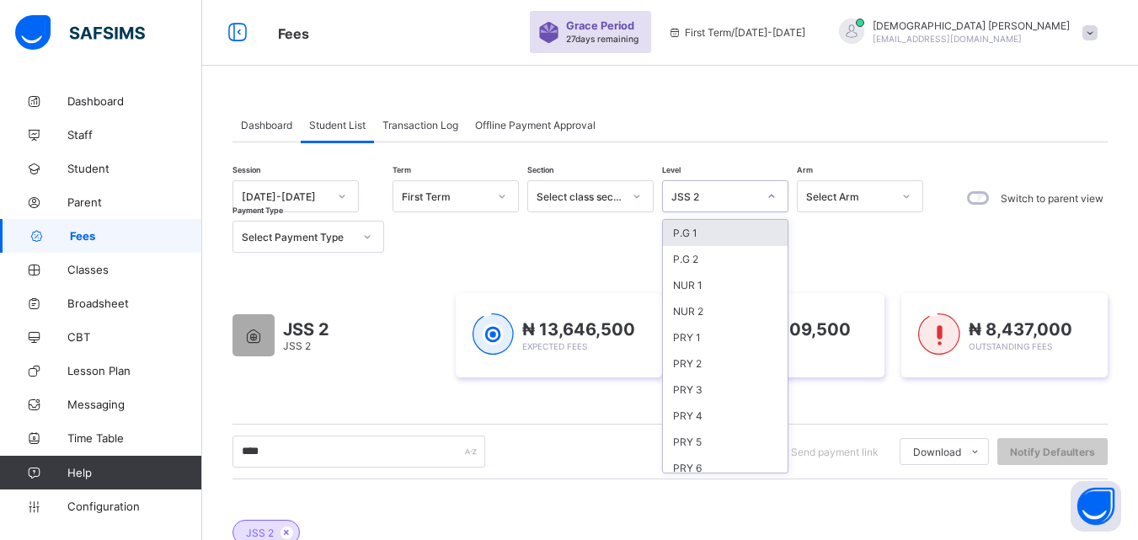
click at [776, 194] on div at bounding box center [771, 196] width 29 height 27
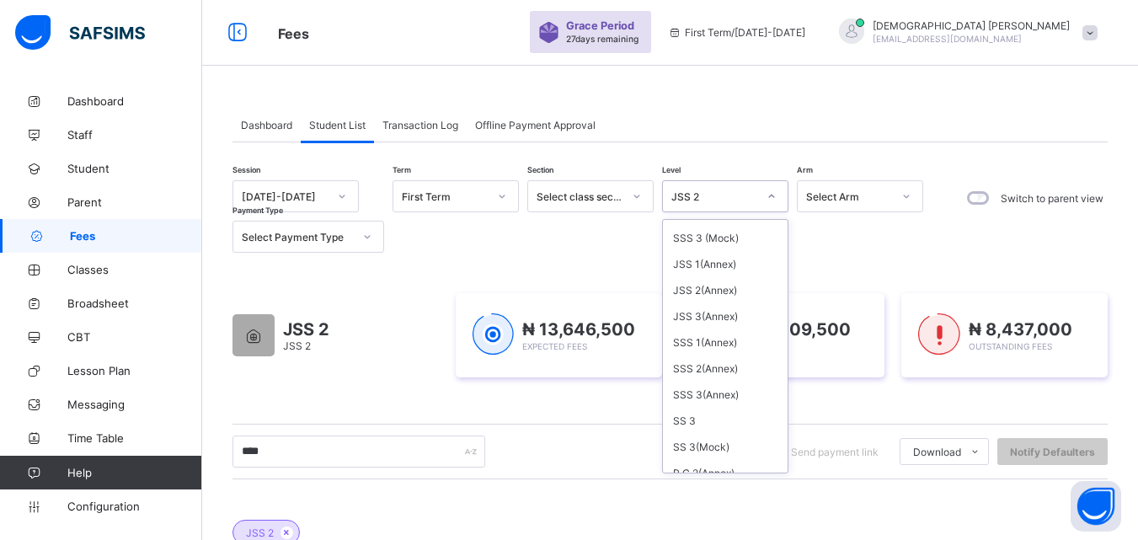
scroll to position [438, 0]
click at [700, 261] on div "JSS 2(Annex)" at bounding box center [725, 265] width 125 height 26
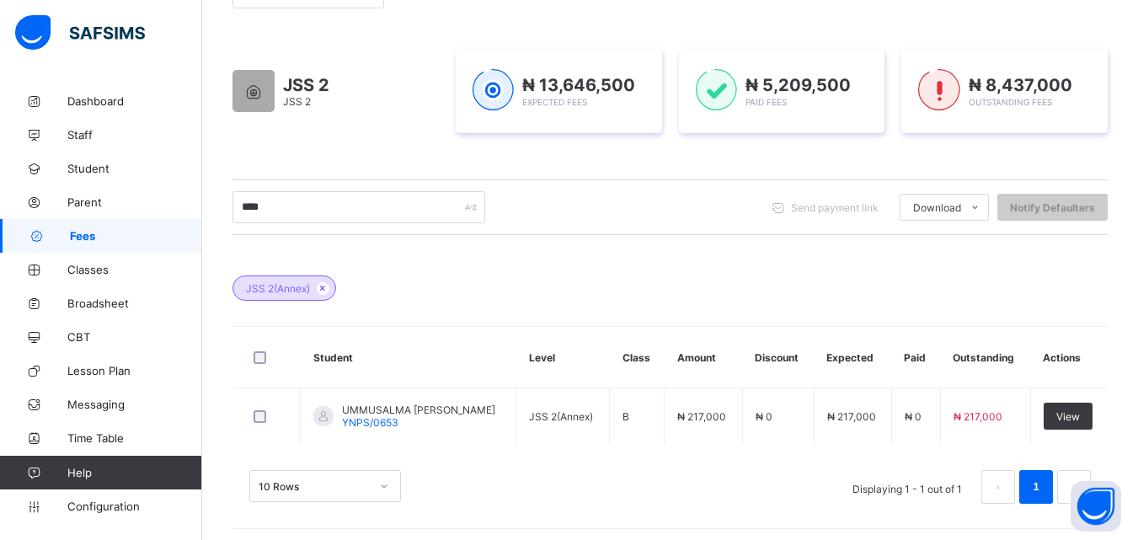
scroll to position [252, 0]
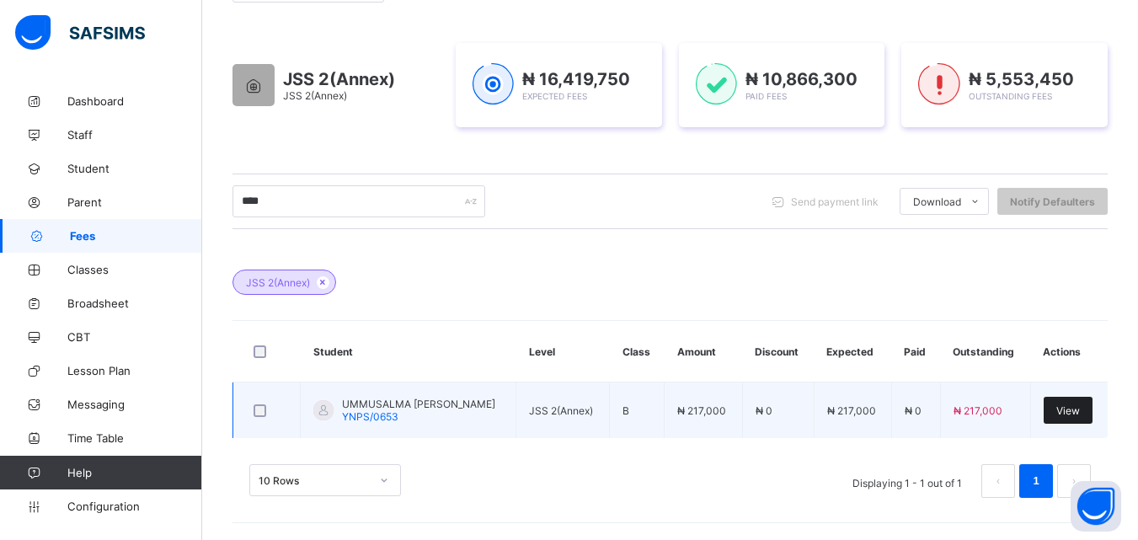
click at [1074, 405] on span "View" at bounding box center [1068, 410] width 24 height 13
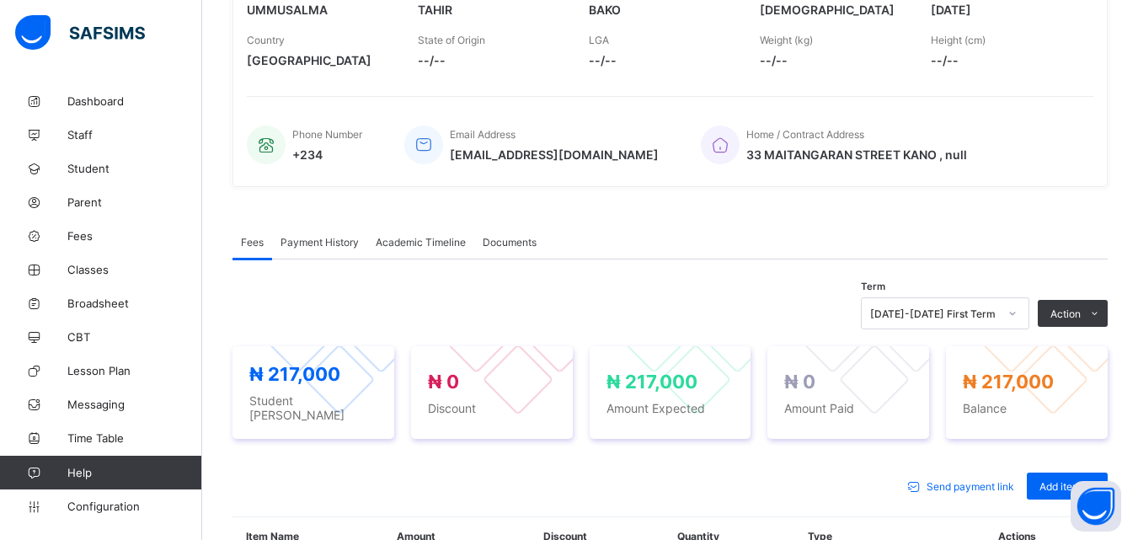
scroll to position [337, 0]
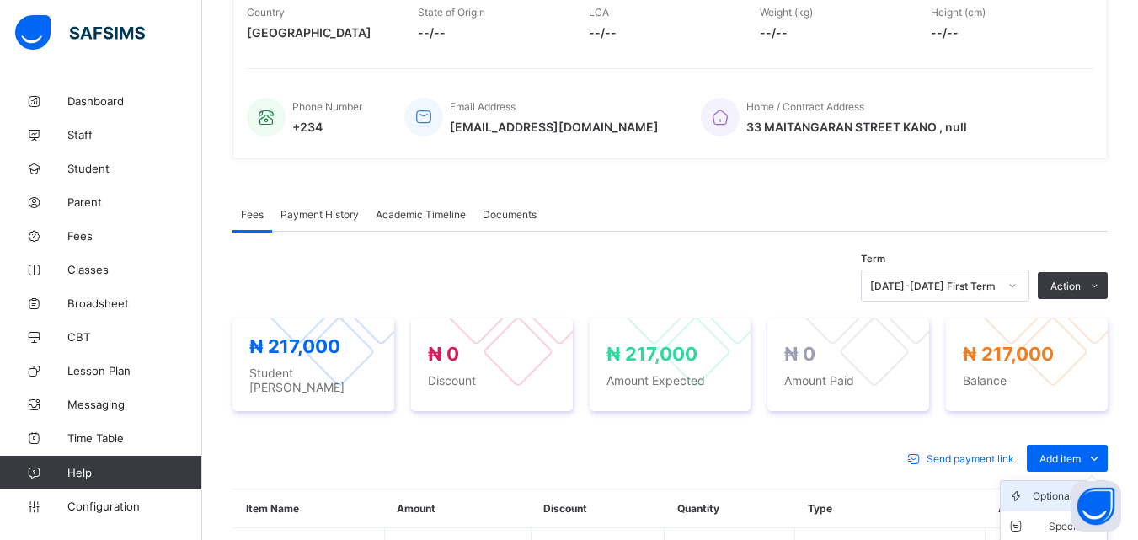
click at [1053, 488] on div "Optional items" at bounding box center [1065, 496] width 67 height 17
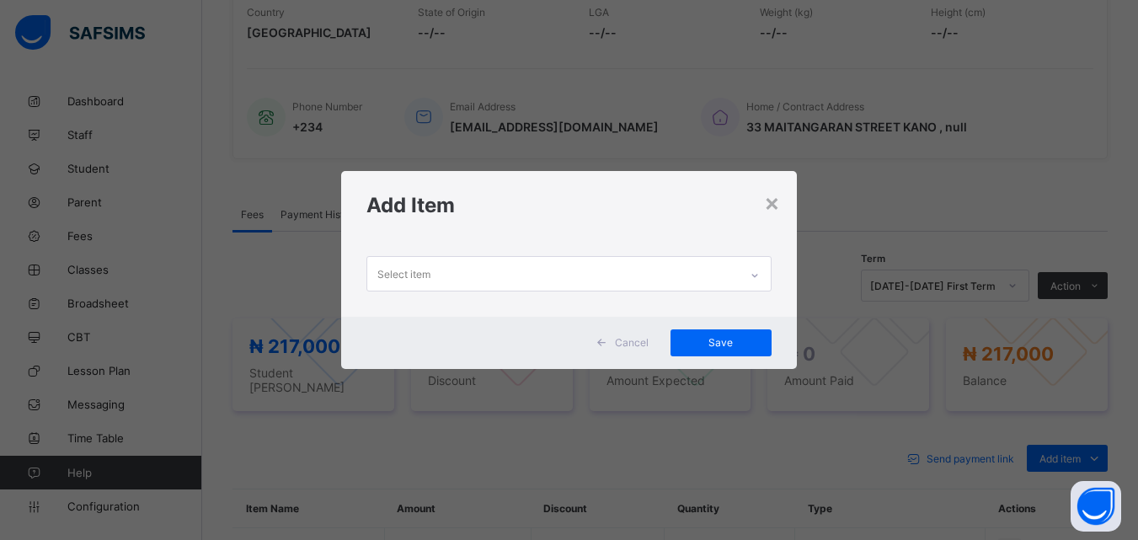
click at [751, 272] on icon at bounding box center [754, 275] width 10 height 17
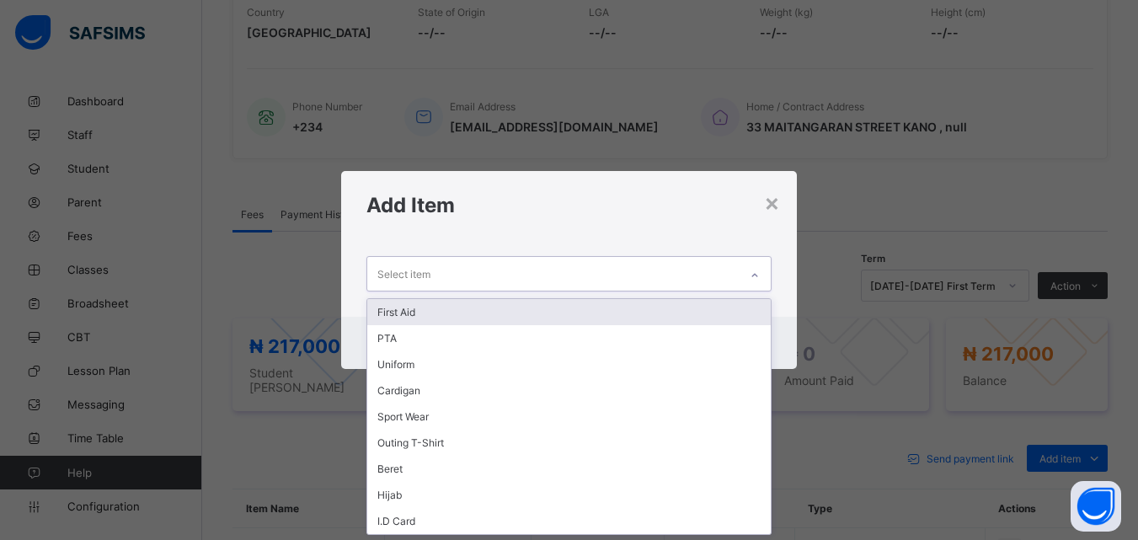
click at [421, 312] on div "First Aid" at bounding box center [568, 312] width 402 height 26
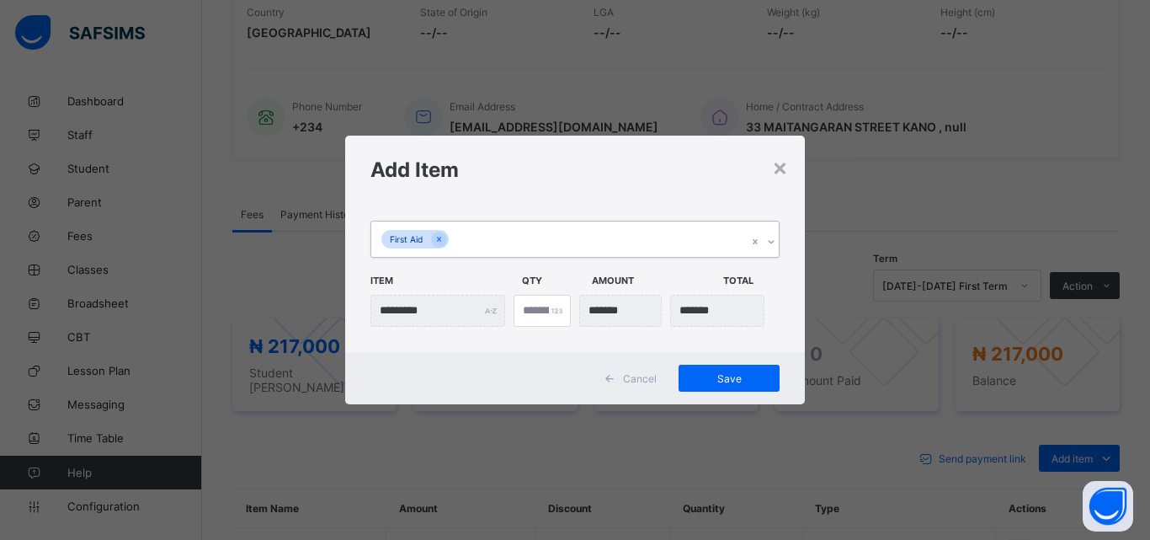
click at [772, 243] on icon at bounding box center [771, 241] width 10 height 17
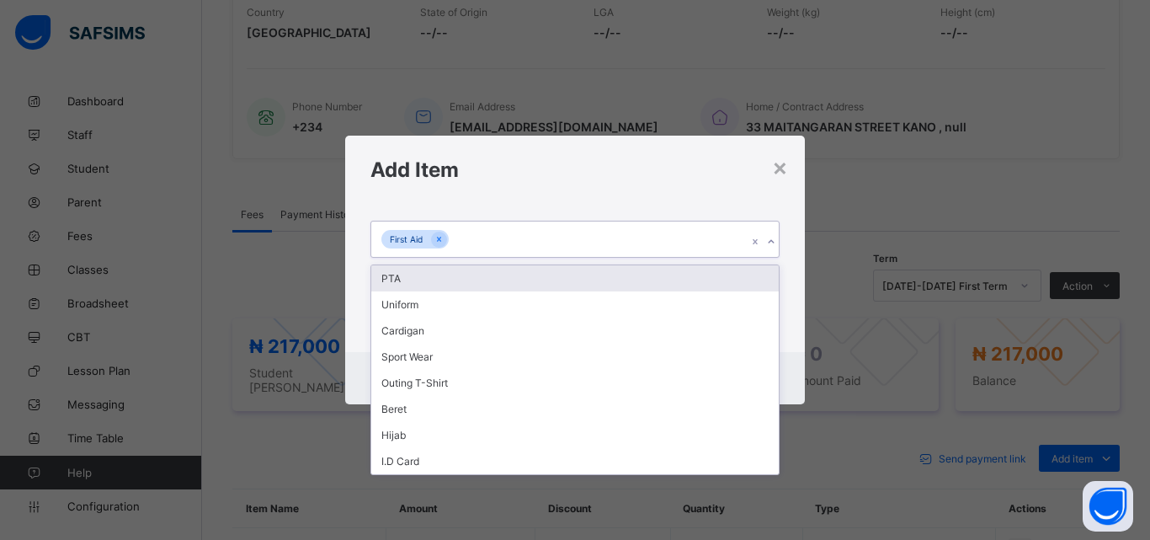
click at [412, 275] on div "PTA" at bounding box center [575, 278] width 408 height 26
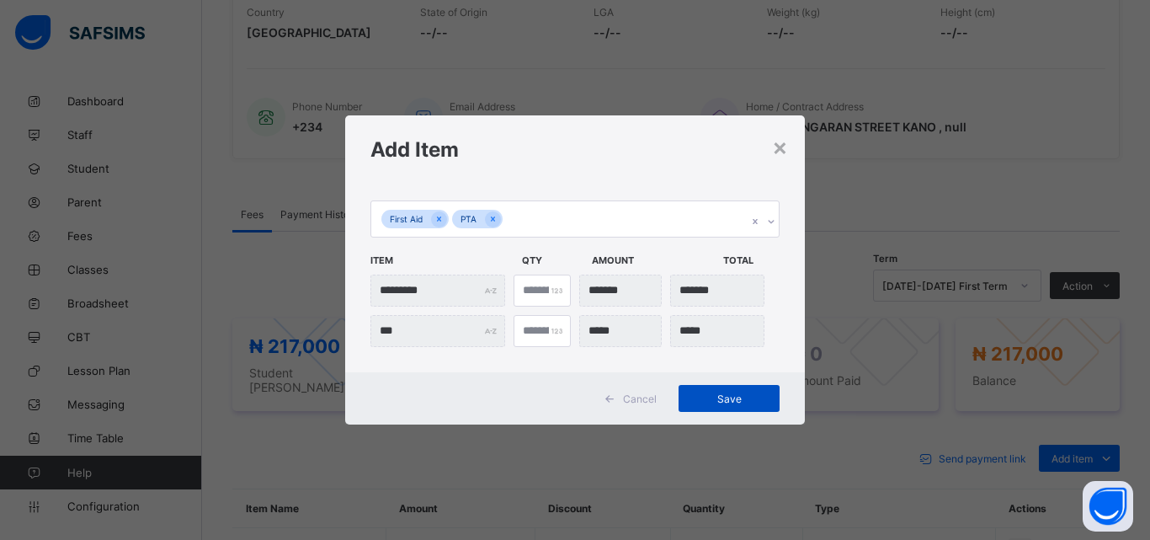
click at [717, 402] on span "Save" at bounding box center [729, 398] width 76 height 13
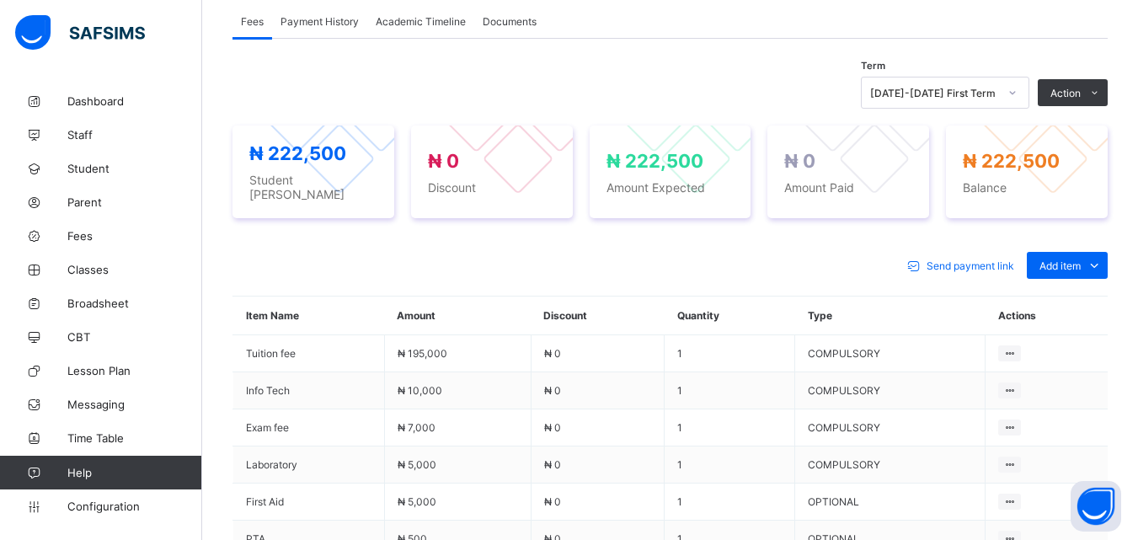
scroll to position [514, 0]
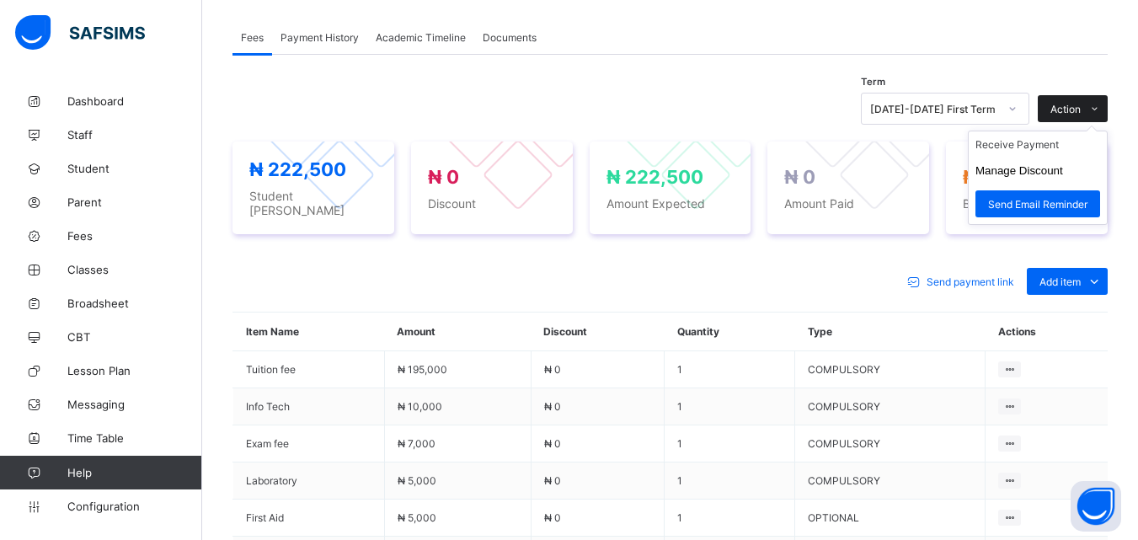
click at [1078, 109] on span "Action" at bounding box center [1065, 109] width 30 height 13
click at [1052, 147] on li "Receive Payment" at bounding box center [1037, 144] width 138 height 26
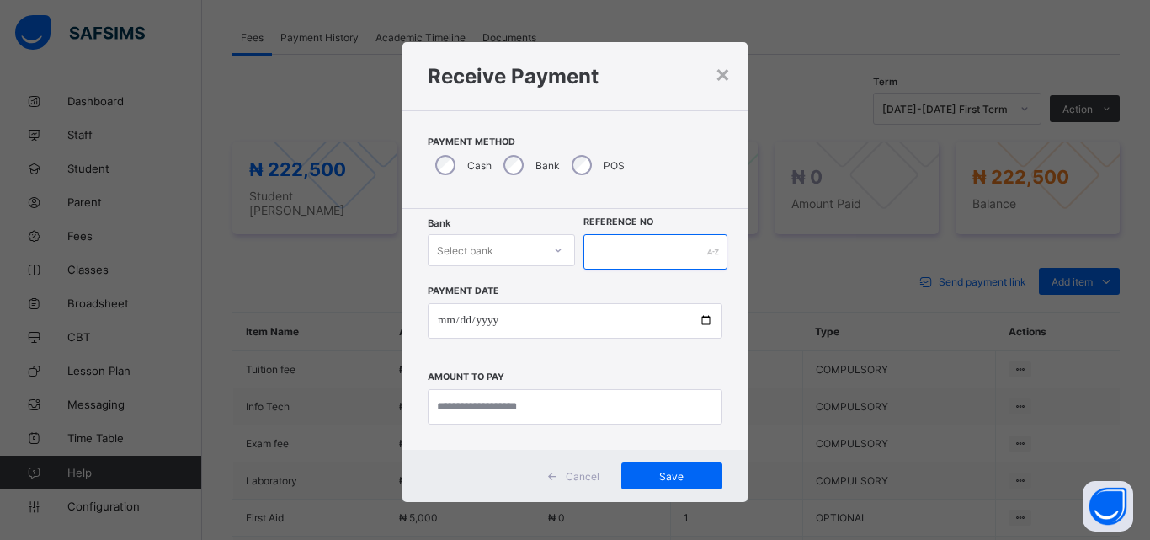
click at [603, 256] on input "text" at bounding box center [656, 251] width 144 height 35
click at [603, 251] on input "*****" at bounding box center [656, 251] width 144 height 35
type input "*****"
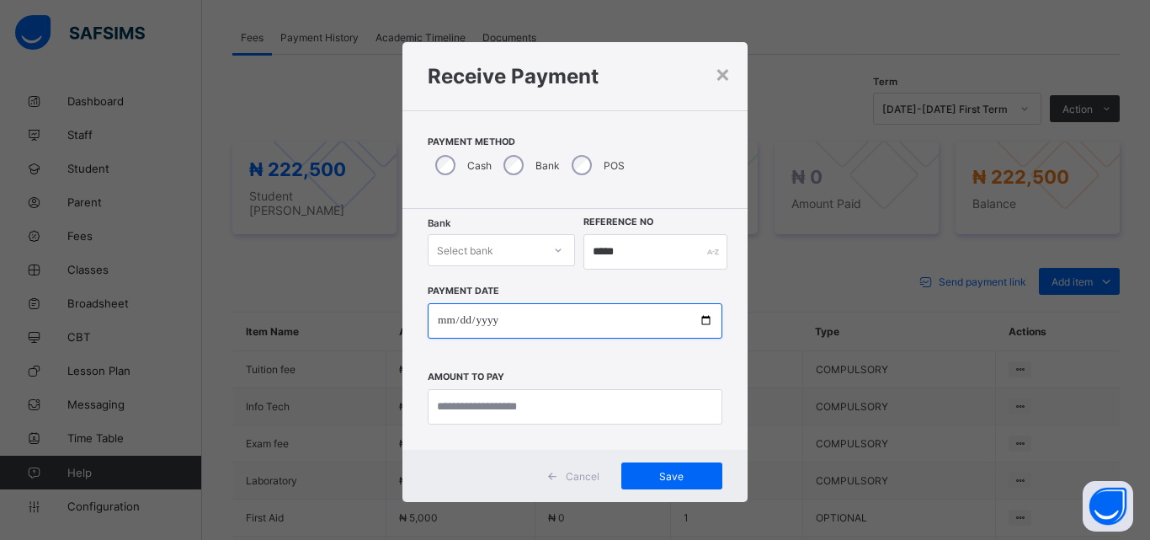
click at [702, 317] on input "date" at bounding box center [575, 320] width 295 height 35
type input "**********"
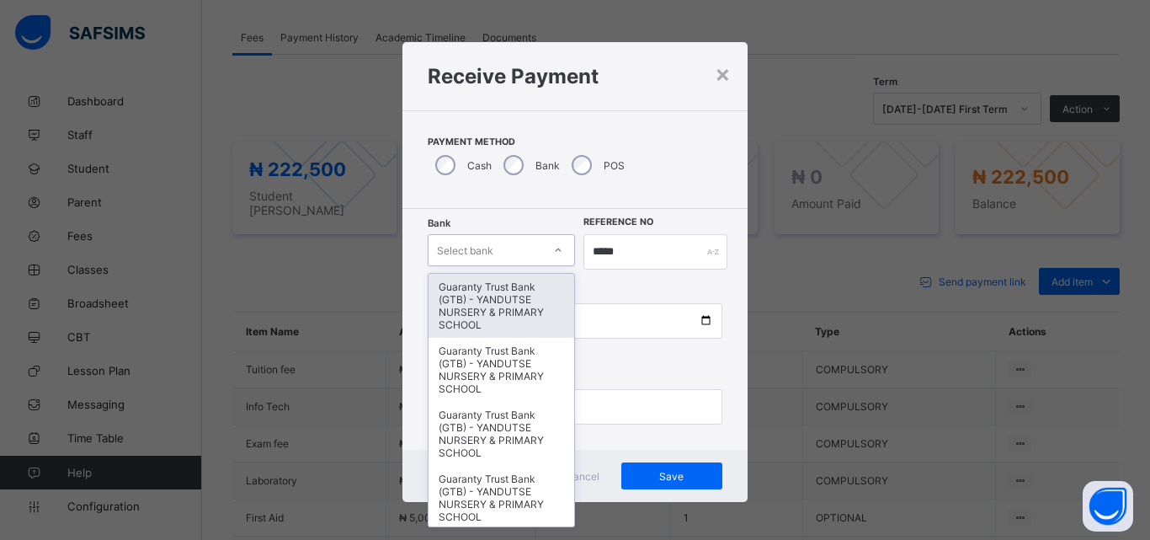
click at [553, 247] on icon at bounding box center [558, 250] width 10 height 17
type input "*"
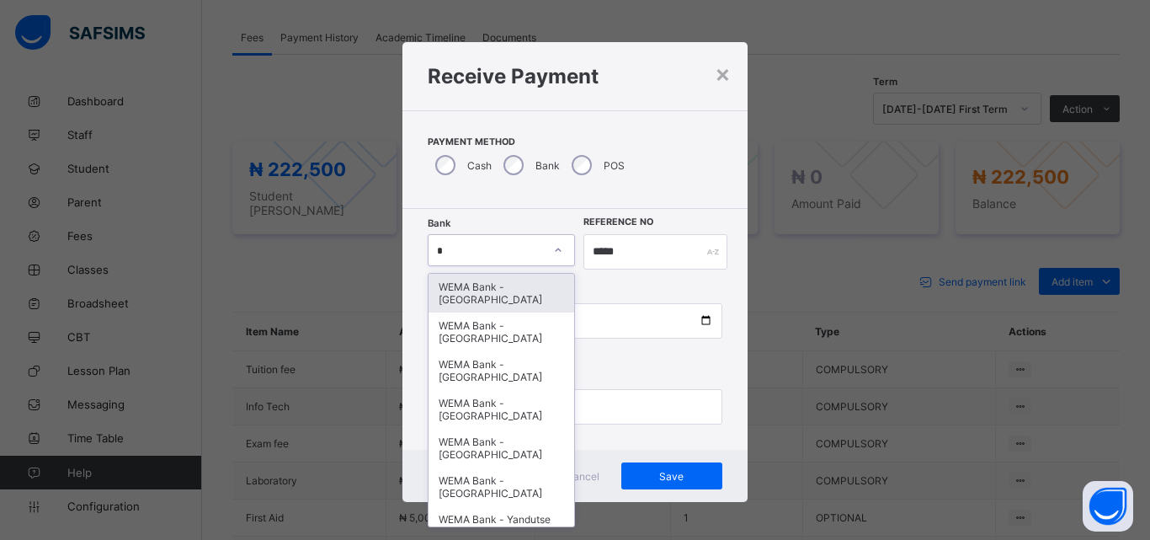
click at [480, 294] on div "WEMA Bank - [GEOGRAPHIC_DATA]" at bounding box center [502, 293] width 146 height 39
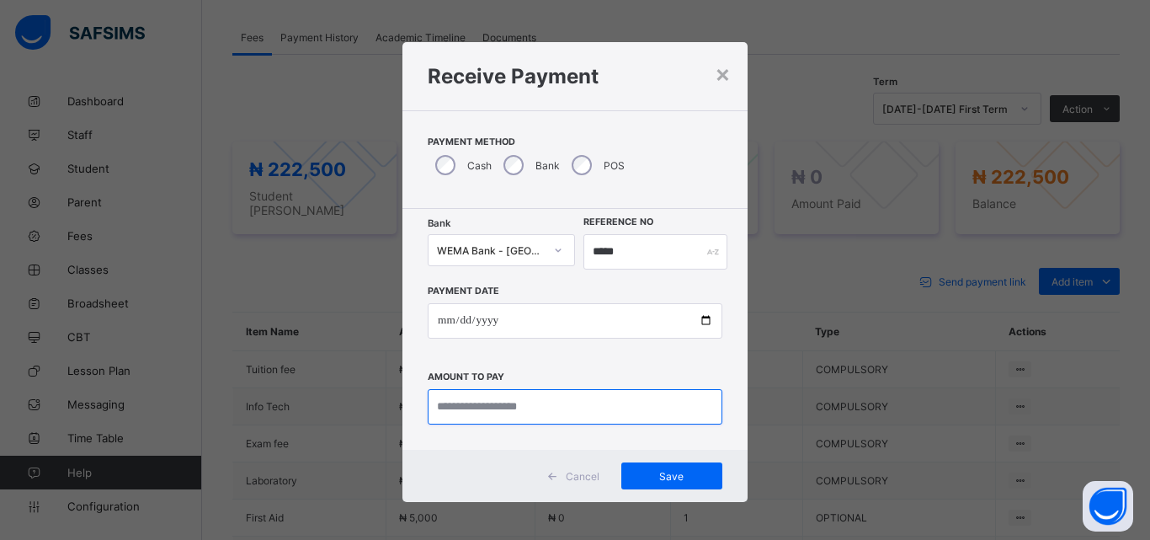
click at [503, 402] on input "currency" at bounding box center [575, 406] width 295 height 35
type input "*********"
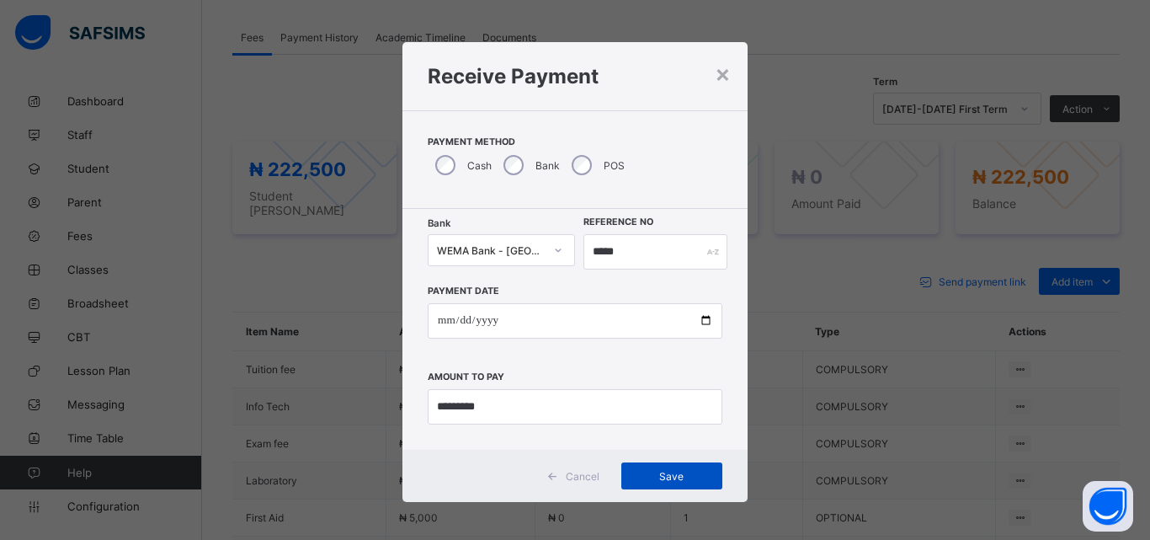
click at [676, 472] on span "Save" at bounding box center [672, 476] width 76 height 13
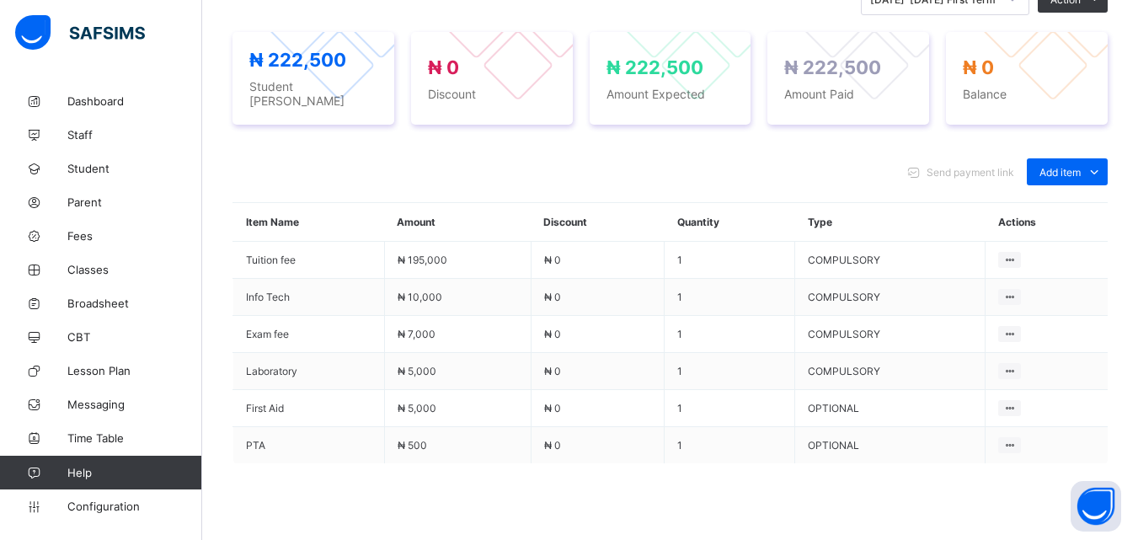
scroll to position [648, 0]
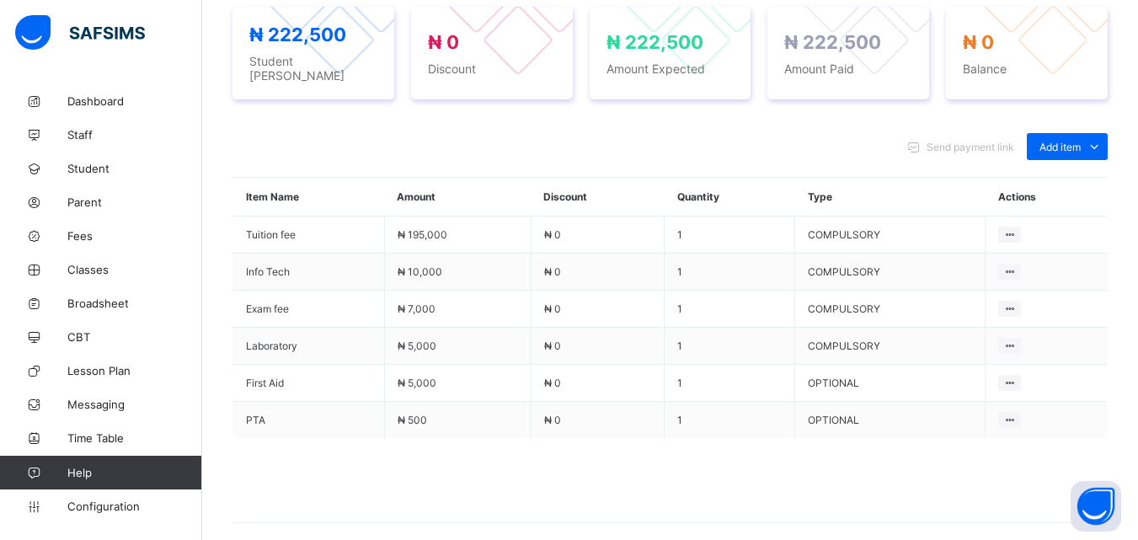
click at [576, 133] on div "Send payment link Add item Optional items Special bill" at bounding box center [669, 146] width 875 height 27
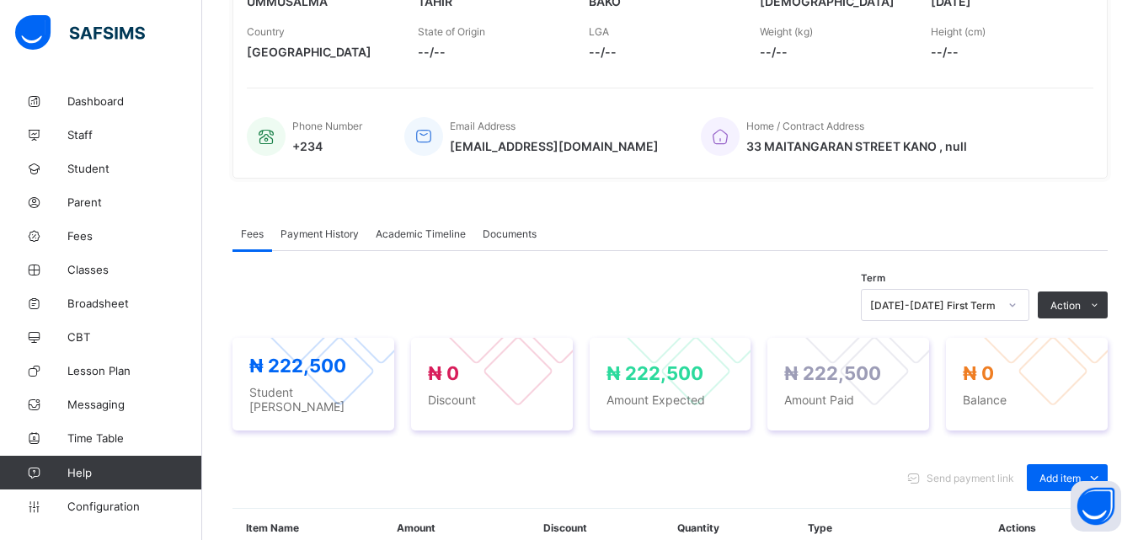
scroll to position [312, 0]
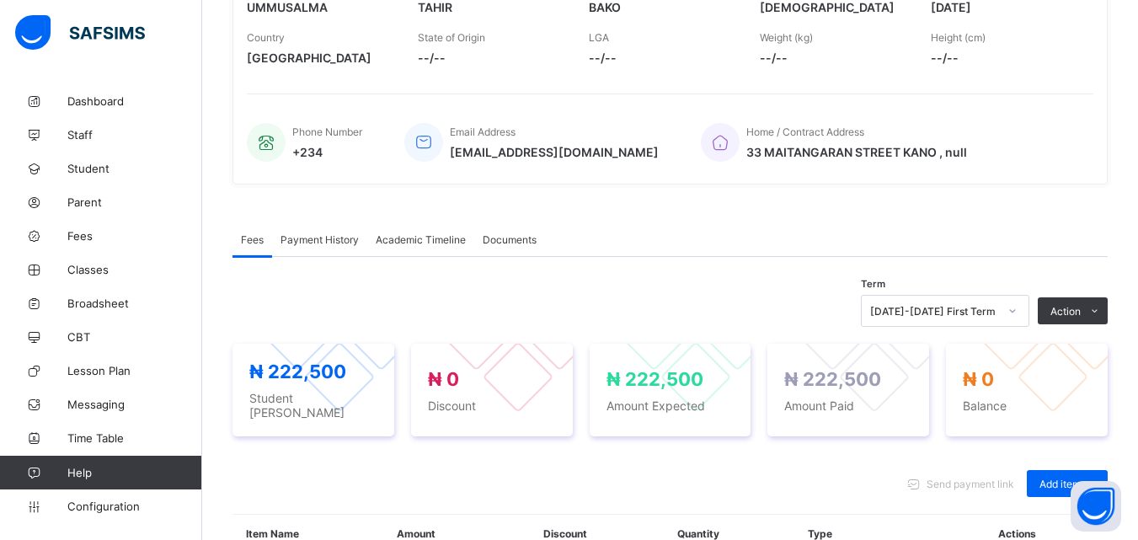
click at [322, 238] on span "Payment History" at bounding box center [319, 239] width 78 height 13
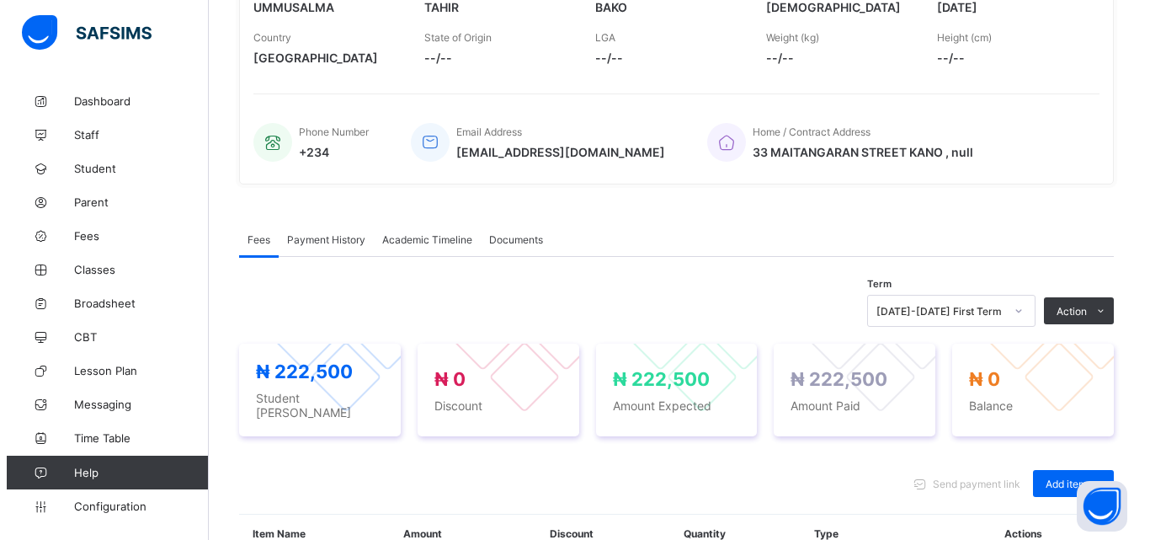
scroll to position [262, 0]
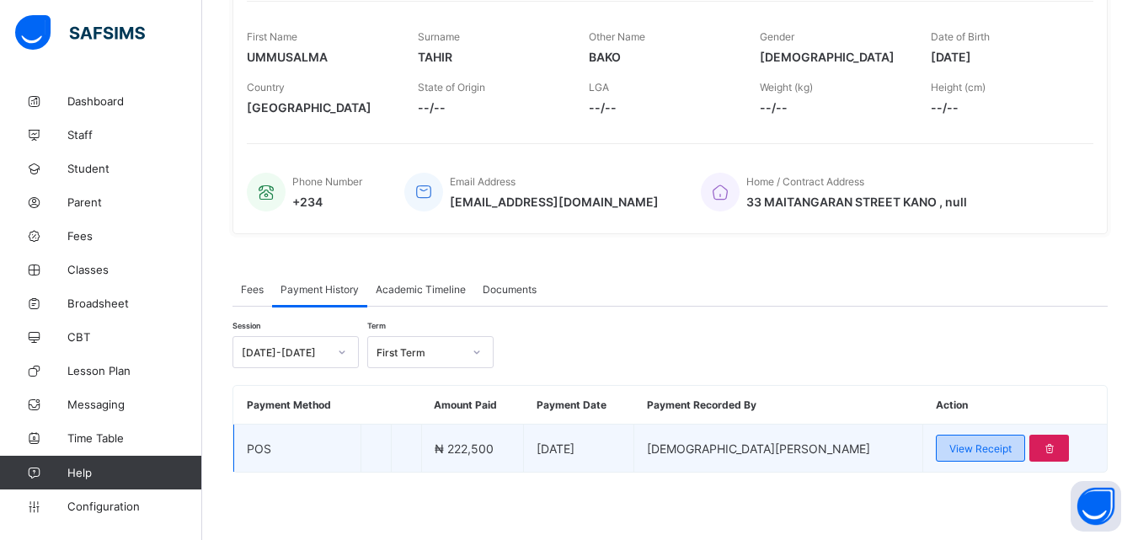
click at [949, 448] on span "View Receipt" at bounding box center [980, 448] width 62 height 13
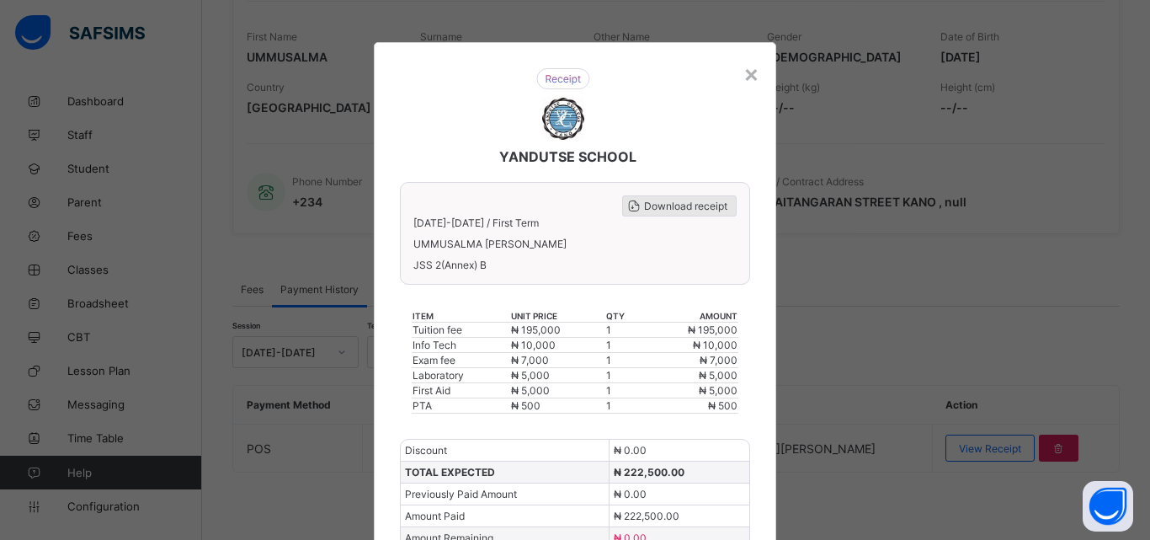
click at [658, 205] on span "Download receipt" at bounding box center [685, 206] width 83 height 13
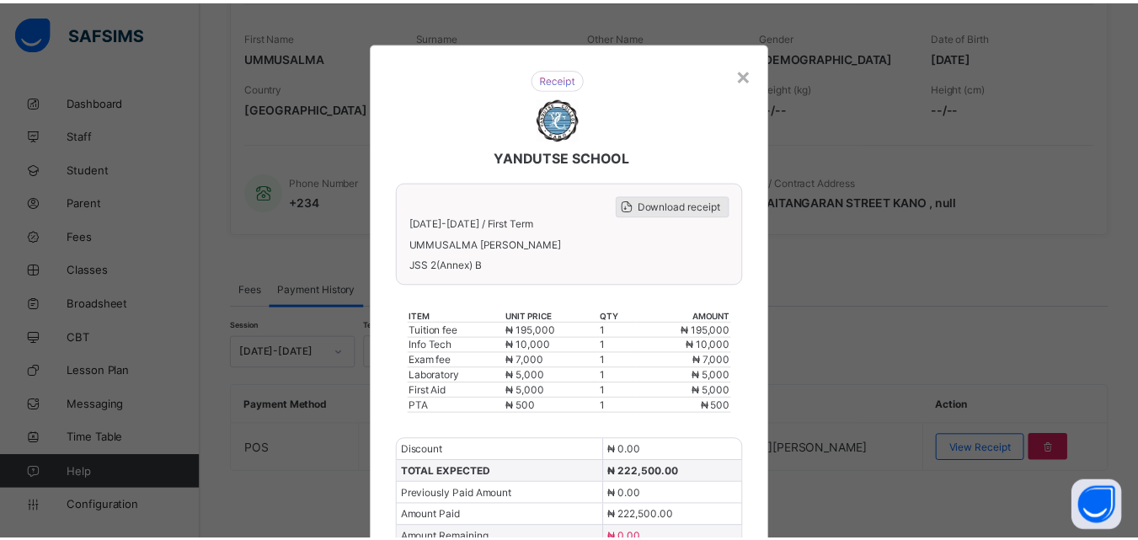
scroll to position [0, 0]
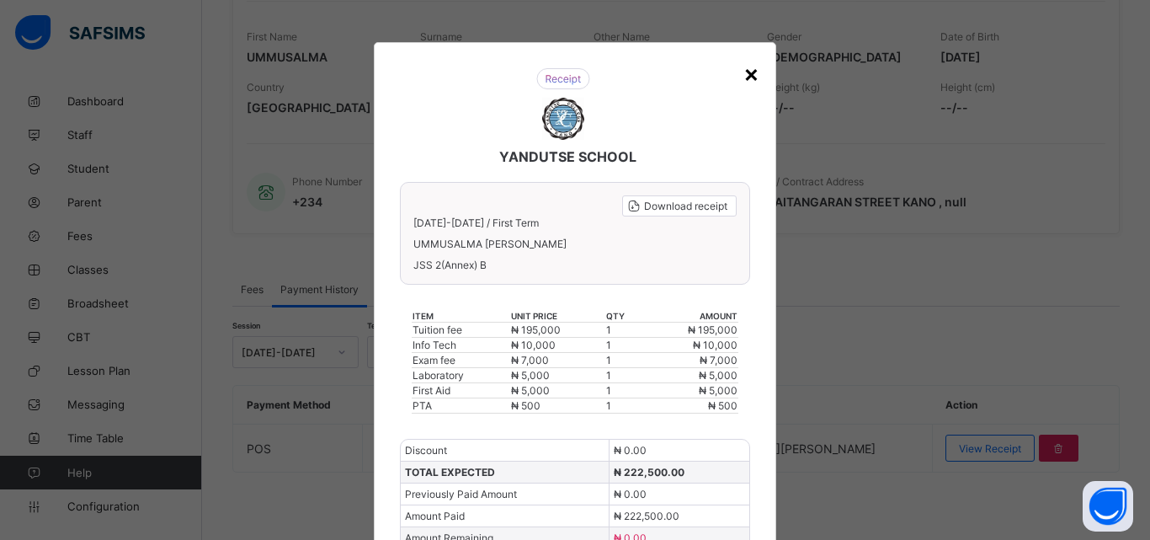
click at [744, 75] on div "×" at bounding box center [752, 73] width 16 height 29
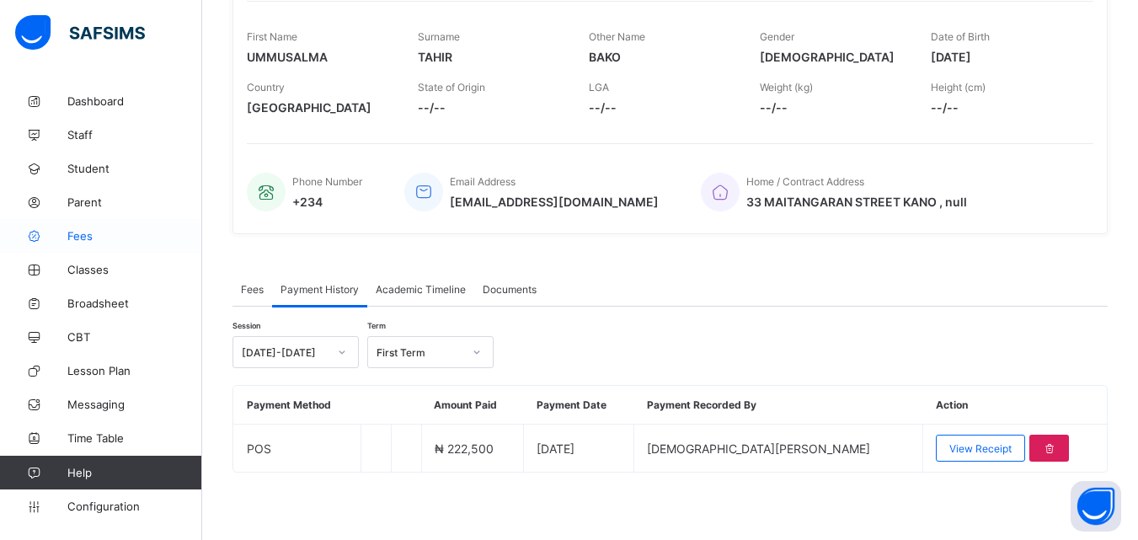
click at [90, 234] on span "Fees" at bounding box center [134, 235] width 135 height 13
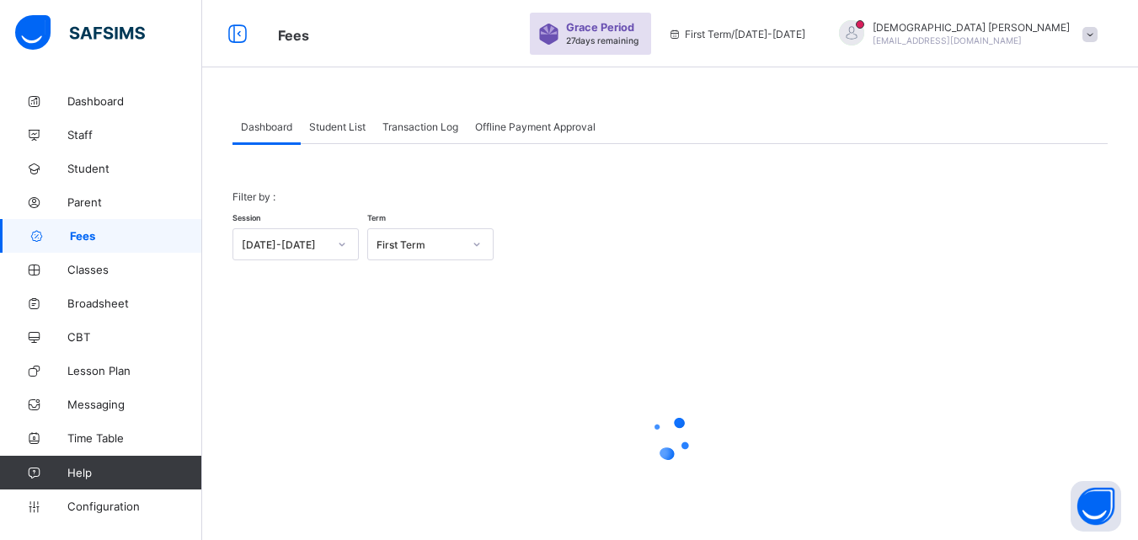
click at [345, 120] on span "Student List" at bounding box center [337, 126] width 56 height 13
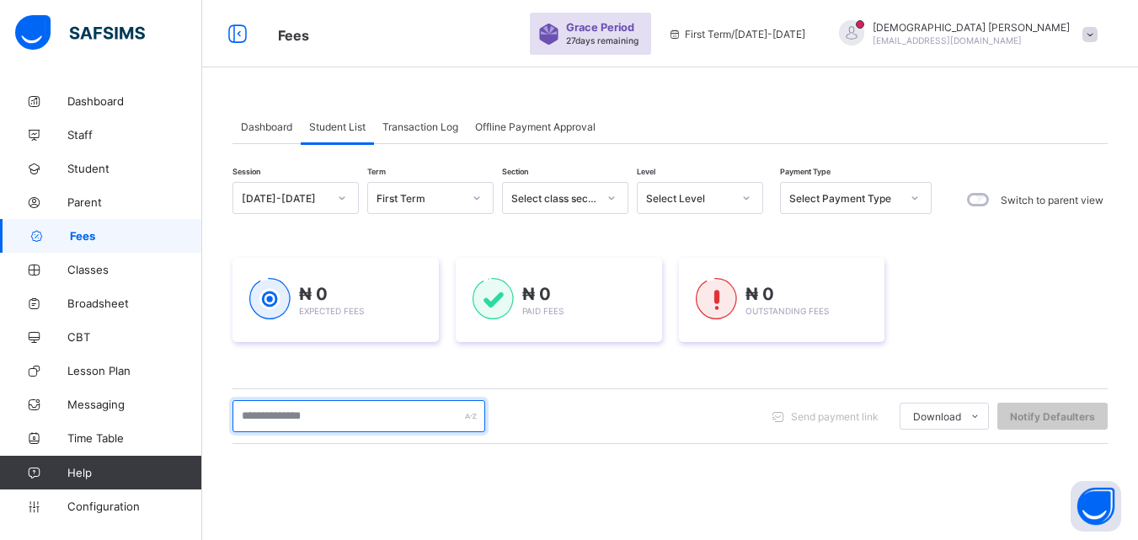
click at [372, 408] on input "text" at bounding box center [358, 416] width 253 height 32
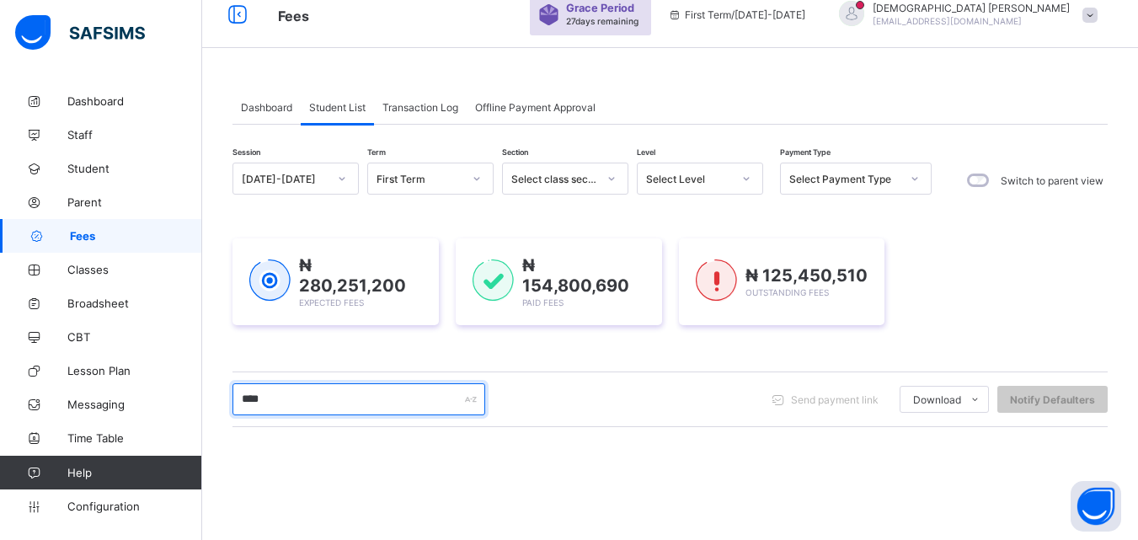
scroll to position [34, 0]
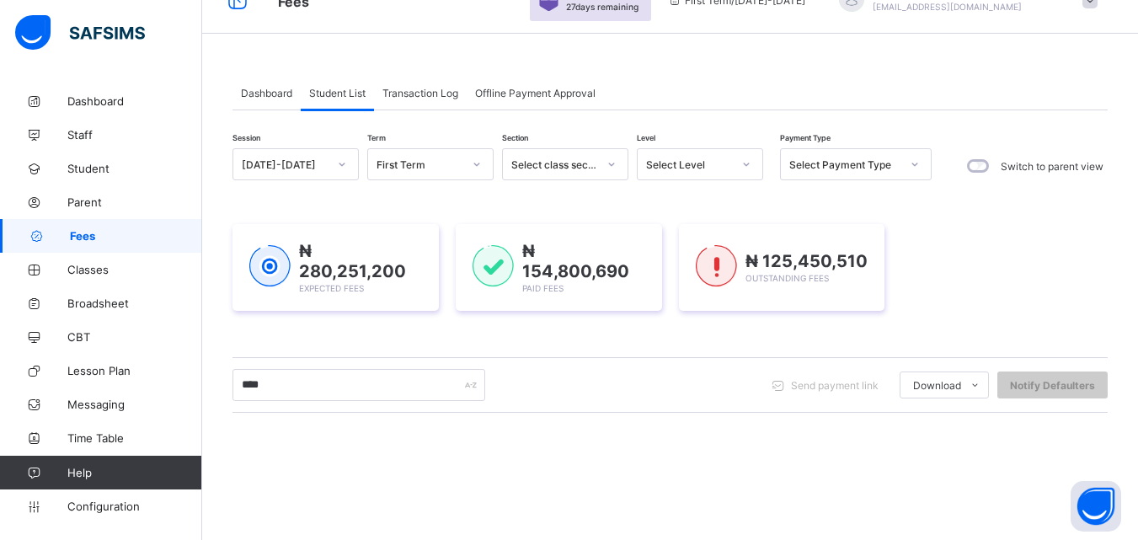
click at [753, 61] on div "Dashboard Student List Transaction Log Offline Payment Approval Student List Mo…" at bounding box center [669, 412] width 935 height 722
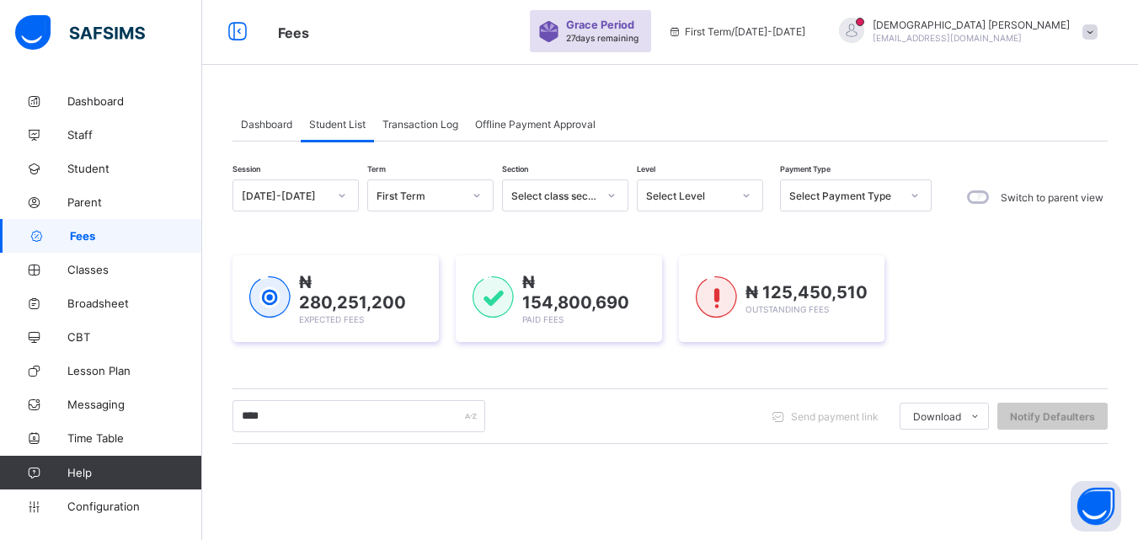
scroll to position [0, 0]
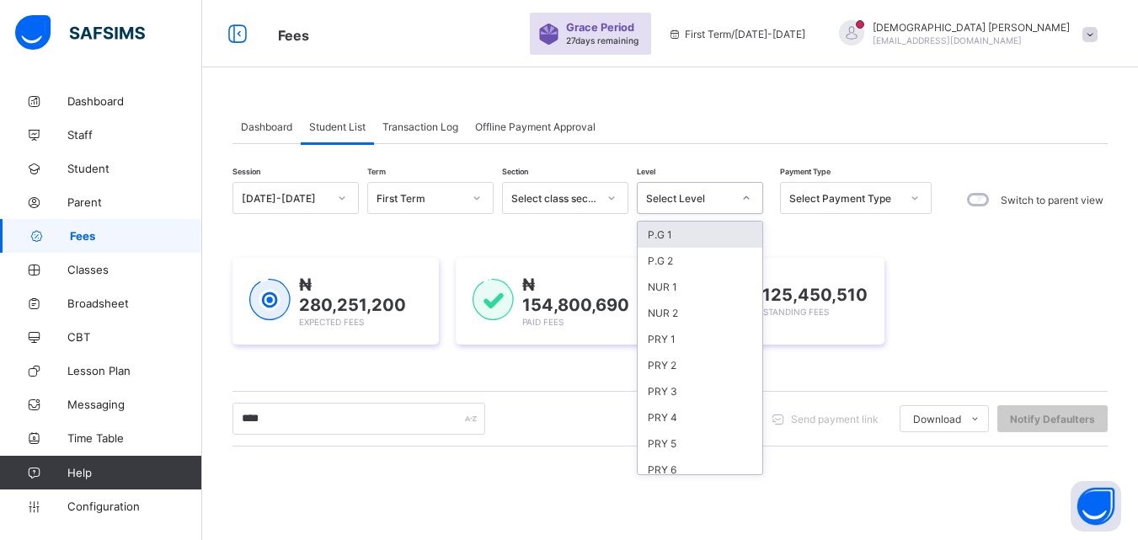
click at [745, 195] on icon at bounding box center [746, 197] width 10 height 17
click at [666, 438] on div "PRY 5" at bounding box center [699, 443] width 125 height 26
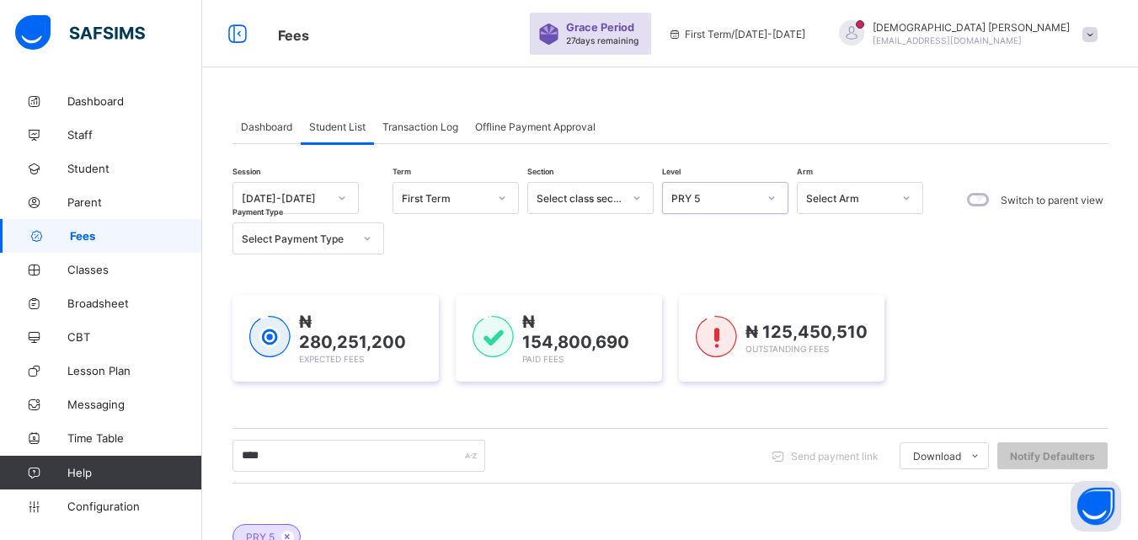
click at [662, 441] on div "**** Send payment link Download Students Payment Students Payment Status Studen…" at bounding box center [669, 456] width 875 height 32
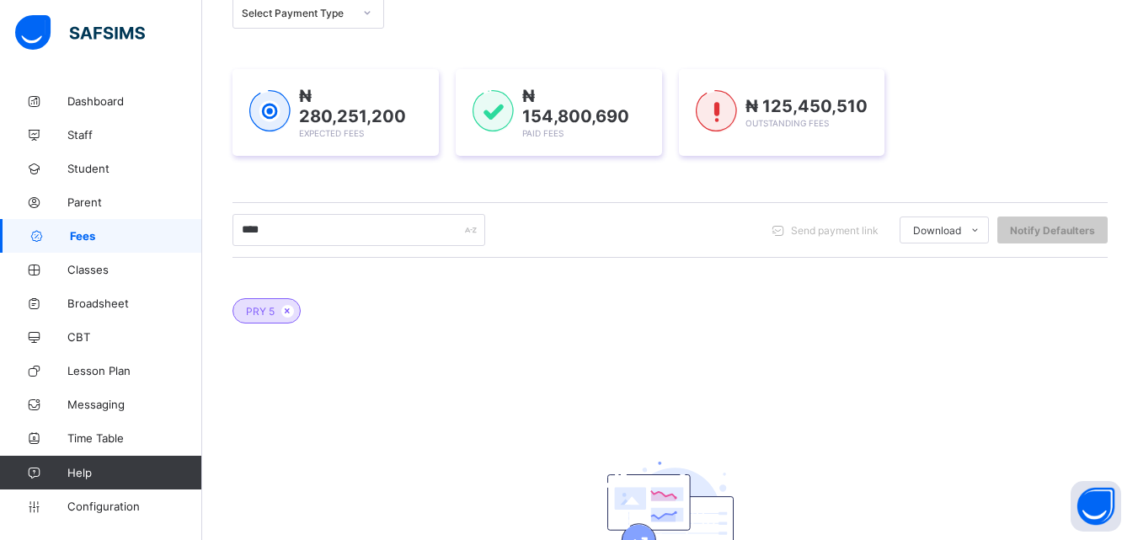
scroll to position [236, 0]
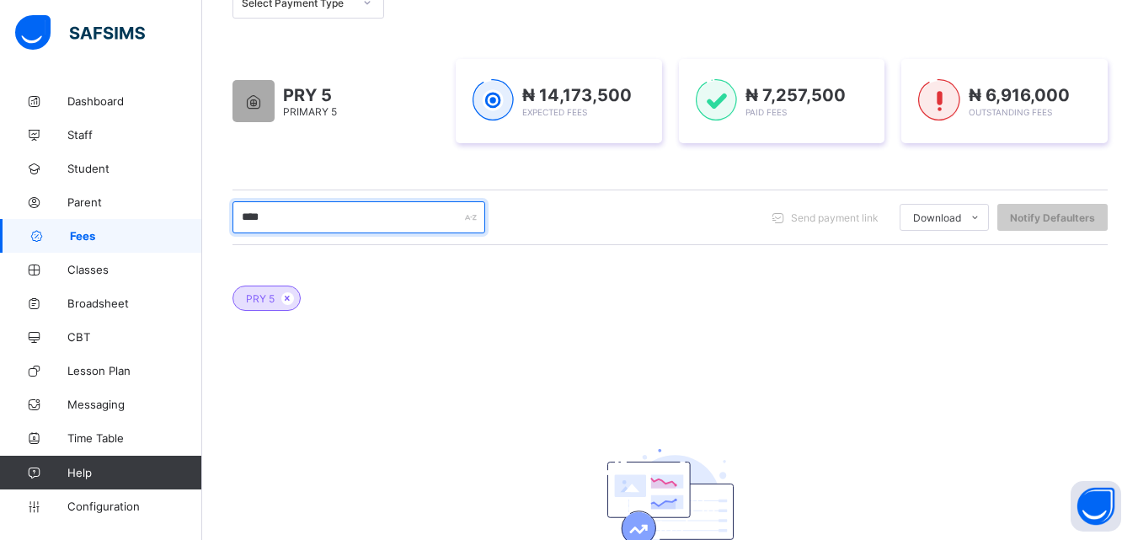
click at [325, 215] on input "****" at bounding box center [358, 217] width 253 height 32
type input "*"
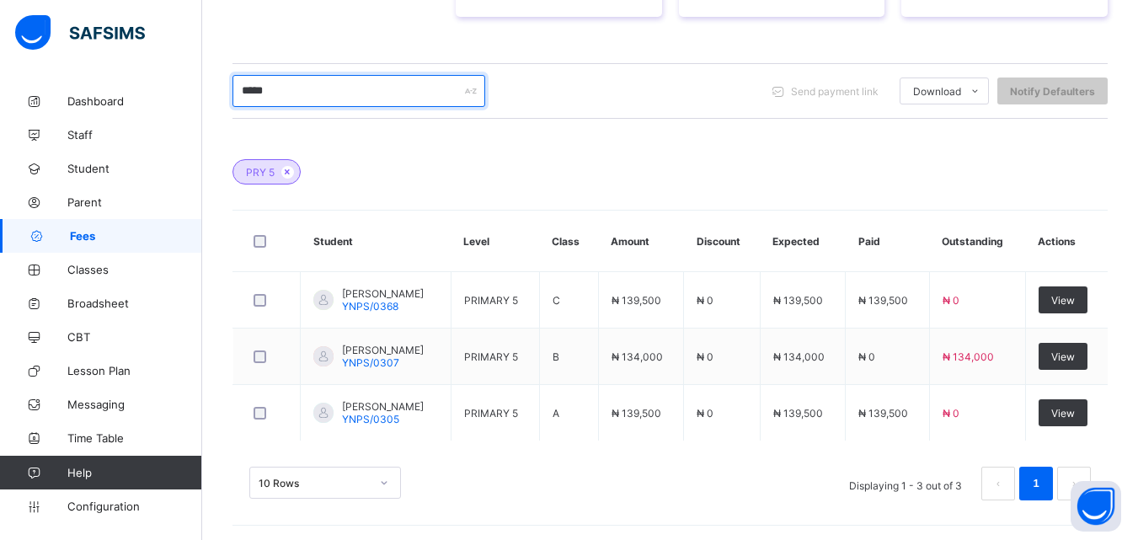
scroll to position [365, 0]
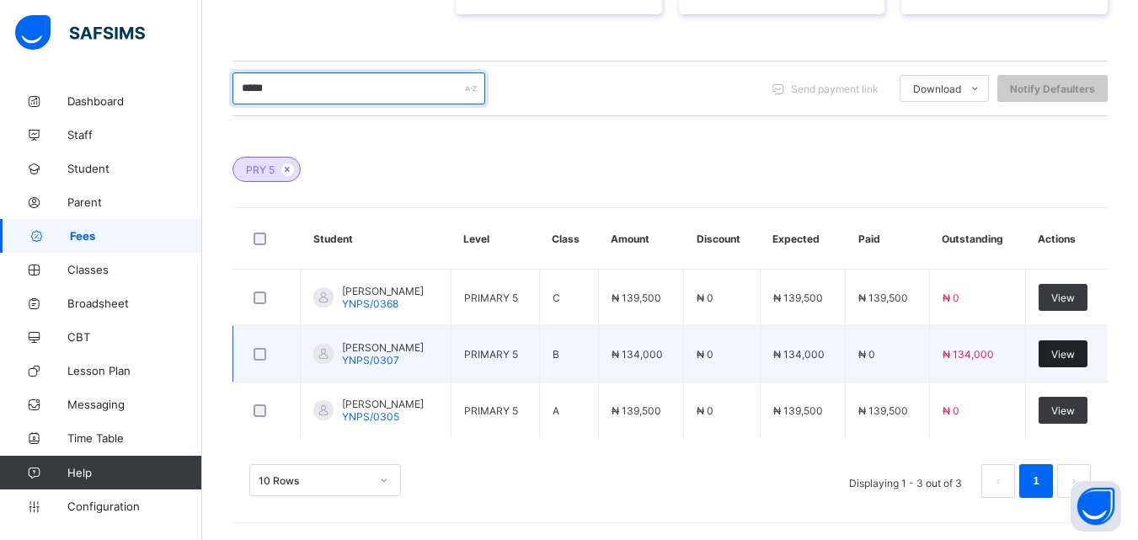
type input "*****"
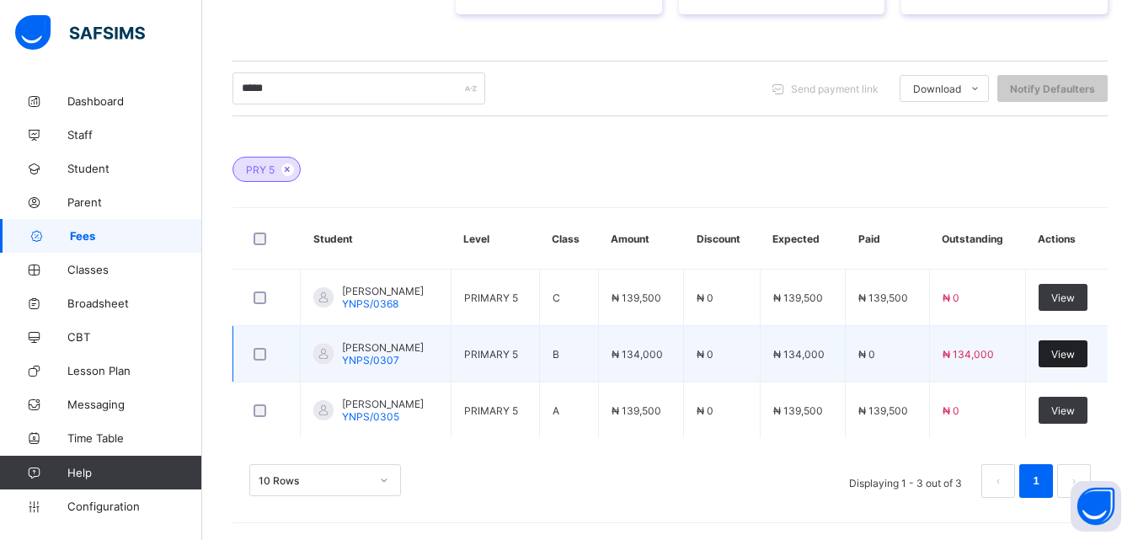
click at [1073, 352] on span "View" at bounding box center [1063, 354] width 24 height 13
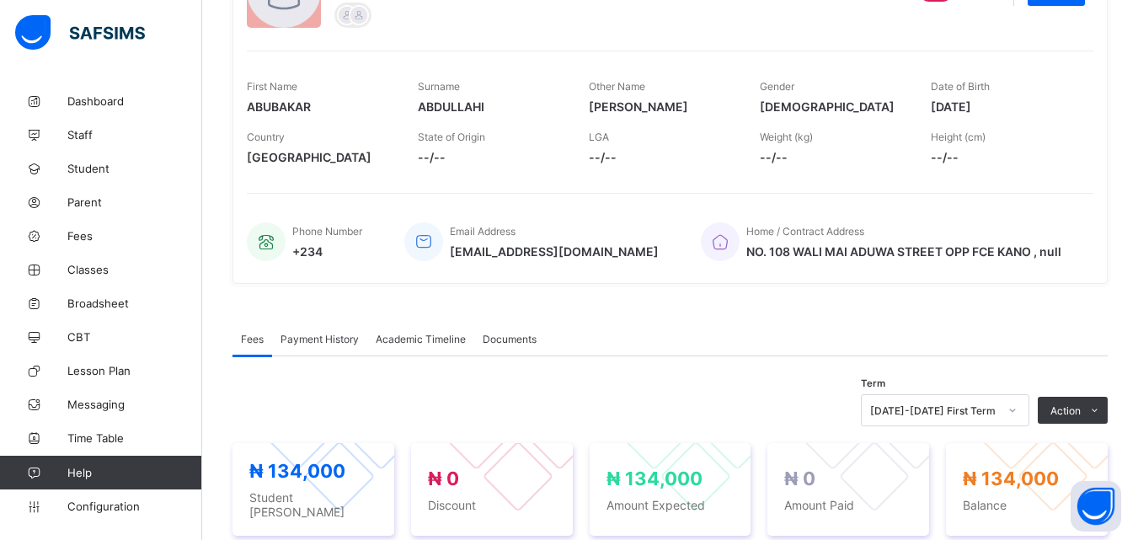
scroll to position [236, 0]
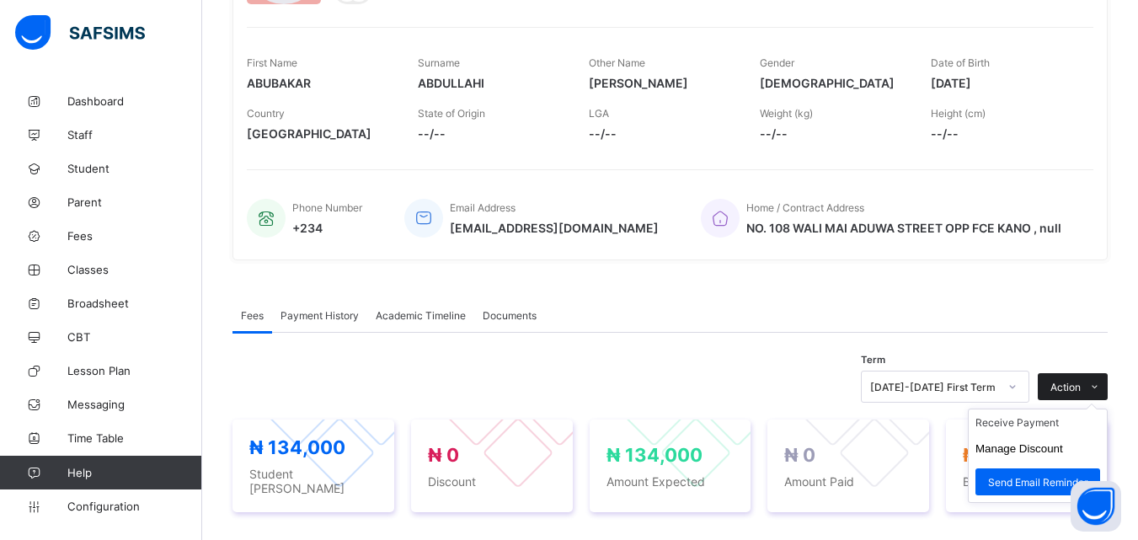
click at [1101, 381] on icon at bounding box center [1094, 386] width 13 height 11
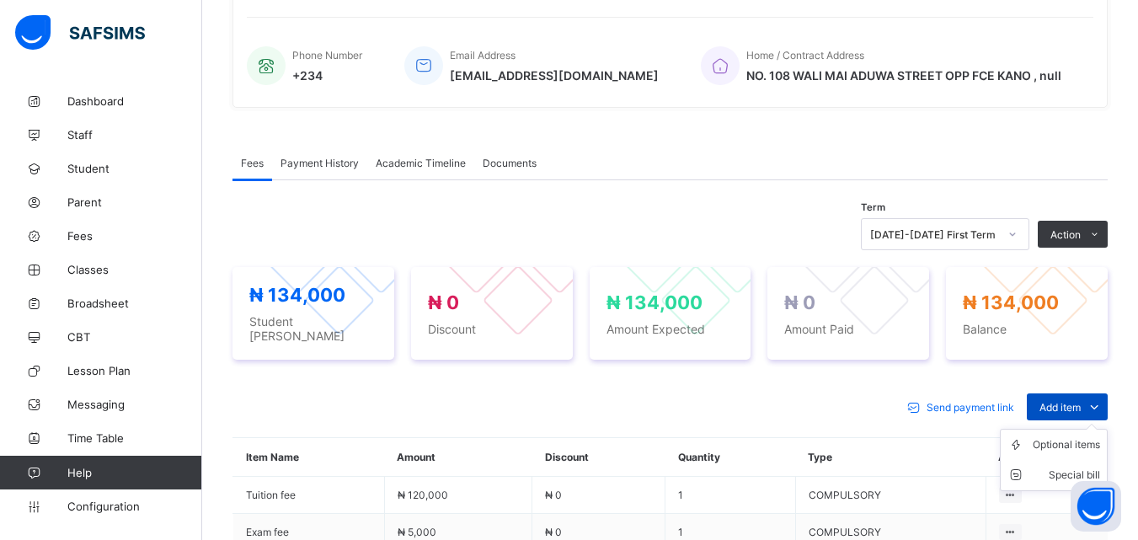
scroll to position [404, 0]
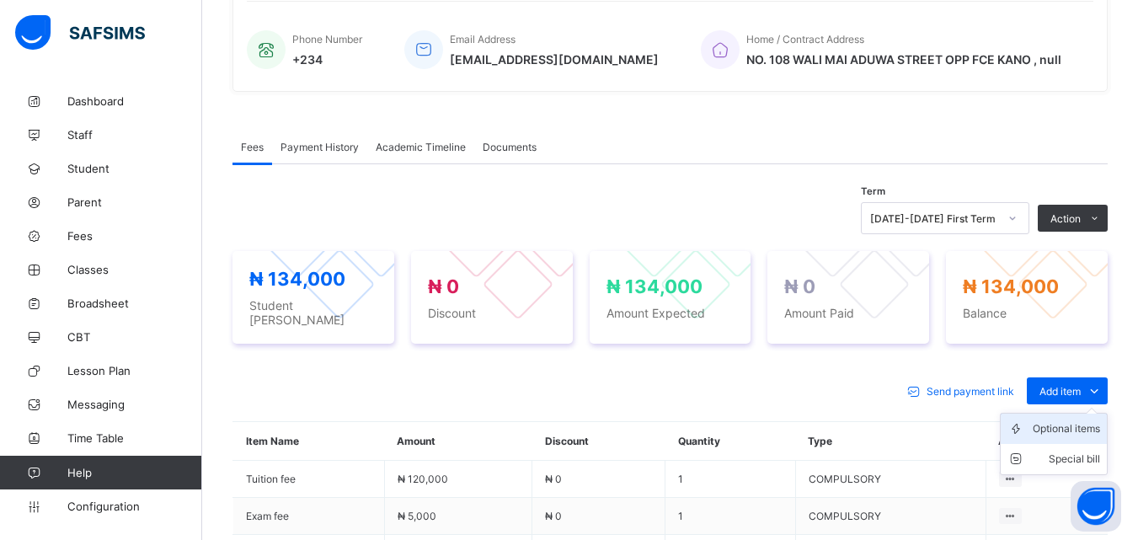
click at [1085, 422] on div "Optional items" at bounding box center [1065, 428] width 67 height 17
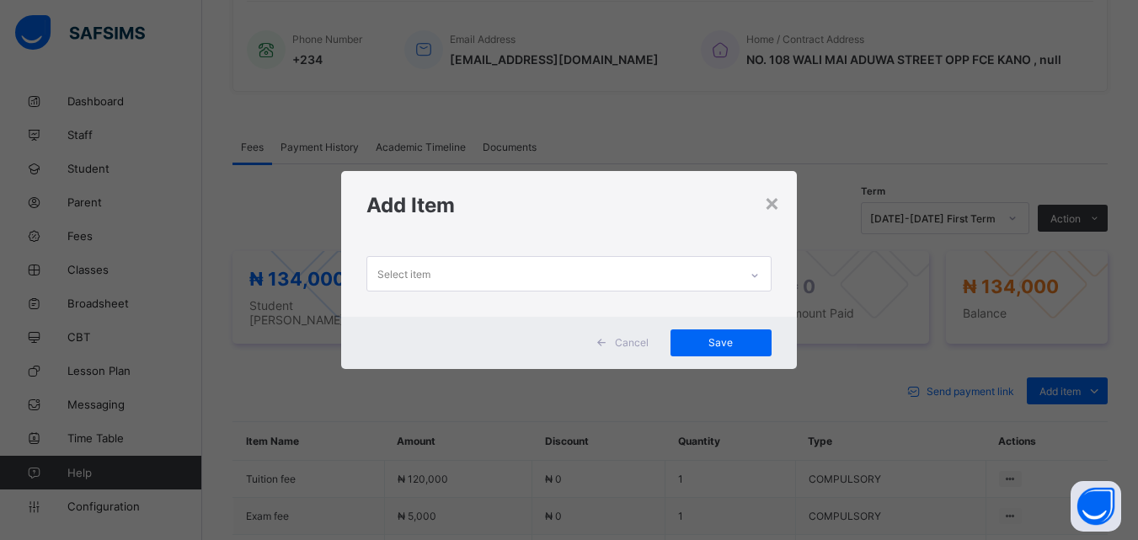
click at [754, 278] on icon at bounding box center [754, 275] width 10 height 17
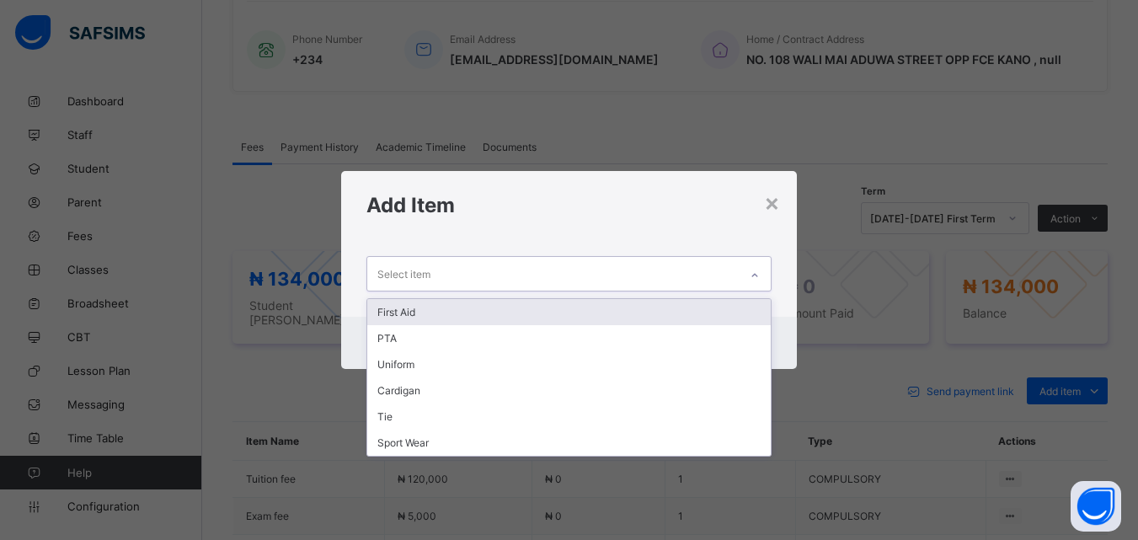
click at [397, 317] on div "First Aid" at bounding box center [568, 312] width 402 height 26
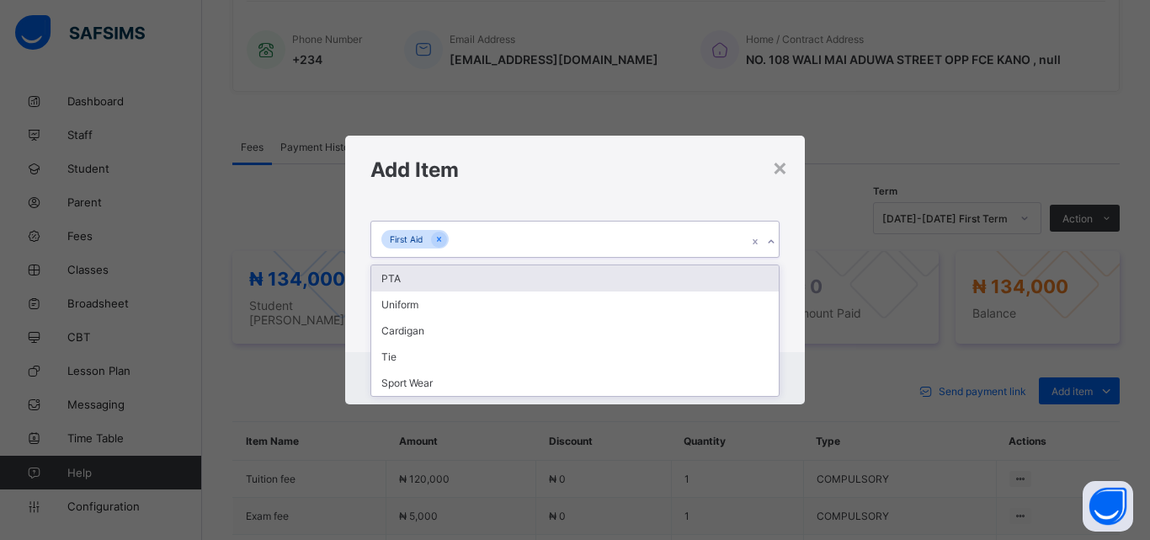
click at [769, 240] on icon at bounding box center [771, 241] width 10 height 17
click at [401, 276] on div "PTA" at bounding box center [575, 278] width 408 height 26
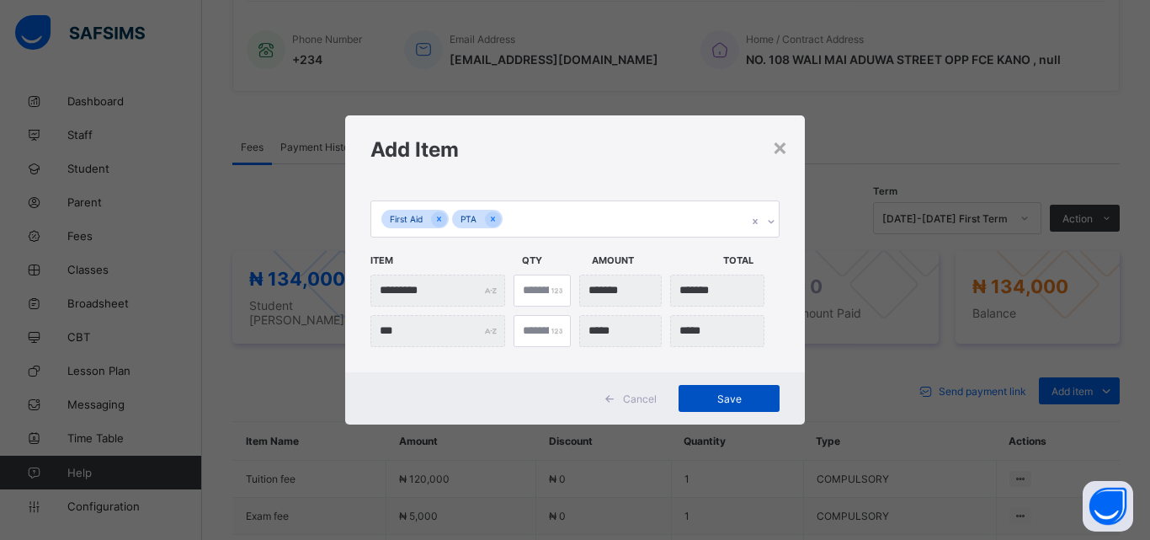
click at [728, 398] on span "Save" at bounding box center [729, 398] width 76 height 13
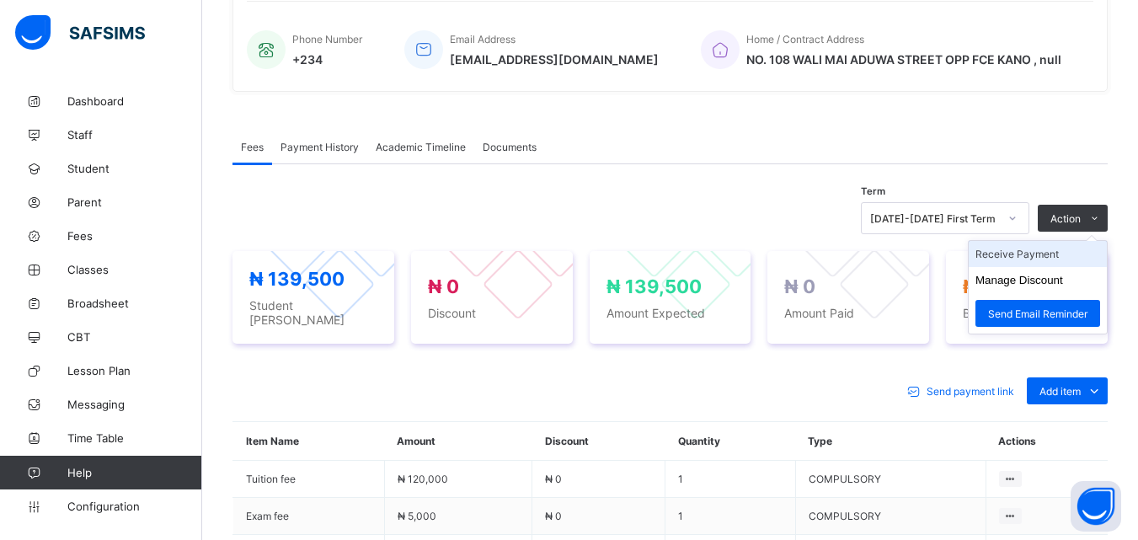
click at [1042, 255] on li "Receive Payment" at bounding box center [1037, 254] width 138 height 26
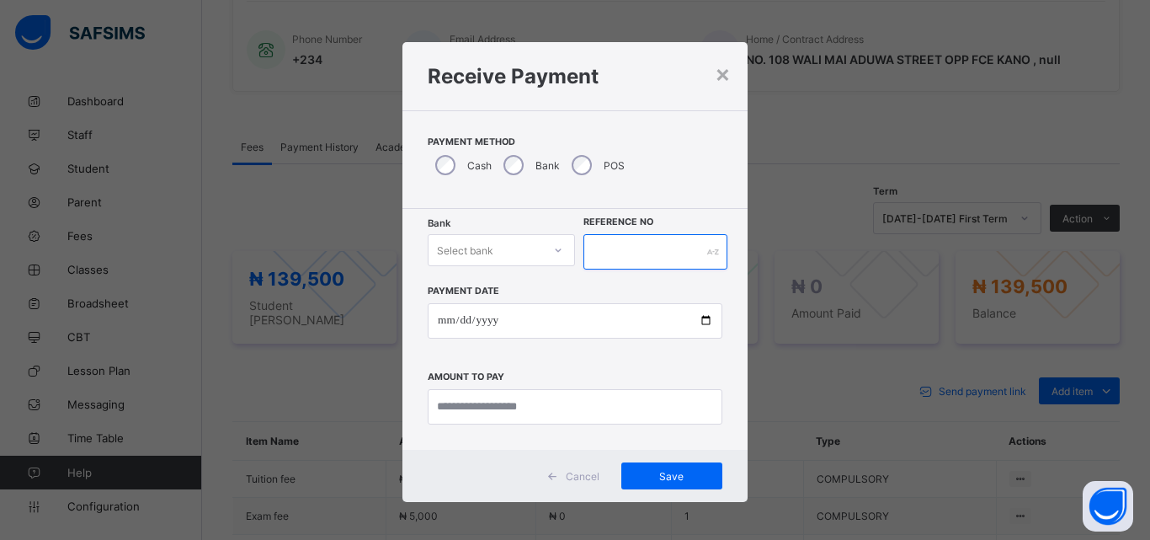
click at [621, 252] on input "text" at bounding box center [656, 251] width 144 height 35
type input "*"
type input "*****"
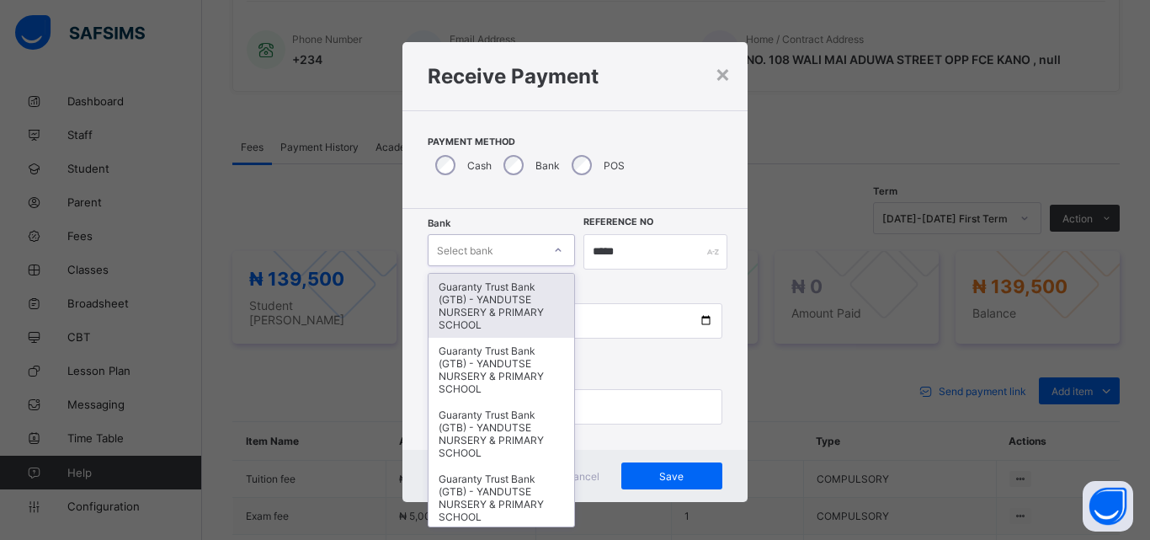
click at [546, 249] on div at bounding box center [558, 250] width 29 height 27
type input "*"
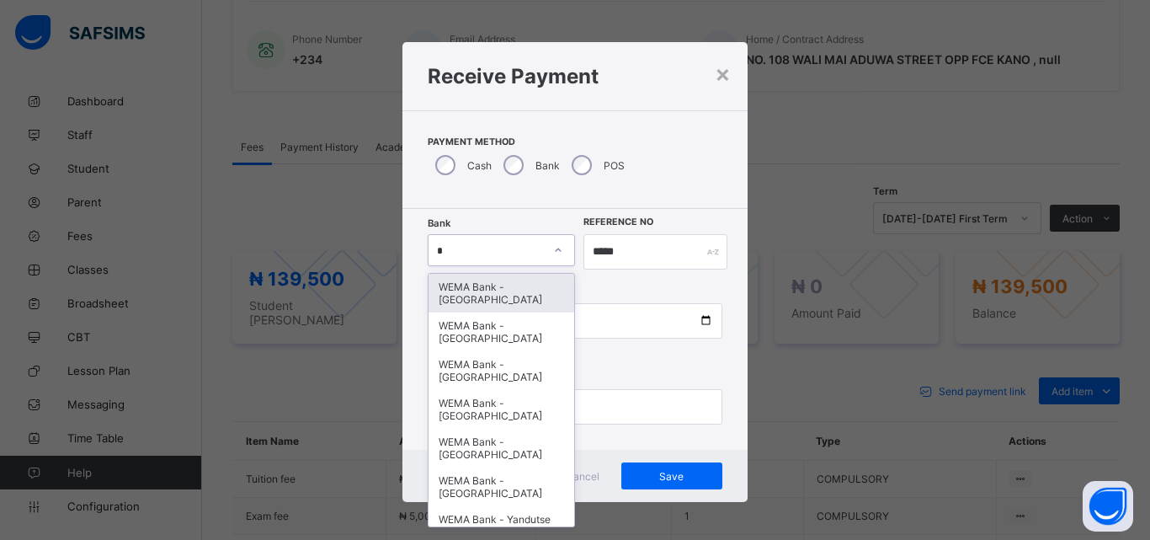
click at [489, 287] on div "WEMA Bank - [GEOGRAPHIC_DATA]" at bounding box center [502, 293] width 146 height 39
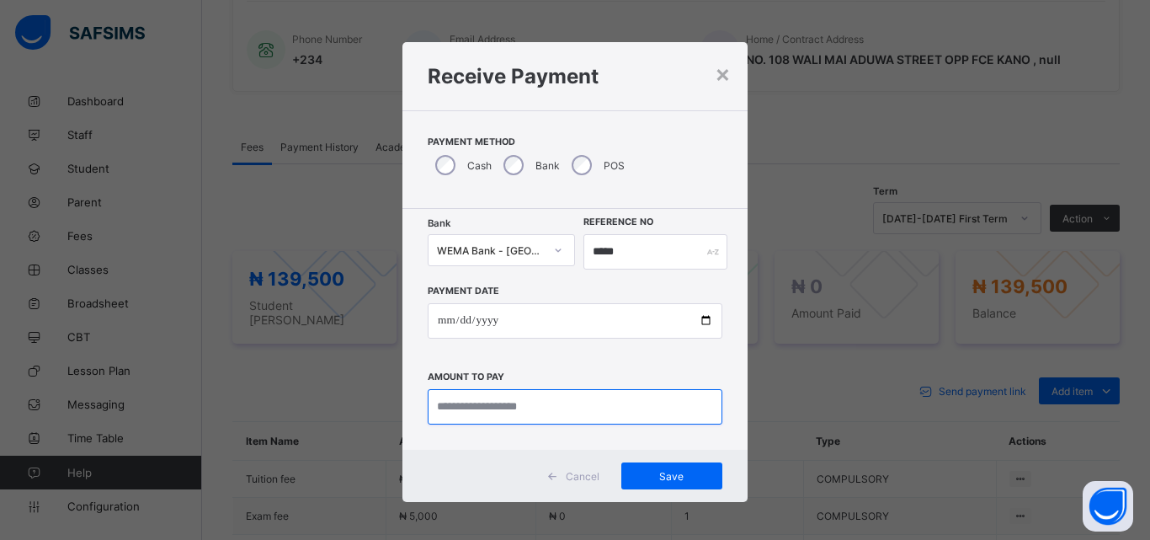
click at [514, 407] on input "currency" at bounding box center [575, 406] width 295 height 35
type input "*********"
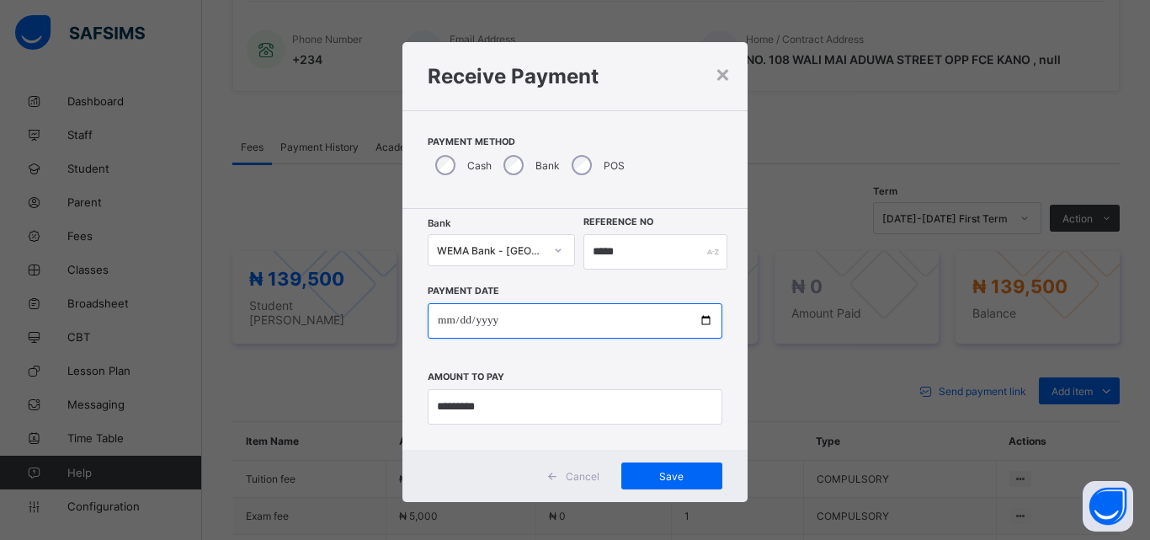
click at [698, 320] on input "date" at bounding box center [575, 320] width 295 height 35
type input "**********"
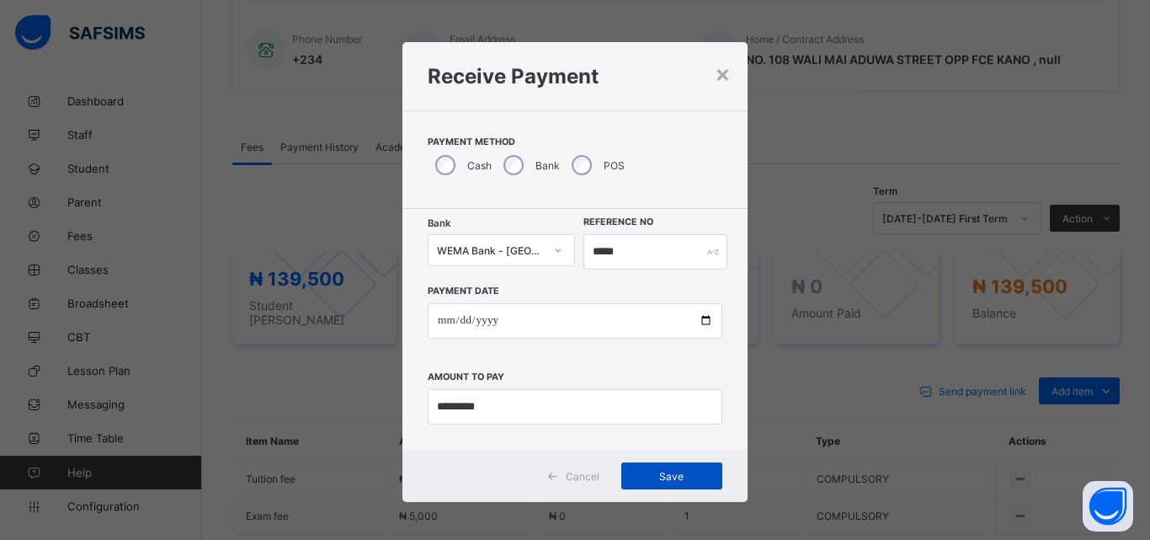
click at [665, 478] on span "Save" at bounding box center [672, 476] width 76 height 13
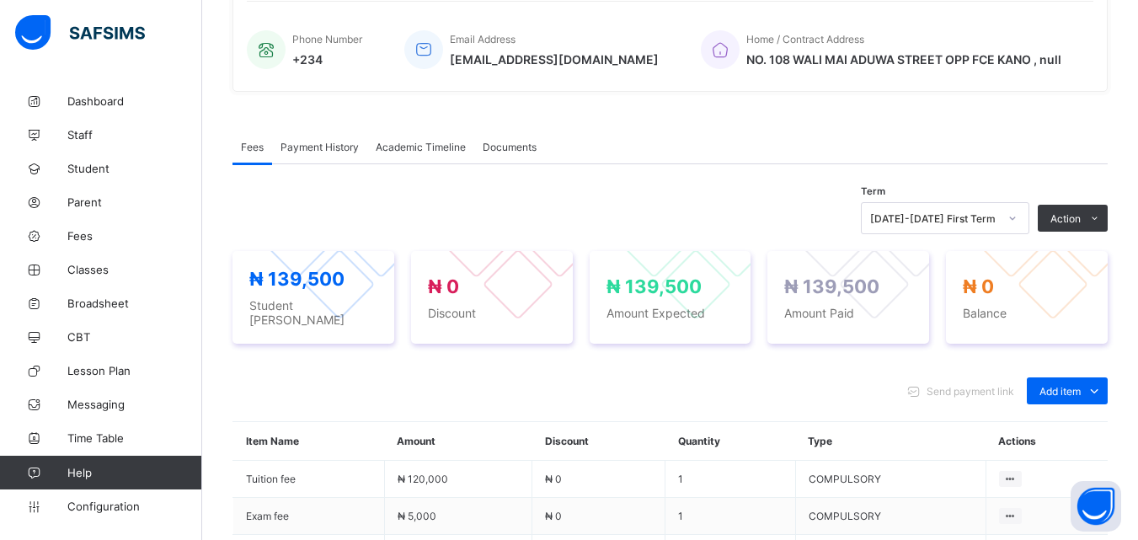
click at [325, 148] on span "Payment History" at bounding box center [319, 147] width 78 height 13
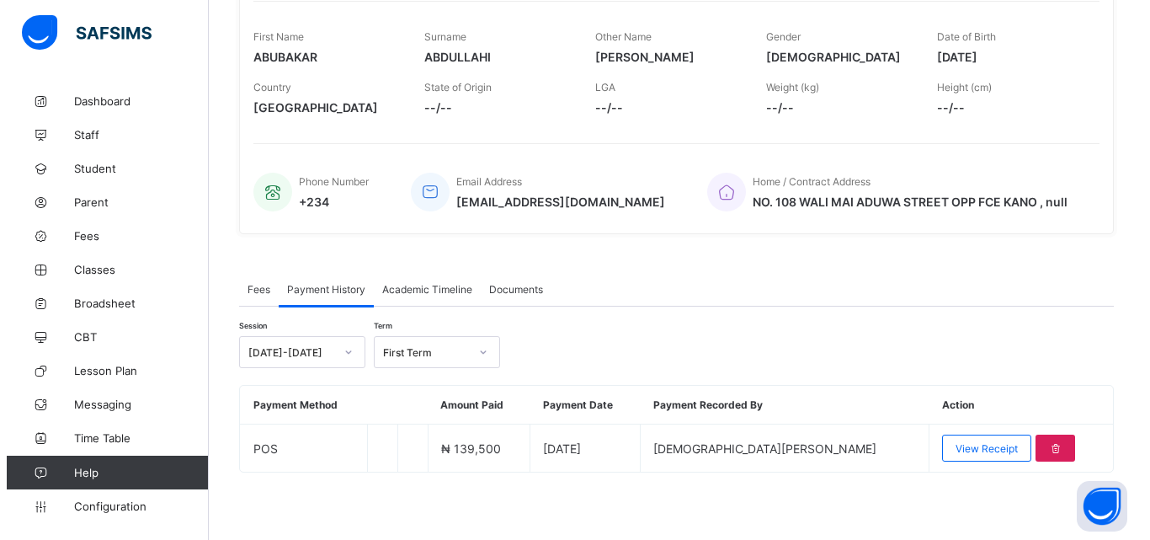
scroll to position [262, 0]
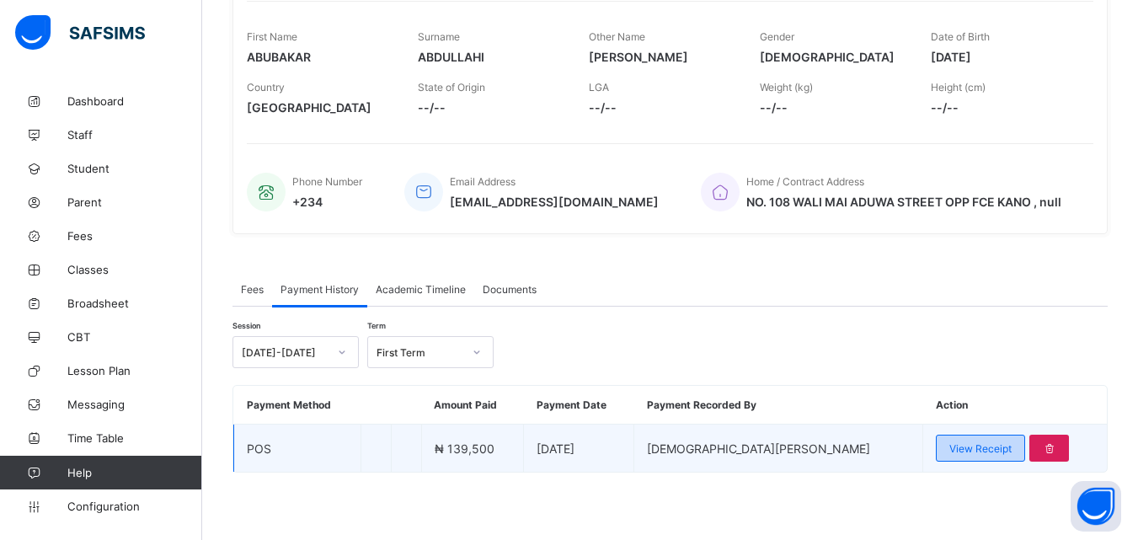
click at [959, 452] on span "View Receipt" at bounding box center [980, 448] width 62 height 13
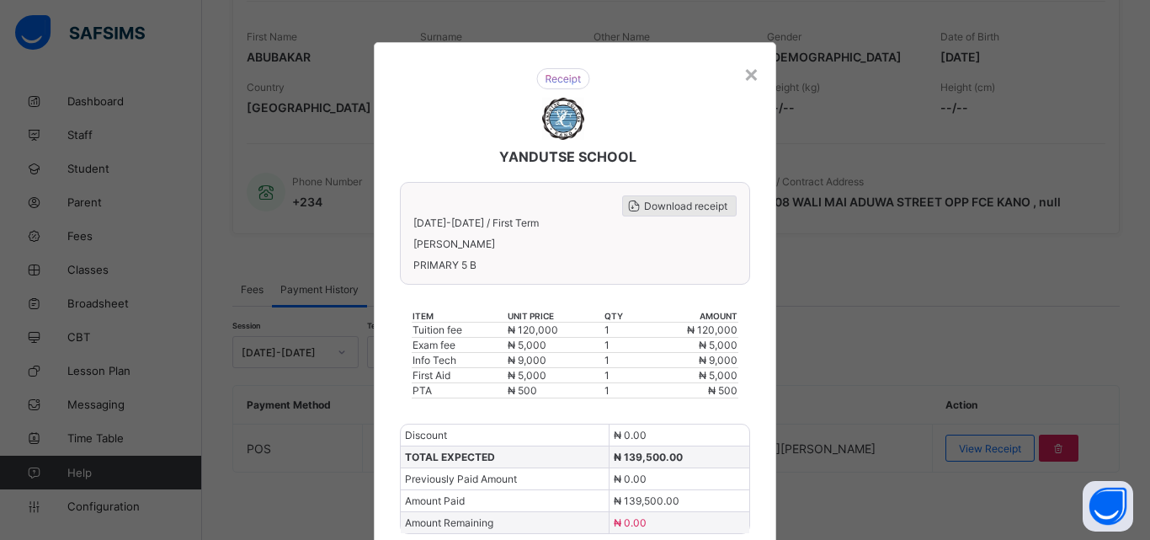
click at [664, 209] on span "Download receipt" at bounding box center [685, 206] width 83 height 13
click at [660, 200] on span "Download receipt" at bounding box center [685, 206] width 83 height 13
click at [750, 77] on div "×" at bounding box center [752, 73] width 16 height 29
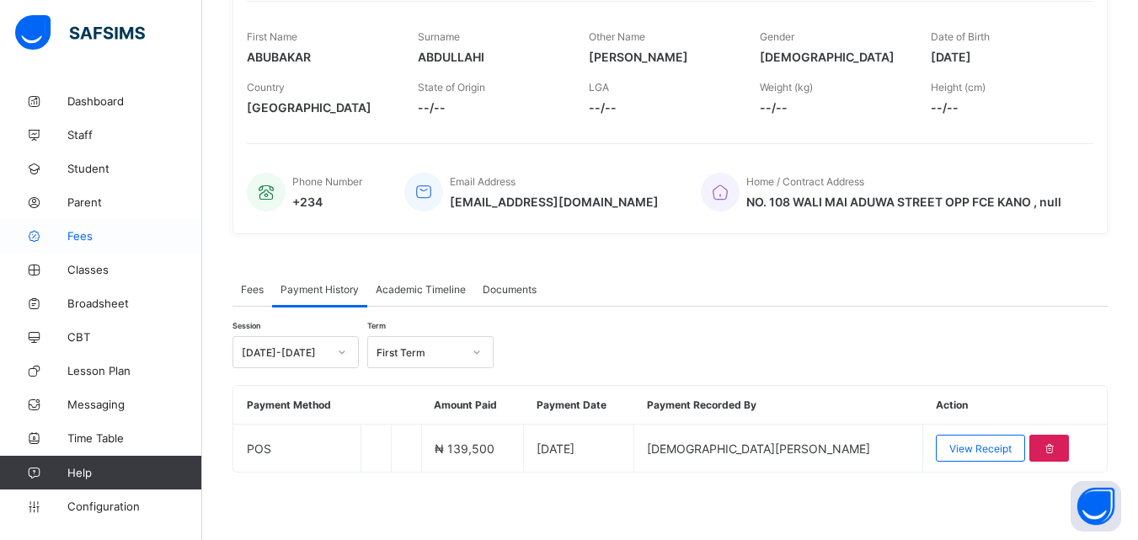
click at [88, 236] on span "Fees" at bounding box center [134, 235] width 135 height 13
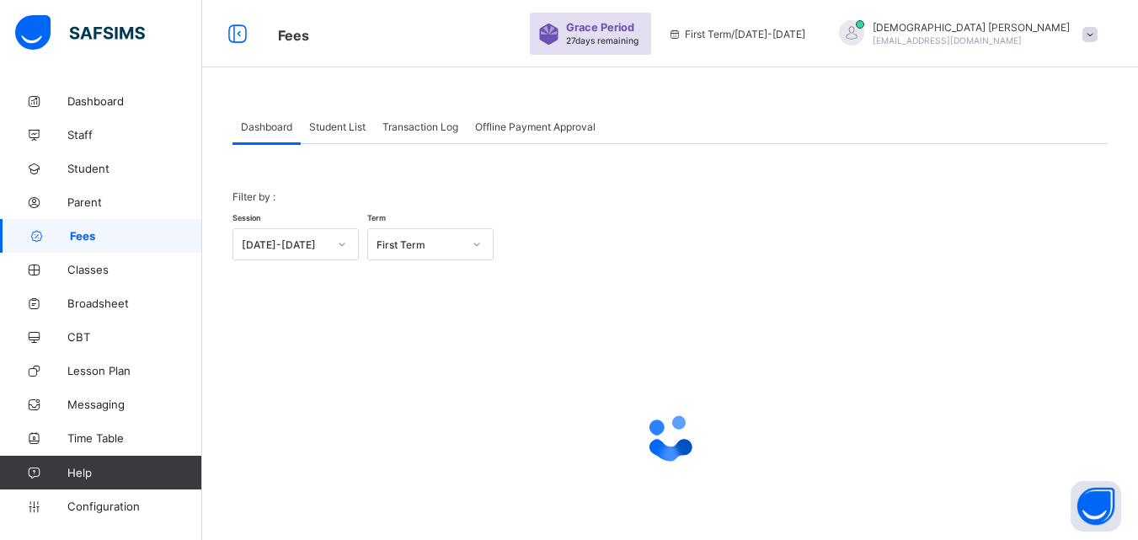
click at [355, 120] on span "Student List" at bounding box center [337, 126] width 56 height 13
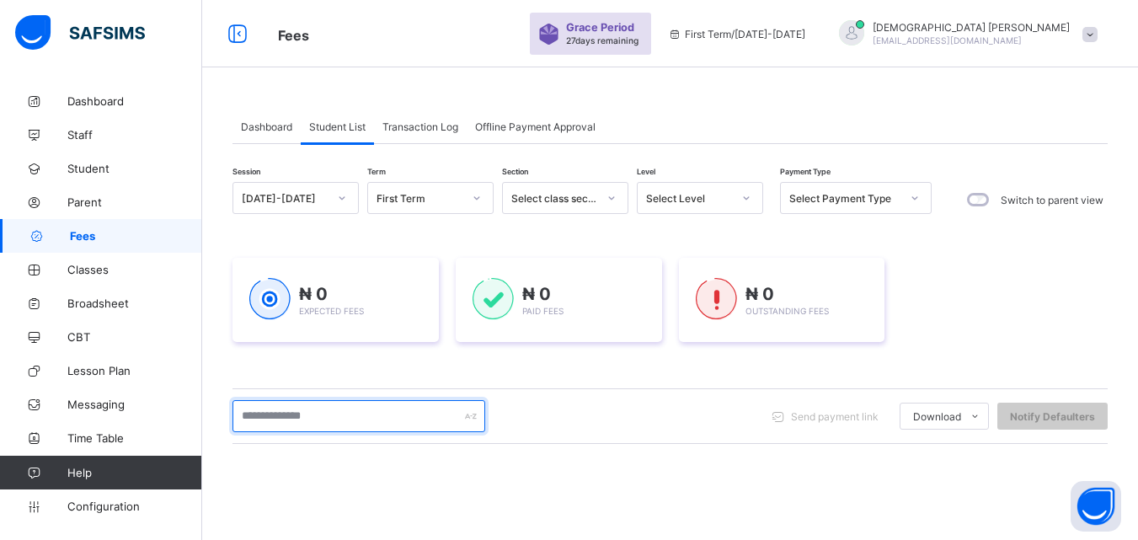
click at [414, 421] on input "text" at bounding box center [358, 416] width 253 height 32
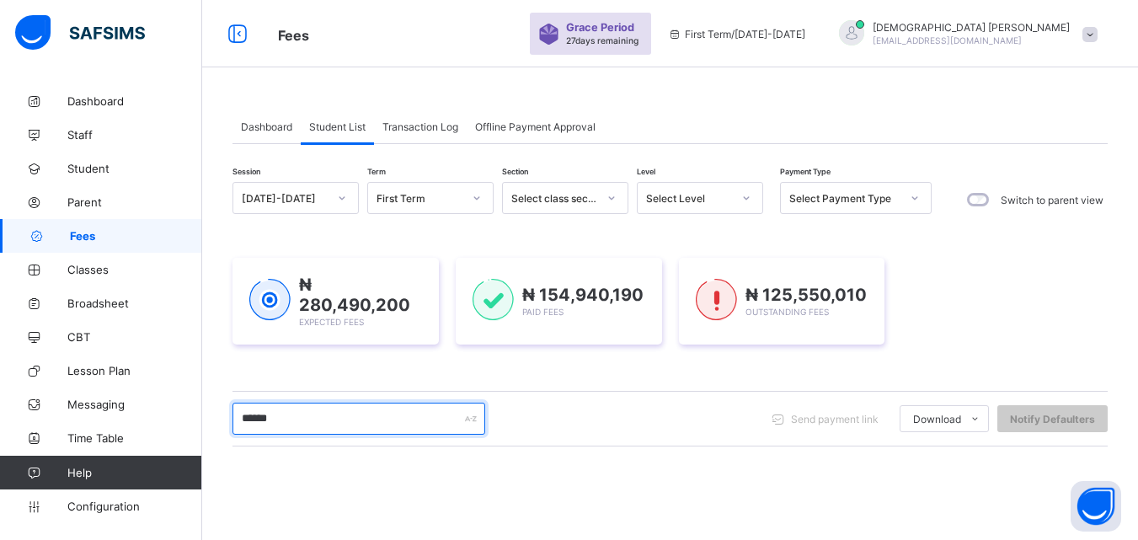
type input "******"
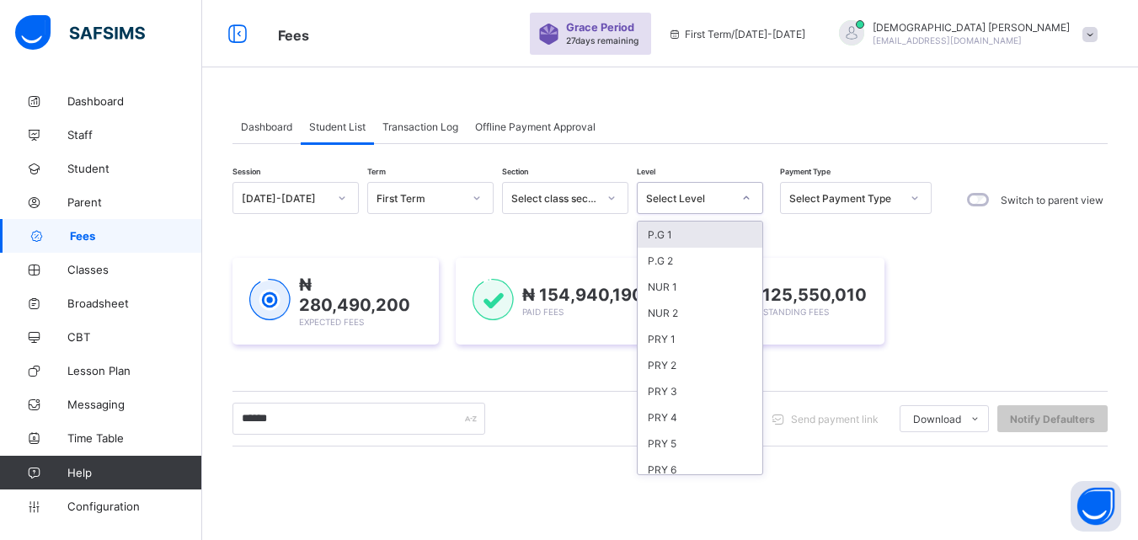
click at [745, 197] on icon at bounding box center [746, 197] width 10 height 17
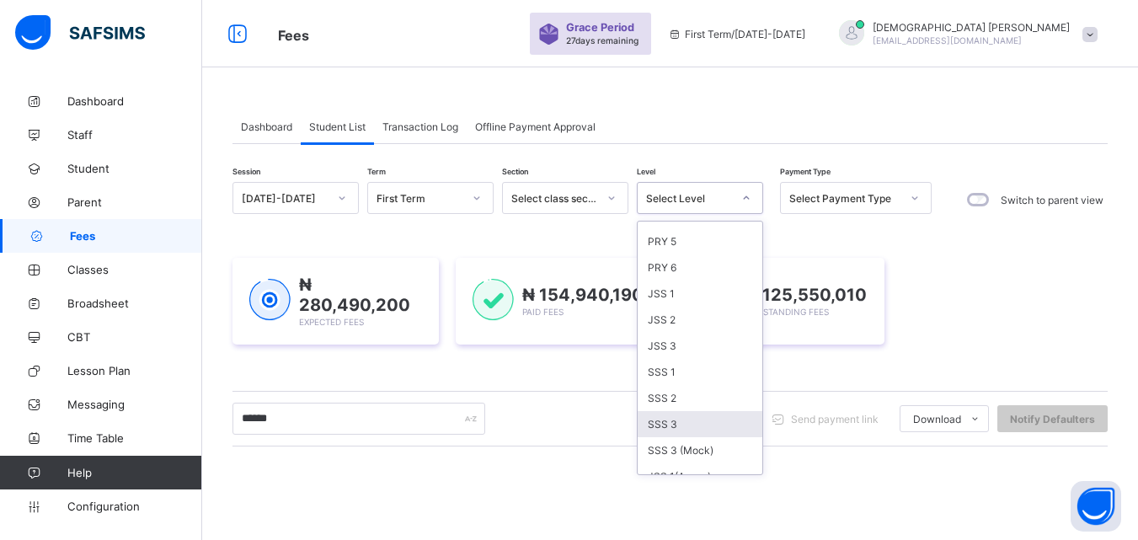
click at [663, 421] on div "SSS 3" at bounding box center [699, 424] width 125 height 26
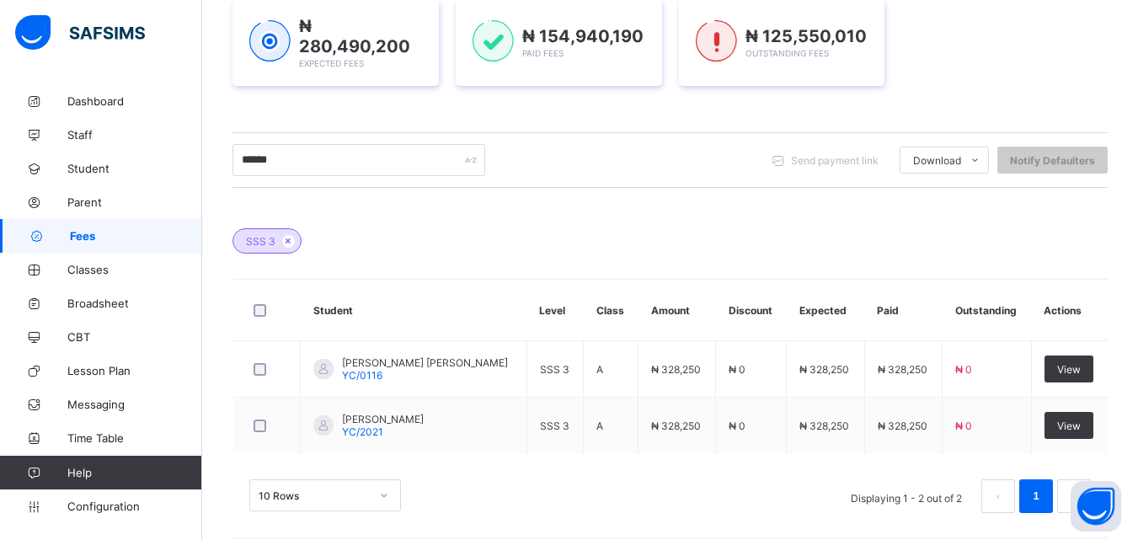
scroll to position [303, 0]
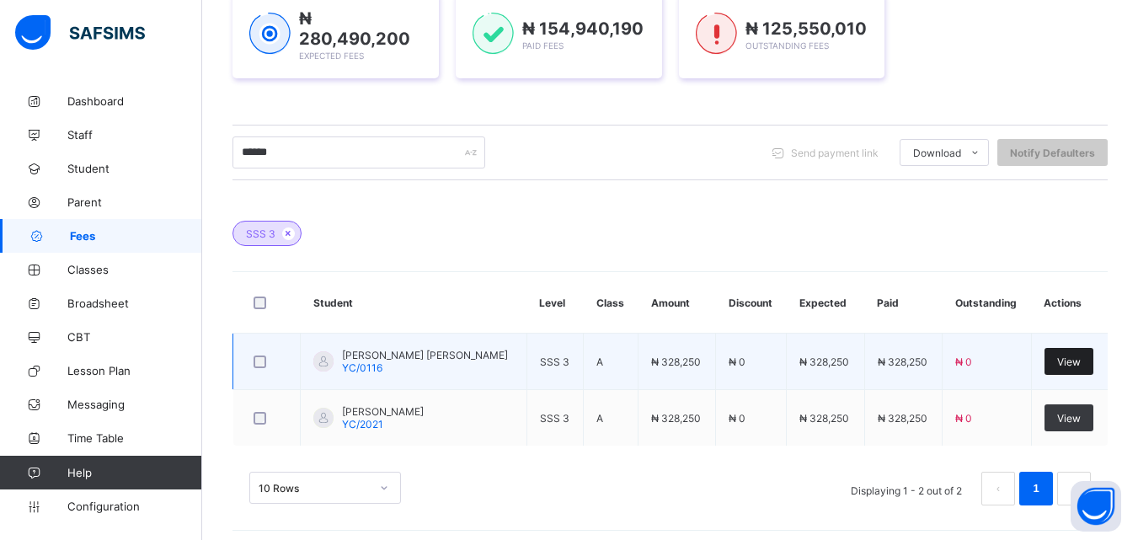
click at [1080, 362] on span "View" at bounding box center [1069, 361] width 24 height 13
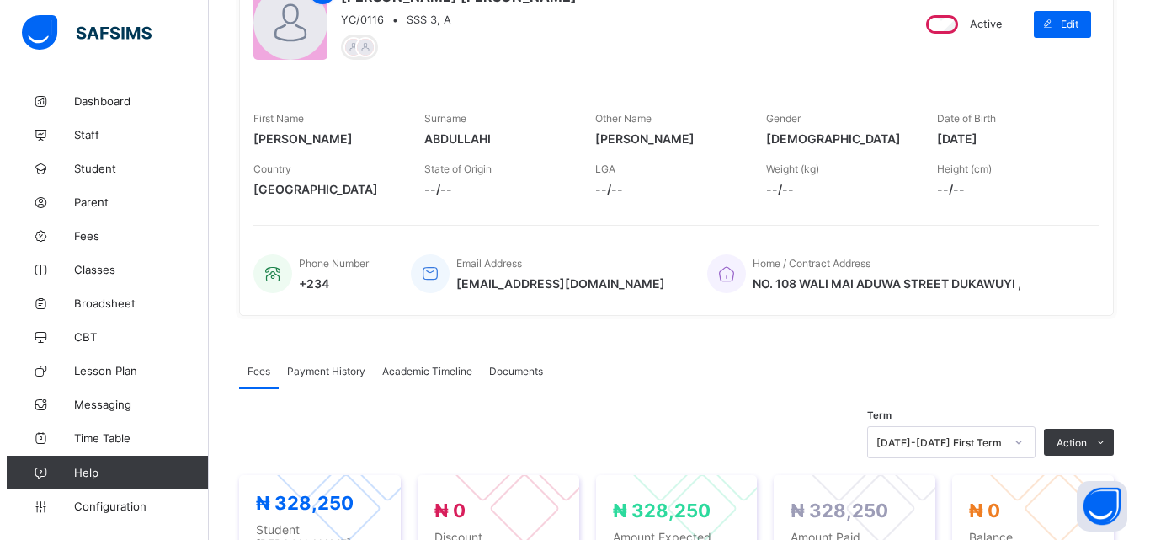
scroll to position [202, 0]
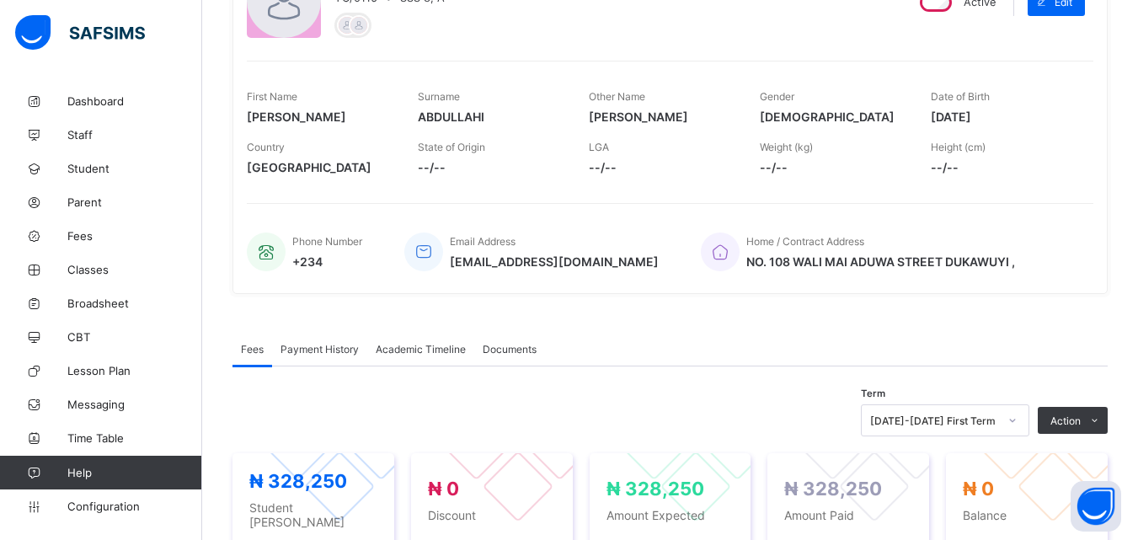
click at [337, 347] on span "Payment History" at bounding box center [319, 349] width 78 height 13
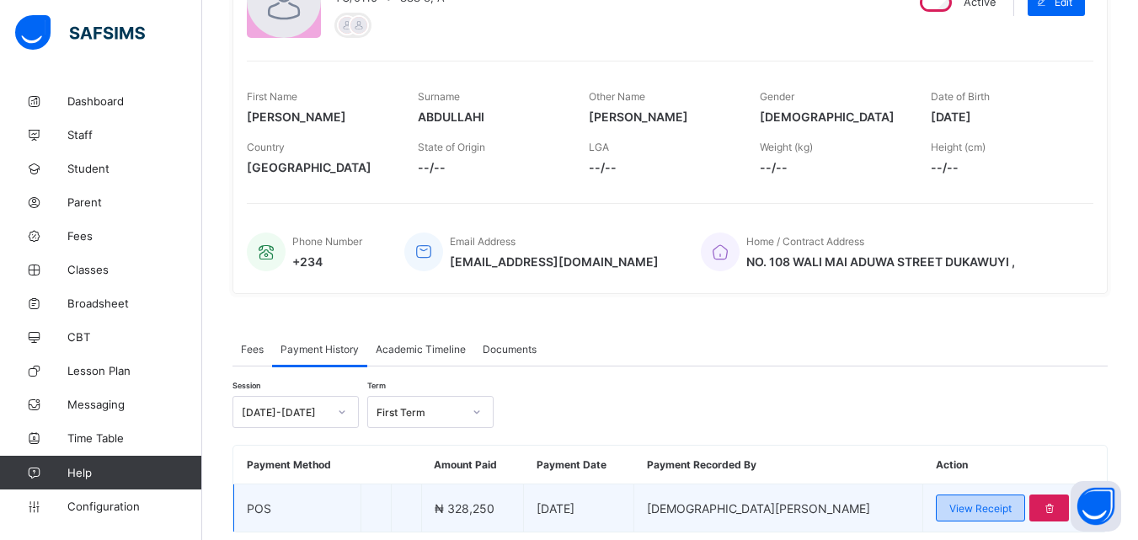
click at [949, 502] on span "View Receipt" at bounding box center [980, 508] width 62 height 13
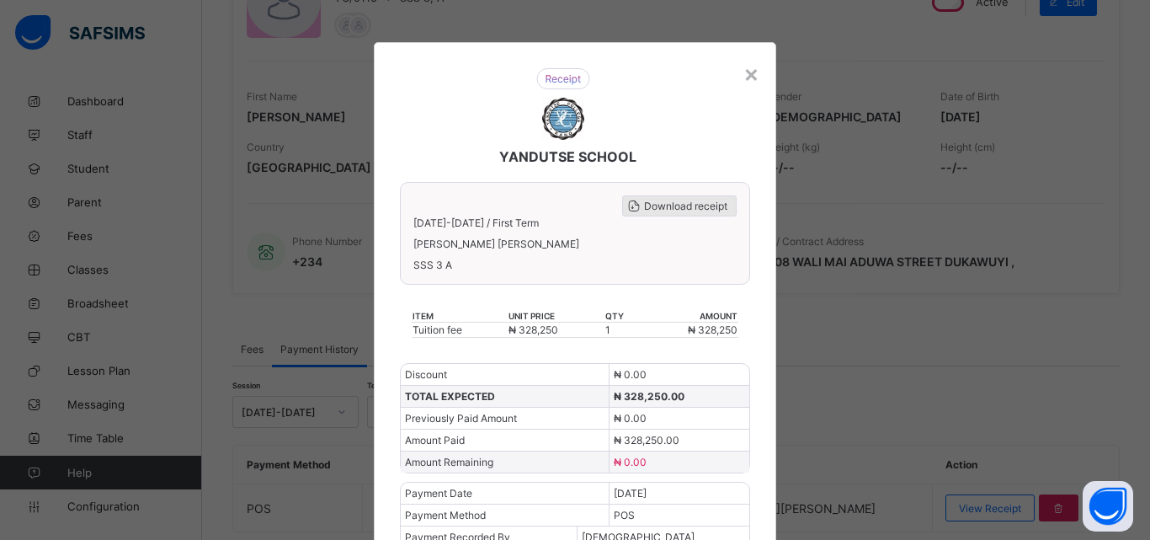
click at [652, 199] on div "Download receipt" at bounding box center [679, 205] width 115 height 21
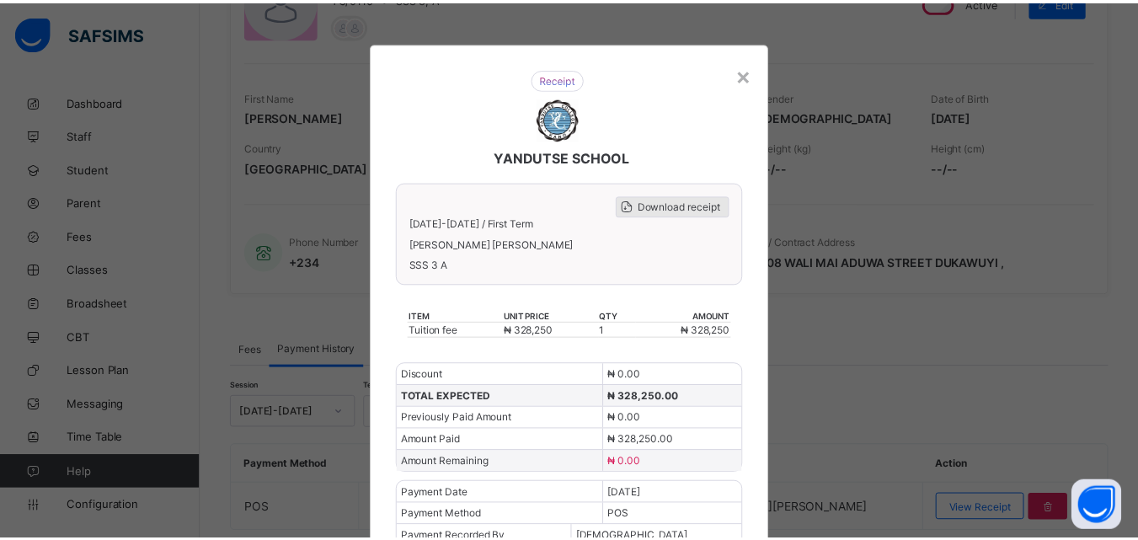
scroll to position [0, 0]
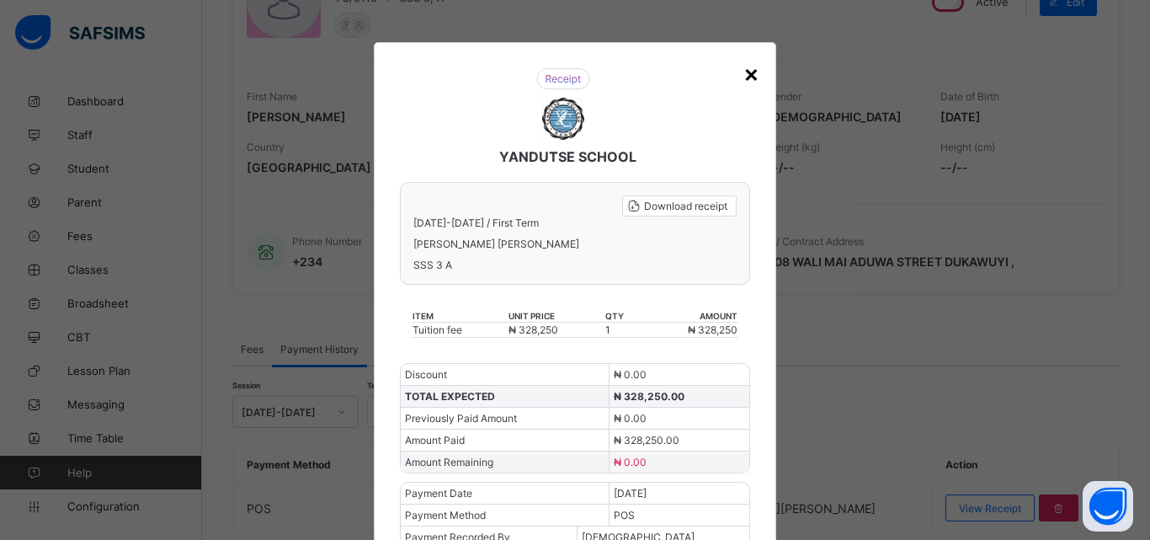
click at [747, 74] on div "×" at bounding box center [752, 73] width 16 height 29
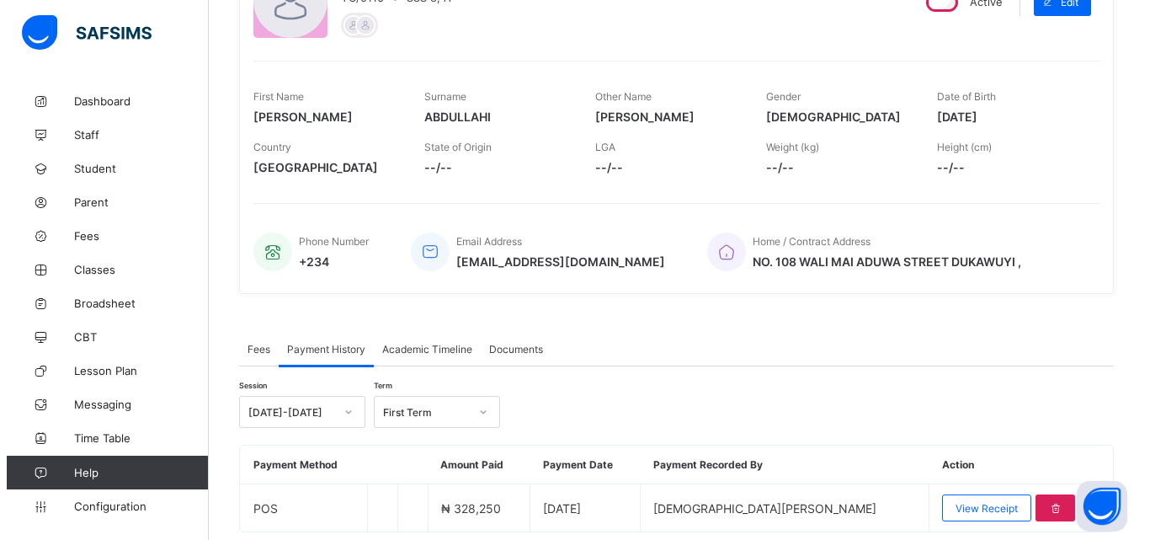
scroll to position [262, 0]
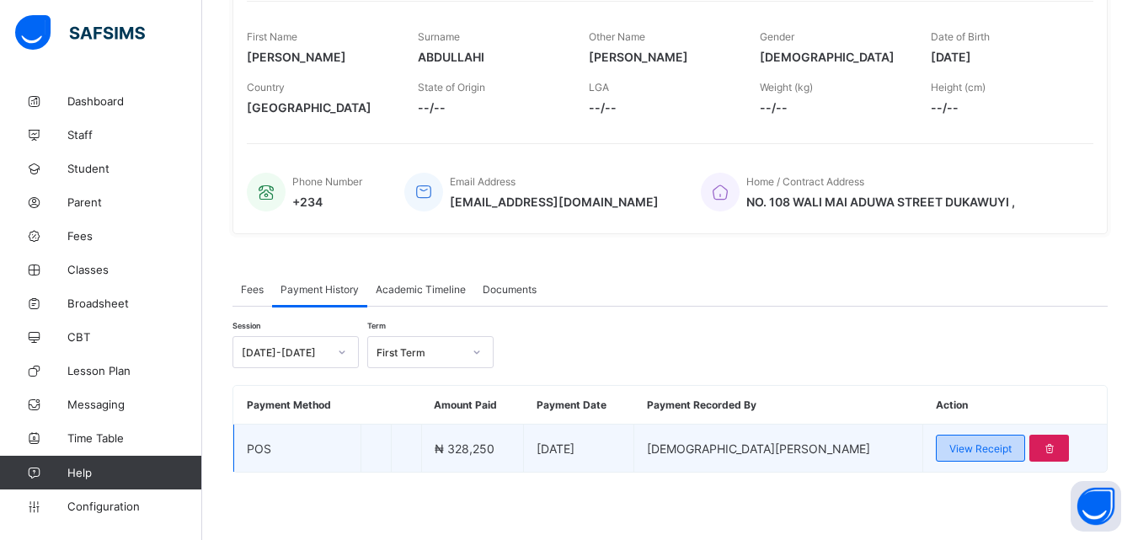
click at [949, 442] on span "View Receipt" at bounding box center [980, 448] width 62 height 13
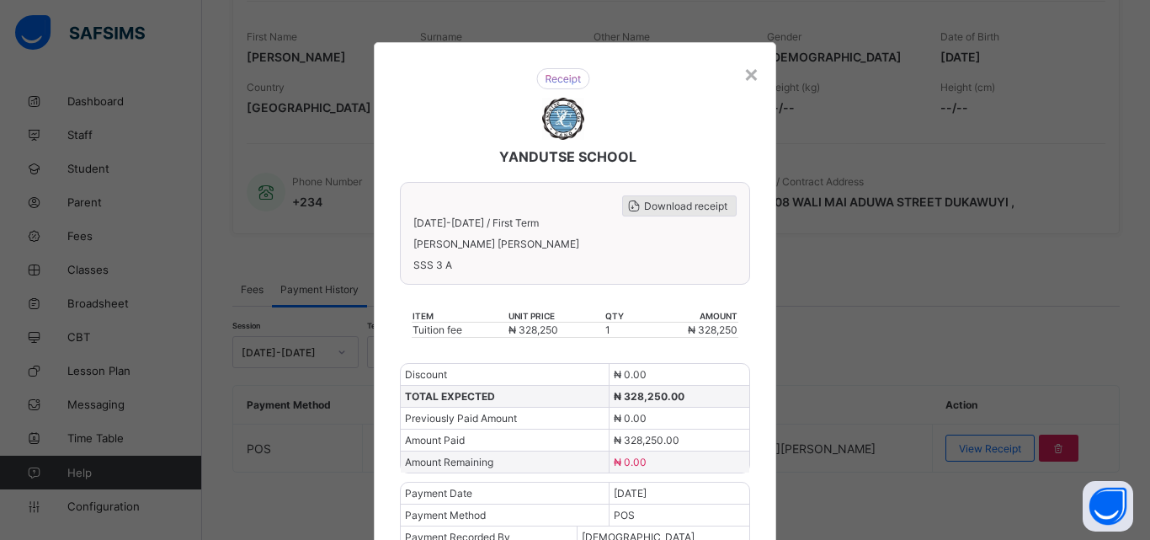
click at [676, 200] on span "Download receipt" at bounding box center [685, 206] width 83 height 13
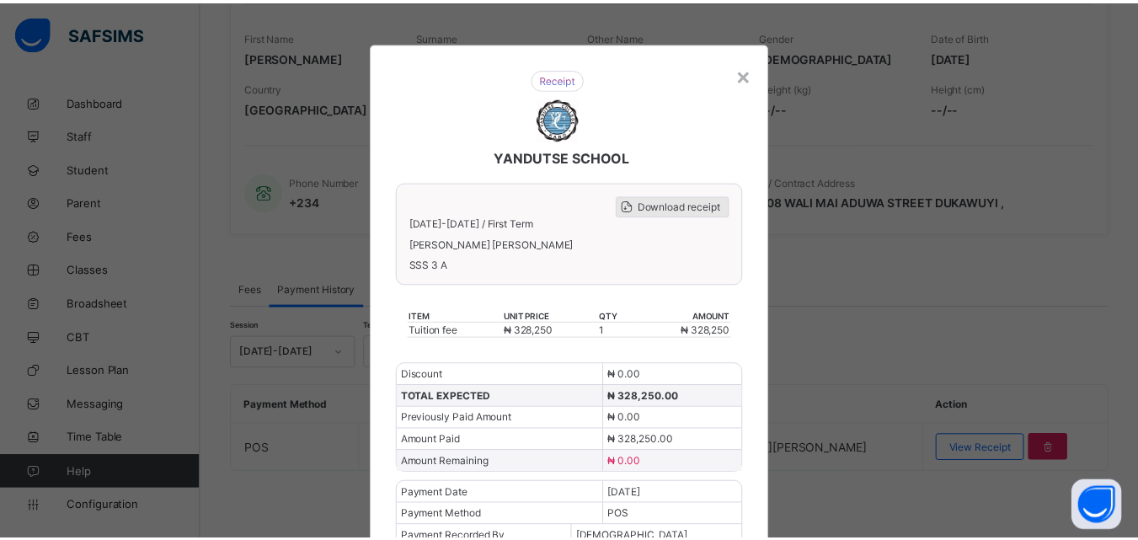
scroll to position [0, 0]
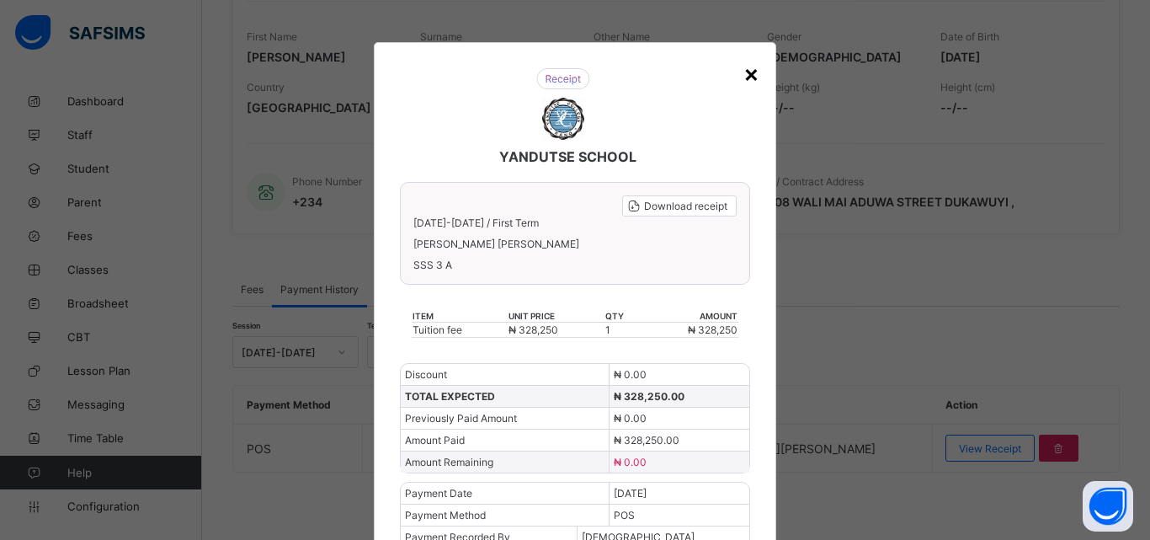
click at [750, 73] on div "×" at bounding box center [752, 73] width 16 height 29
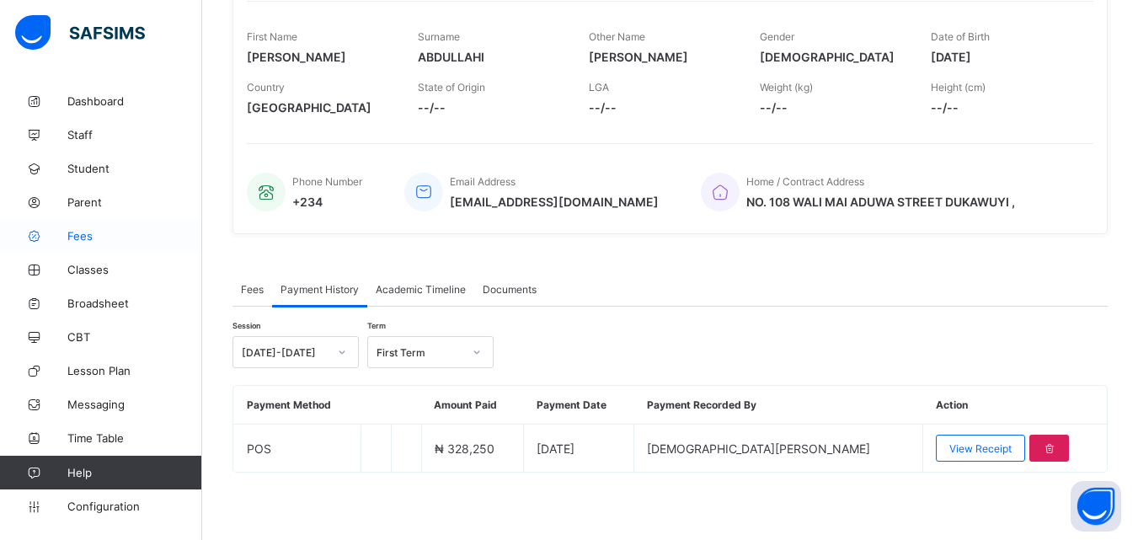
click at [83, 232] on span "Fees" at bounding box center [134, 235] width 135 height 13
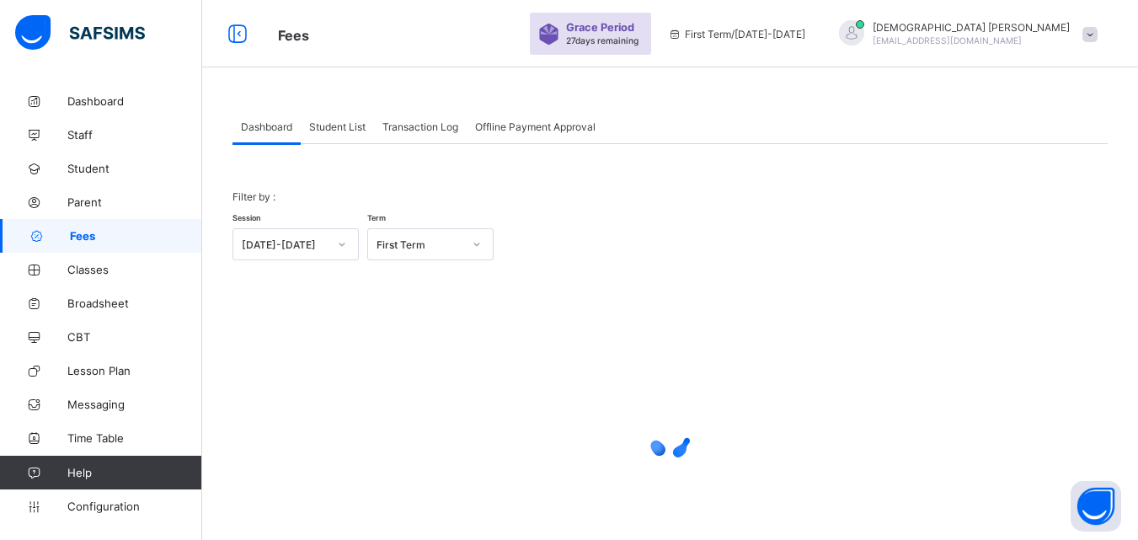
click at [344, 115] on div "Student List" at bounding box center [337, 126] width 73 height 34
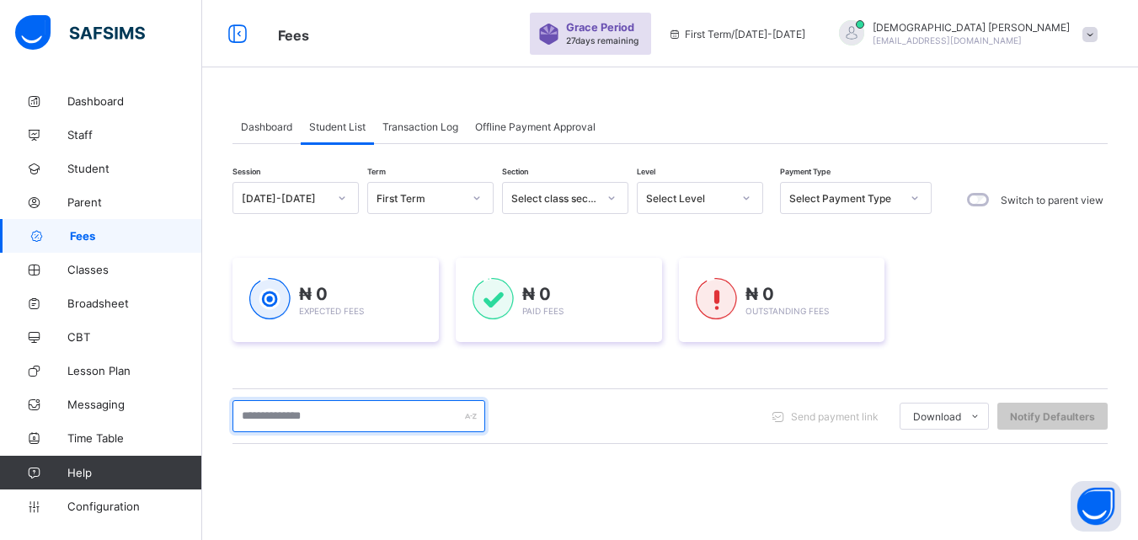
click at [365, 413] on input "text" at bounding box center [358, 416] width 253 height 32
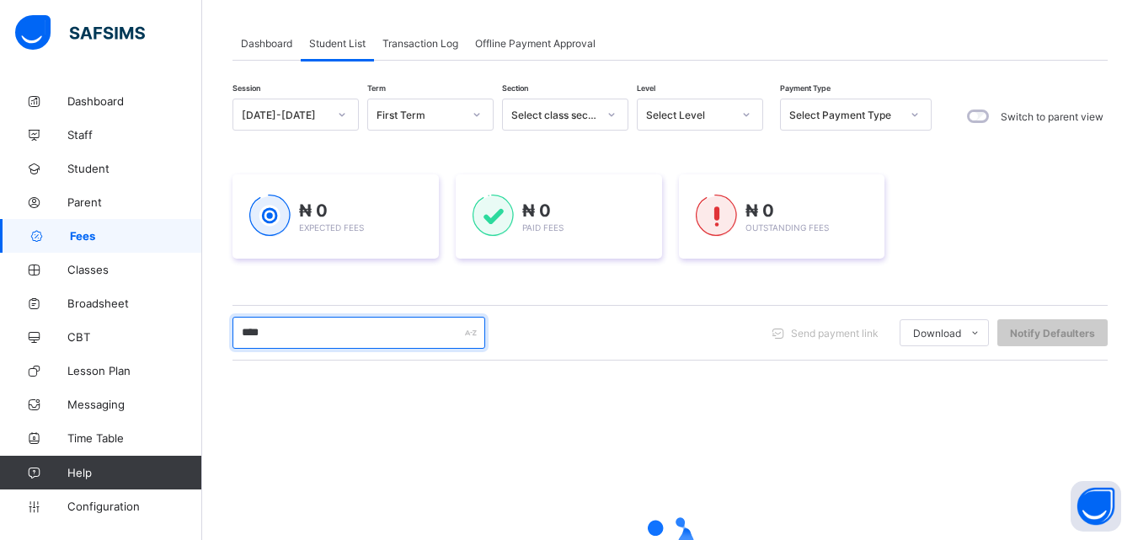
scroll to position [101, 0]
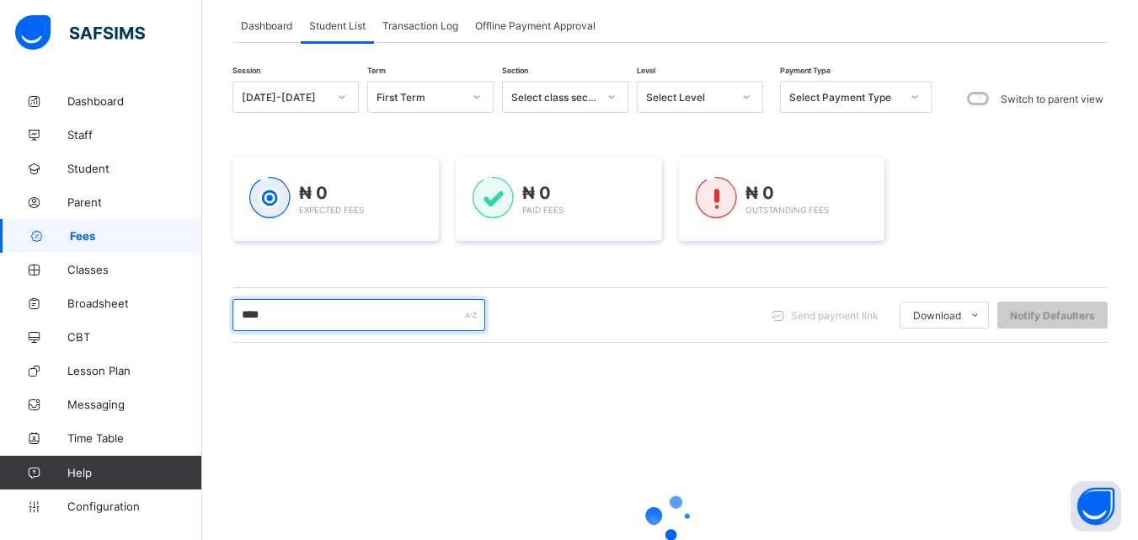
type input "****"
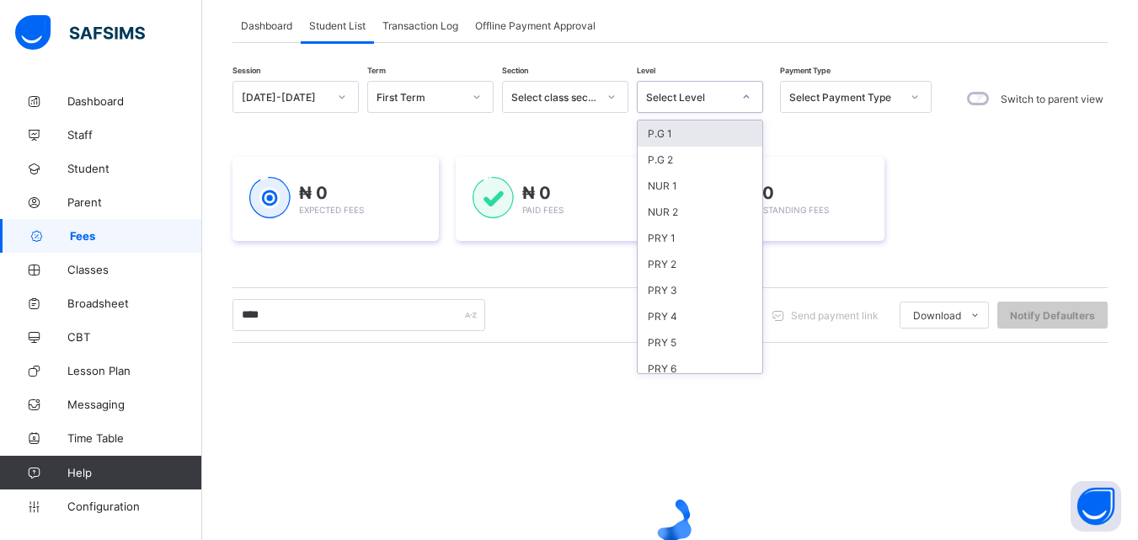
click at [735, 85] on div at bounding box center [746, 96] width 29 height 27
click at [669, 207] on div "NUR 2" at bounding box center [699, 212] width 125 height 26
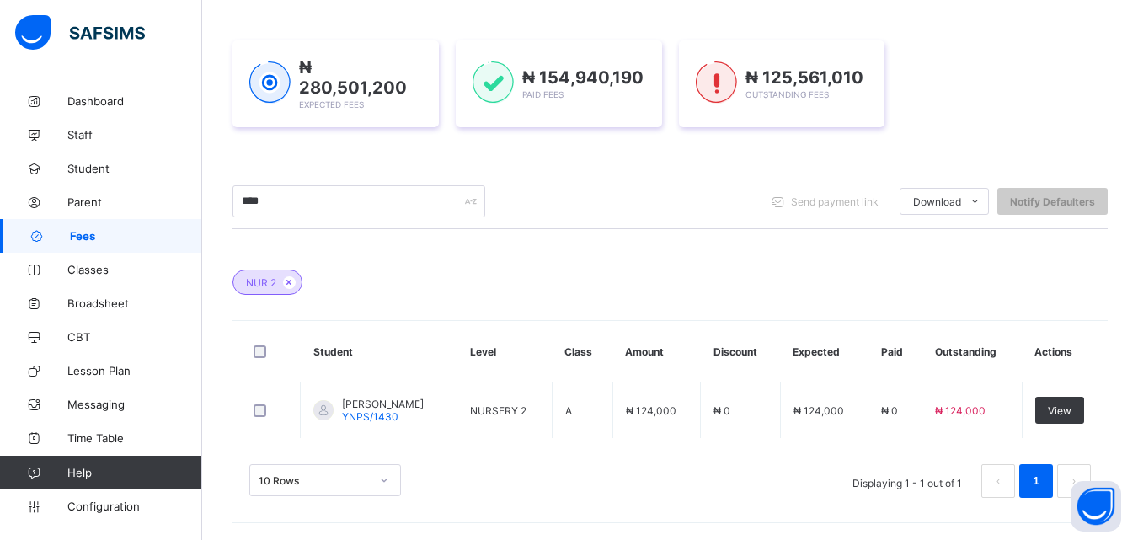
scroll to position [252, 0]
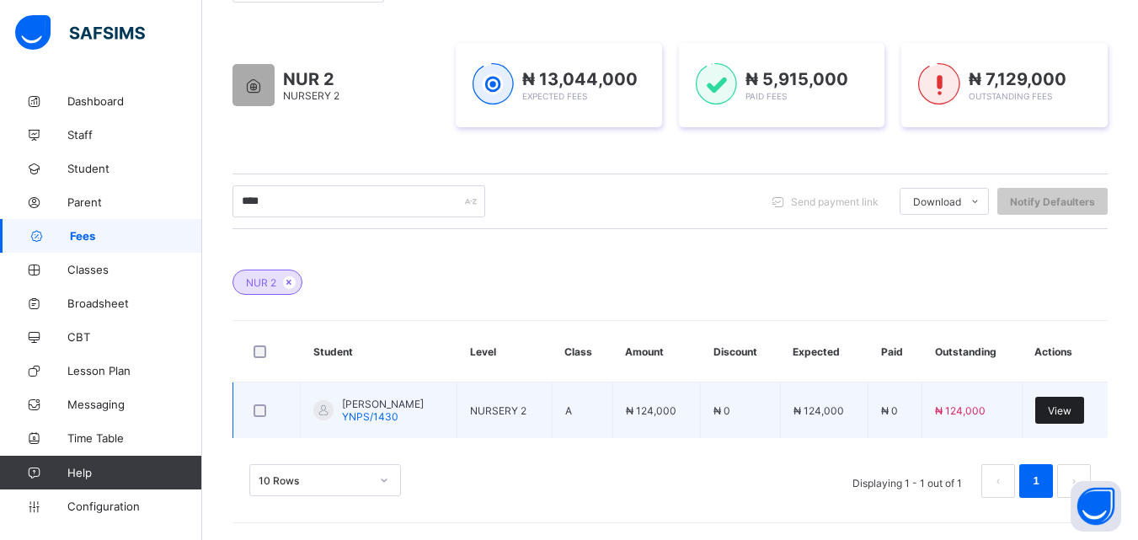
click at [1071, 409] on span "View" at bounding box center [1059, 410] width 24 height 13
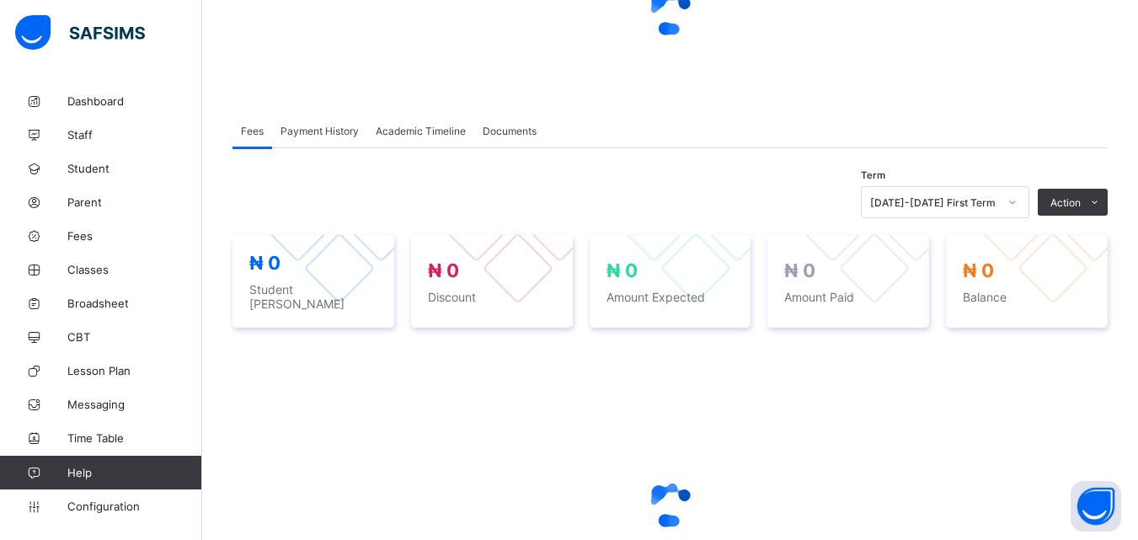
scroll to position [377, 0]
